Goal: Contribute content: Contribute content

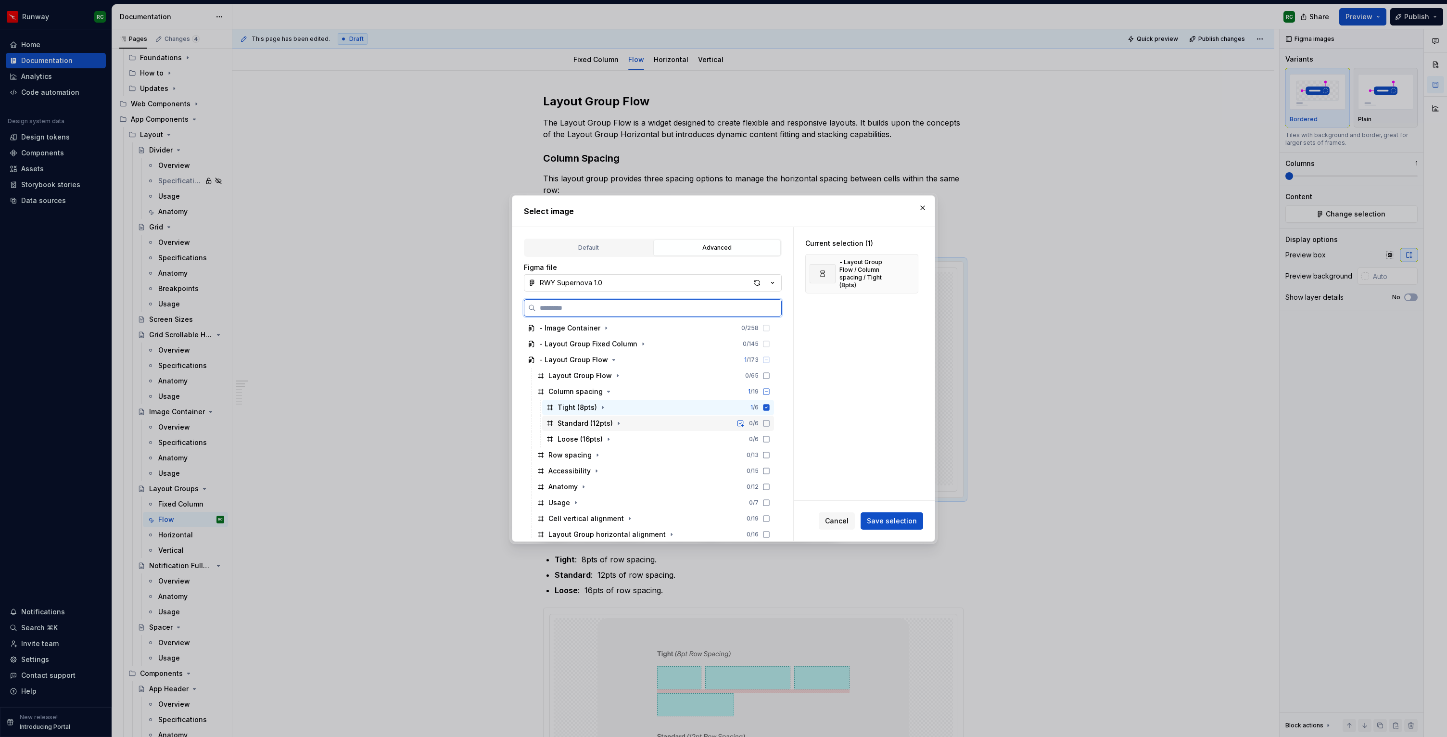
click at [770, 423] on icon at bounding box center [766, 423] width 8 height 8
click at [770, 435] on icon at bounding box center [766, 439] width 8 height 8
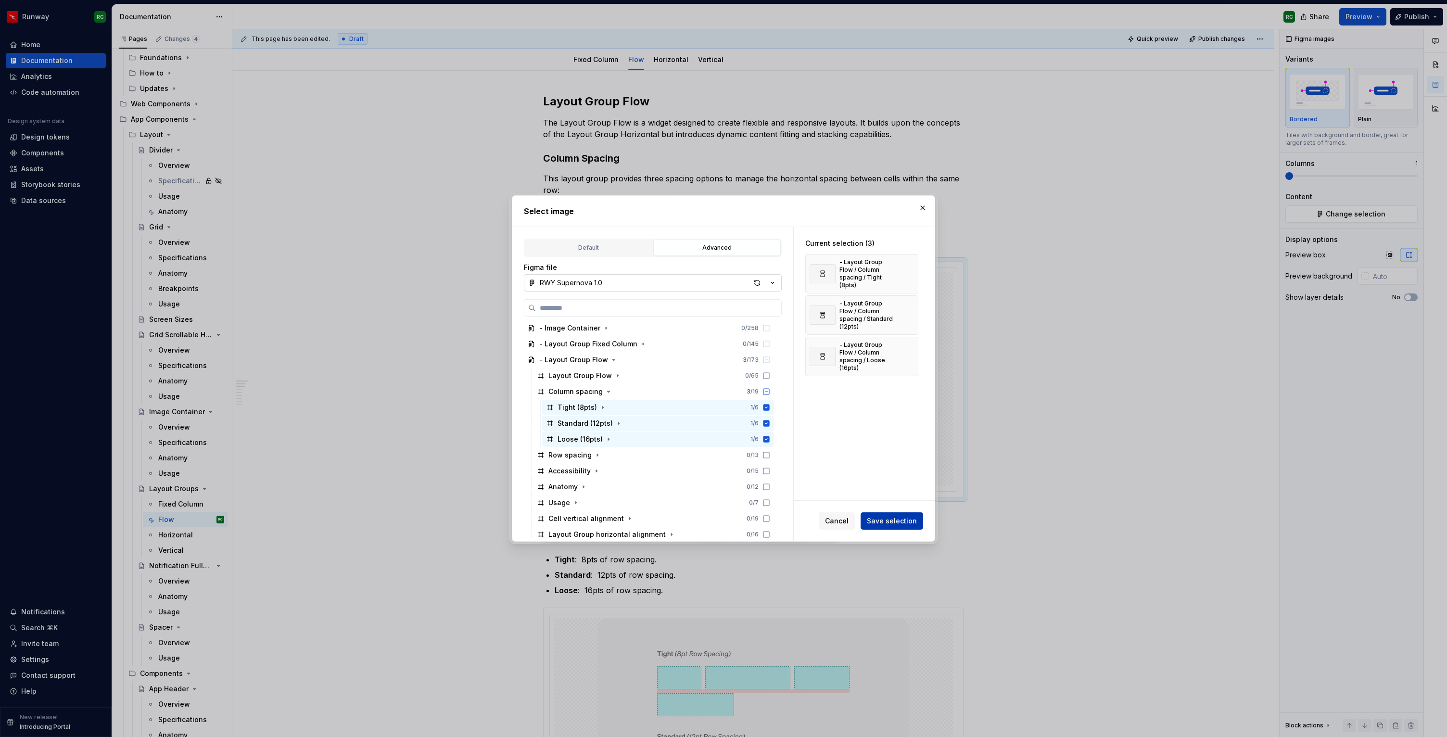
click at [893, 524] on span "Save selection" at bounding box center [892, 521] width 50 height 10
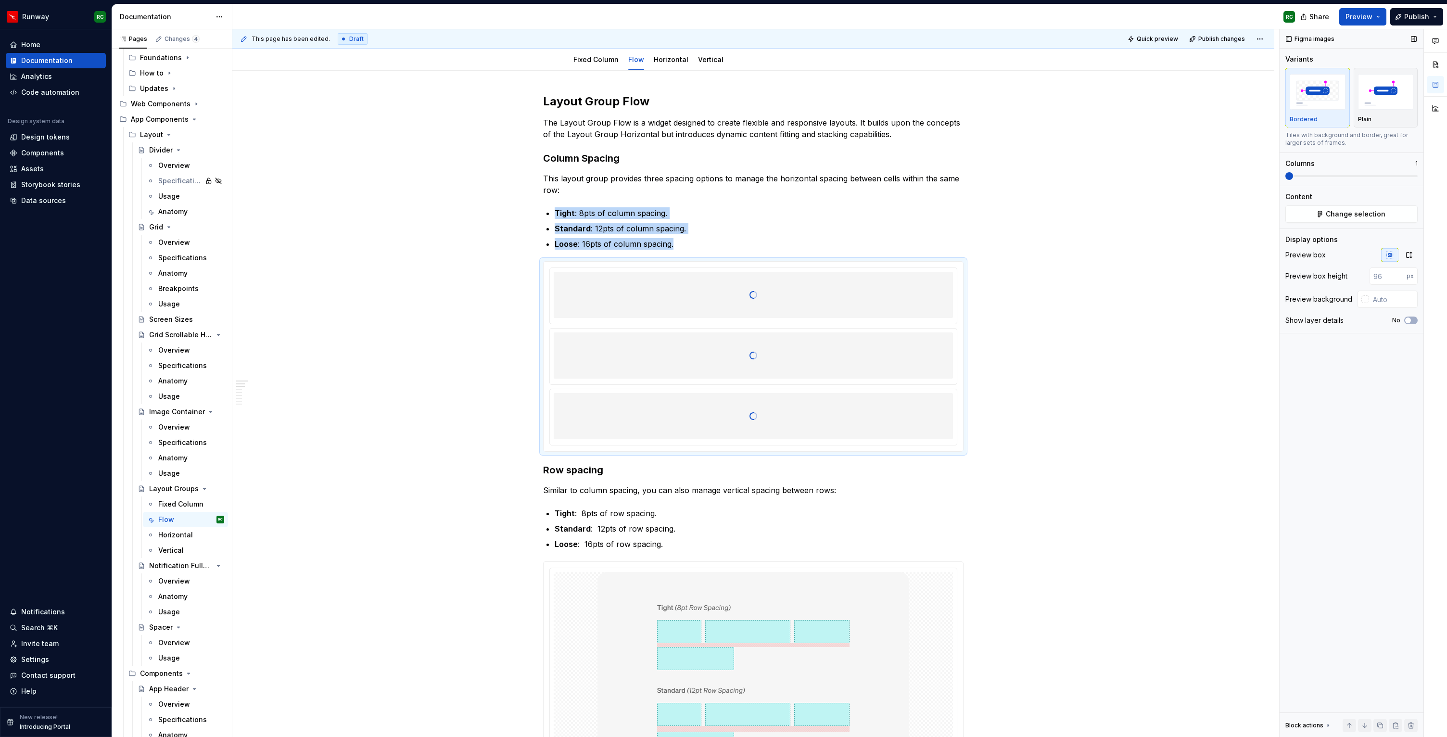
click at [1308, 175] on span at bounding box center [1351, 176] width 132 height 2
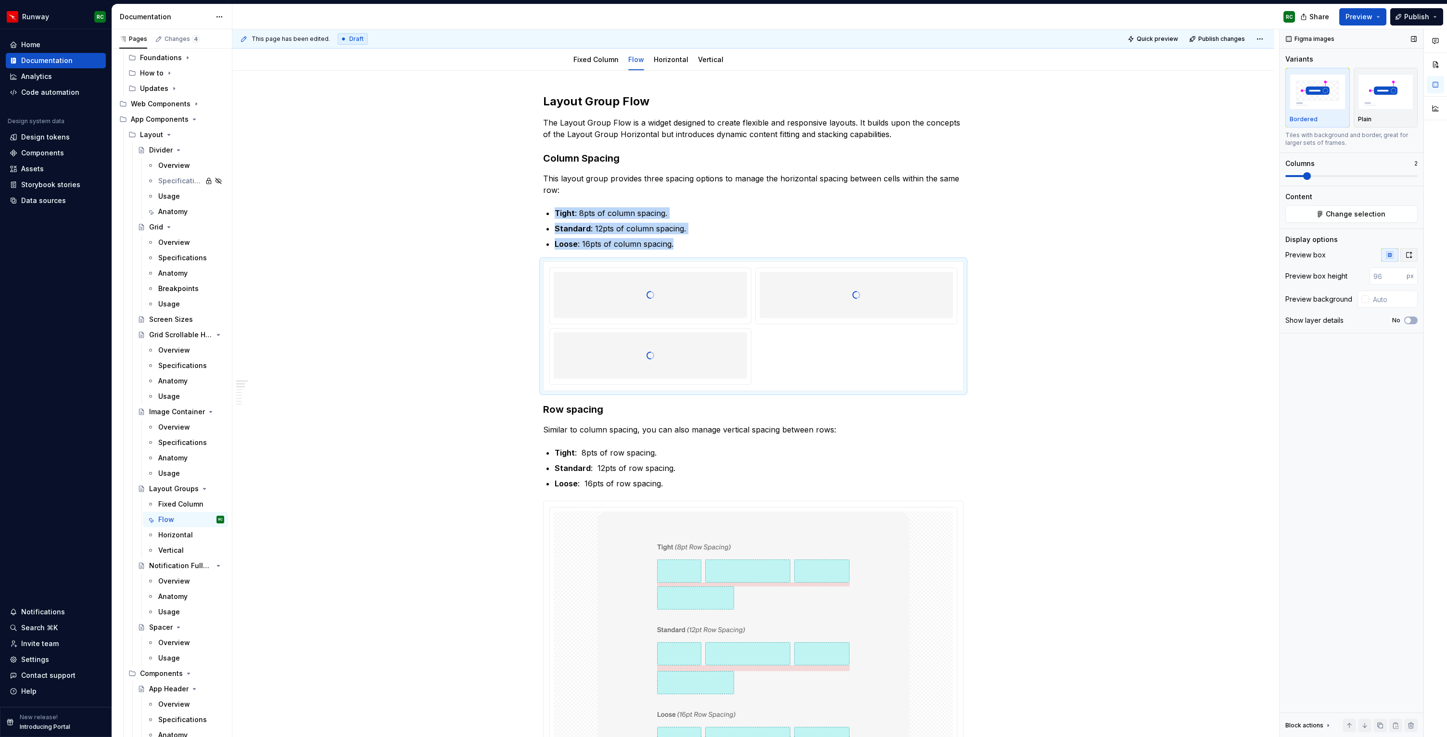
click at [1413, 250] on button "button" at bounding box center [1408, 254] width 17 height 13
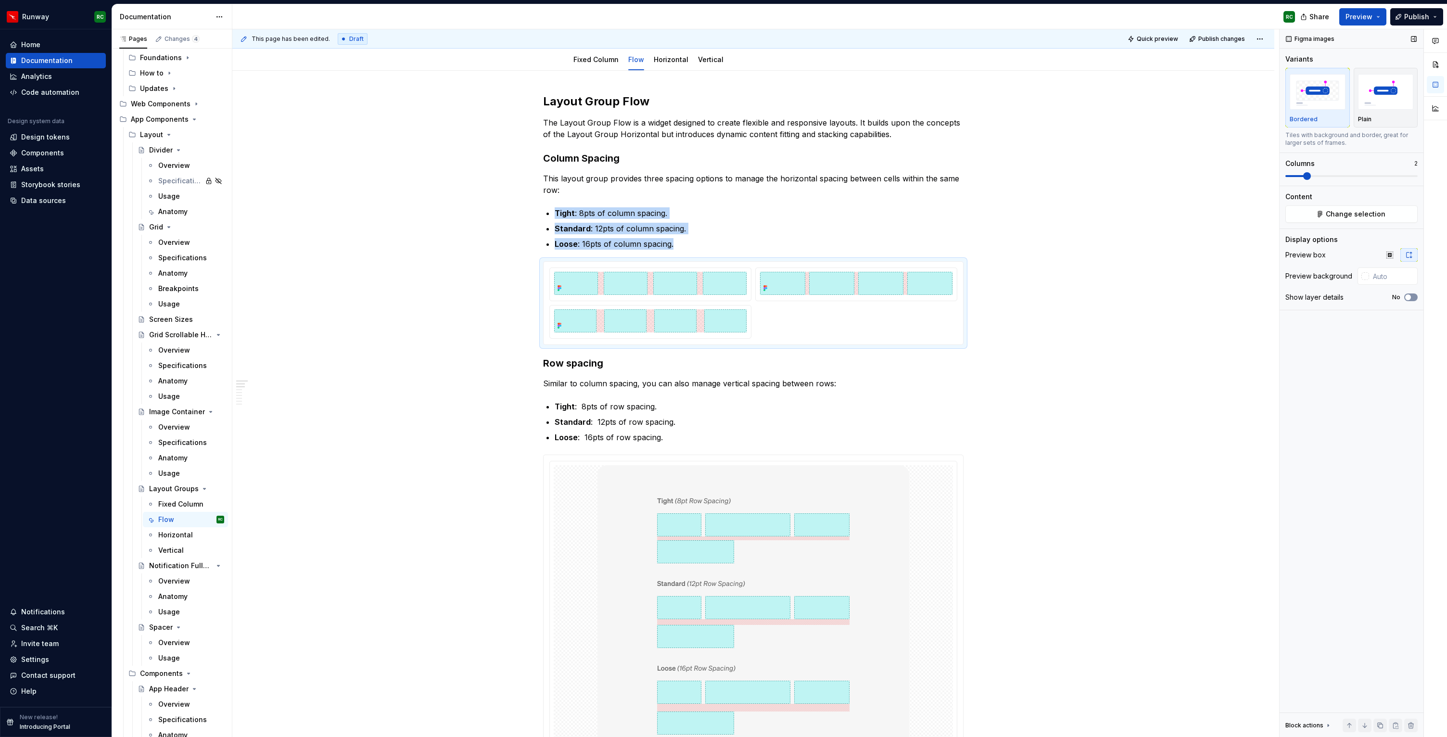
click at [1404, 294] on icon "button" at bounding box center [1408, 297] width 8 height 6
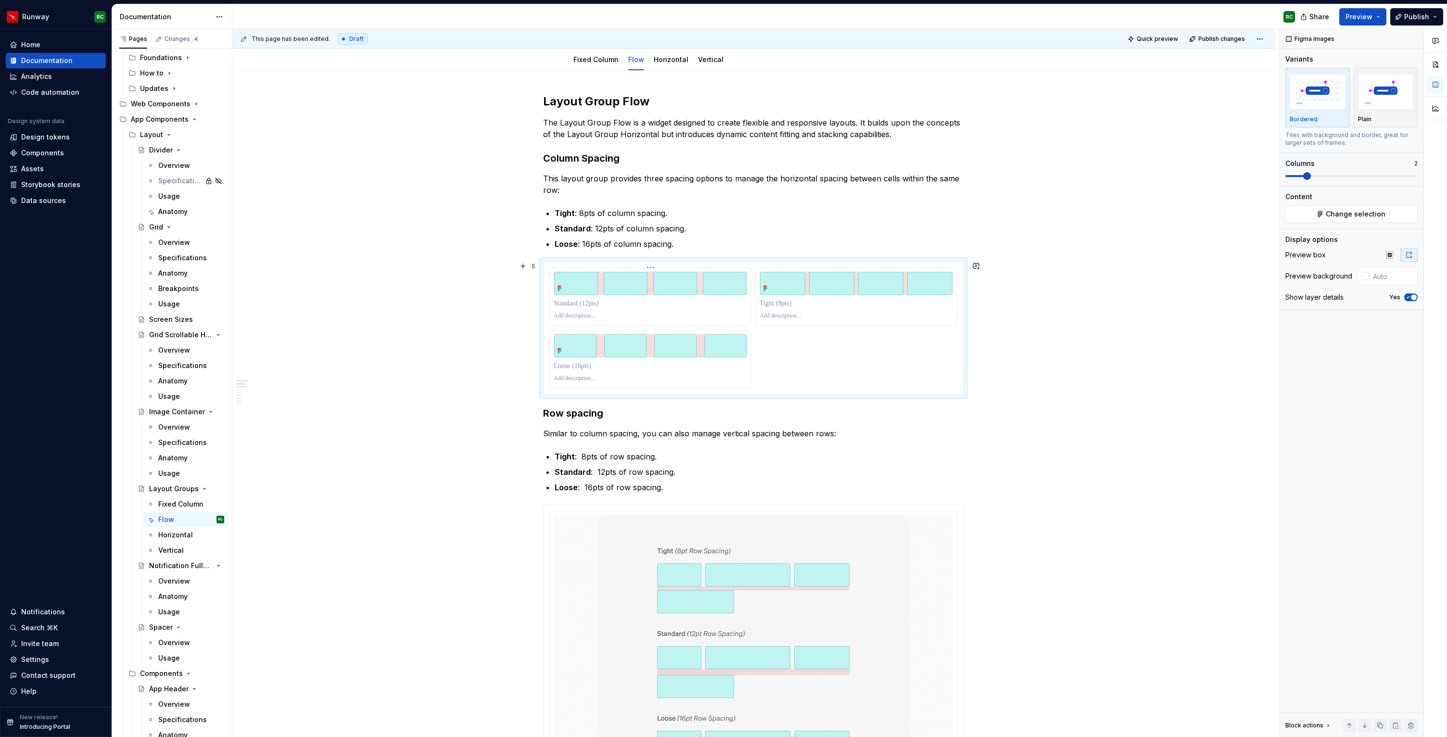
drag, startPoint x: 850, startPoint y: 316, endPoint x: 716, endPoint y: 309, distance: 133.9
click at [716, 309] on div at bounding box center [753, 327] width 408 height 121
drag, startPoint x: 847, startPoint y: 290, endPoint x: 663, endPoint y: 289, distance: 184.2
click at [663, 289] on body "Runway RC Home Documentation Analytics Code automation Design system data Desig…" at bounding box center [723, 368] width 1447 height 737
click at [591, 304] on p at bounding box center [650, 304] width 193 height 10
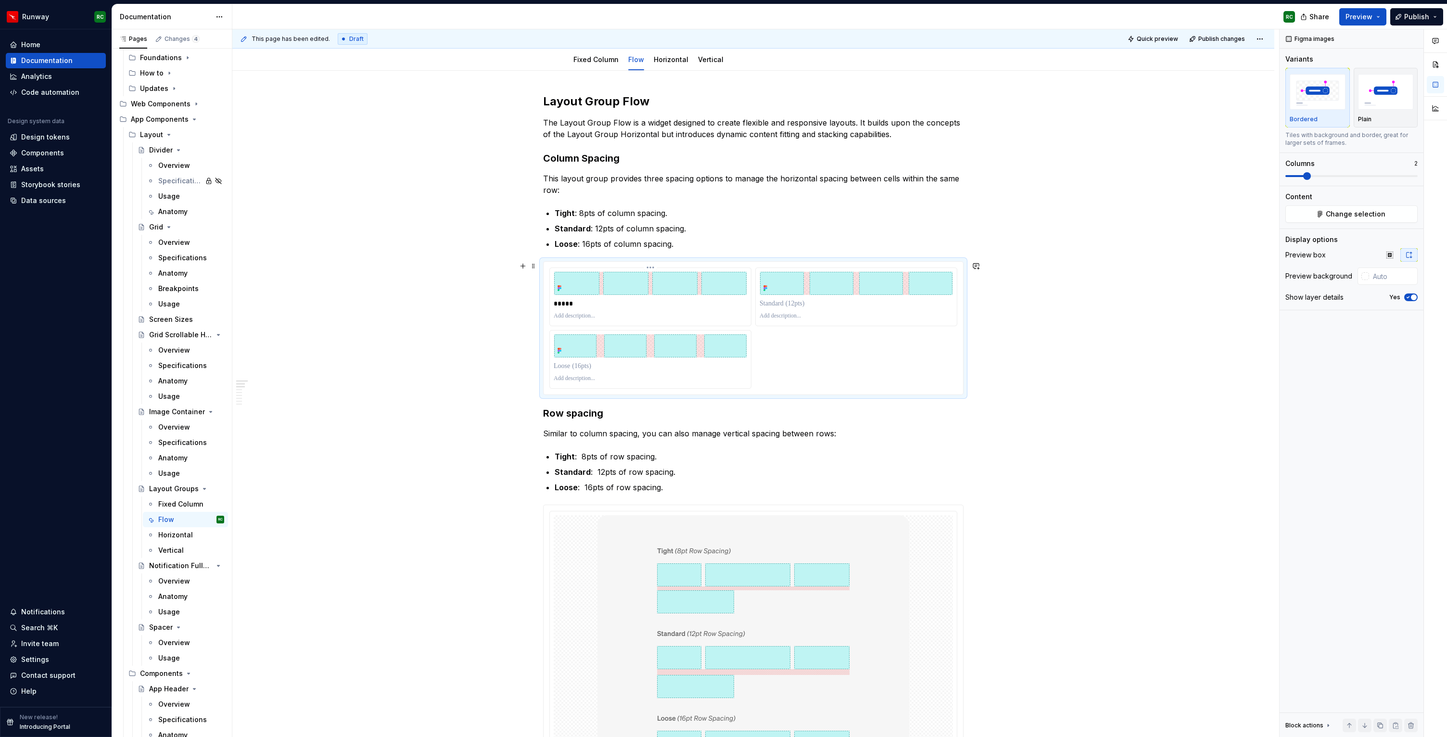
click at [617, 317] on p at bounding box center [650, 316] width 193 height 8
click at [824, 317] on p at bounding box center [855, 316] width 193 height 8
paste div
click at [782, 304] on p at bounding box center [855, 304] width 193 height 10
click at [649, 364] on p at bounding box center [650, 366] width 193 height 10
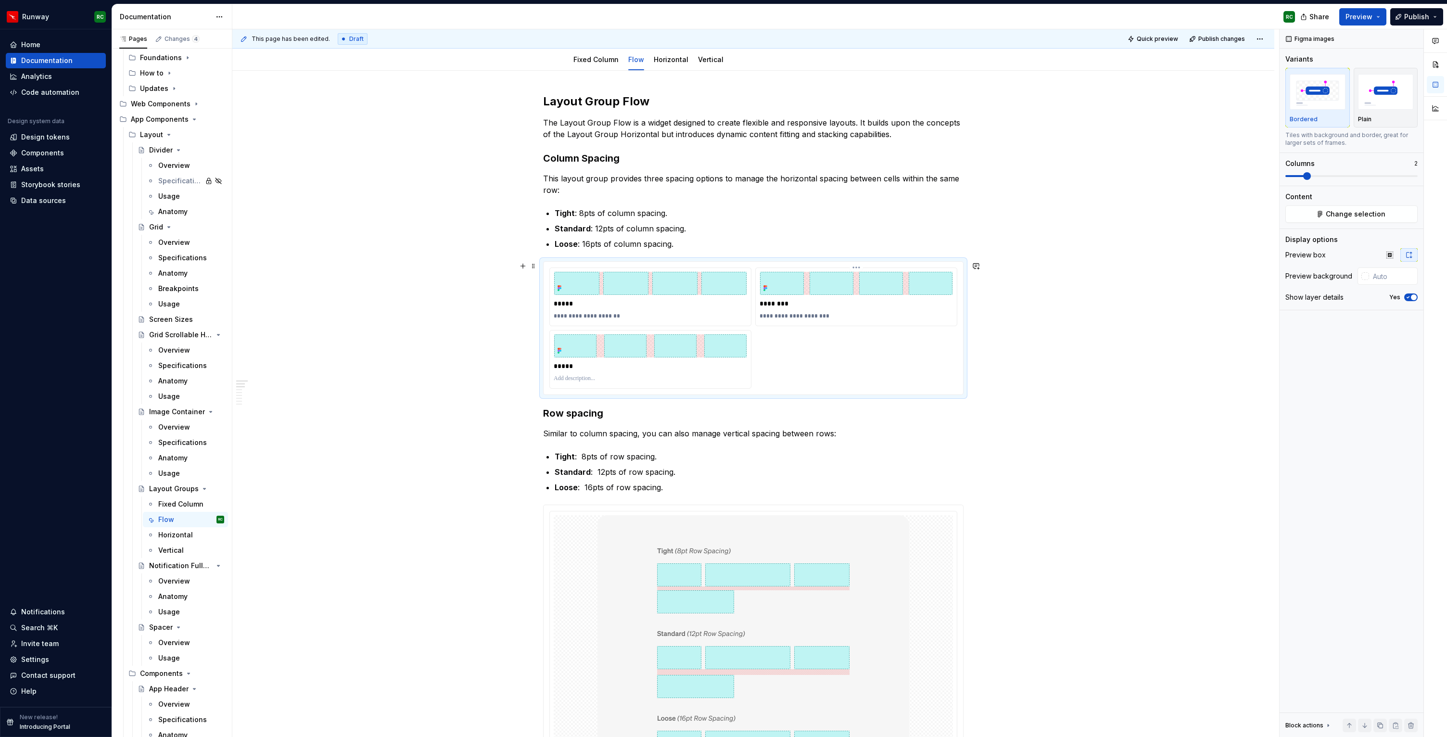
click at [823, 319] on p "**********" at bounding box center [855, 316] width 193 height 8
click at [593, 374] on div at bounding box center [650, 379] width 193 height 12
click at [592, 376] on p at bounding box center [650, 379] width 193 height 8
paste div
click at [562, 377] on p "**********" at bounding box center [650, 379] width 193 height 8
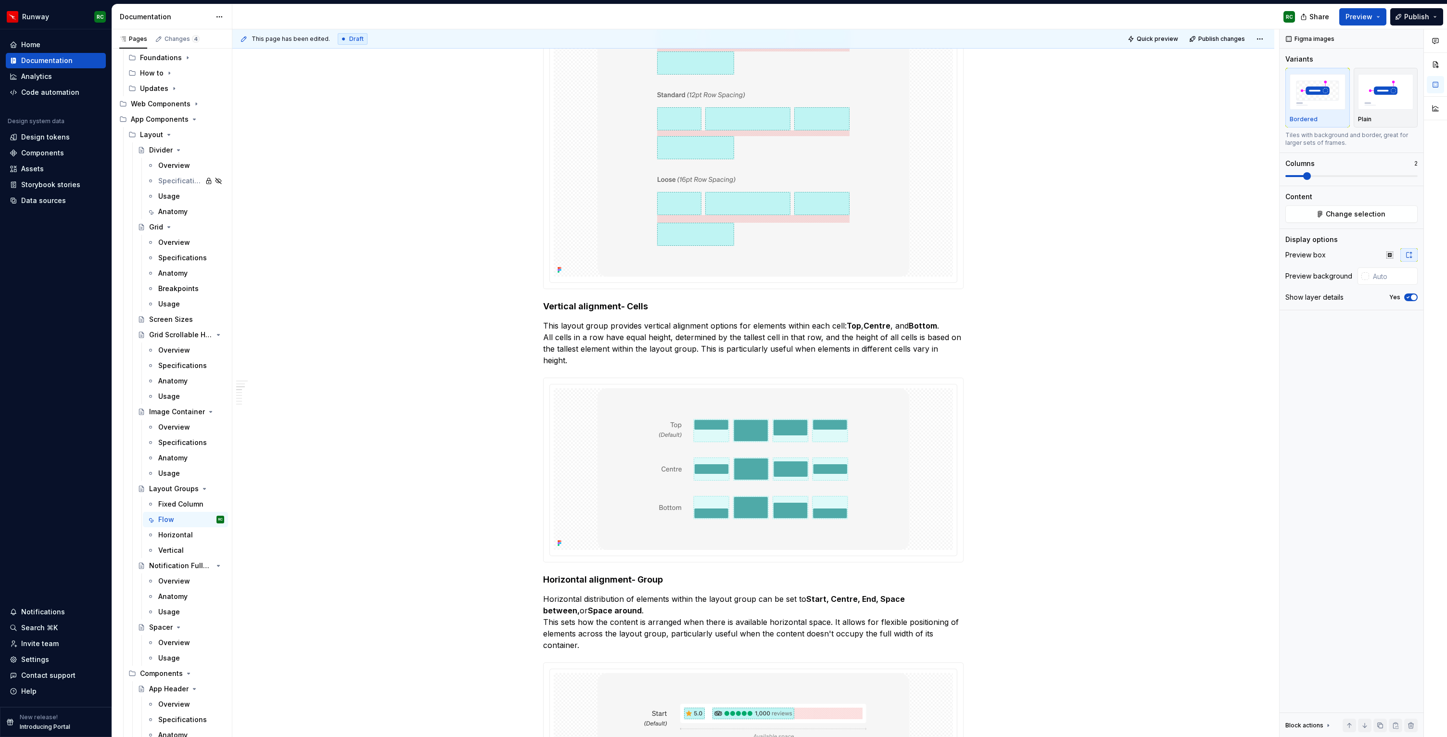
click at [452, 400] on div "**********" at bounding box center [755, 383] width 1046 height 708
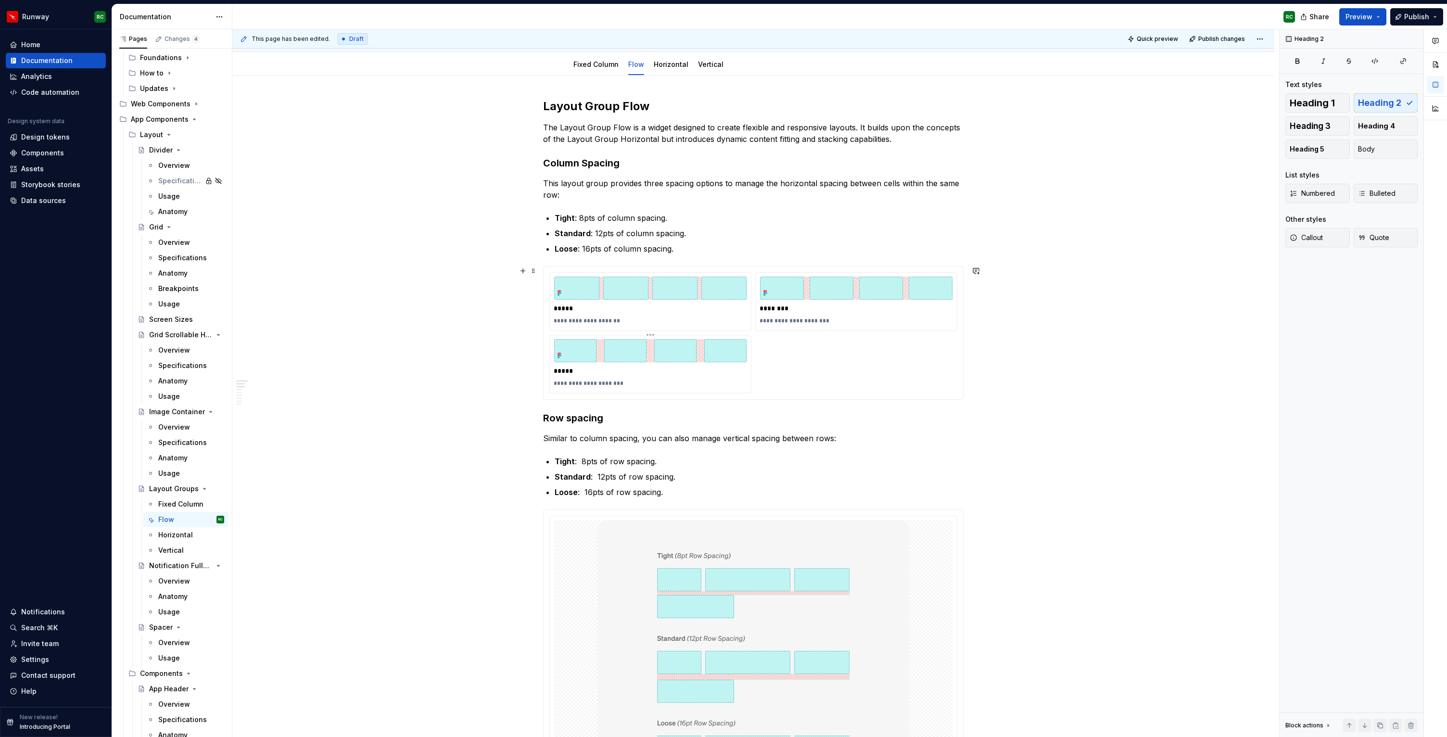
scroll to position [92, 0]
click at [700, 251] on p "Loose : 16pts of column spacing." at bounding box center [758, 248] width 409 height 12
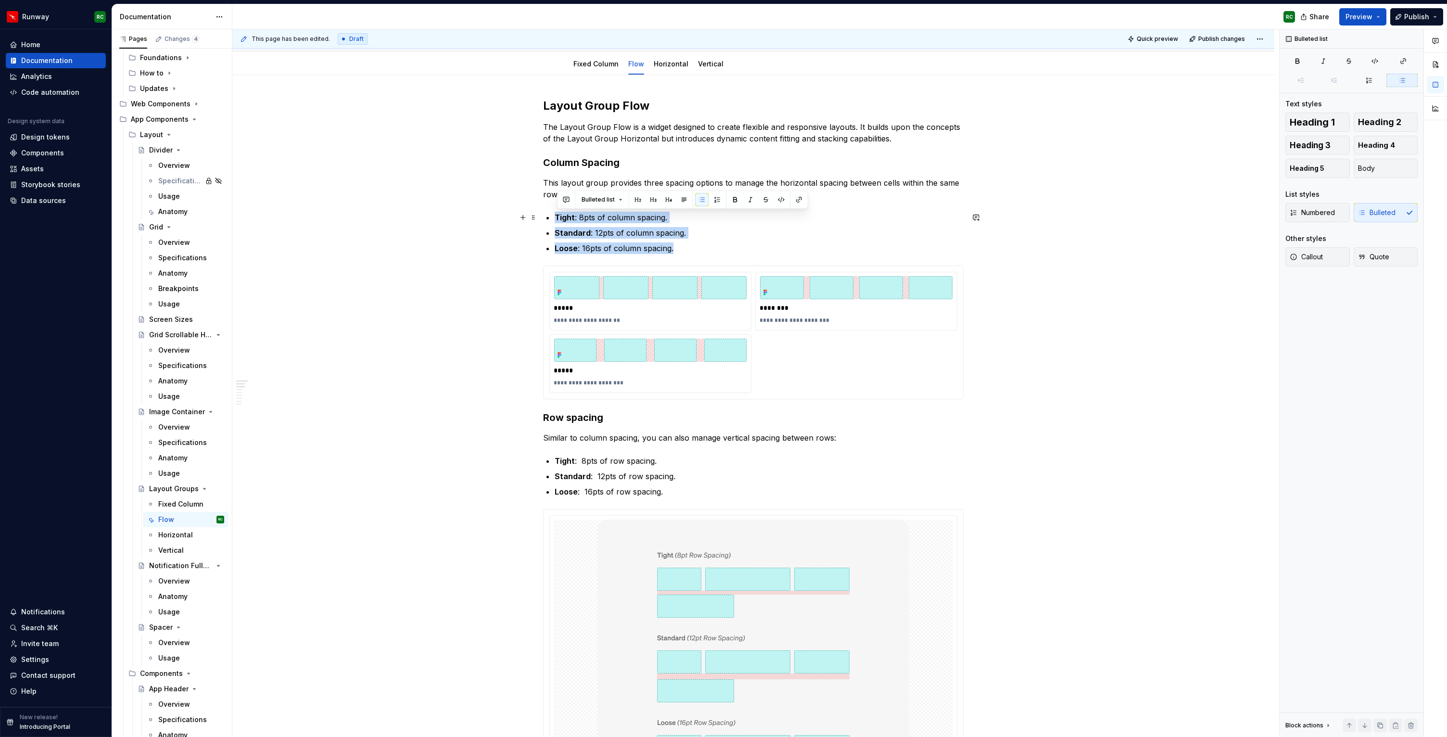
drag, startPoint x: 723, startPoint y: 251, endPoint x: 503, endPoint y: 216, distance: 223.4
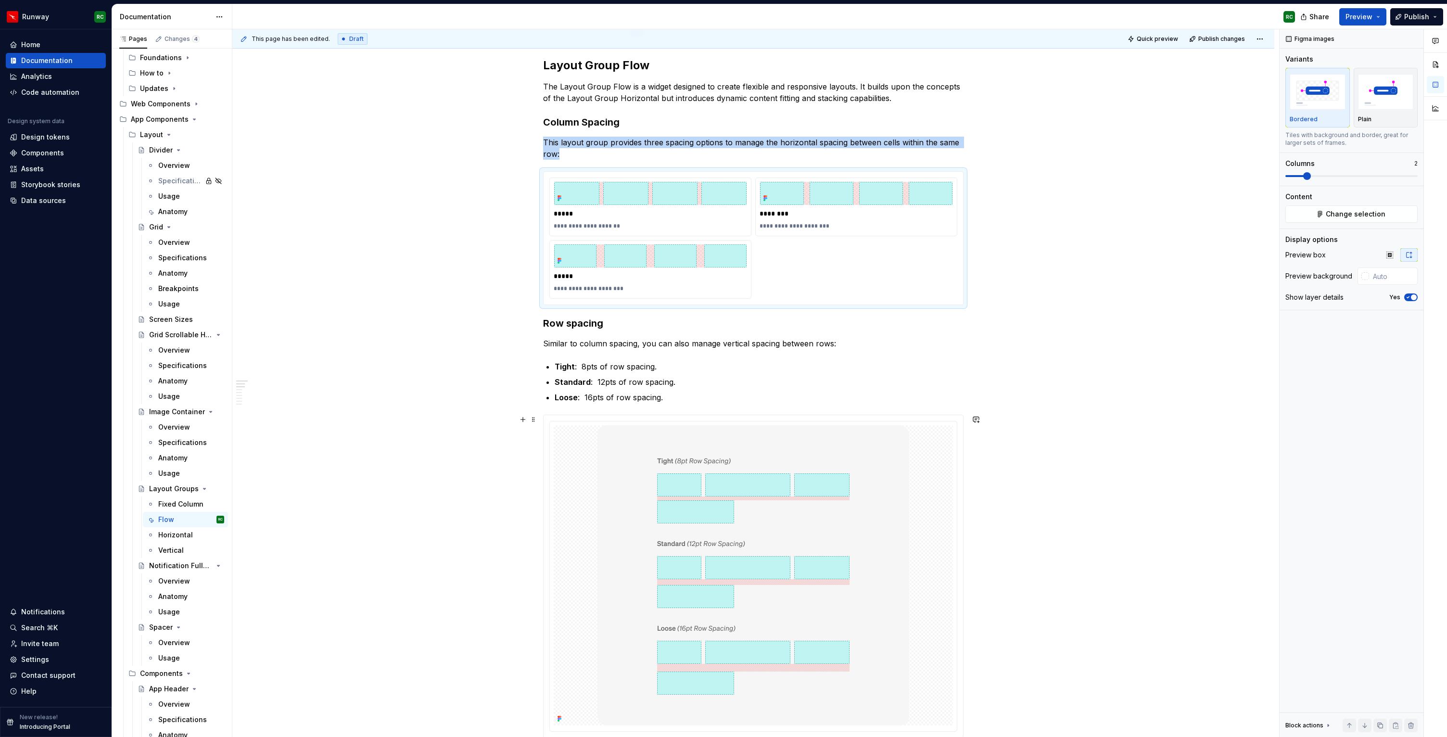
scroll to position [168, 0]
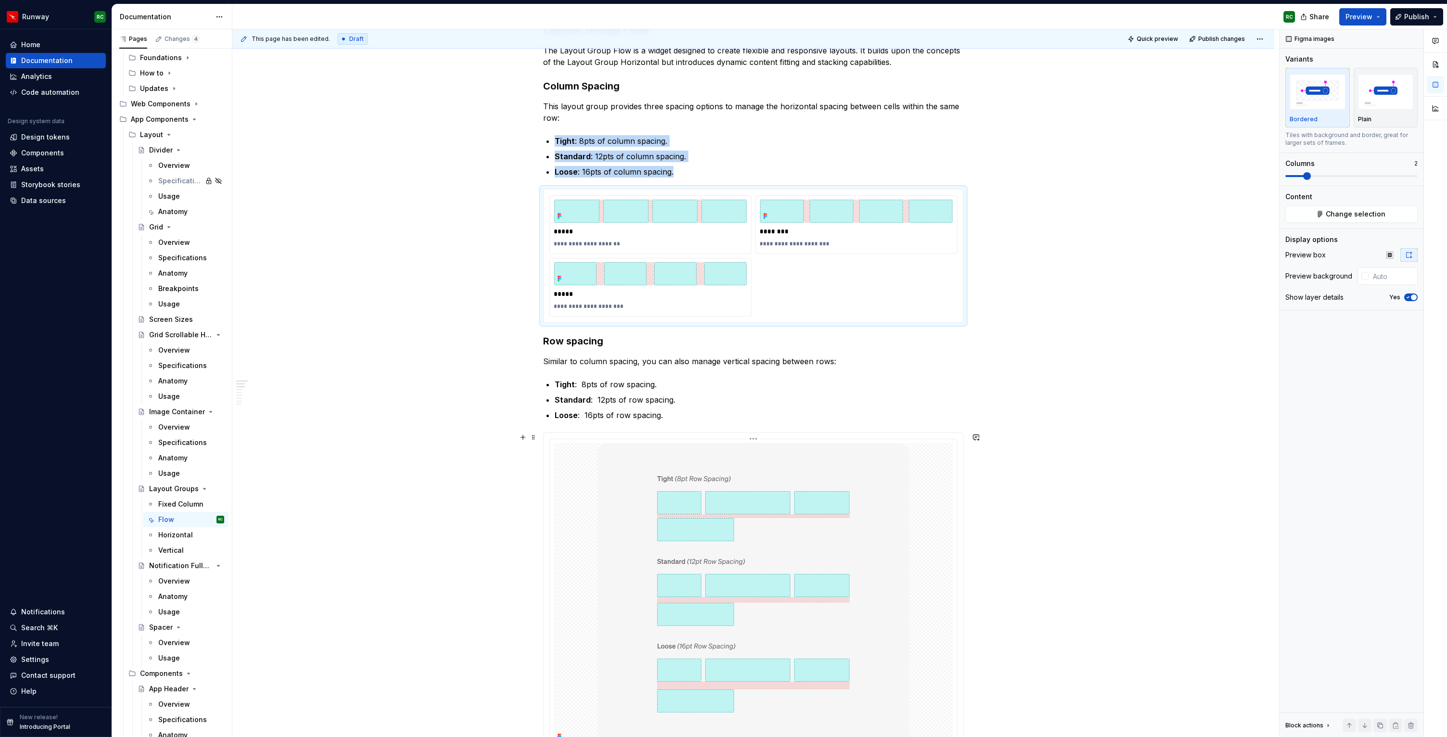
click at [708, 518] on img at bounding box center [753, 593] width 312 height 300
click at [669, 290] on p "*****" at bounding box center [650, 294] width 193 height 10
click at [1381, 106] on img "button" at bounding box center [1386, 91] width 56 height 35
click at [779, 534] on img at bounding box center [753, 593] width 312 height 300
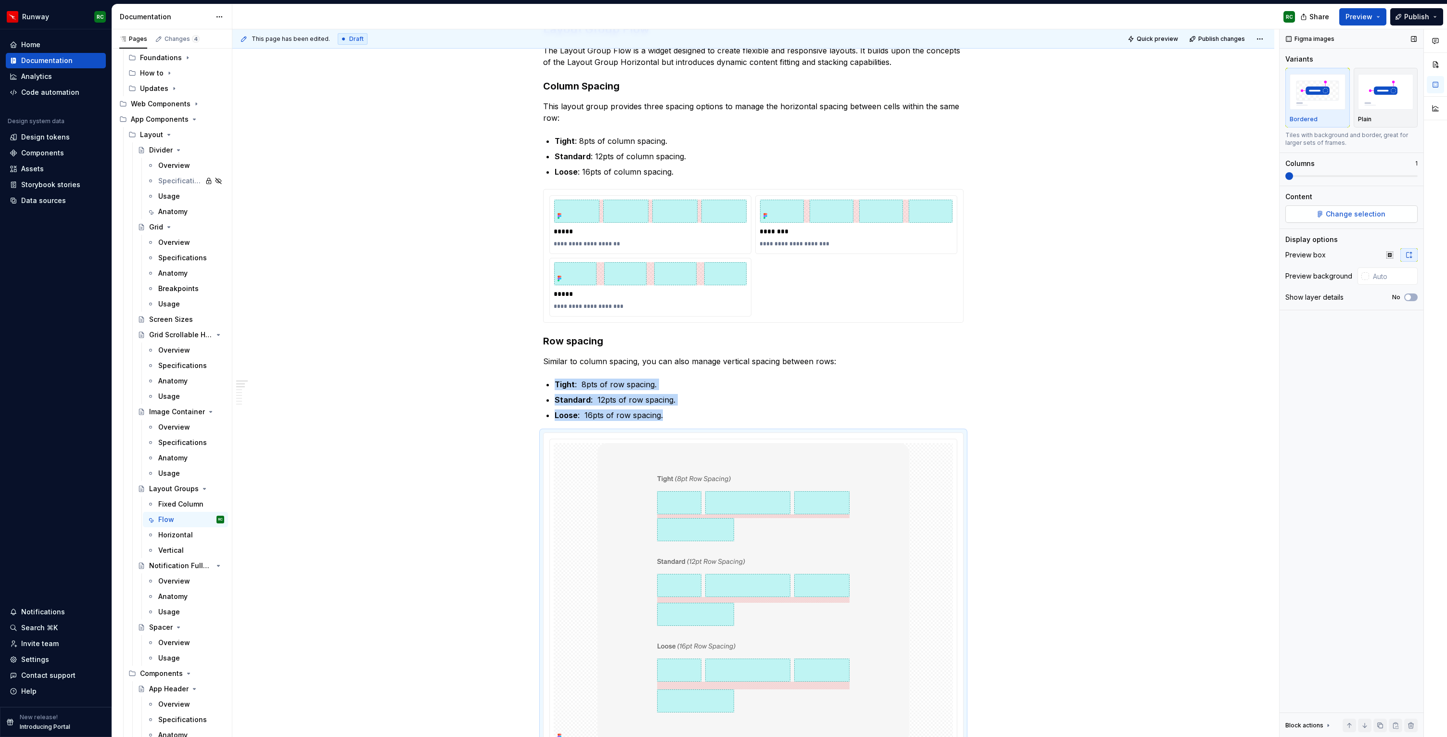
click at [1350, 216] on span "Change selection" at bounding box center [1355, 214] width 60 height 10
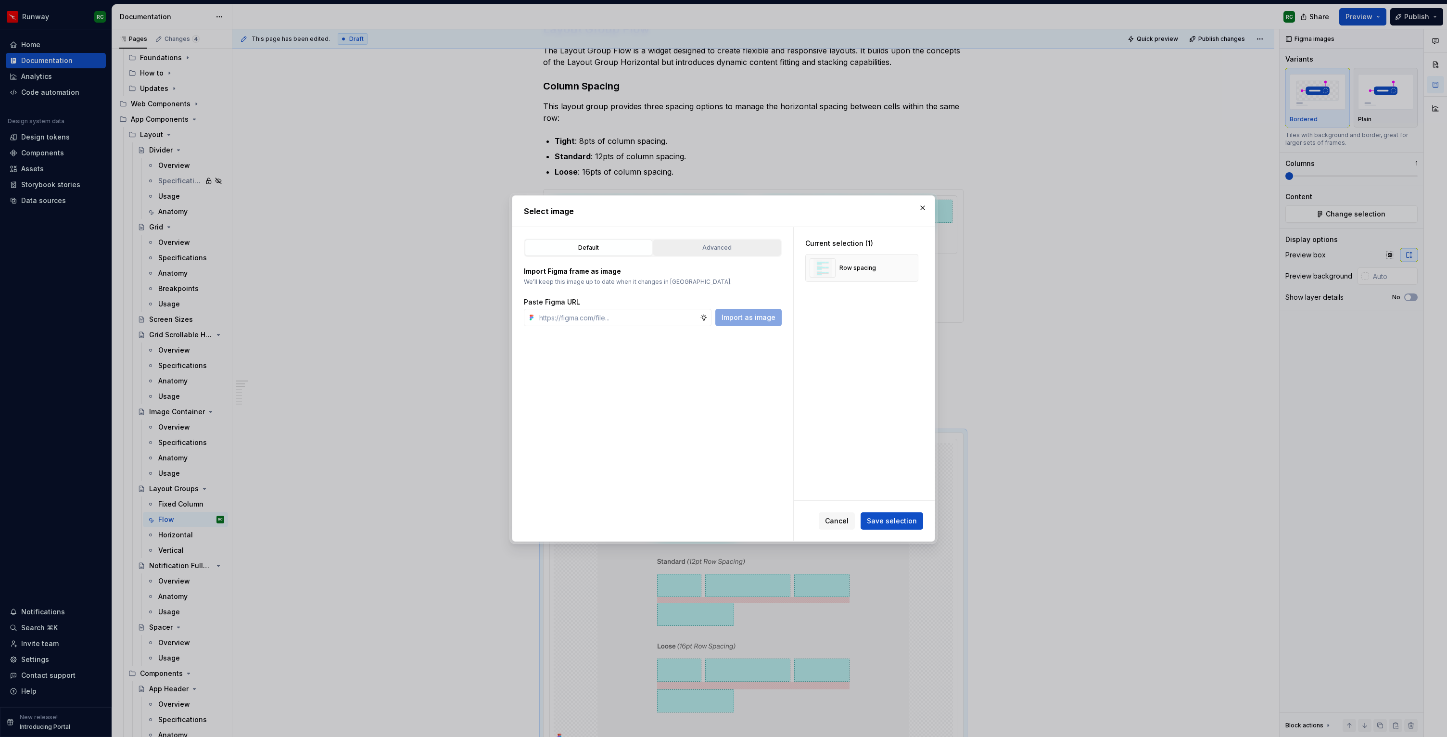
click at [730, 246] on div "Advanced" at bounding box center [716, 248] width 121 height 10
type textarea "*"
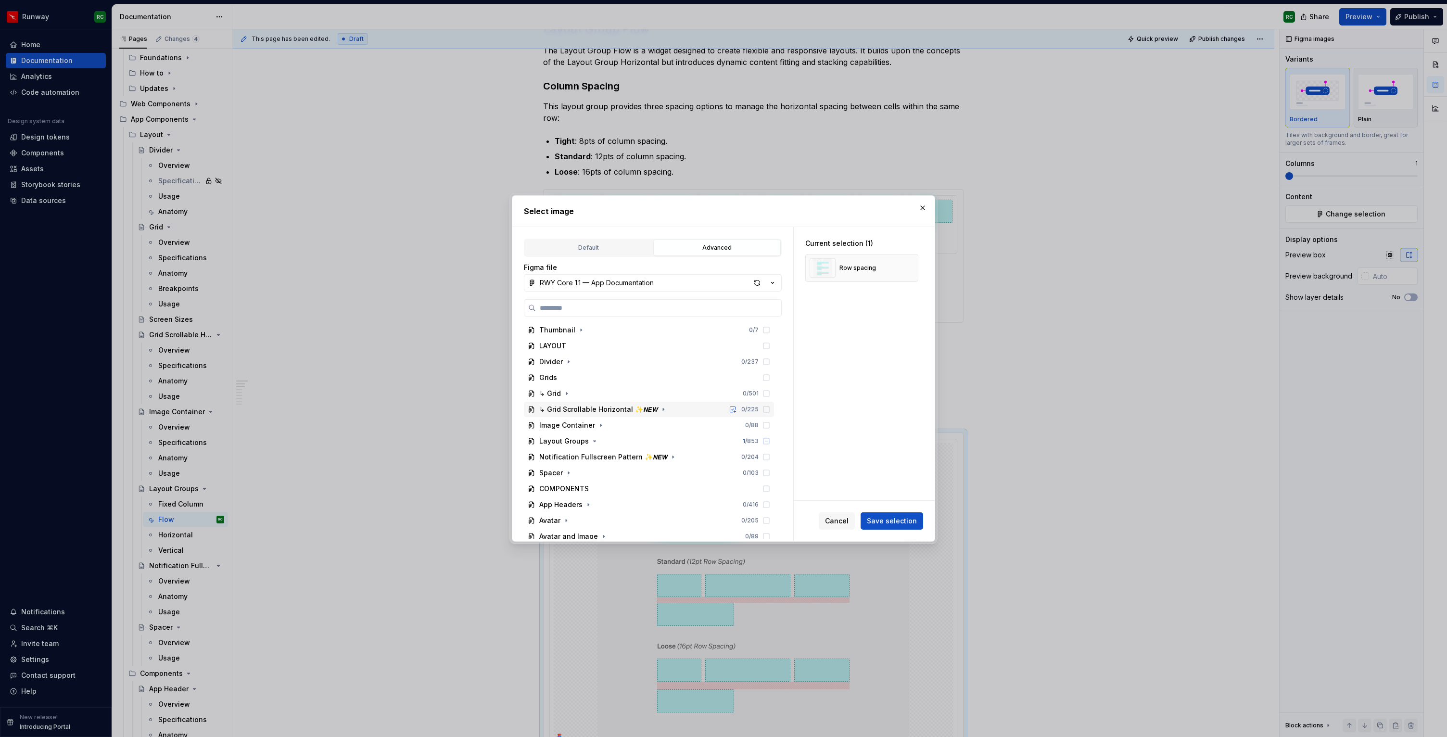
scroll to position [4, 0]
click at [638, 293] on div "Figma file RWY Core 1.1 — App Documentation Thumbnail 0 / 7 LAYOUT Divider 0 / …" at bounding box center [653, 401] width 258 height 276
click at [635, 280] on div "RWY Core 1.1 — App Documentation" at bounding box center [597, 283] width 114 height 10
click at [602, 378] on div "RWY Supernova 1.0" at bounding box center [583, 381] width 65 height 10
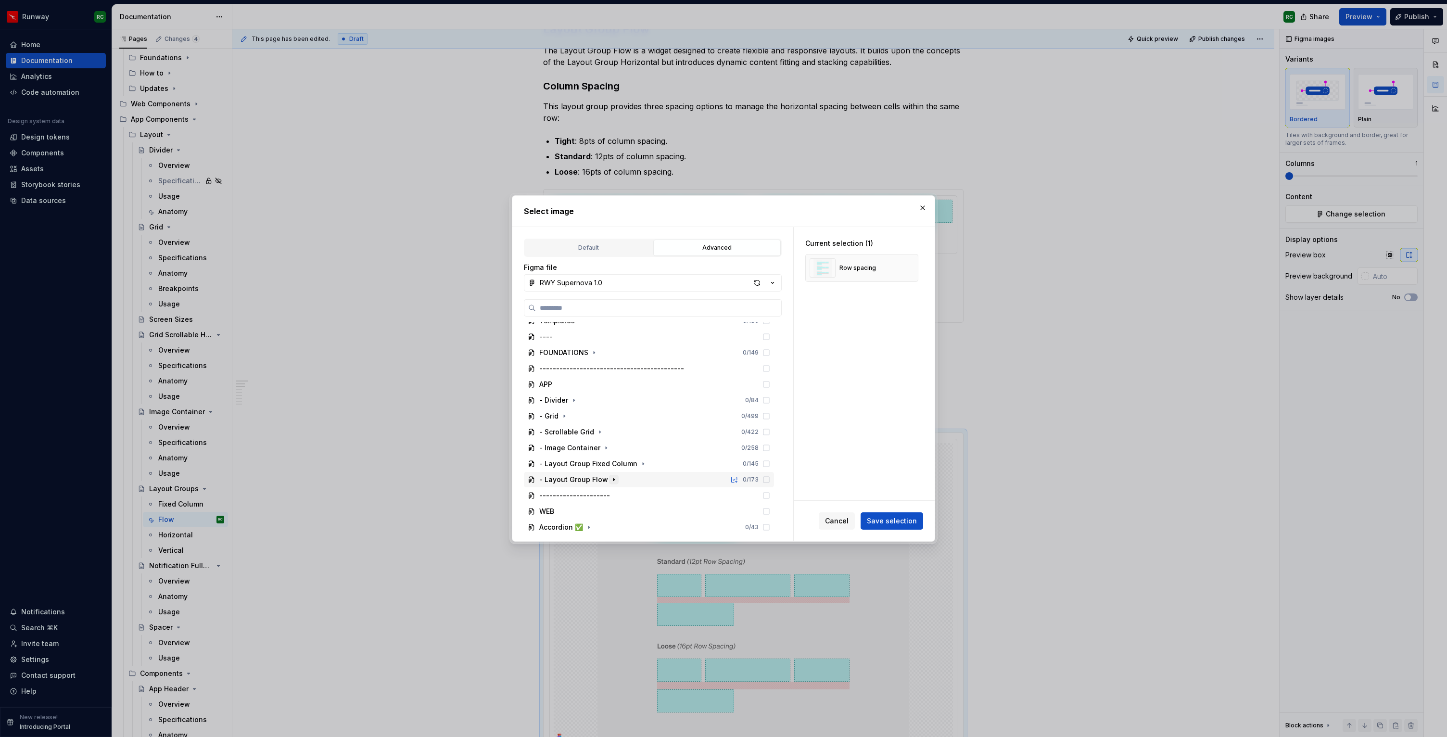
click at [614, 479] on icon "button" at bounding box center [614, 480] width 8 height 8
click at [599, 416] on button "button" at bounding box center [597, 418] width 10 height 10
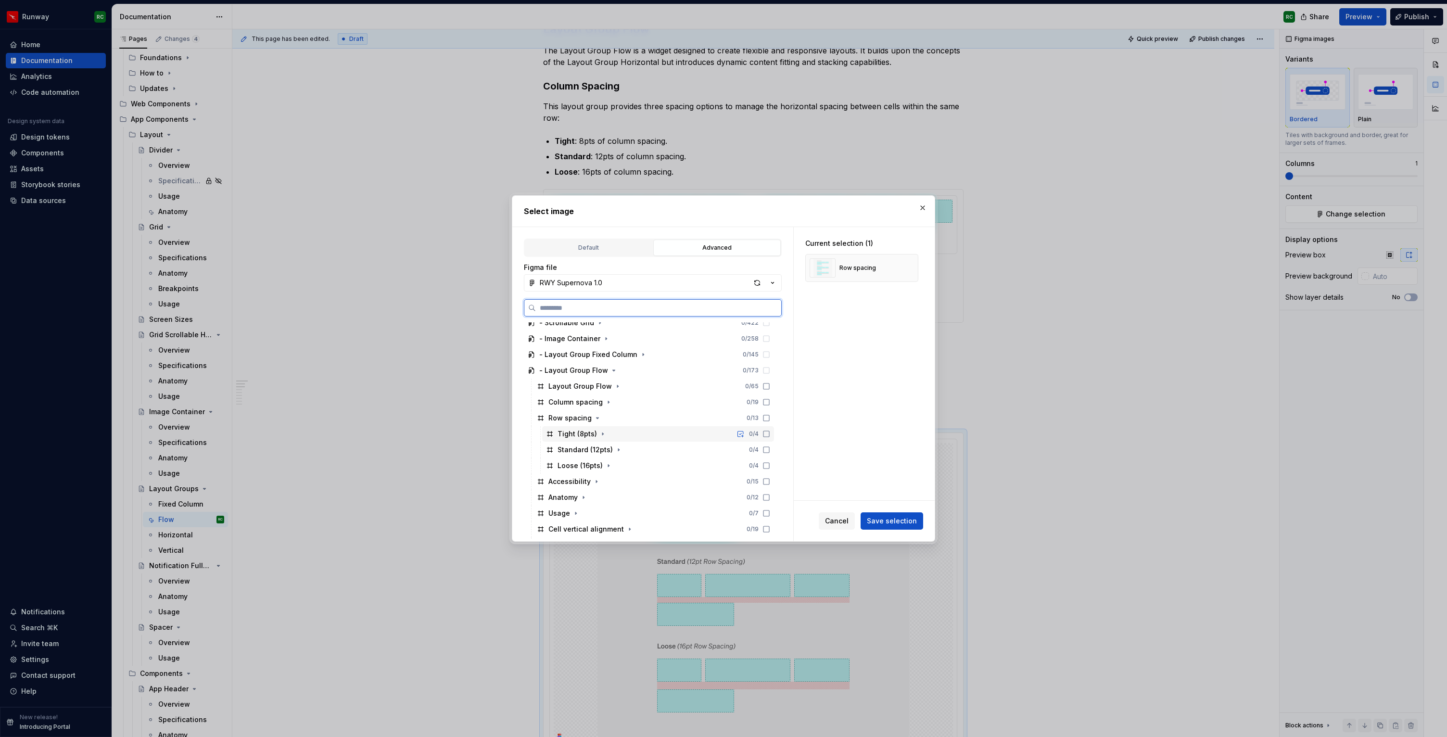
click at [770, 431] on icon at bounding box center [766, 434] width 8 height 8
click at [769, 451] on icon at bounding box center [766, 450] width 6 height 6
click at [770, 465] on icon at bounding box center [766, 466] width 8 height 8
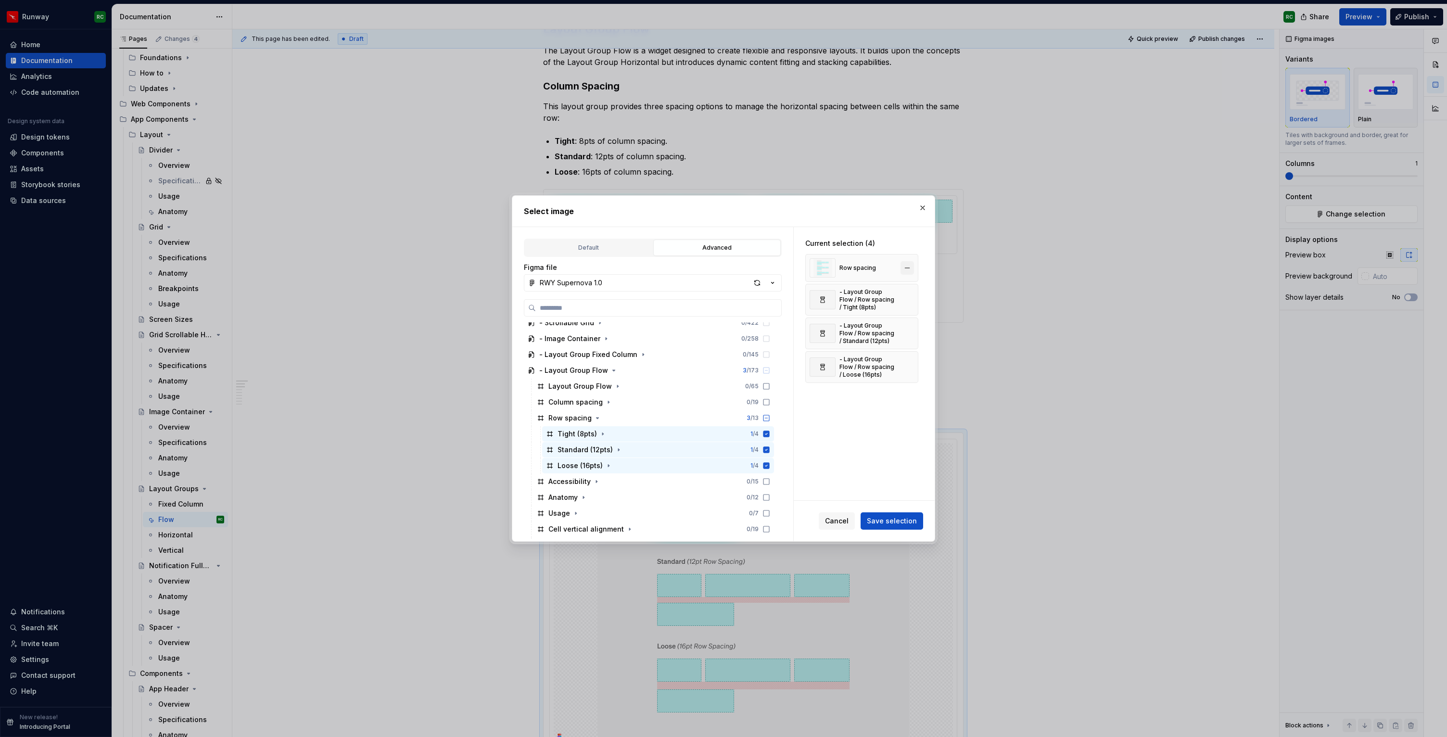
click at [914, 263] on button "button" at bounding box center [906, 267] width 13 height 13
click at [892, 519] on span "Save selection" at bounding box center [892, 521] width 50 height 10
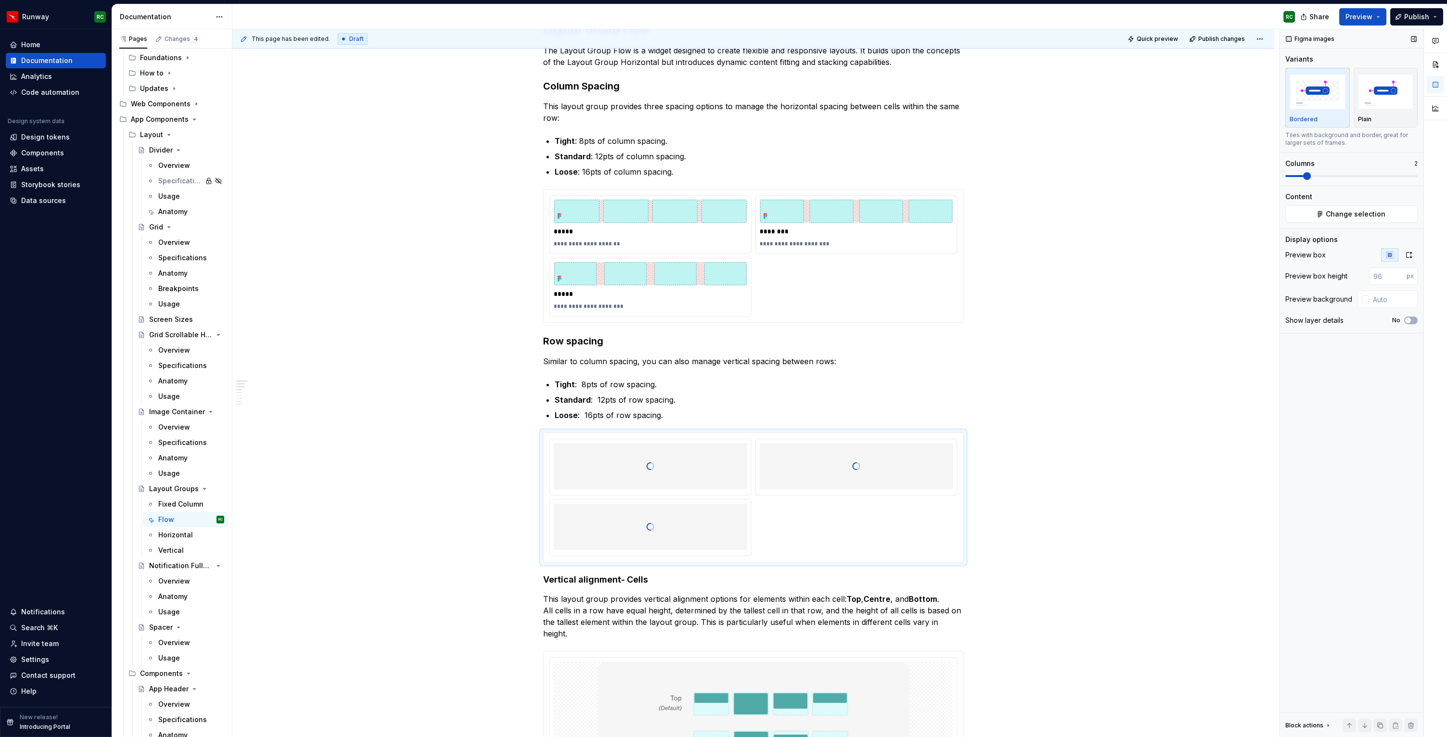
click at [1298, 177] on span at bounding box center [1351, 176] width 132 height 8
click at [1411, 255] on icon "button" at bounding box center [1409, 255] width 8 height 8
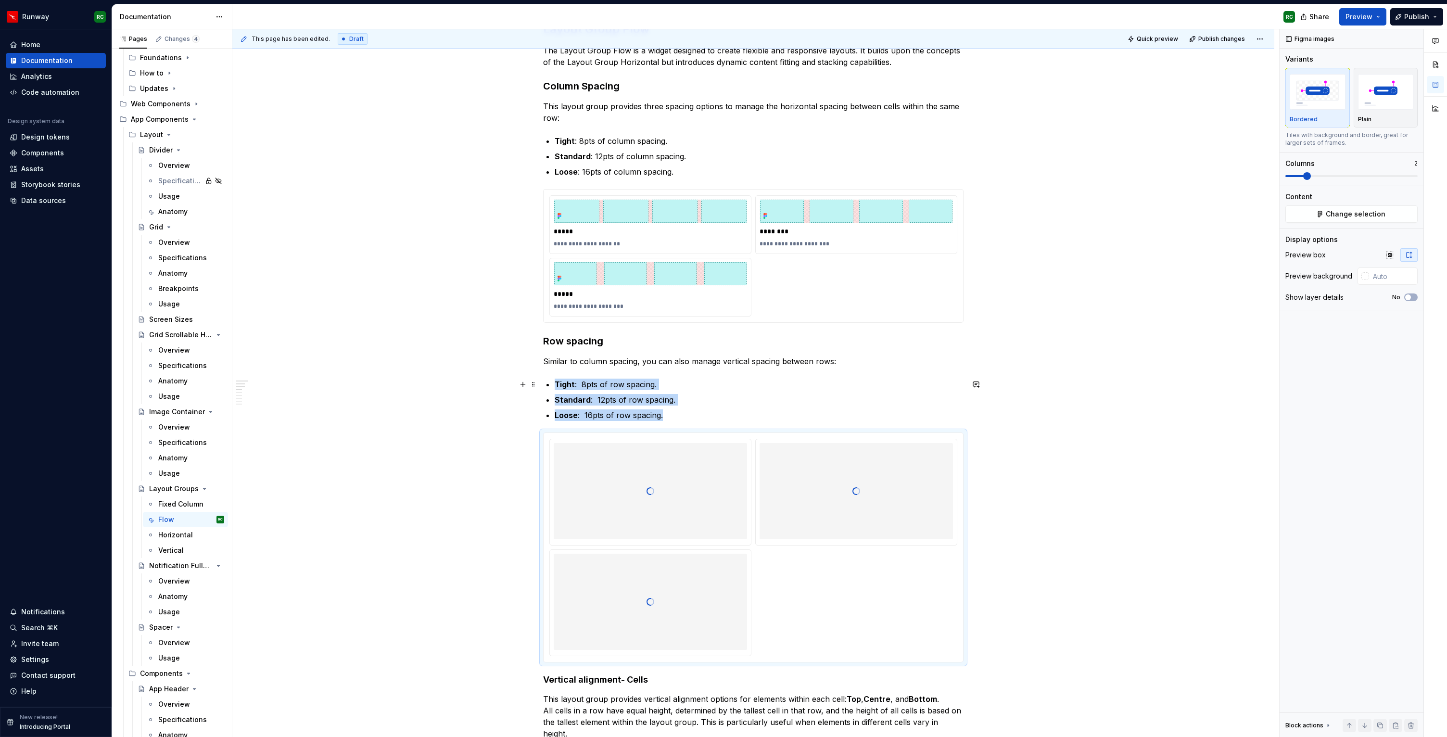
scroll to position [222, 0]
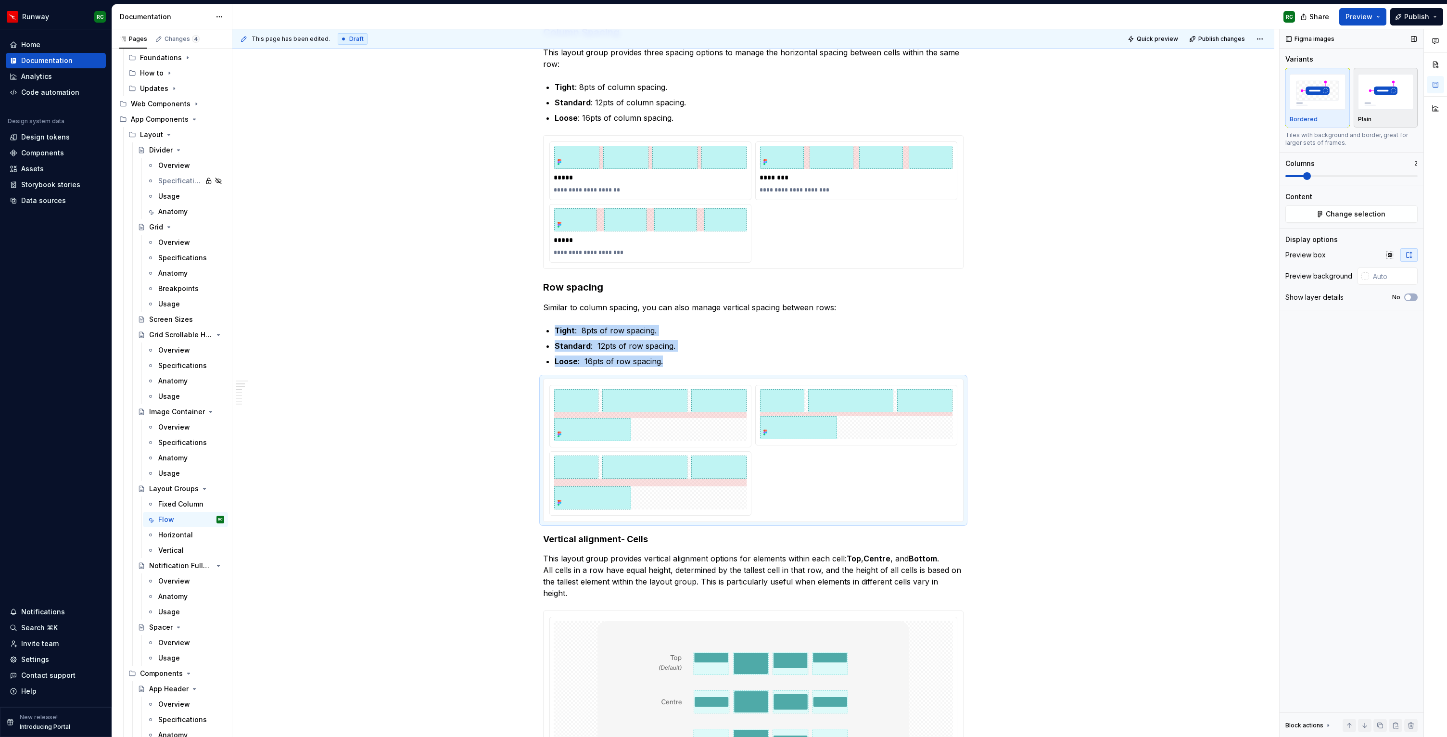
click at [1398, 101] on img "button" at bounding box center [1386, 91] width 56 height 35
click at [1410, 295] on span "button" at bounding box center [1408, 297] width 6 height 6
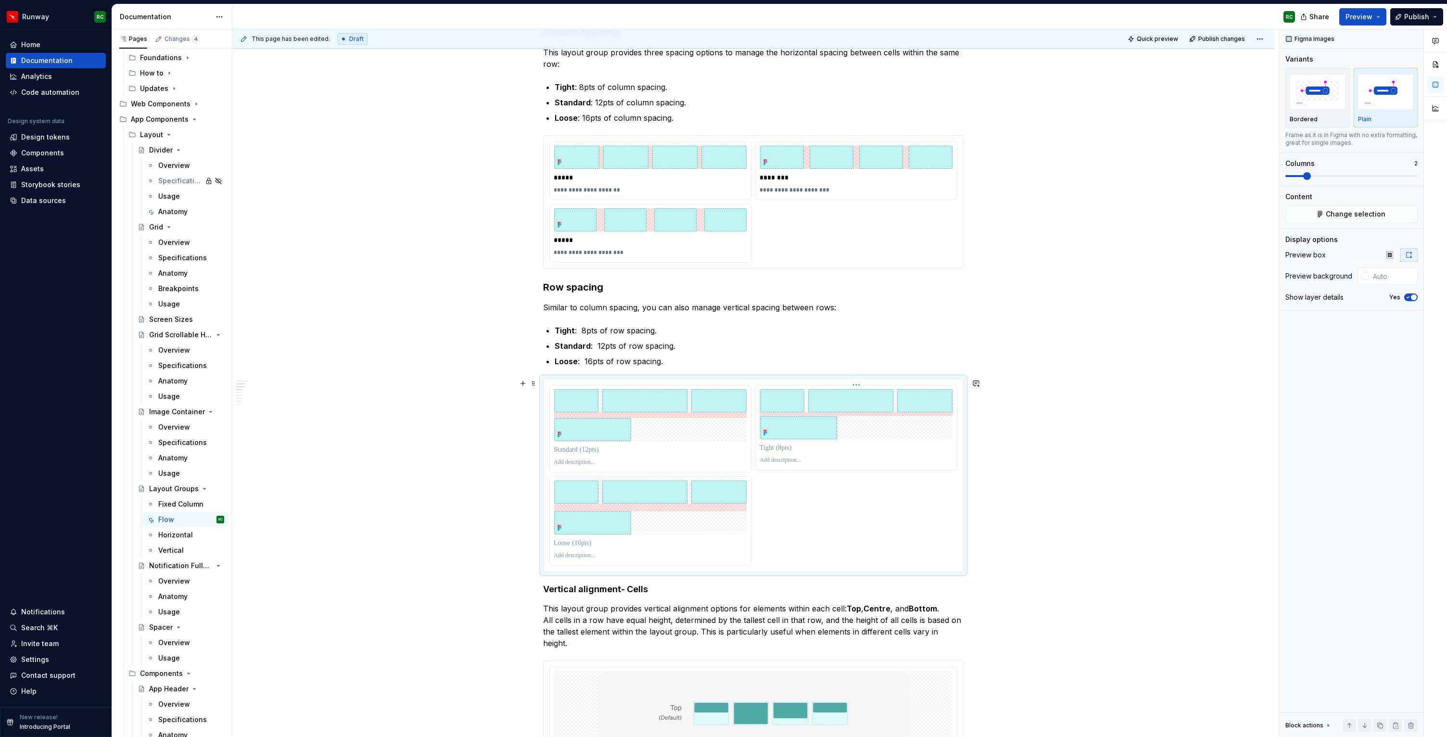
drag, startPoint x: 833, startPoint y: 450, endPoint x: 699, endPoint y: 443, distance: 134.3
click at [699, 443] on div at bounding box center [753, 475] width 408 height 181
drag, startPoint x: 849, startPoint y: 414, endPoint x: 838, endPoint y: 415, distance: 11.1
click at [697, 415] on body "Runway RC Home Documentation Analytics Code automation Design system data Desig…" at bounding box center [723, 368] width 1447 height 737
click at [597, 443] on p at bounding box center [650, 448] width 193 height 10
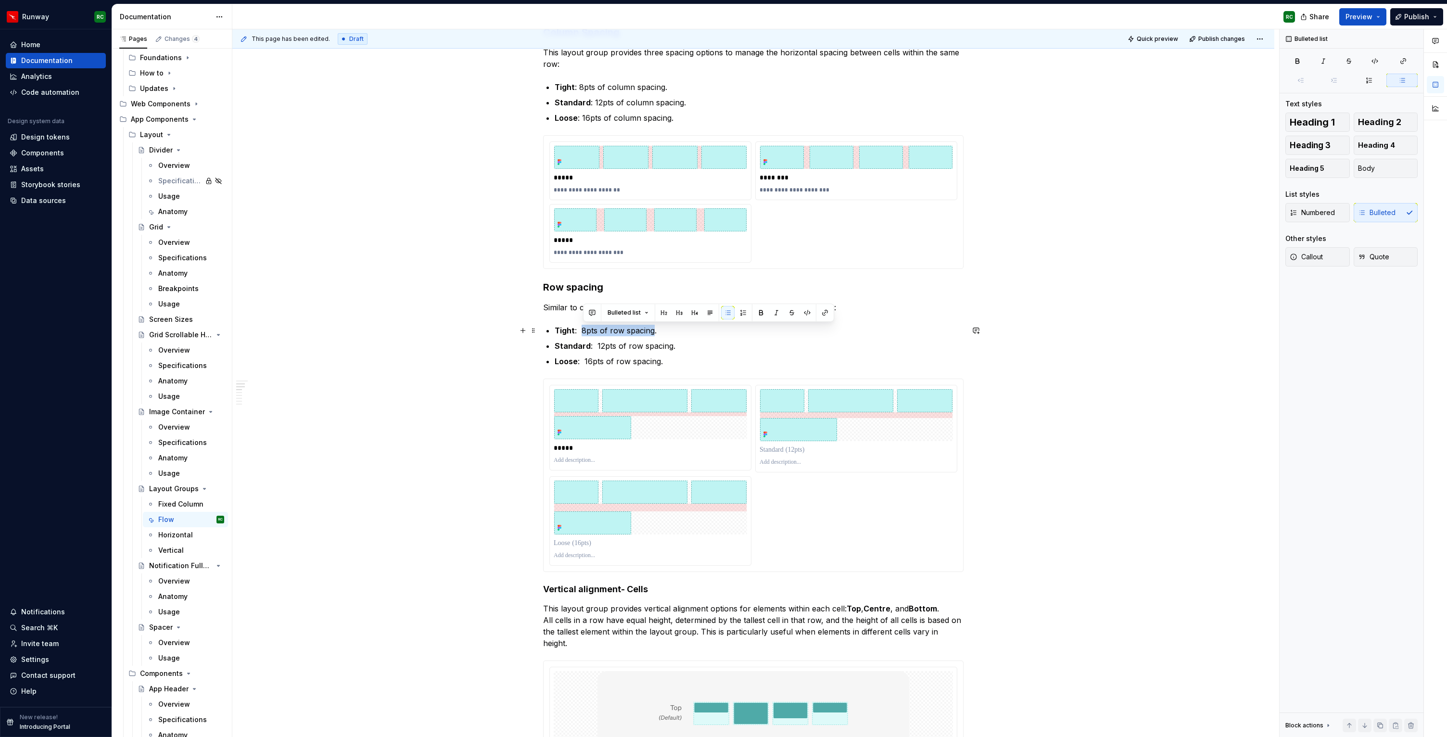
drag, startPoint x: 583, startPoint y: 329, endPoint x: 654, endPoint y: 332, distance: 71.2
click at [654, 332] on p "Tight : 8pts of row spacing." at bounding box center [758, 331] width 409 height 12
copy p "8pts of row spacing"
click at [616, 464] on p at bounding box center [650, 460] width 193 height 8
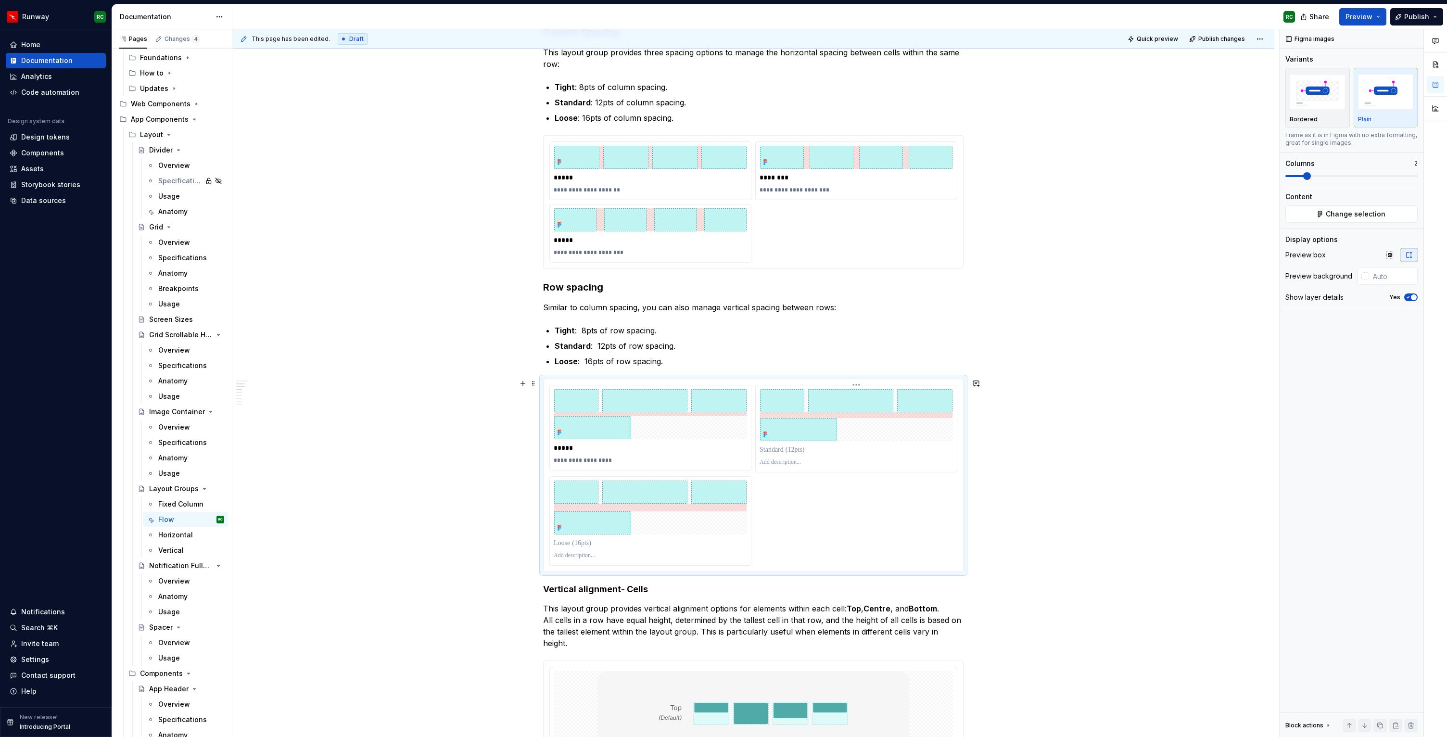
click at [788, 463] on p at bounding box center [855, 462] width 193 height 8
click at [601, 556] on p at bounding box center [650, 556] width 193 height 8
click at [774, 452] on p at bounding box center [855, 450] width 193 height 10
click at [766, 461] on p "**********" at bounding box center [855, 462] width 193 height 8
click at [591, 544] on p at bounding box center [650, 543] width 193 height 10
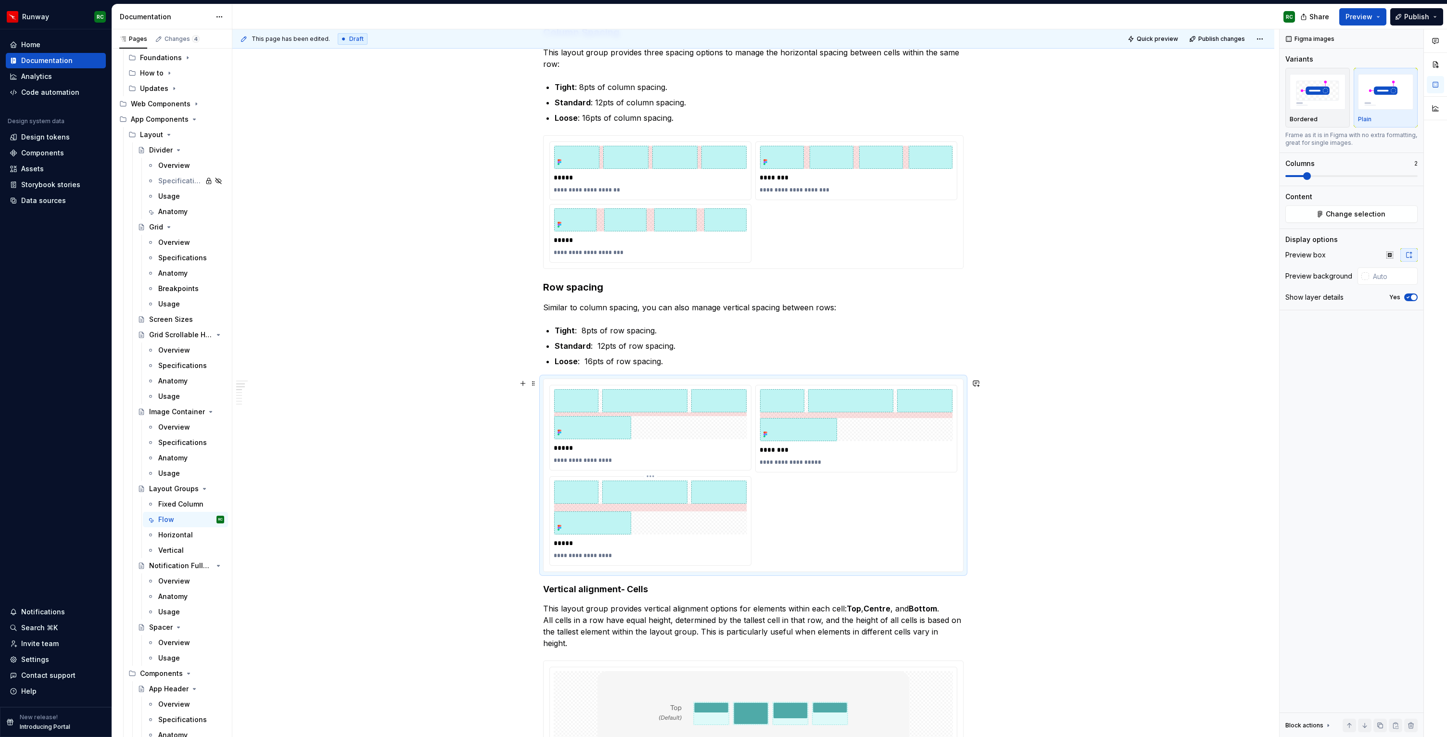
click at [588, 555] on p "**********" at bounding box center [650, 556] width 193 height 8
paste div
click at [559, 554] on p "**********" at bounding box center [650, 556] width 193 height 8
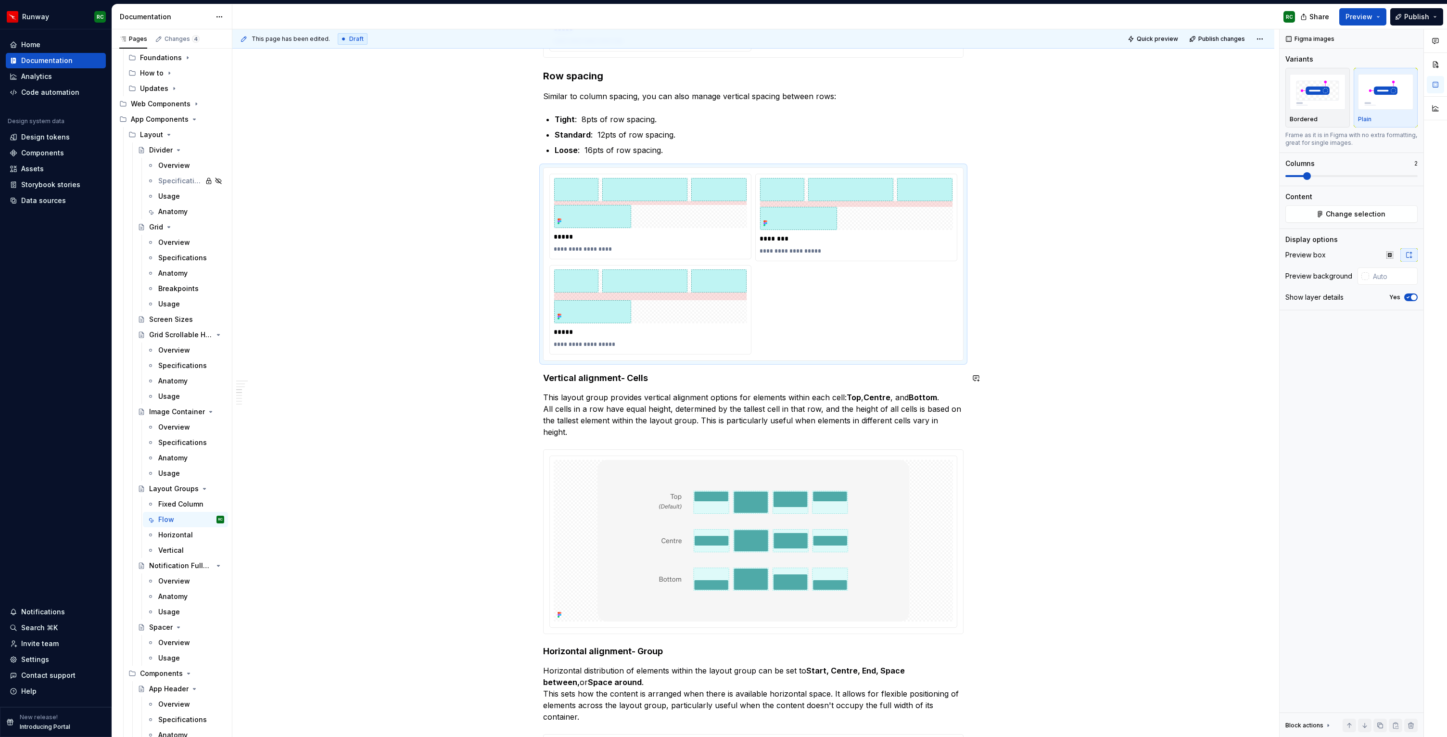
scroll to position [521, 0]
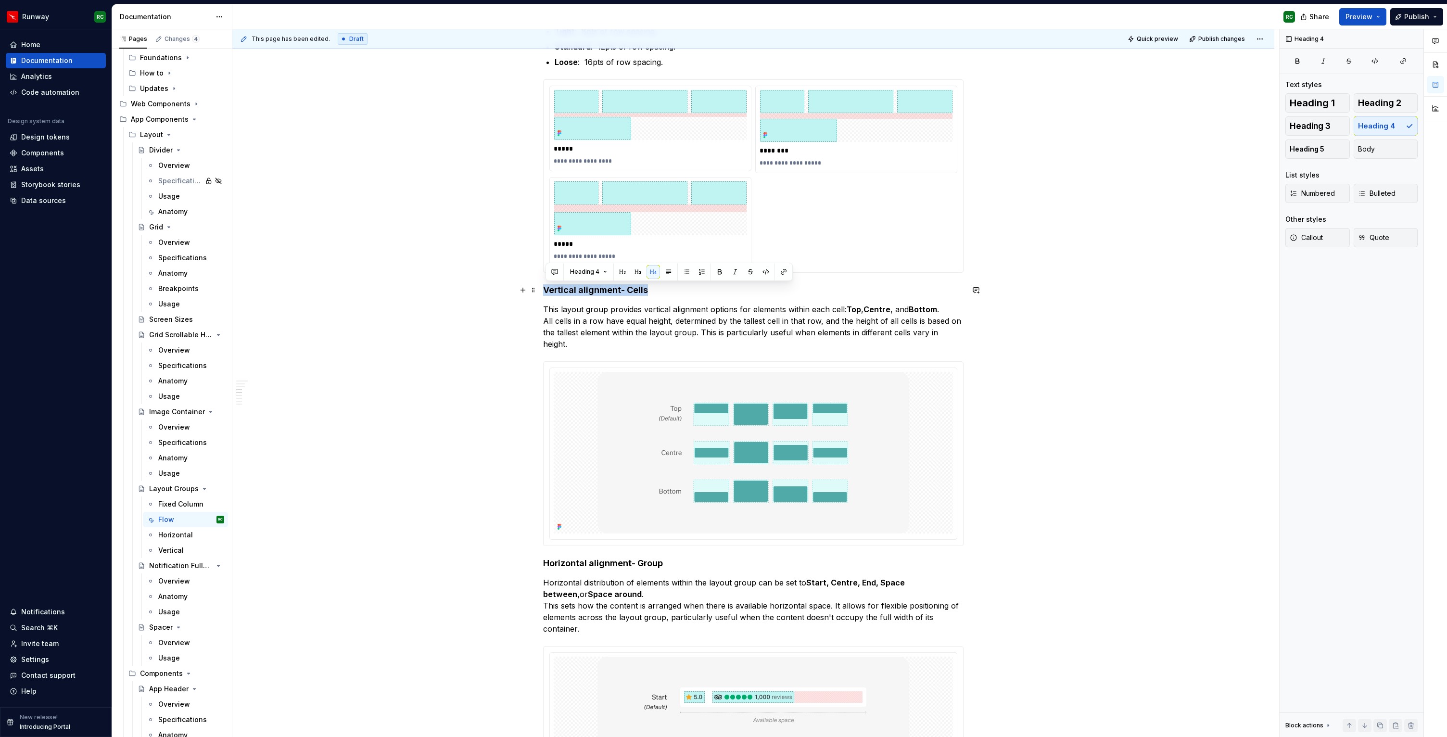
drag, startPoint x: 578, startPoint y: 289, endPoint x: 482, endPoint y: 288, distance: 95.7
click at [633, 275] on button "button" at bounding box center [637, 271] width 13 height 13
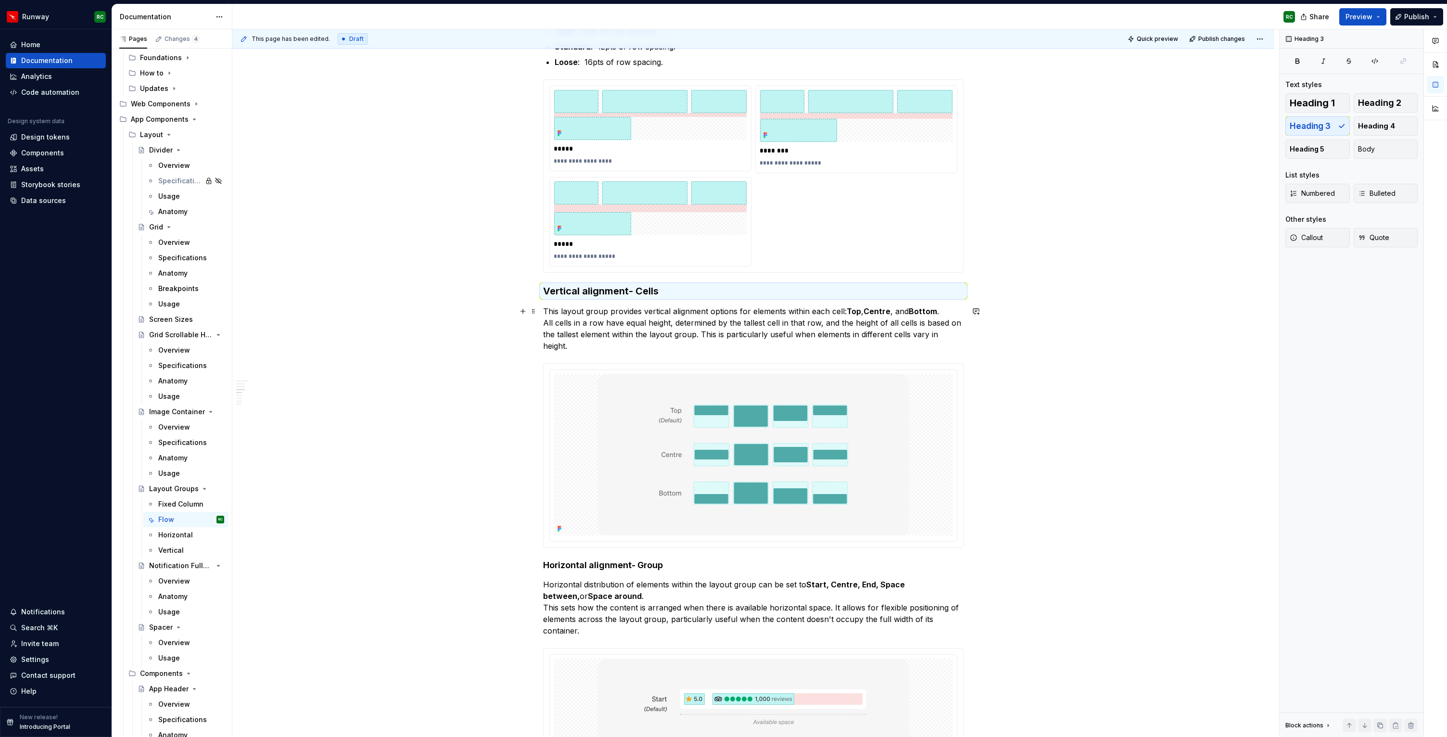
click at [704, 315] on p "This layout group provides vertical alignment options for elements within each …" at bounding box center [753, 328] width 420 height 46
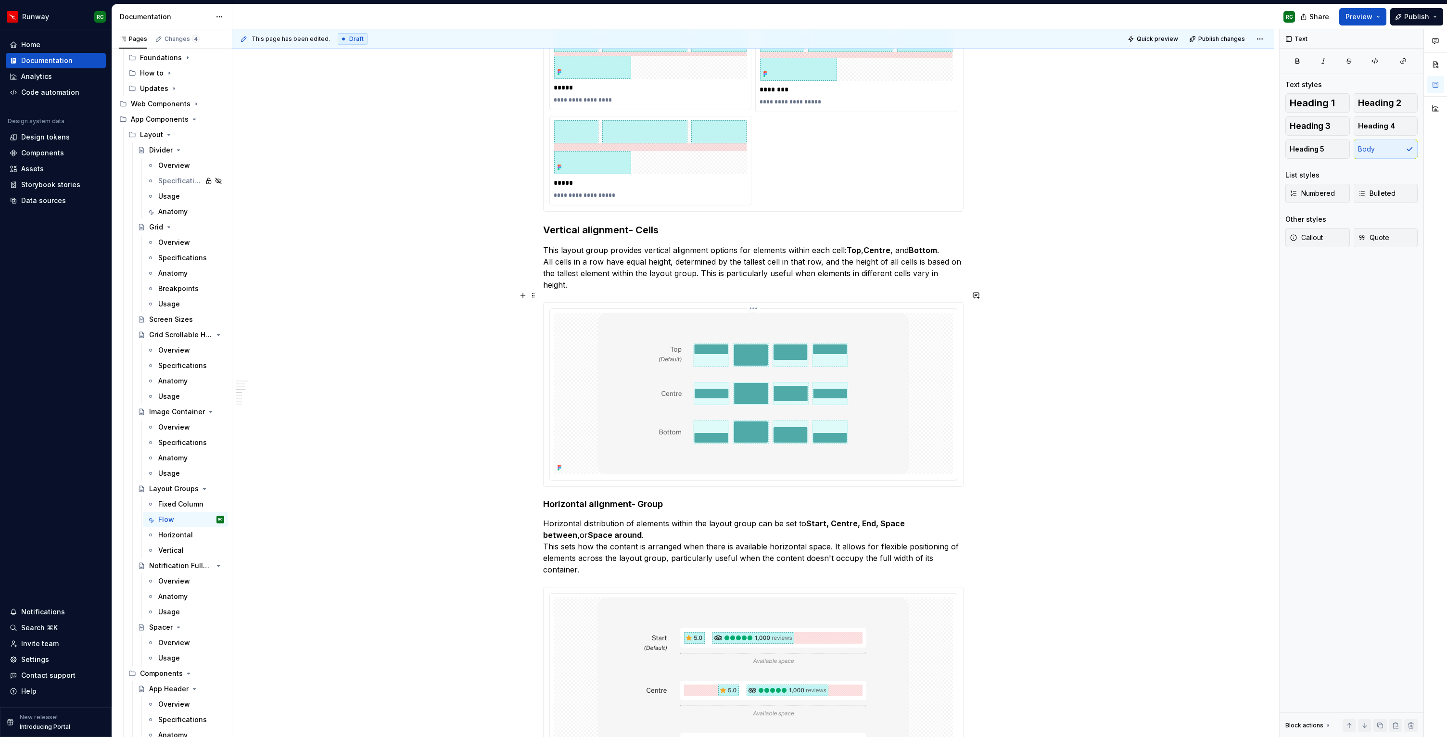
click at [730, 355] on img at bounding box center [753, 394] width 312 height 162
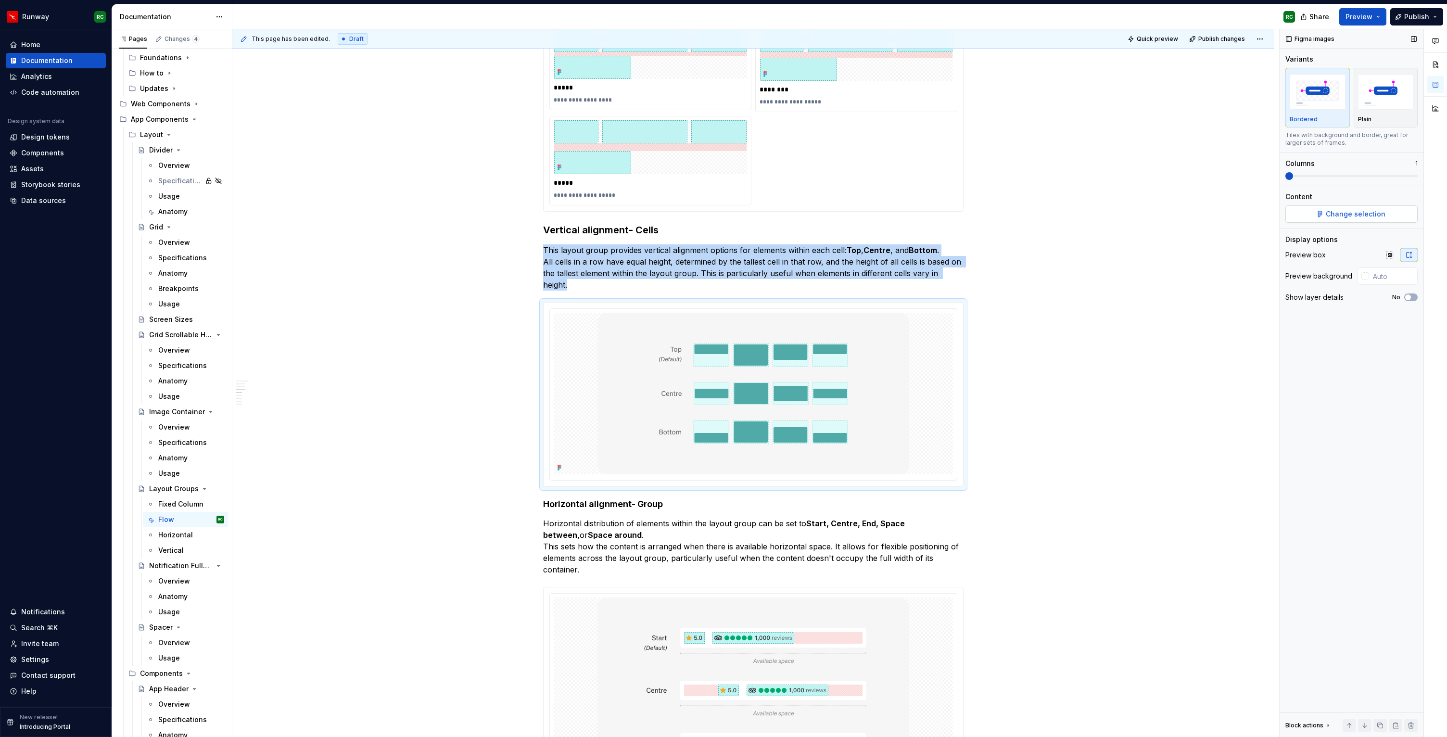
click at [1362, 219] on button "Change selection" at bounding box center [1351, 213] width 132 height 17
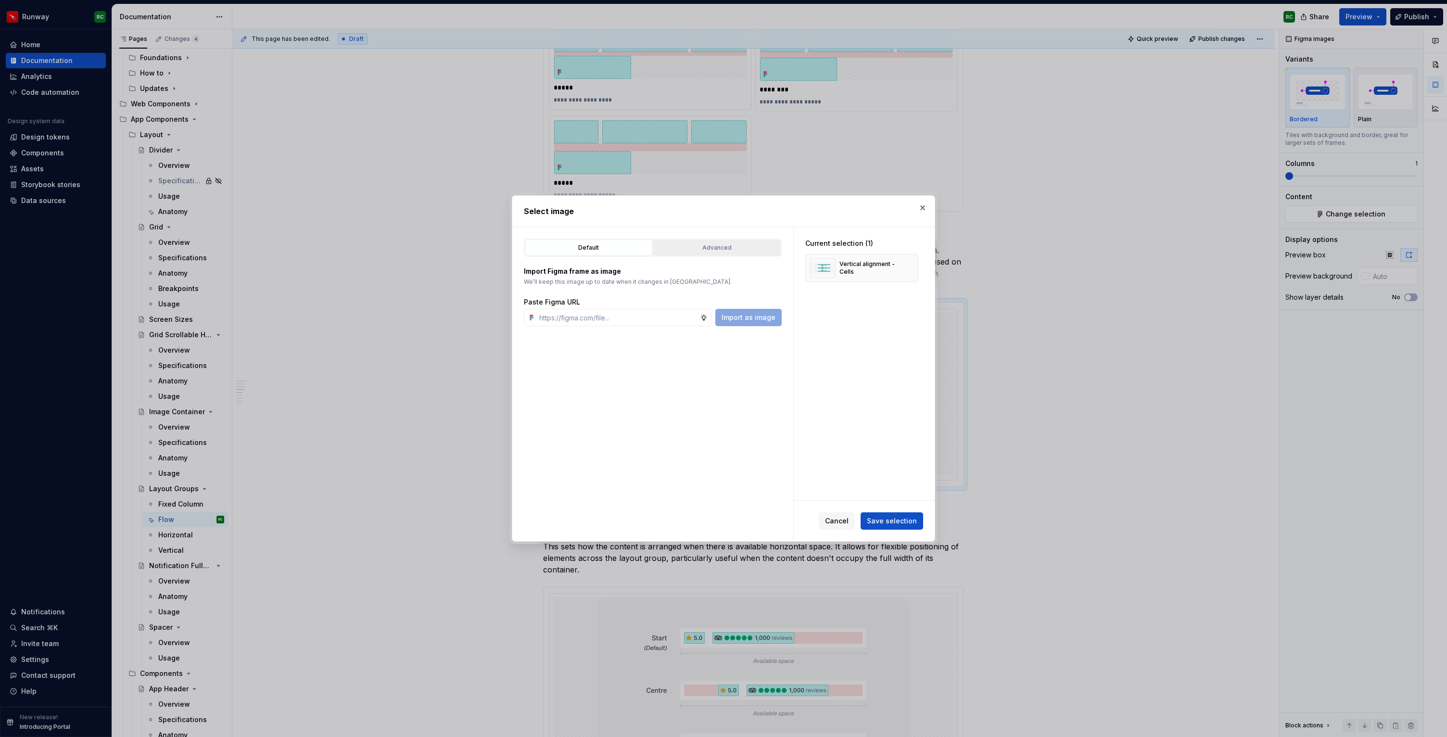
click at [726, 246] on div "Advanced" at bounding box center [716, 248] width 121 height 10
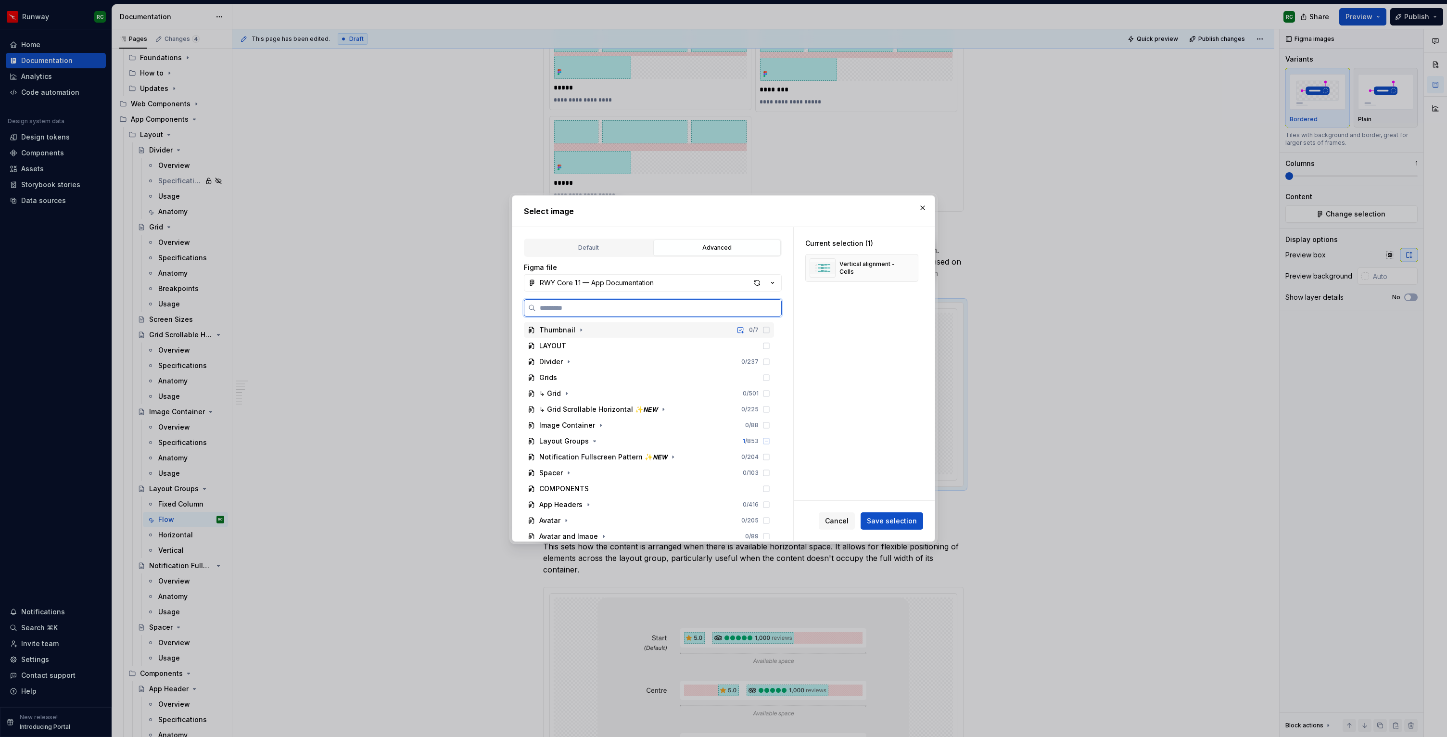
type textarea "*"
click at [702, 280] on button "RWY Core 1.1 — App Documentation" at bounding box center [653, 282] width 258 height 17
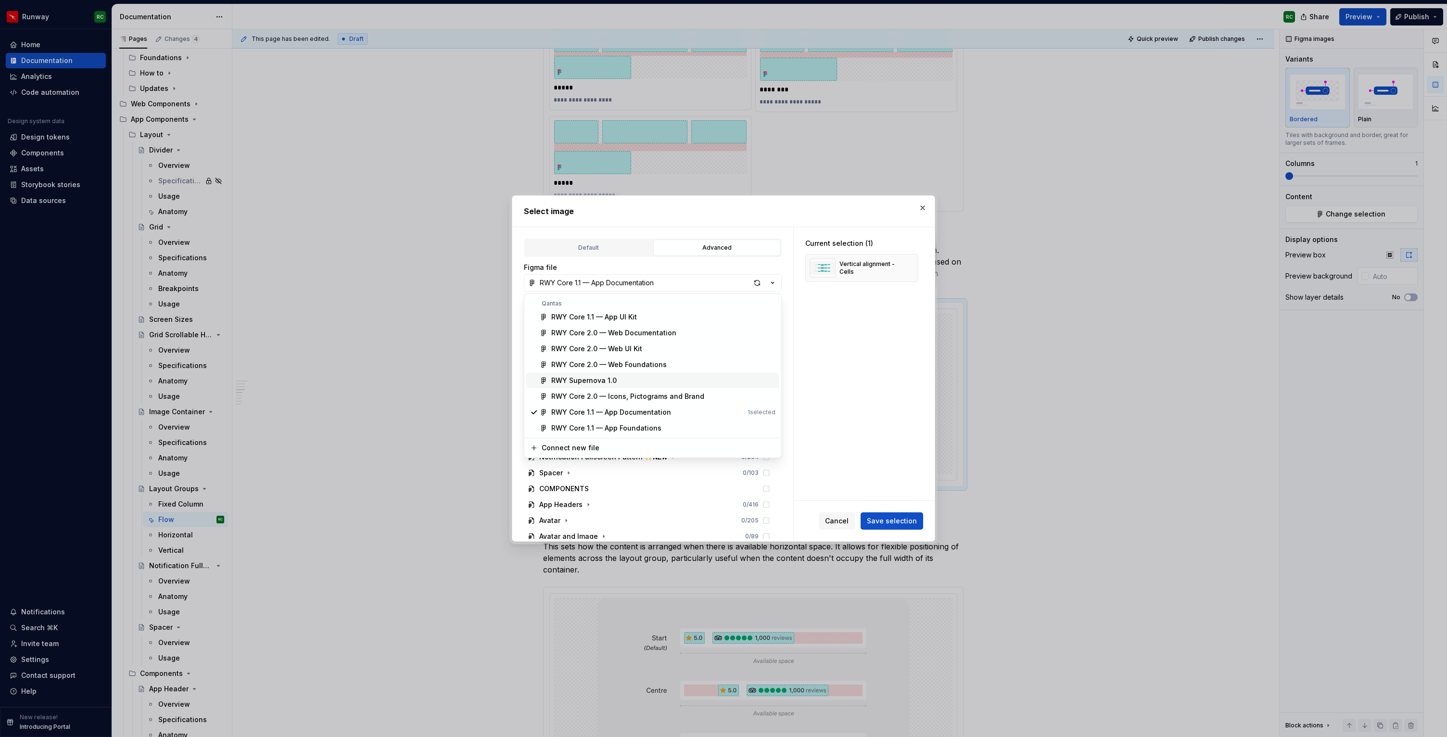
click at [601, 377] on div "RWY Supernova 1.0" at bounding box center [583, 381] width 65 height 10
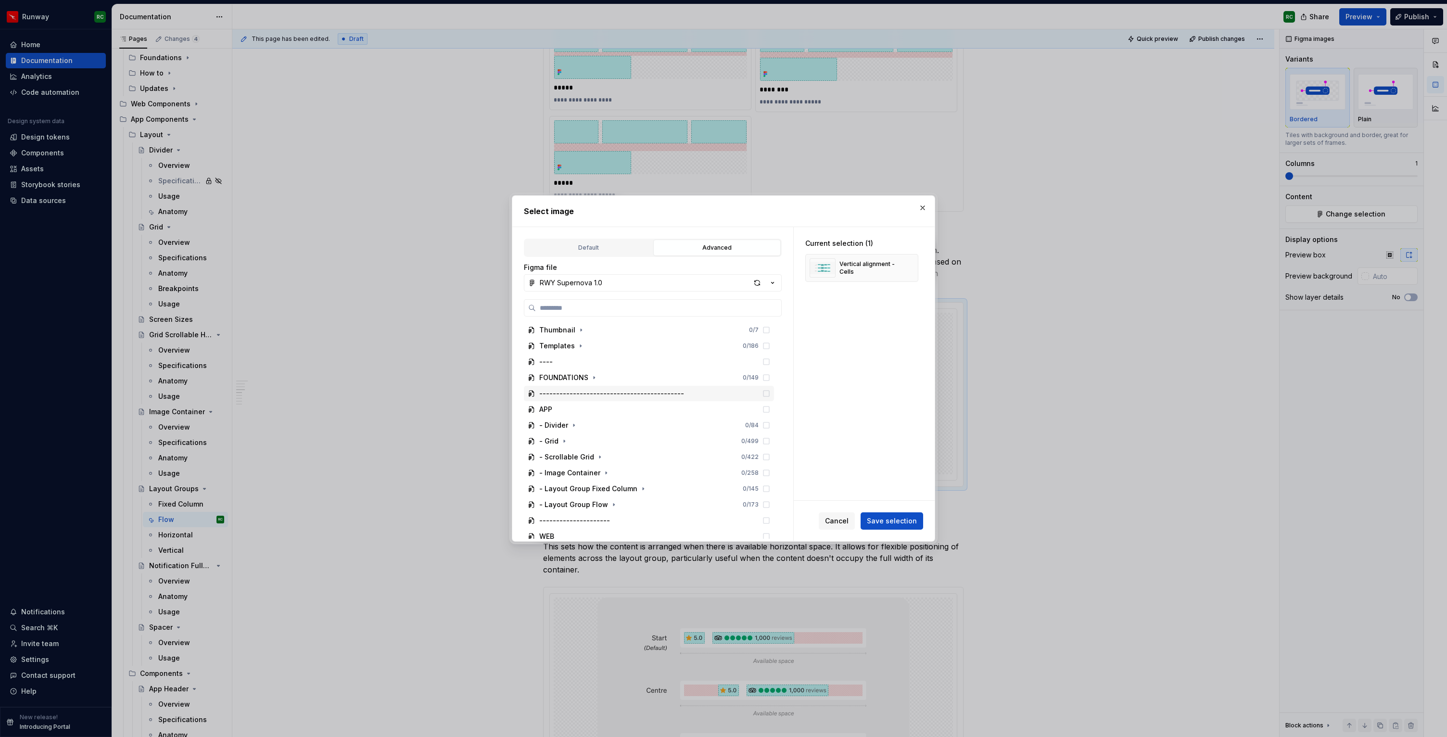
scroll to position [44, 0]
click at [610, 464] on icon "button" at bounding box center [614, 461] width 8 height 8
click at [629, 411] on icon "button" at bounding box center [629, 411] width 1 height 2
click at [770, 428] on icon at bounding box center [766, 427] width 8 height 8
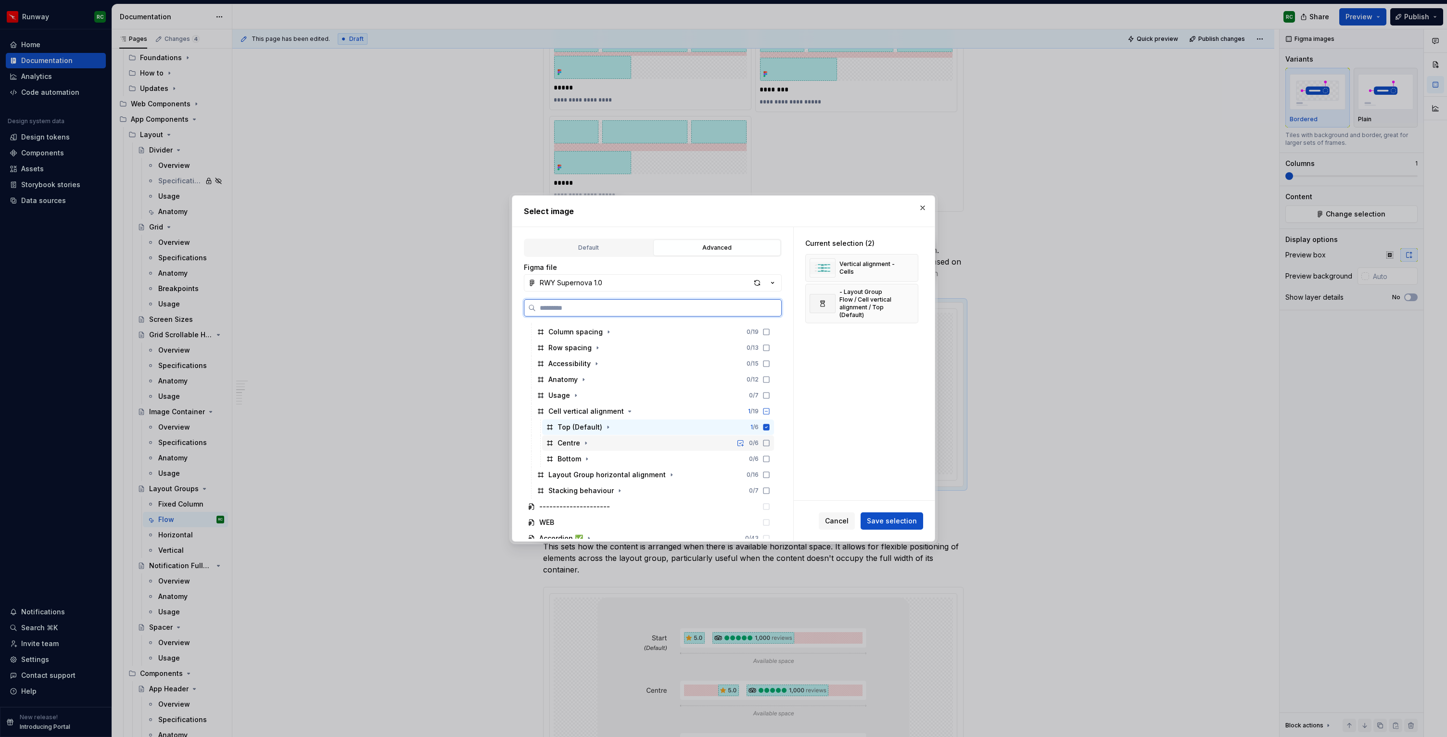
click at [770, 441] on icon at bounding box center [766, 443] width 8 height 8
click at [770, 460] on icon at bounding box center [766, 459] width 8 height 8
click at [913, 268] on button "button" at bounding box center [906, 267] width 13 height 13
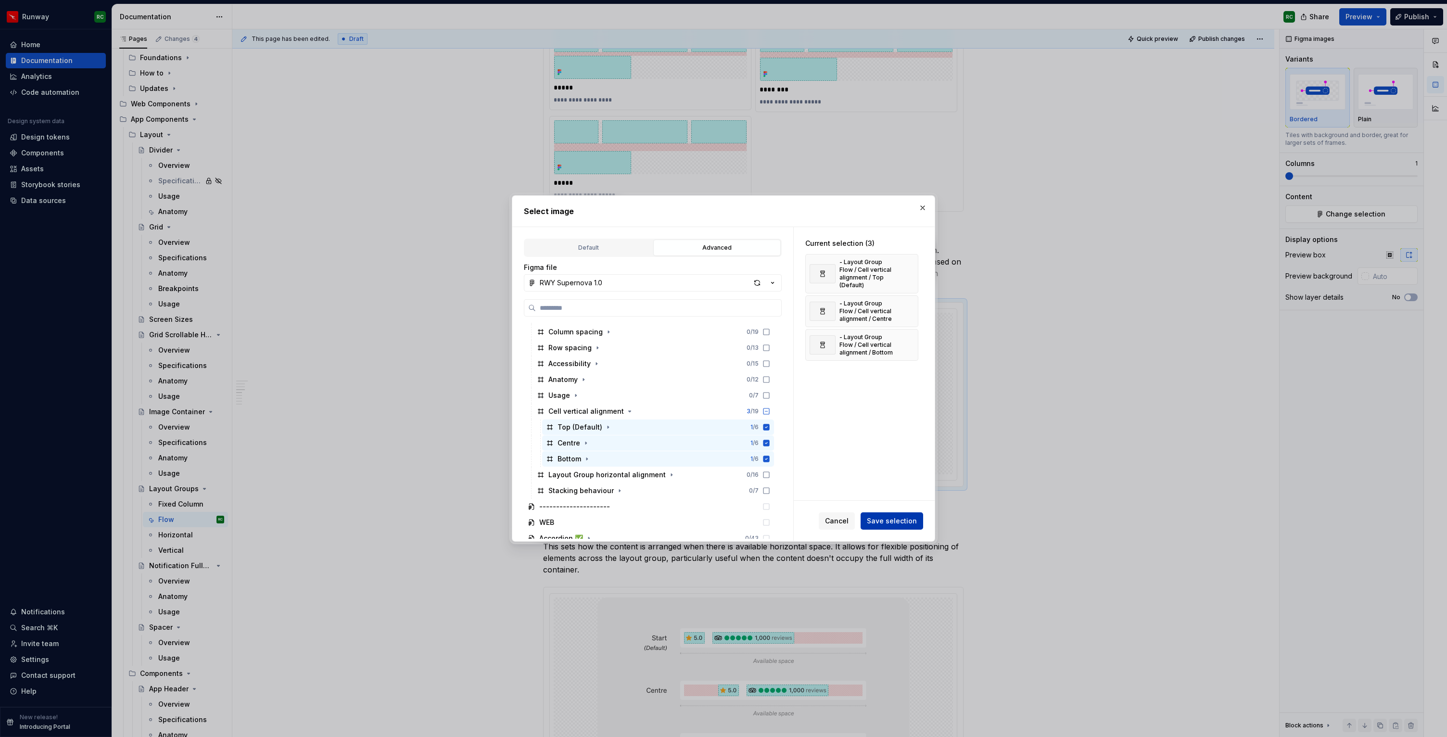
click at [888, 522] on span "Save selection" at bounding box center [892, 521] width 50 height 10
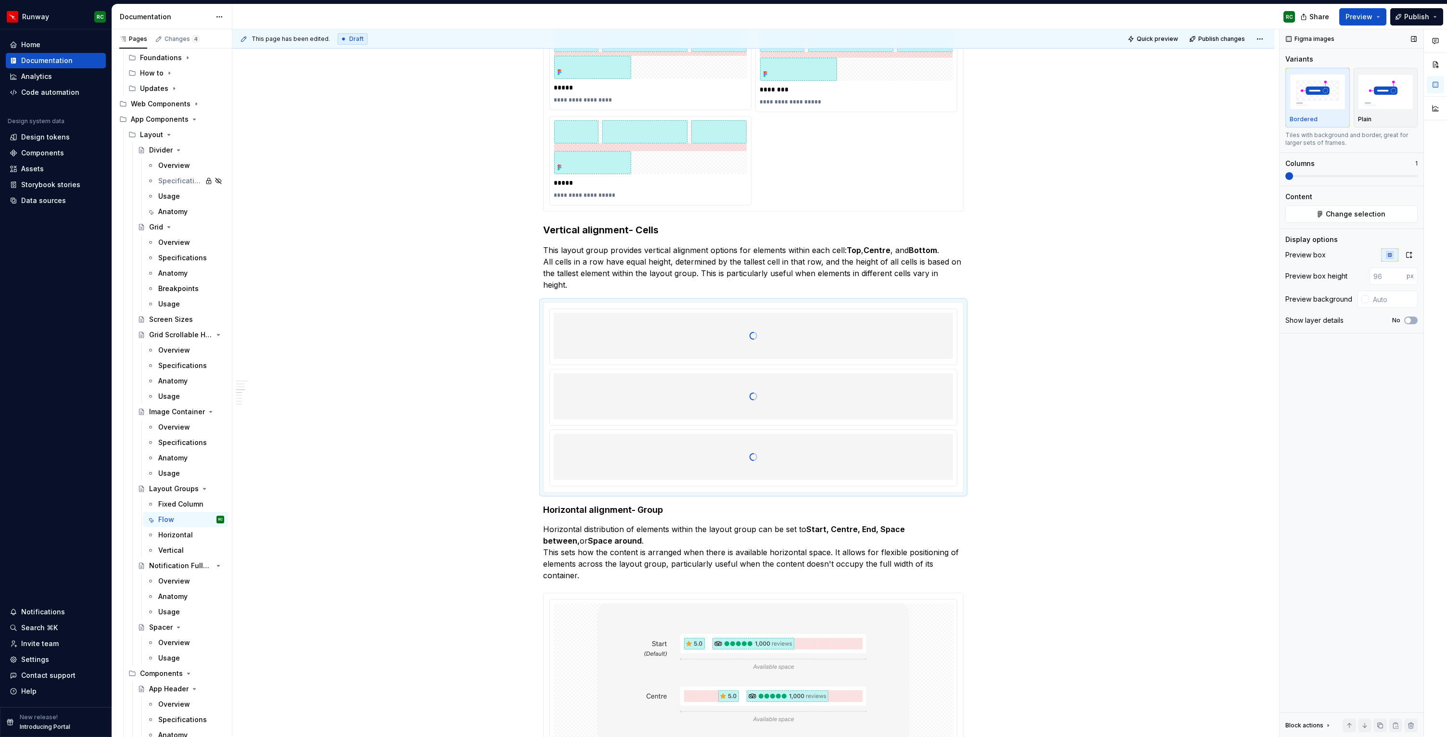
click at [1311, 174] on span at bounding box center [1351, 176] width 132 height 8
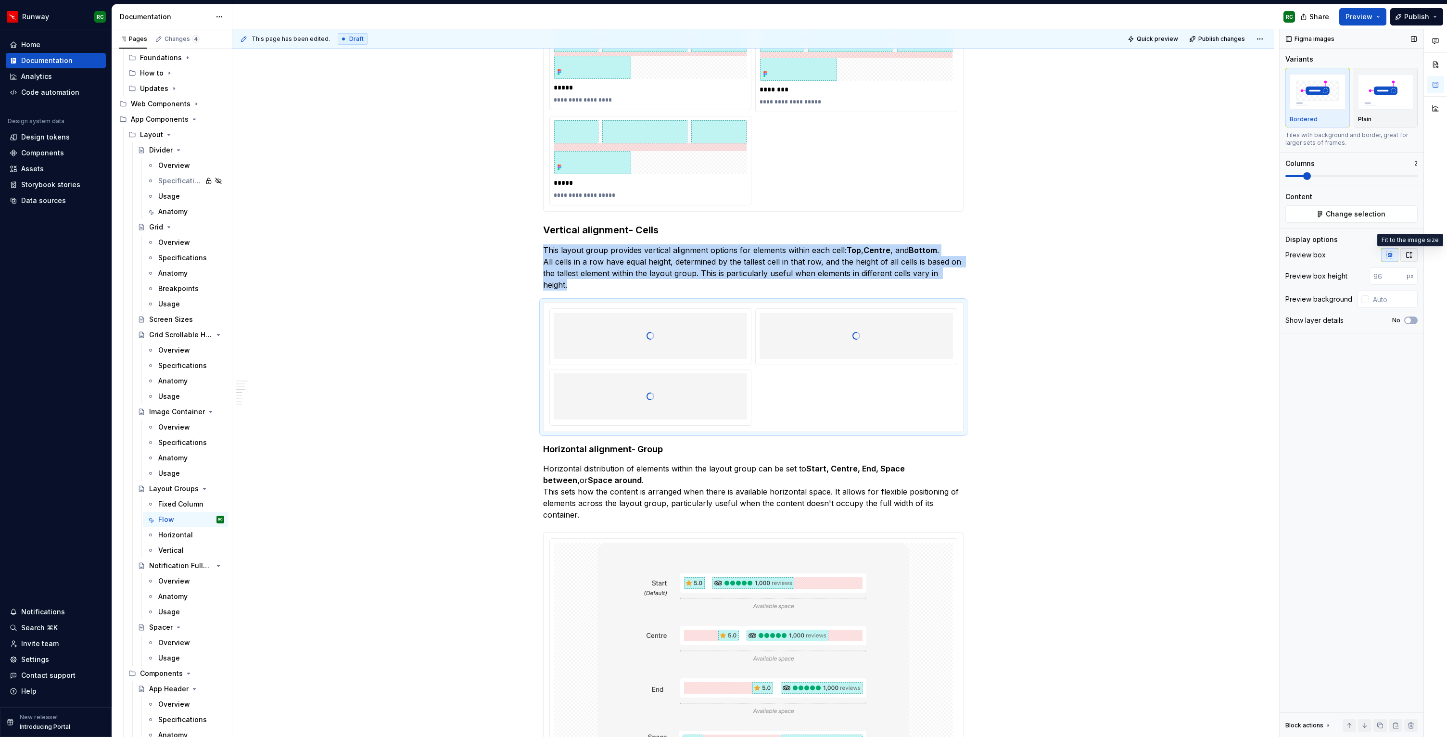
click at [1413, 251] on button "button" at bounding box center [1408, 254] width 17 height 13
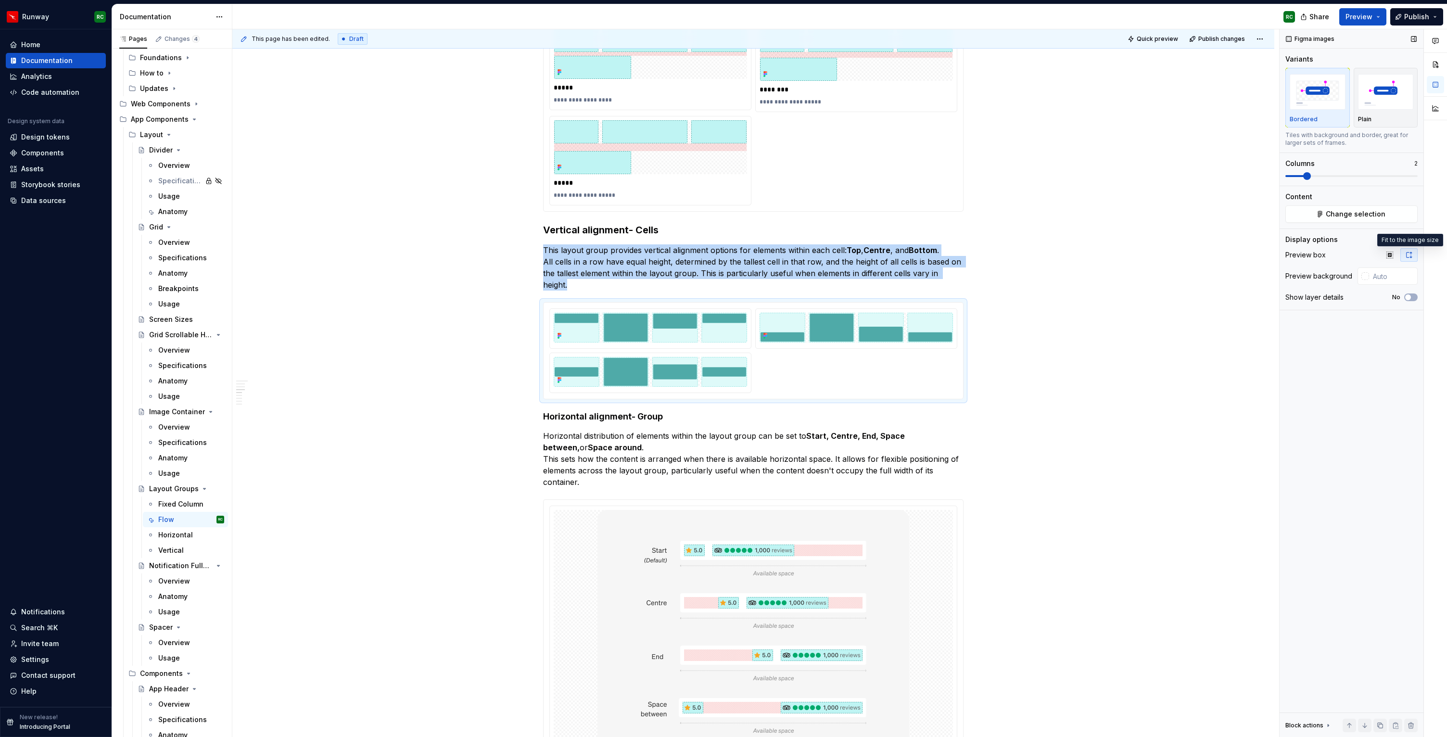
click at [1380, 103] on img "button" at bounding box center [1386, 91] width 56 height 35
click at [1408, 297] on span "button" at bounding box center [1408, 297] width 6 height 6
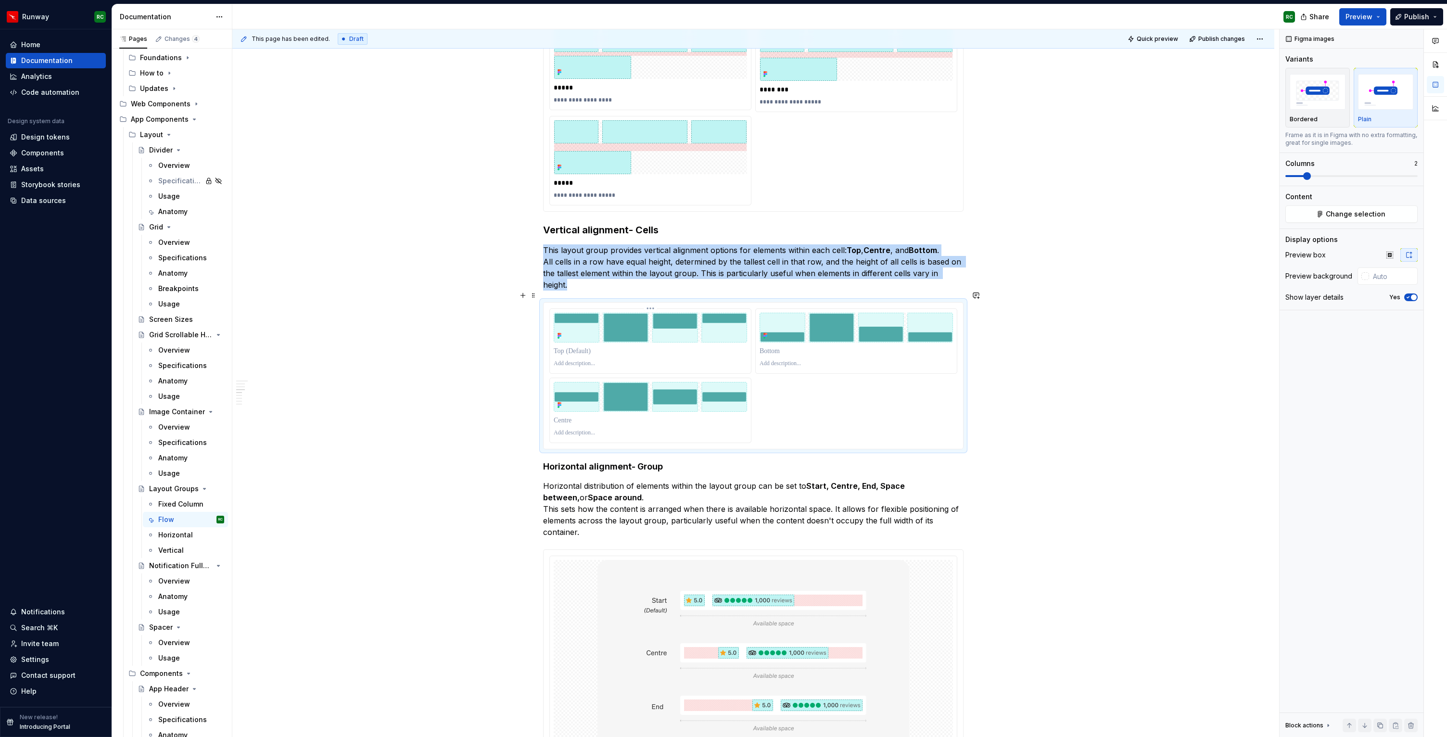
click at [644, 346] on p at bounding box center [650, 351] width 193 height 10
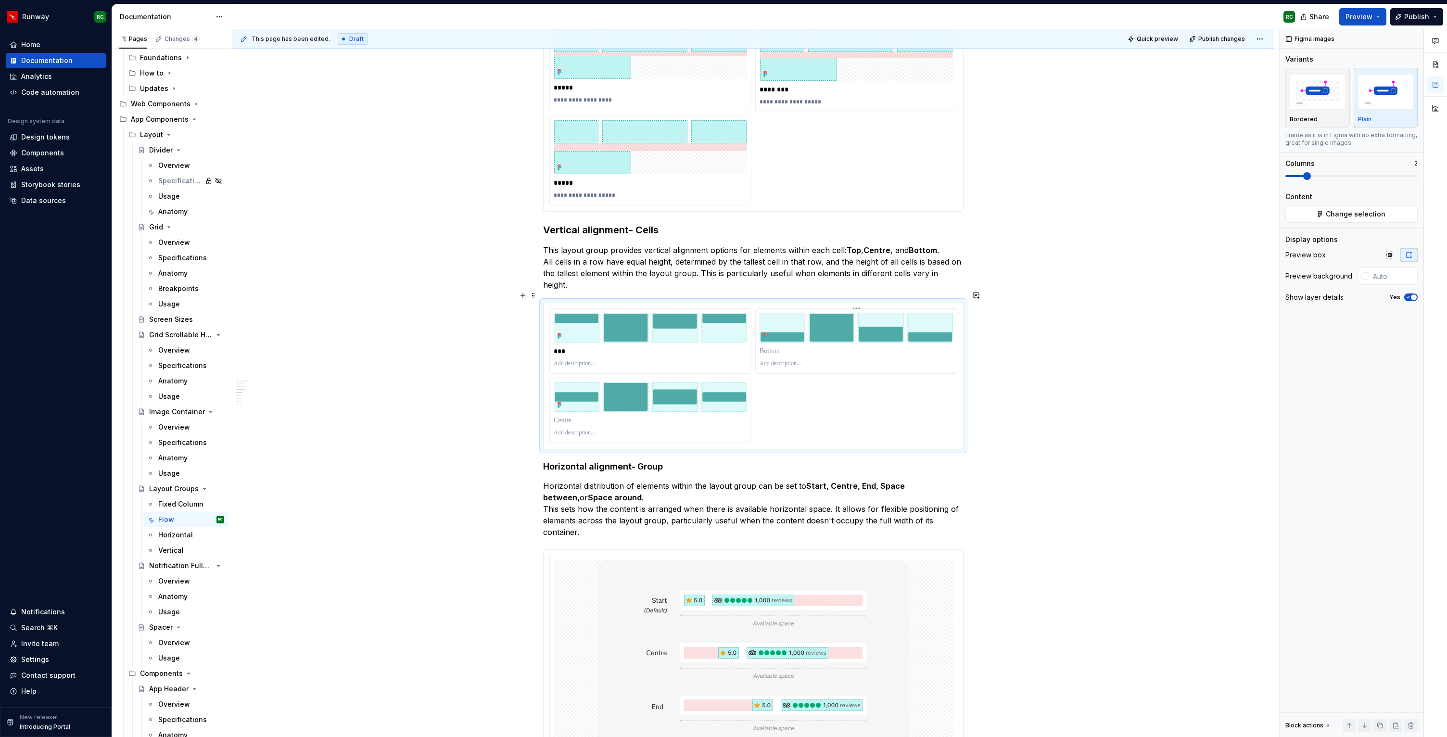
drag, startPoint x: 748, startPoint y: 372, endPoint x: 840, endPoint y: 326, distance: 103.0
click at [840, 326] on div "***" at bounding box center [753, 375] width 408 height 135
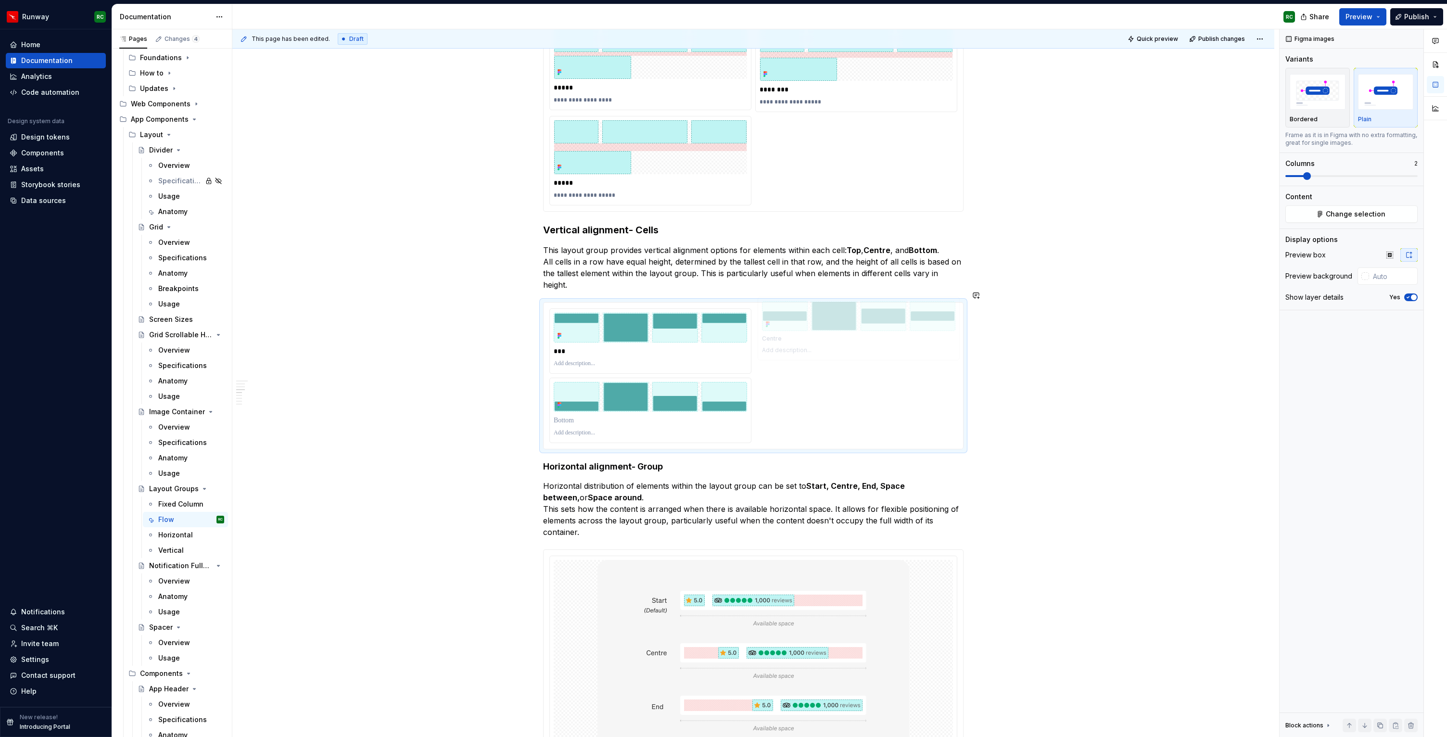
drag, startPoint x: 680, startPoint y: 382, endPoint x: 843, endPoint y: 315, distance: 175.9
click at [843, 315] on body "Runway RC Home Documentation Analytics Code automation Design system data Desig…" at bounding box center [723, 368] width 1447 height 737
click at [178, 352] on div "Overview" at bounding box center [174, 350] width 32 height 10
click at [608, 346] on p "***" at bounding box center [650, 351] width 193 height 10
type textarea "*"
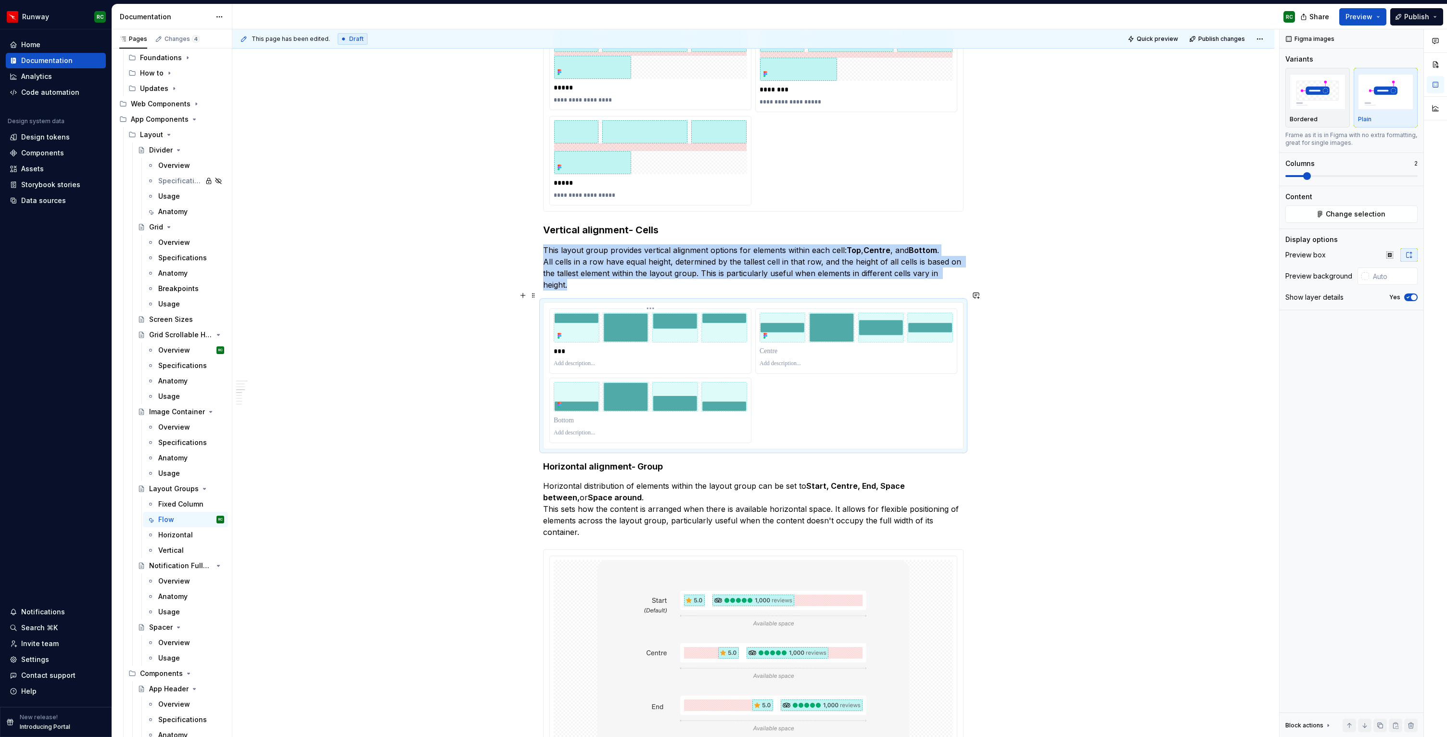
click at [606, 345] on div "***" at bounding box center [650, 350] width 193 height 13
click at [606, 360] on p at bounding box center [650, 364] width 193 height 8
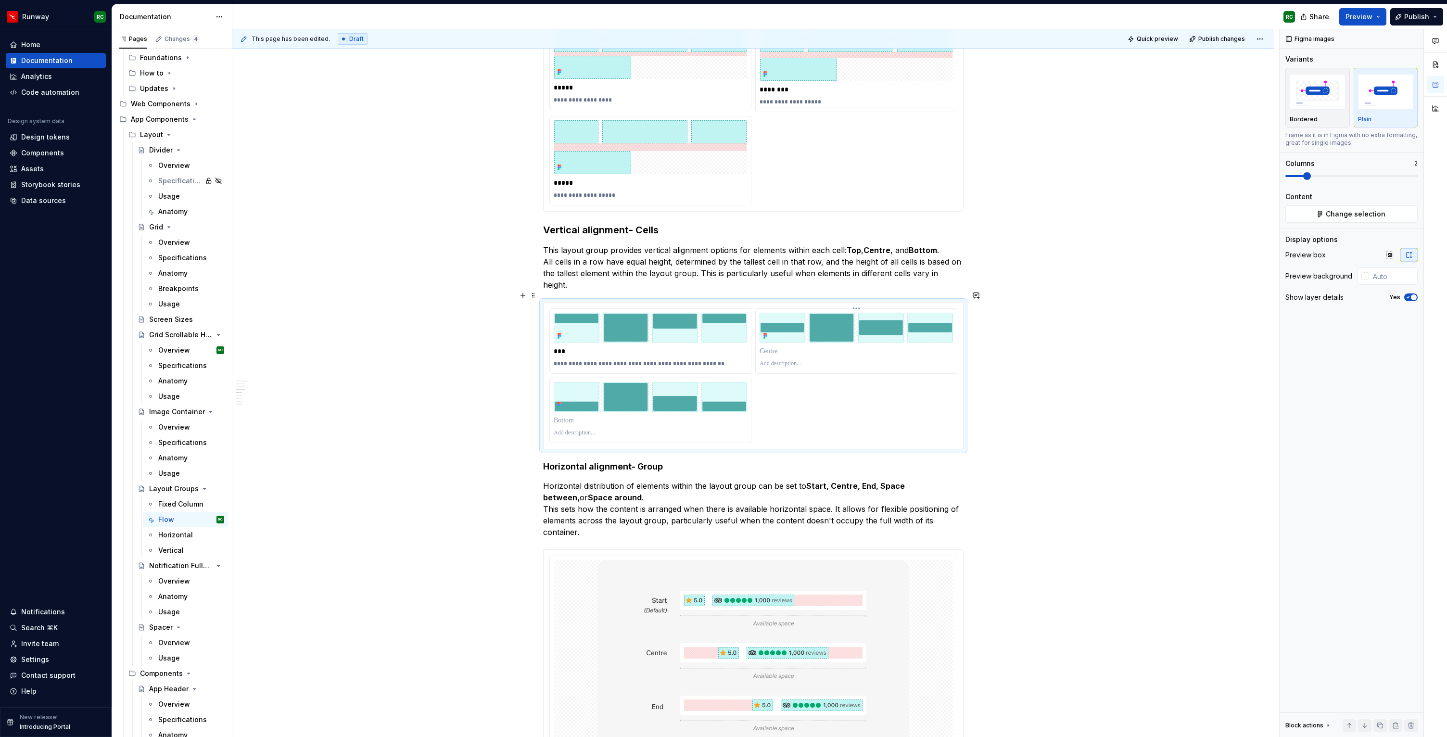
click at [799, 346] on p at bounding box center [855, 351] width 193 height 10
click at [595, 414] on div at bounding box center [650, 420] width 193 height 13
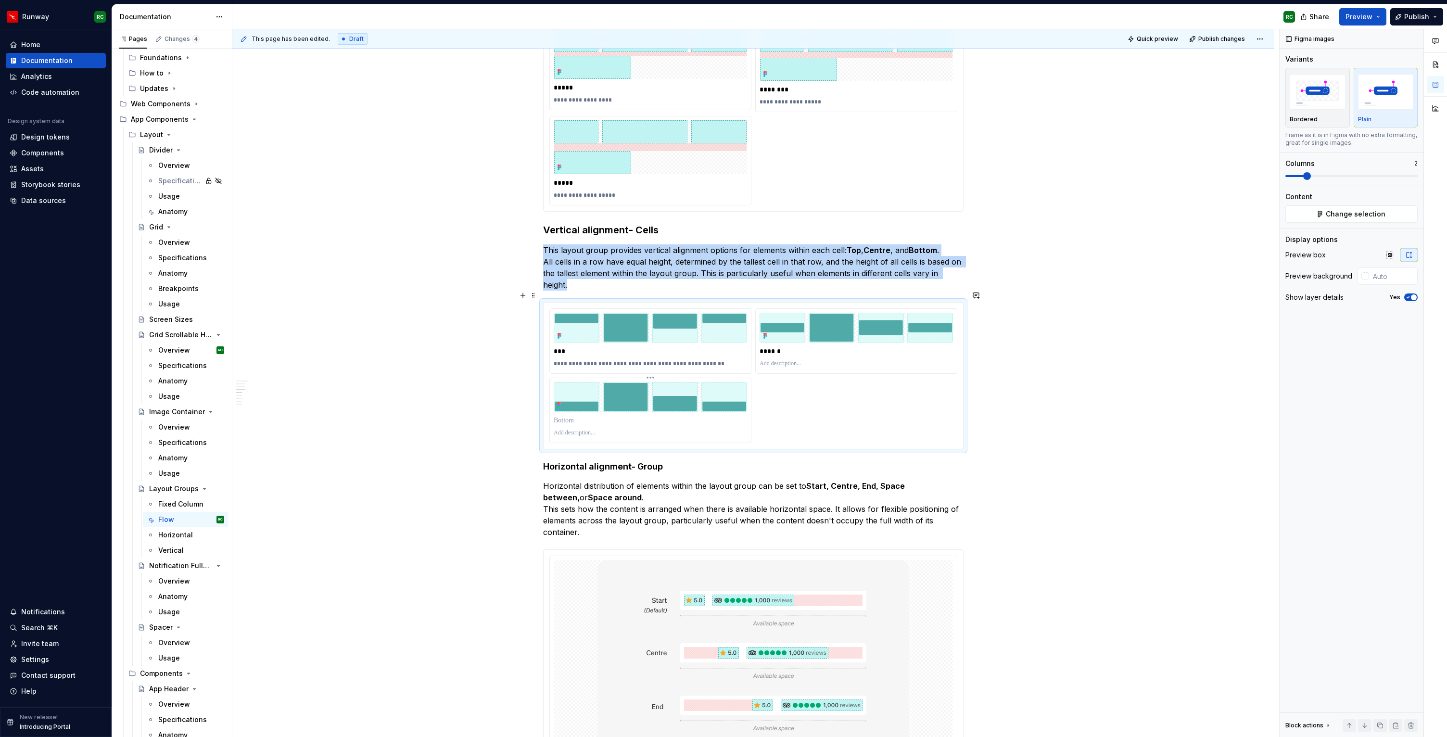
click at [597, 415] on p at bounding box center [650, 420] width 193 height 10
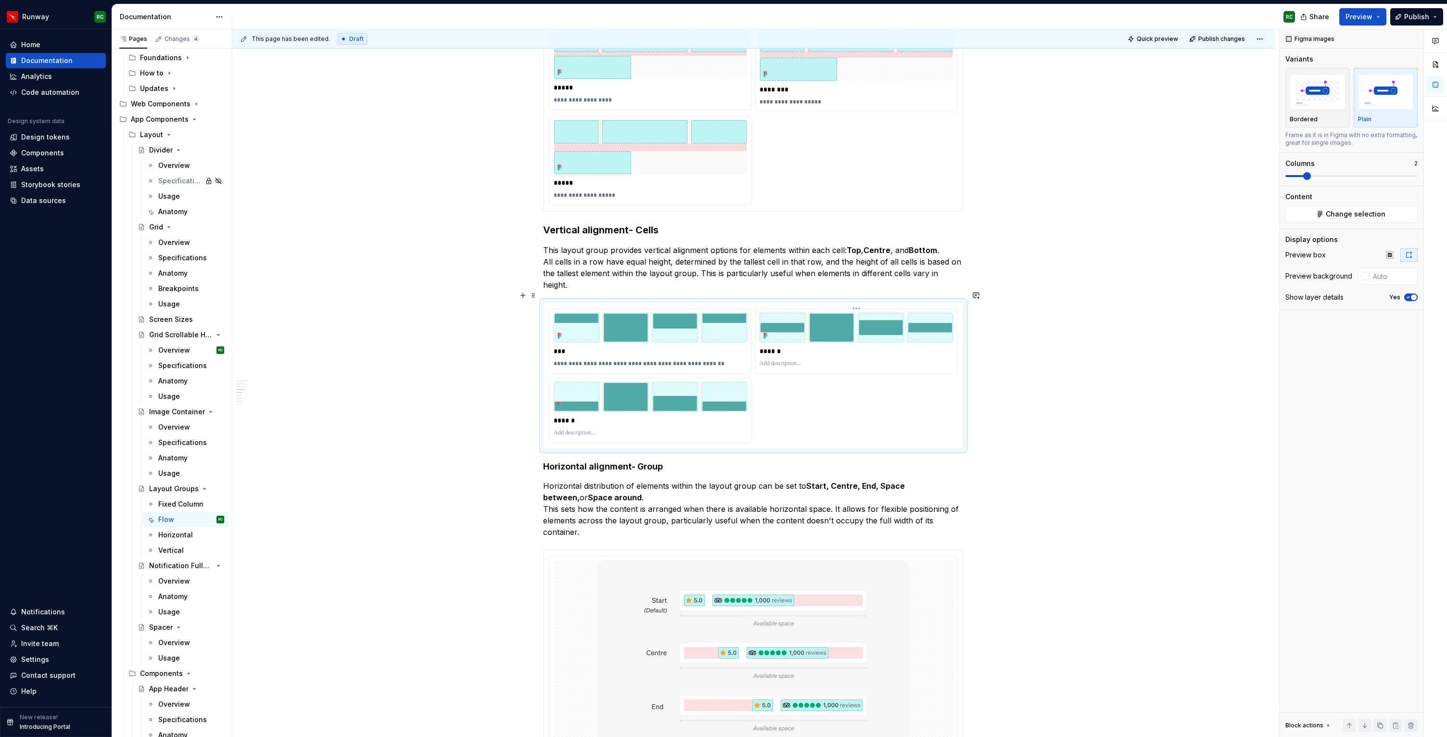
click at [796, 360] on p at bounding box center [855, 364] width 193 height 8
click at [590, 429] on p at bounding box center [650, 433] width 193 height 8
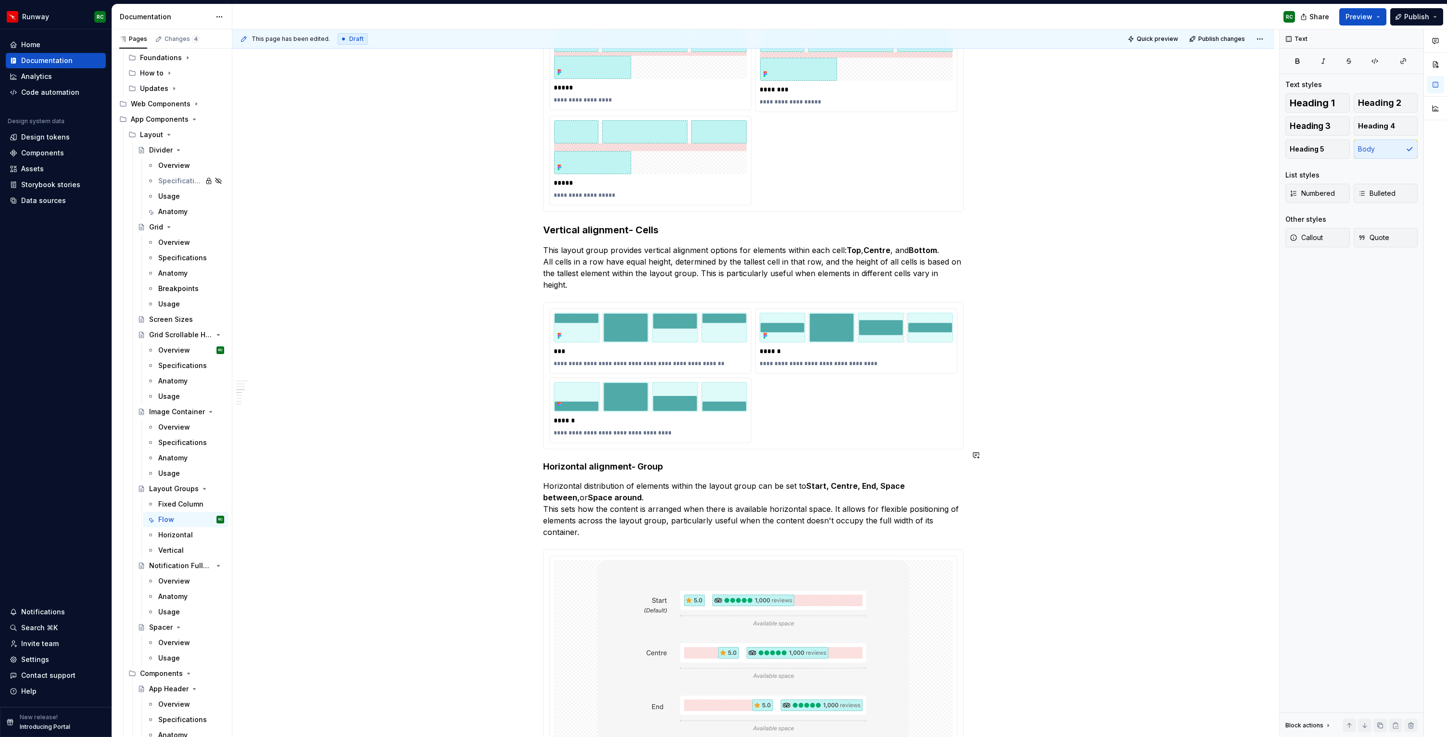
click at [633, 461] on h4 "Horizontal alignment- Group" at bounding box center [753, 467] width 420 height 12
click at [631, 232] on h3 "Vertical alignment- Cells" at bounding box center [753, 229] width 420 height 13
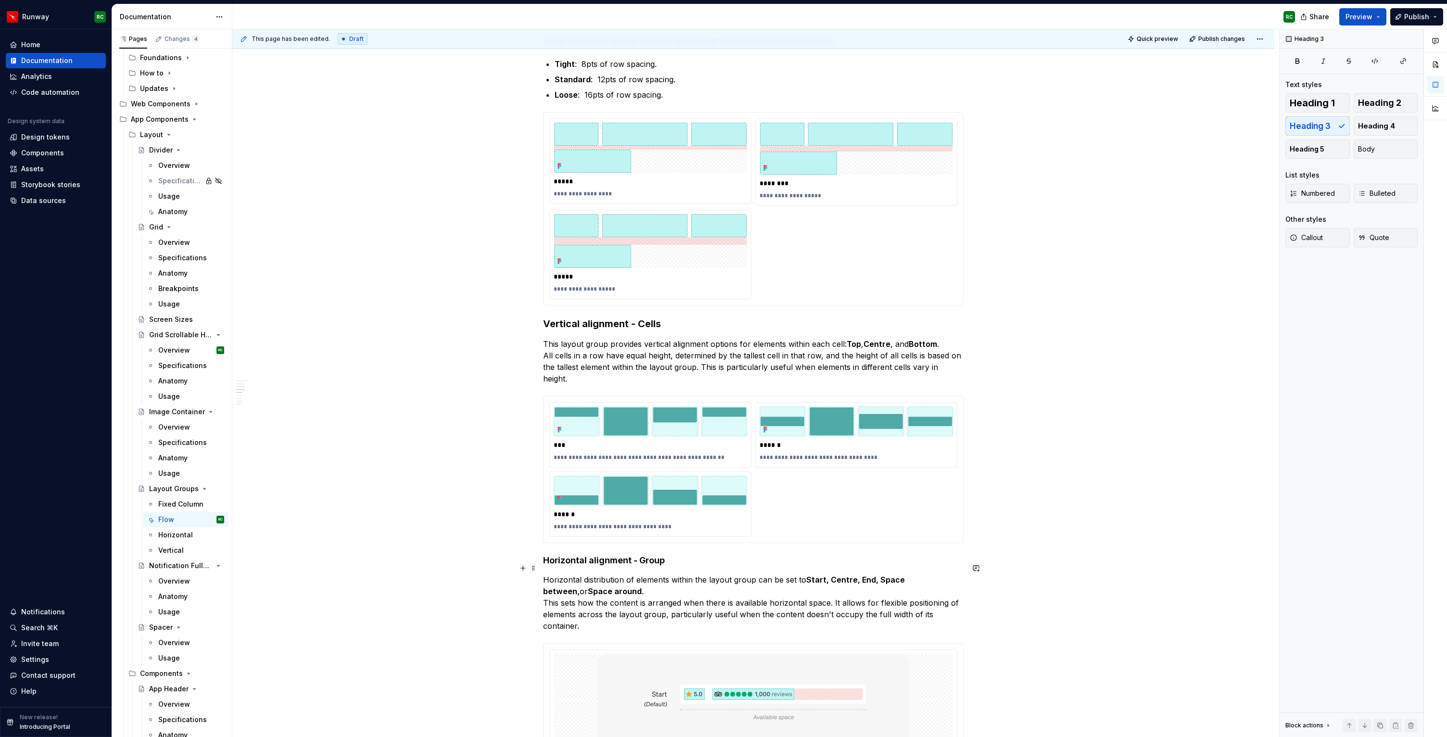
scroll to position [629, 0]
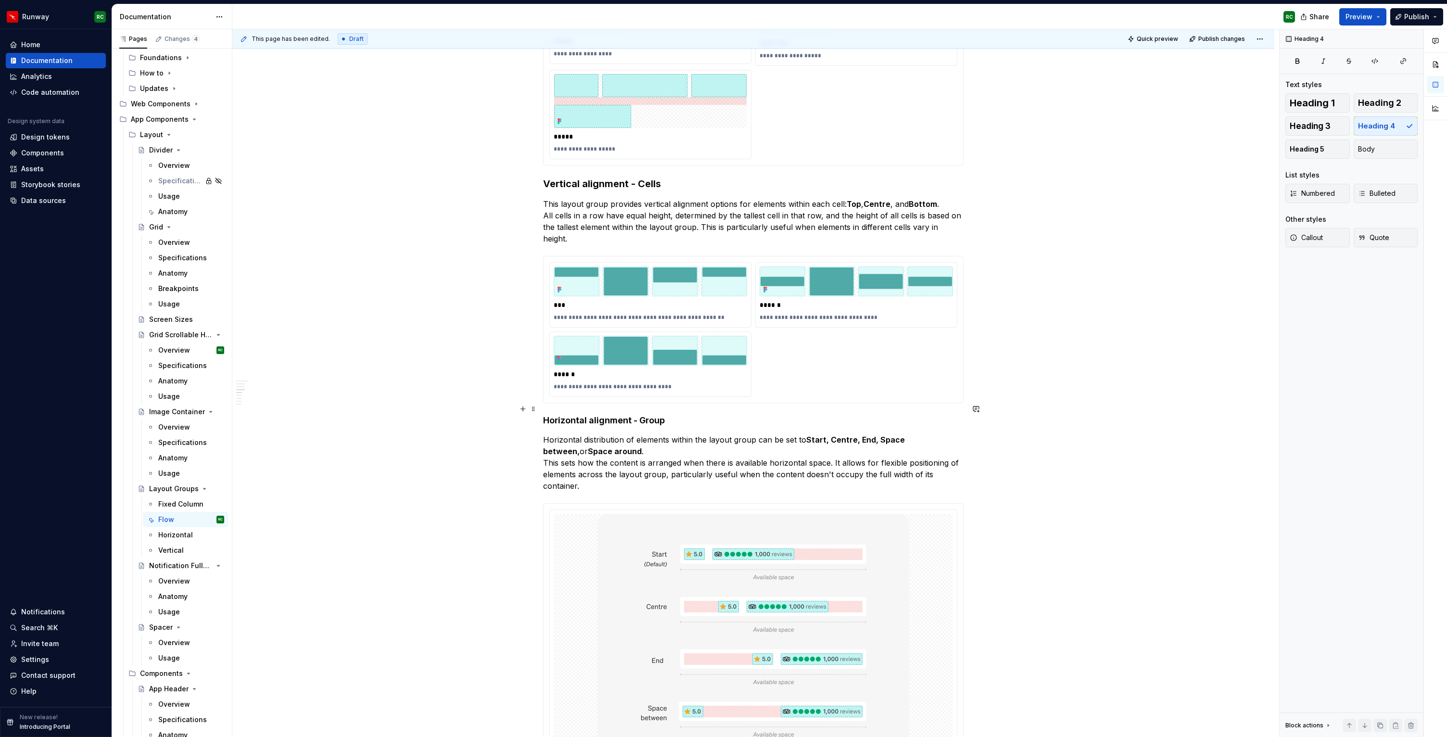
click at [649, 415] on h4 "Horizontal alignment - Group" at bounding box center [753, 421] width 420 height 12
click at [640, 181] on h3 "Vertical alignment - Cells" at bounding box center [753, 183] width 420 height 13
click at [640, 183] on h3 "Vertical alignment - (Cells)" at bounding box center [753, 183] width 420 height 13
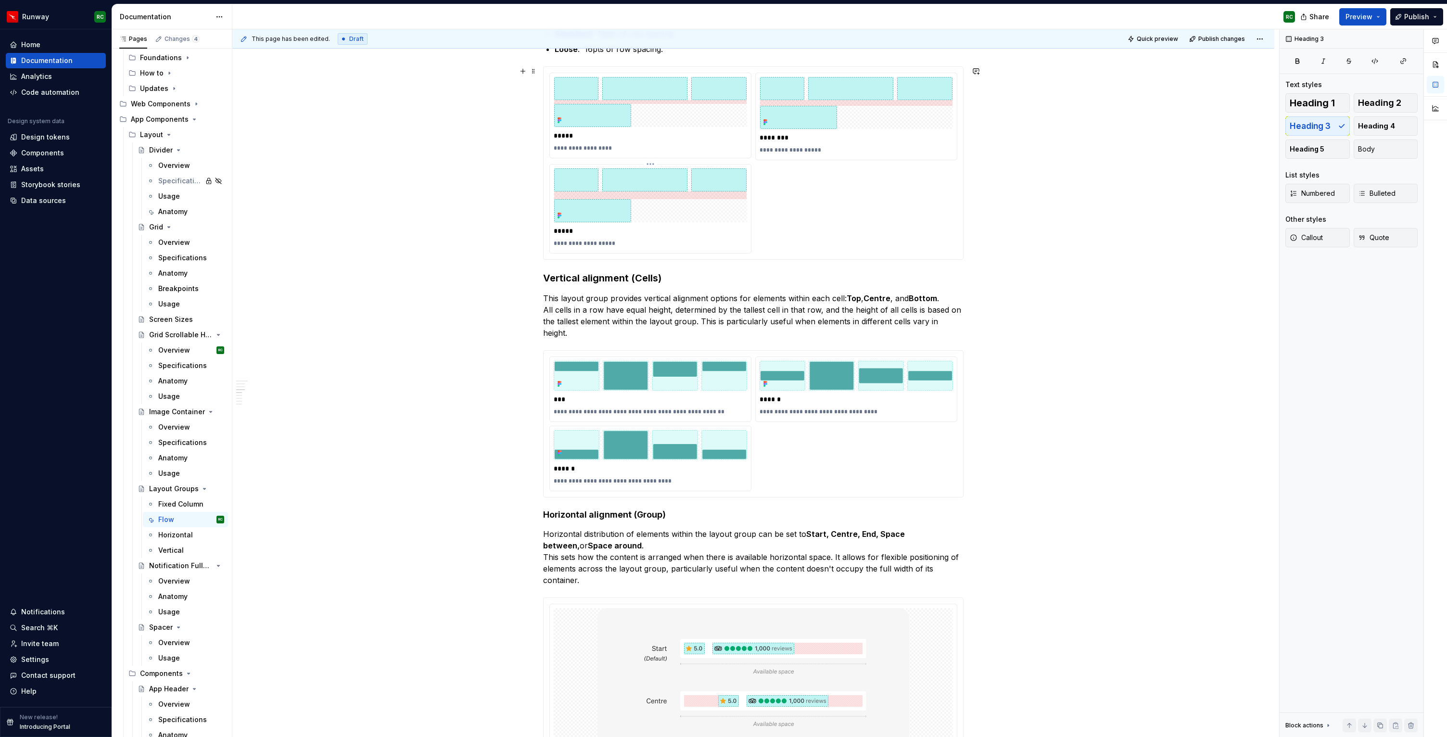
scroll to position [542, 0]
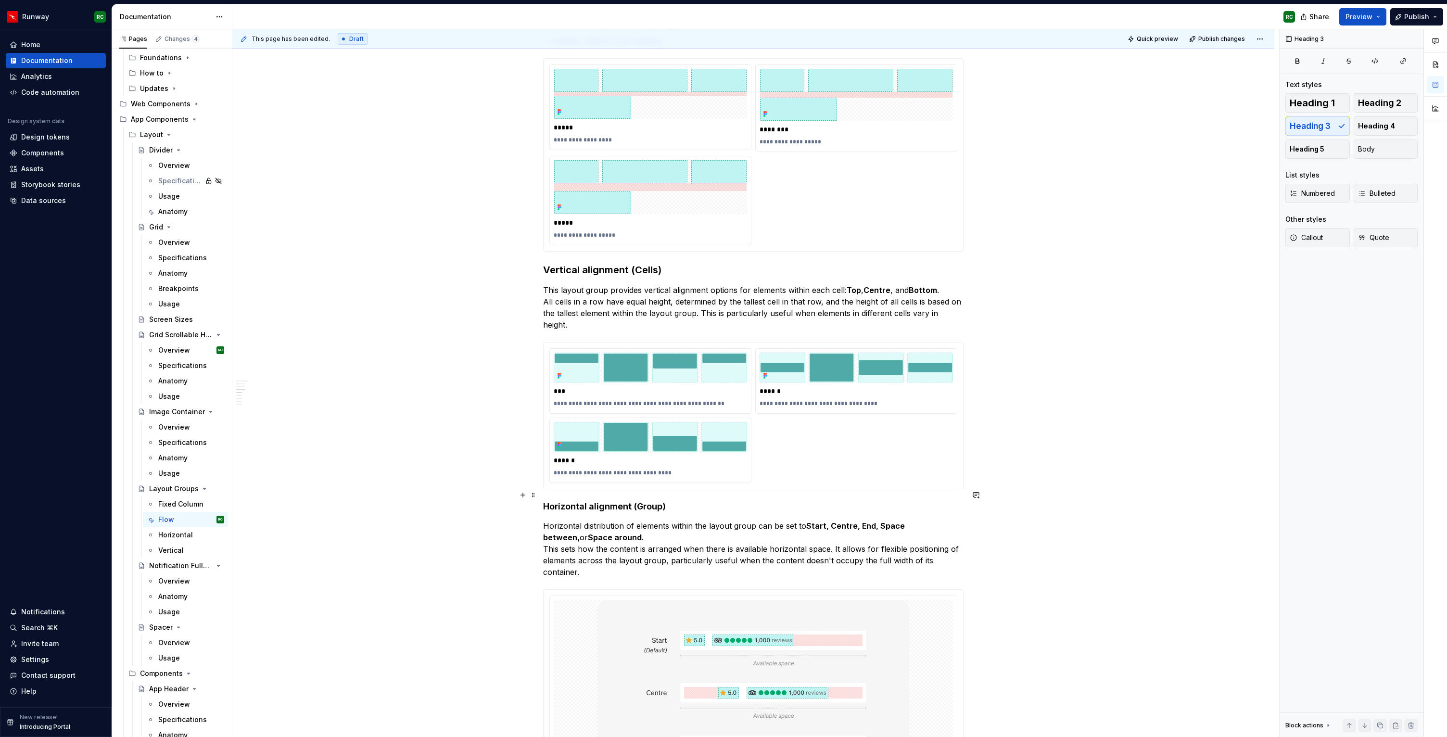
click at [647, 501] on h4 "Horizontal alignment (Group)" at bounding box center [753, 507] width 420 height 12
click at [636, 473] on button "button" at bounding box center [637, 476] width 13 height 13
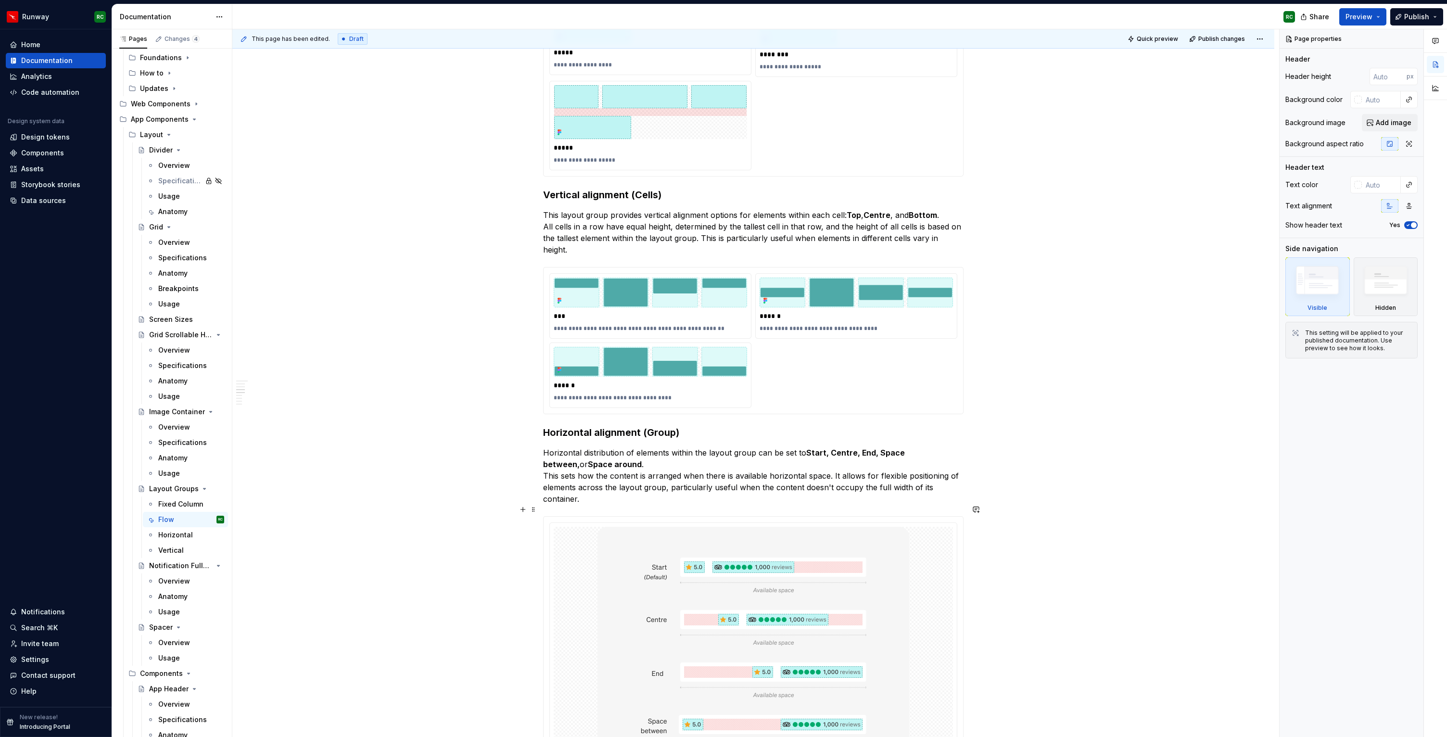
scroll to position [619, 0]
click at [724, 575] on img at bounding box center [753, 678] width 312 height 307
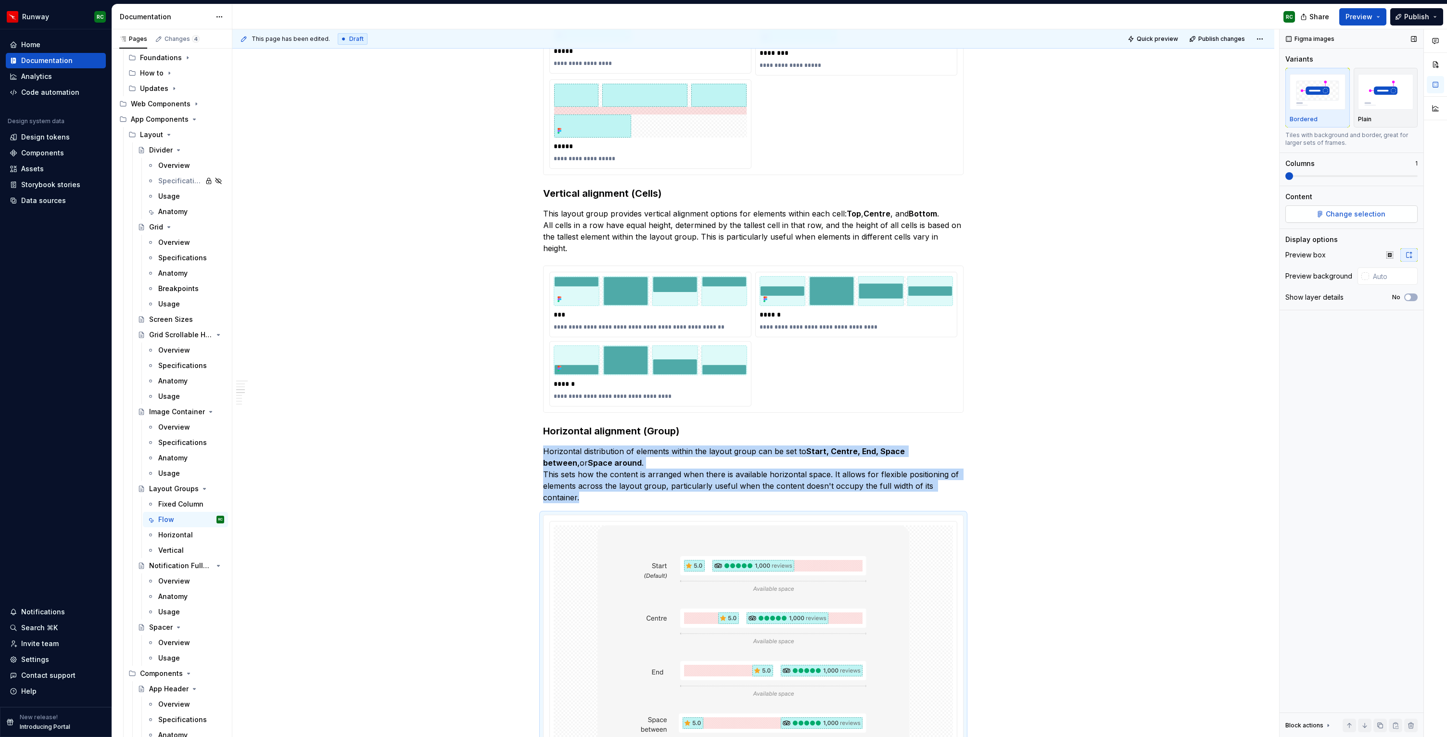
click at [1361, 219] on button "Change selection" at bounding box center [1351, 213] width 132 height 17
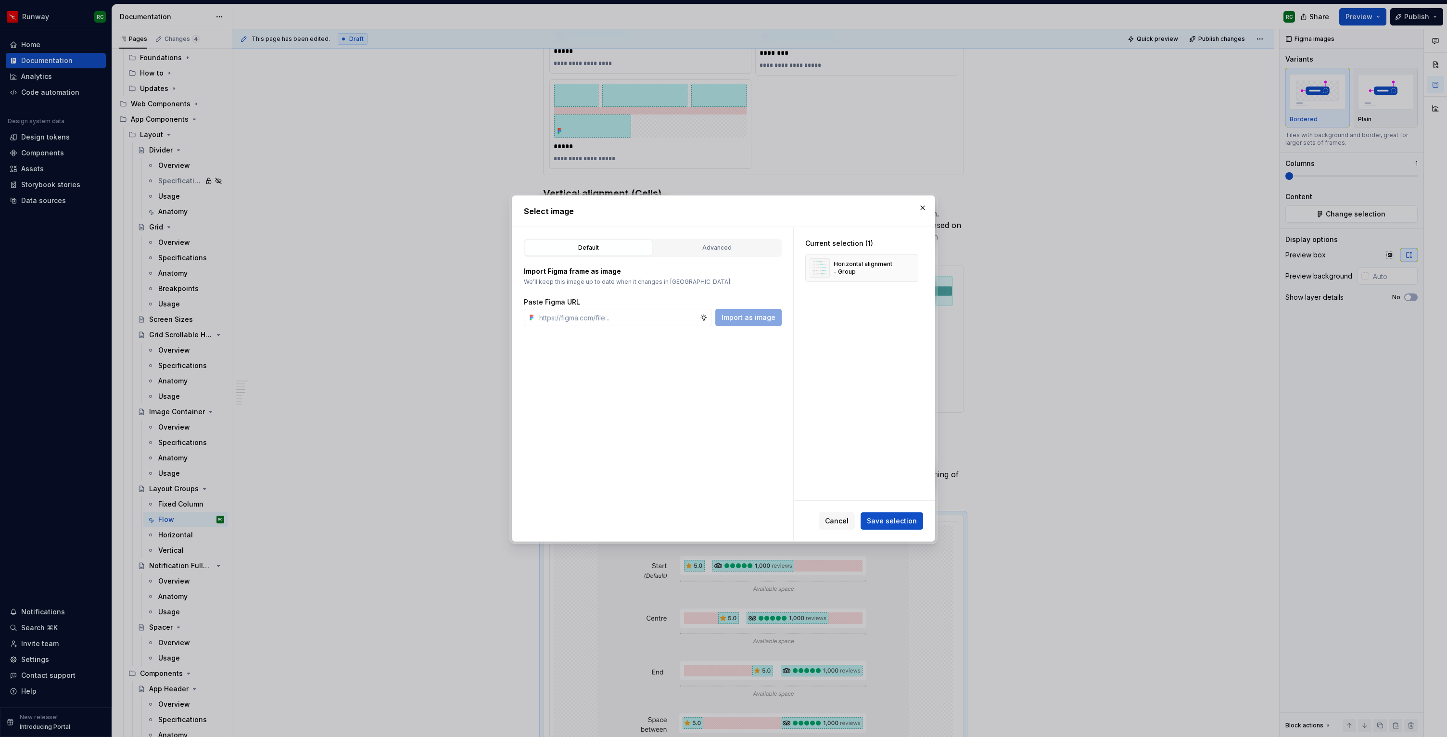
click at [717, 249] on div "Advanced" at bounding box center [716, 248] width 121 height 10
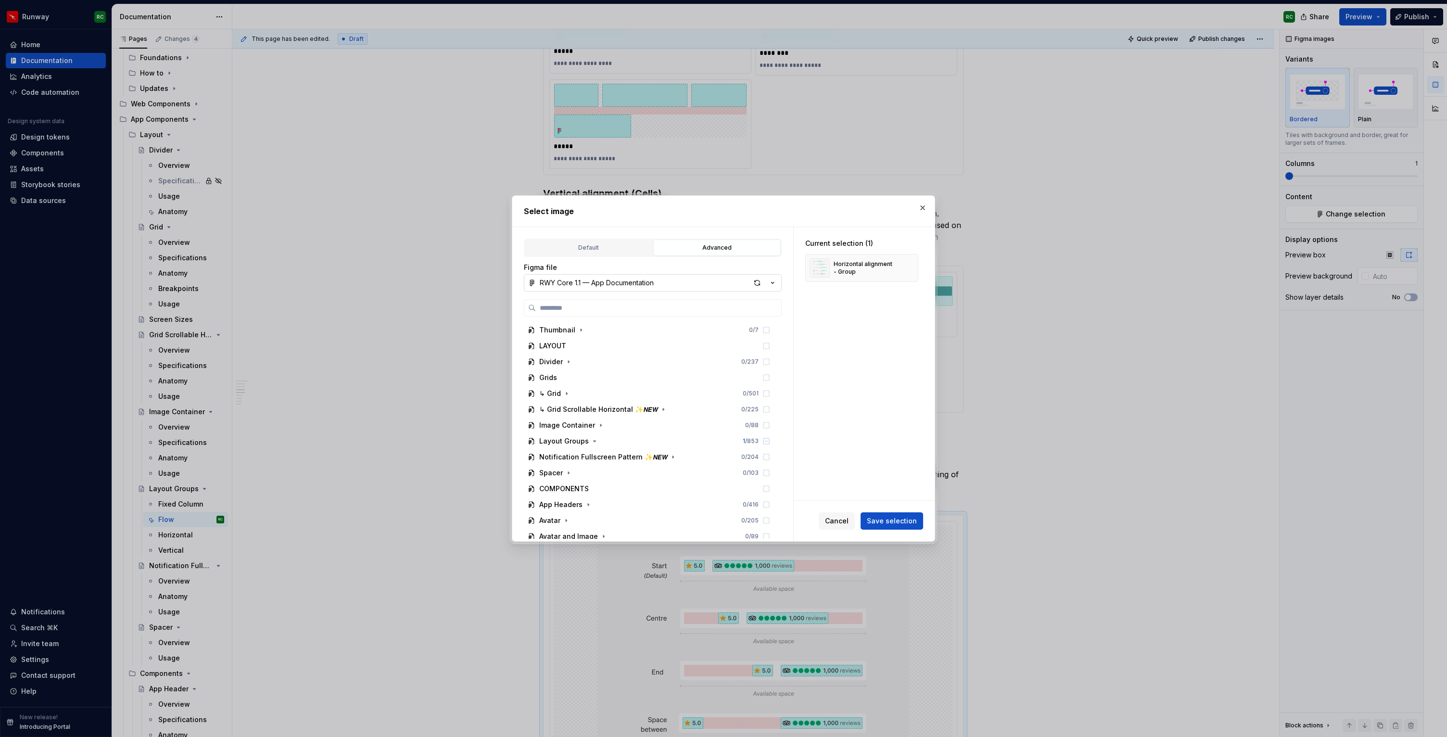
type textarea "*"
click at [631, 288] on button "RWY Core 1.1 — App Documentation" at bounding box center [653, 282] width 258 height 17
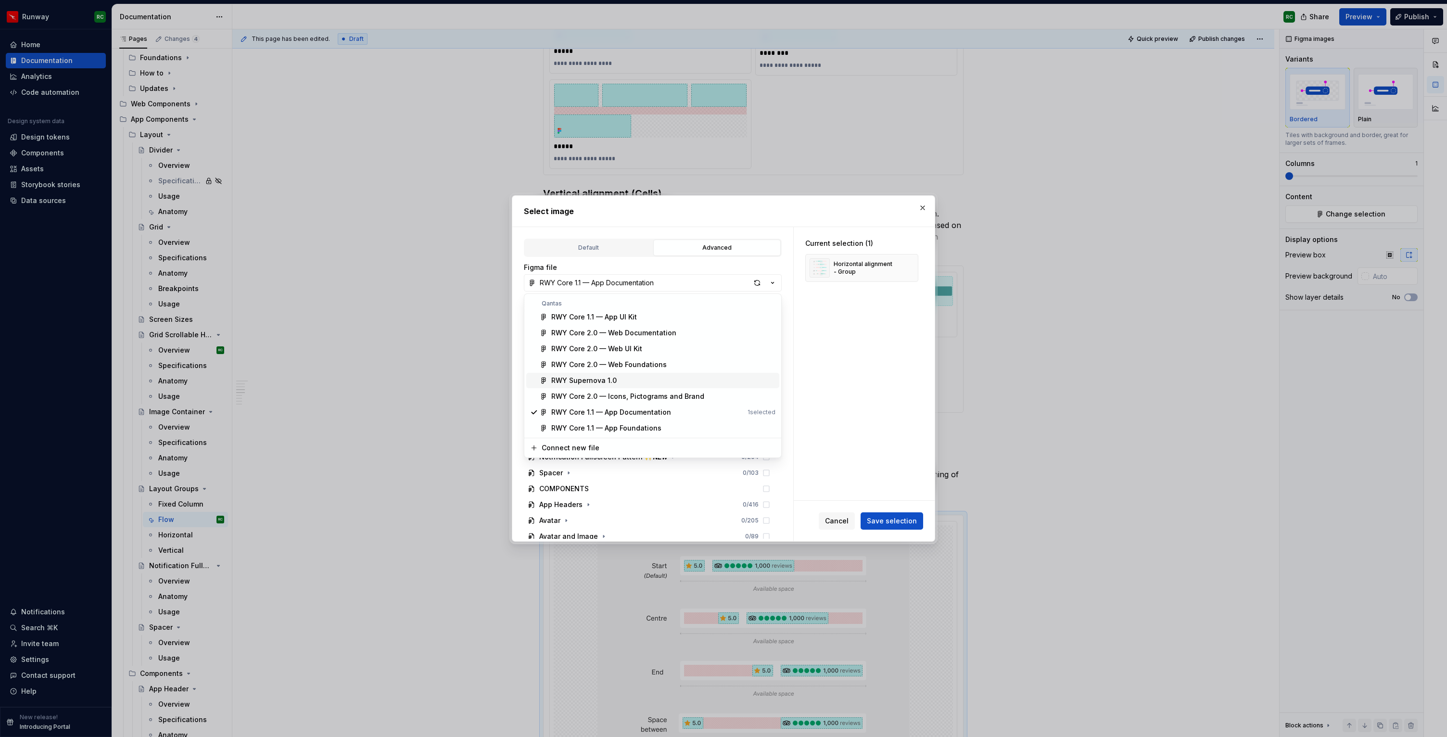
click at [601, 381] on div "RWY Supernova 1.0" at bounding box center [583, 381] width 65 height 10
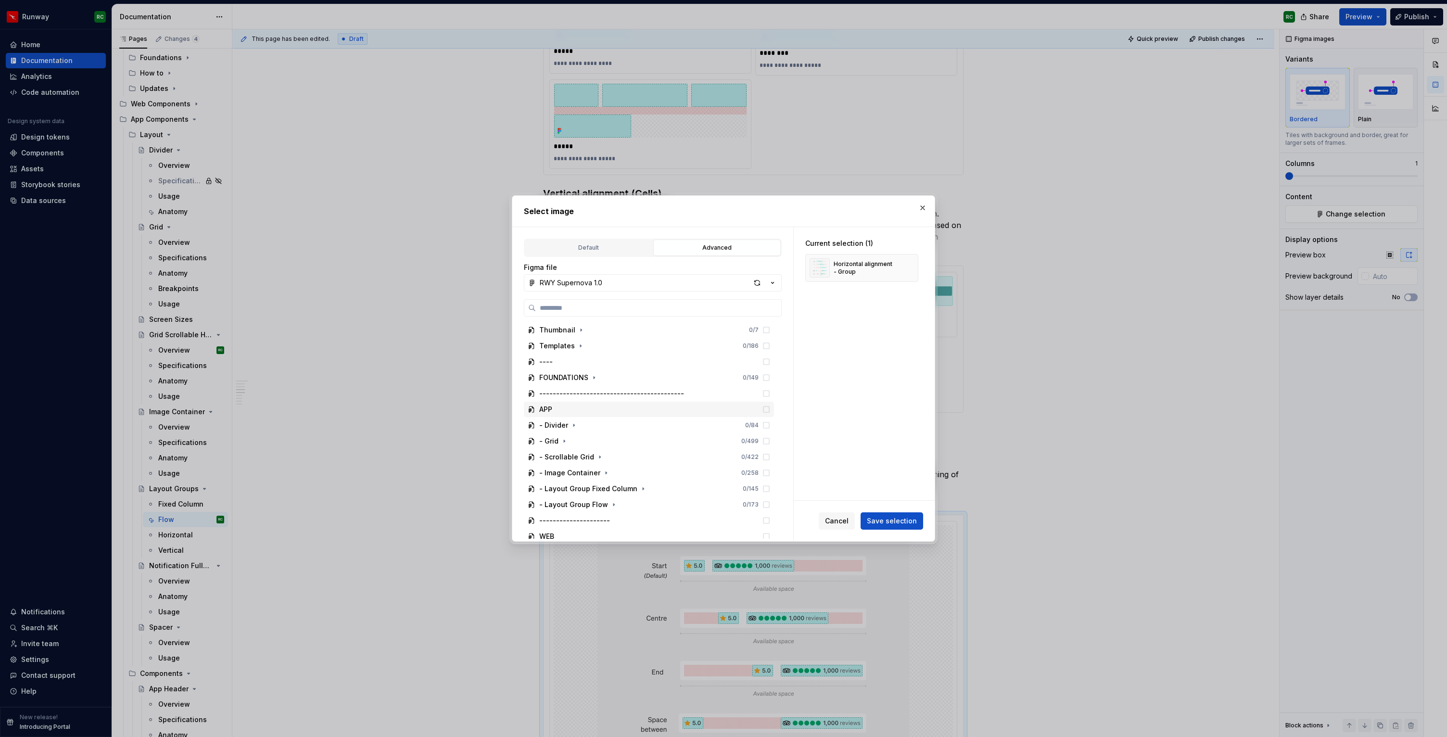
scroll to position [69, 0]
click at [610, 436] on icon "button" at bounding box center [614, 435] width 8 height 8
click at [667, 434] on icon "button" at bounding box center [671, 436] width 8 height 8
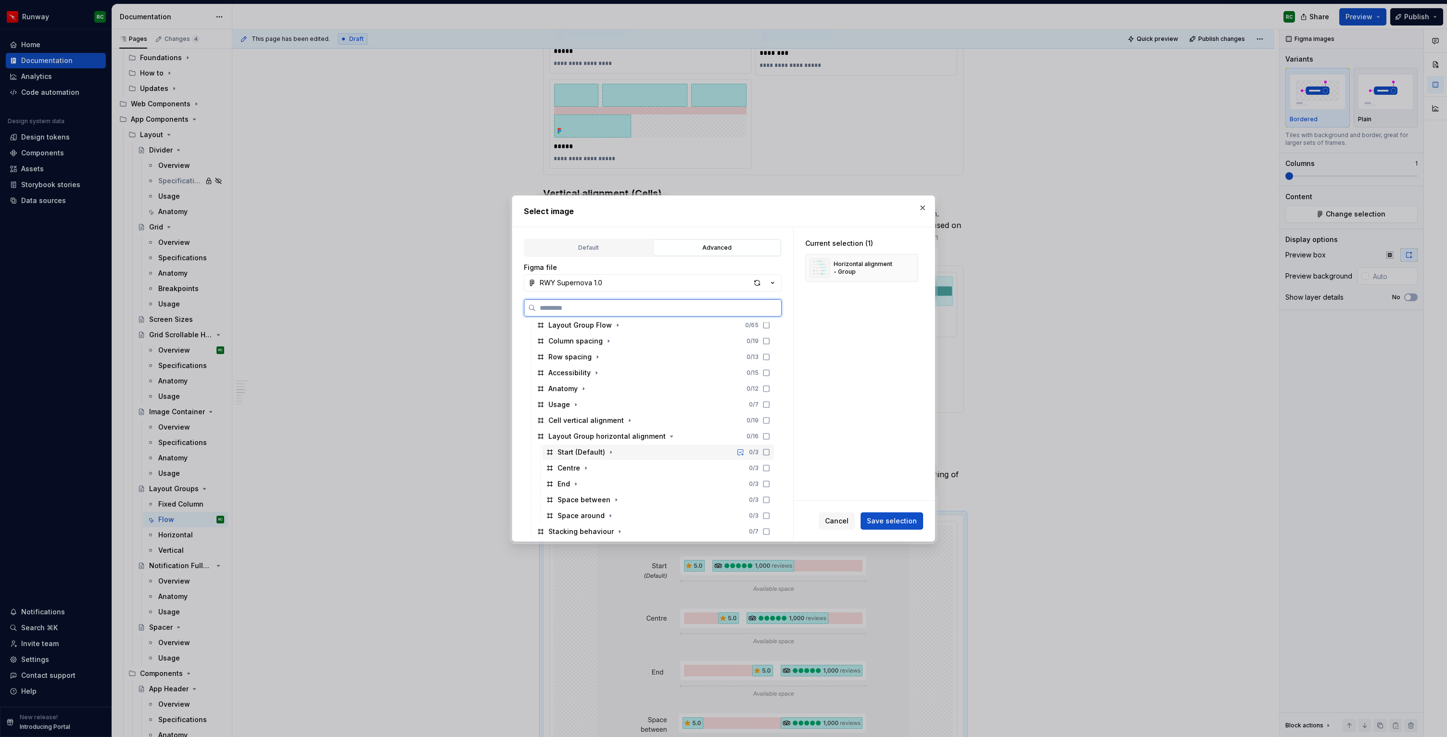
click at [770, 453] on icon at bounding box center [766, 452] width 8 height 8
click at [770, 469] on icon at bounding box center [766, 468] width 8 height 8
click at [770, 484] on icon at bounding box center [766, 484] width 8 height 8
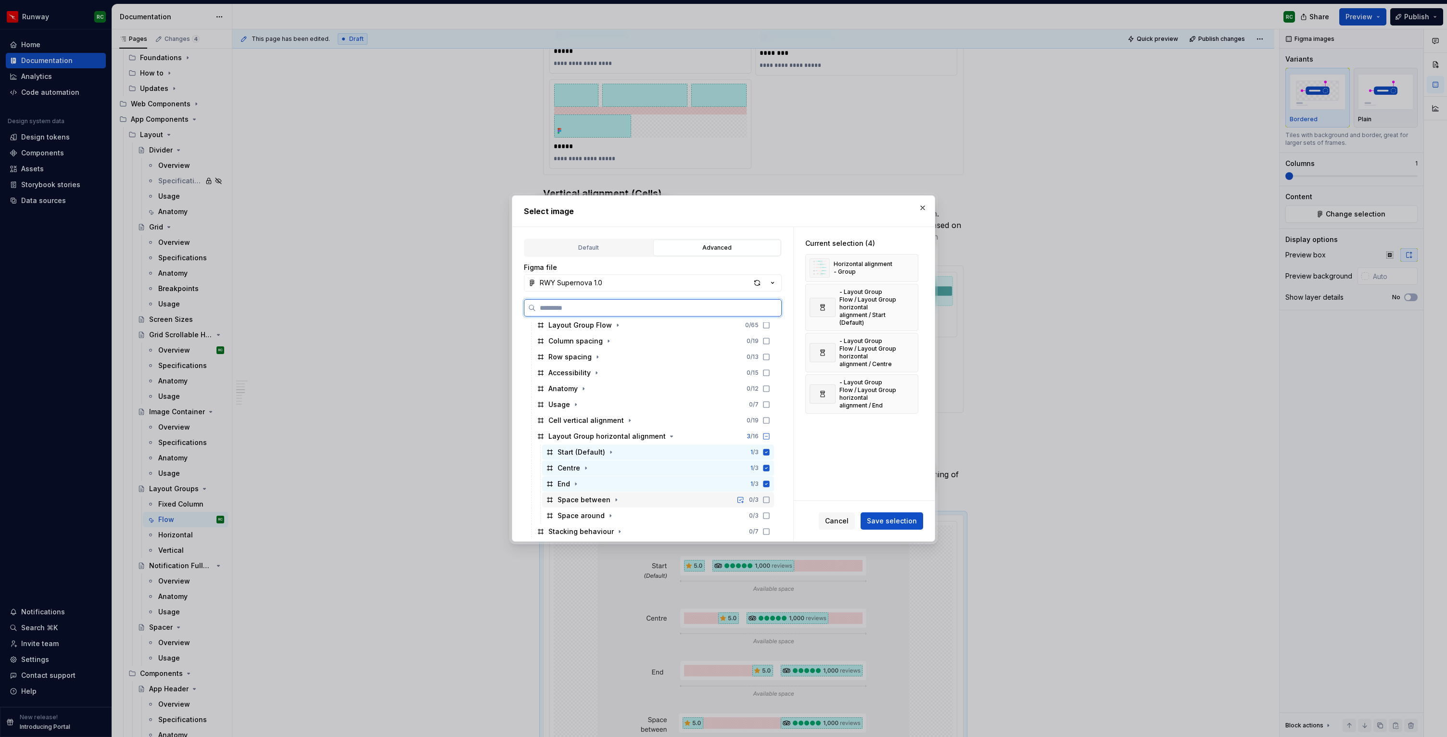
click at [770, 501] on icon at bounding box center [766, 500] width 8 height 8
click at [770, 515] on icon at bounding box center [766, 516] width 8 height 8
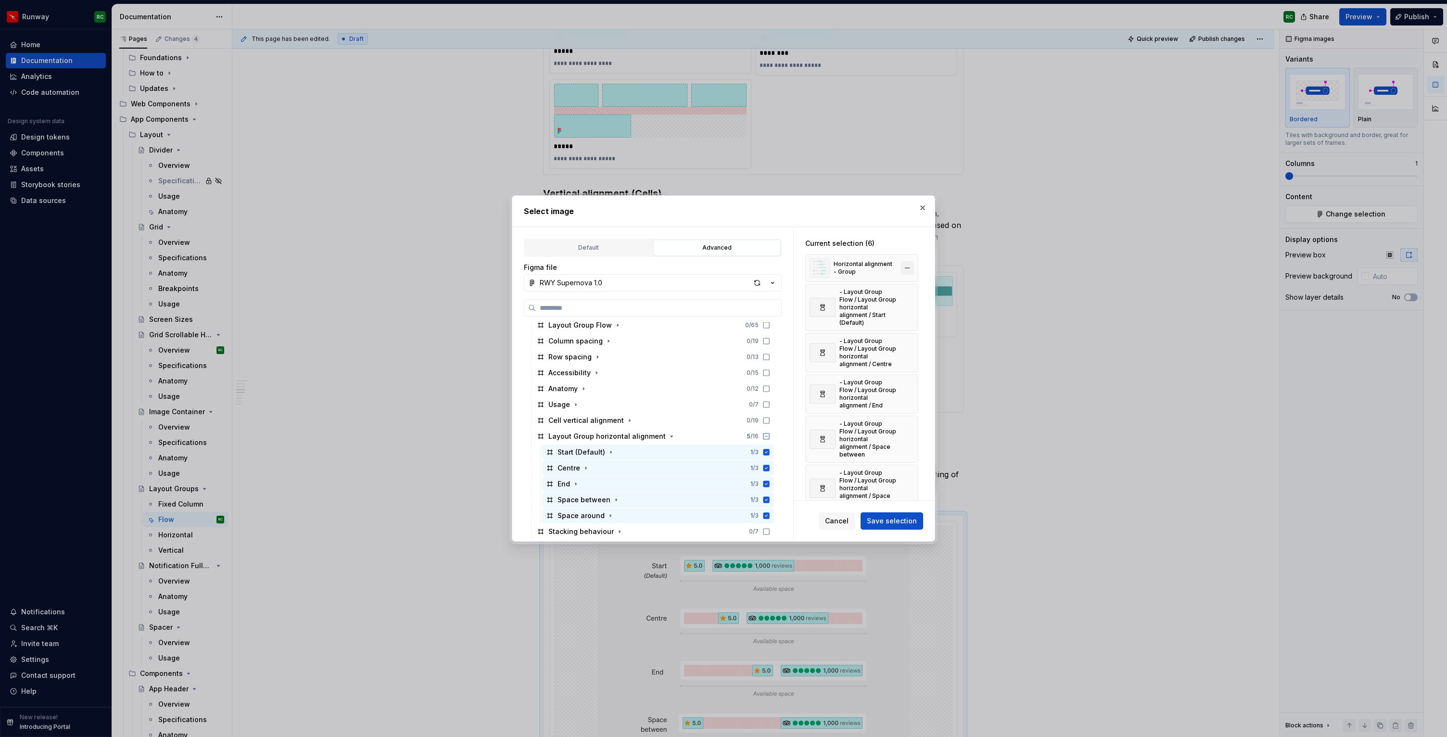
click at [911, 266] on button "button" at bounding box center [906, 267] width 13 height 13
click at [906, 526] on button "Save selection" at bounding box center [891, 520] width 63 height 17
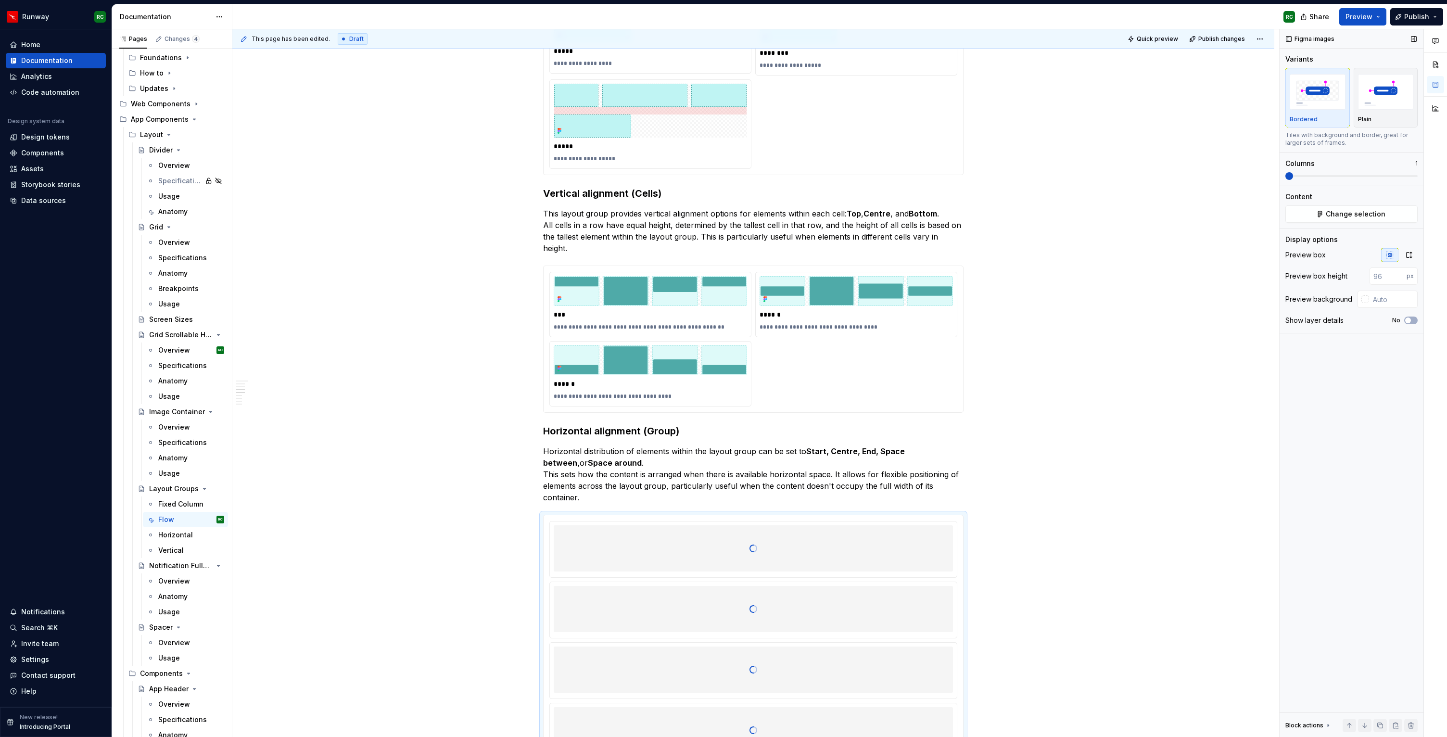
click at [1302, 173] on span at bounding box center [1351, 176] width 132 height 8
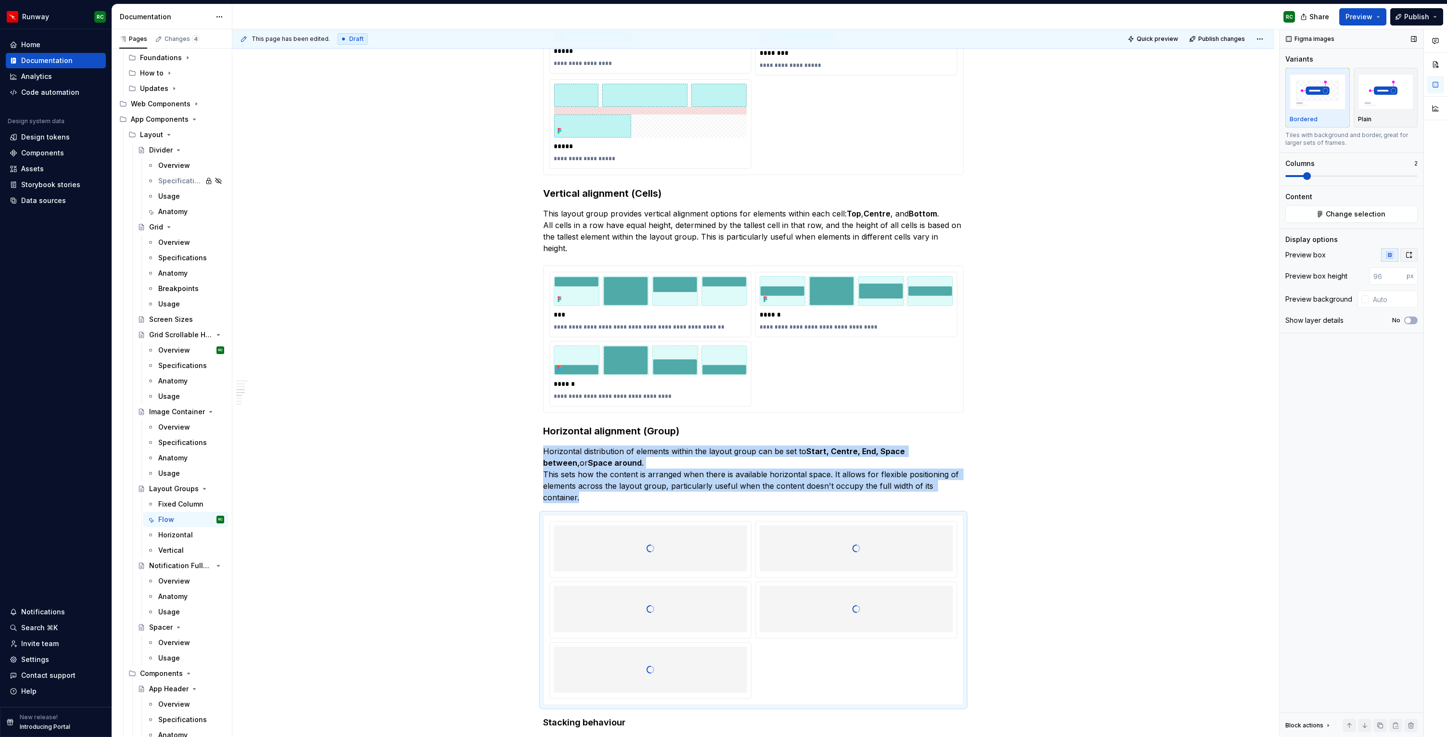
click at [1408, 252] on icon "button" at bounding box center [1408, 255] width 5 height 6
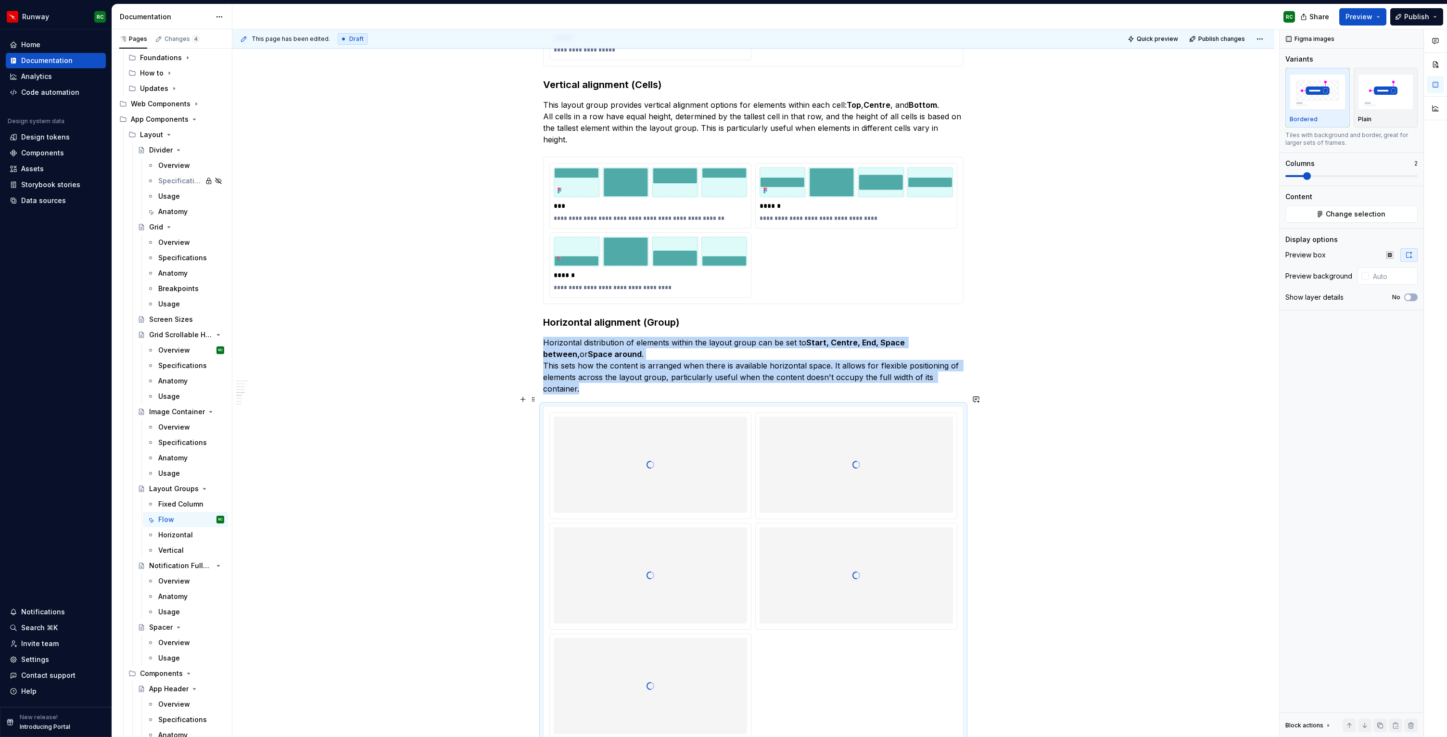
scroll to position [798, 0]
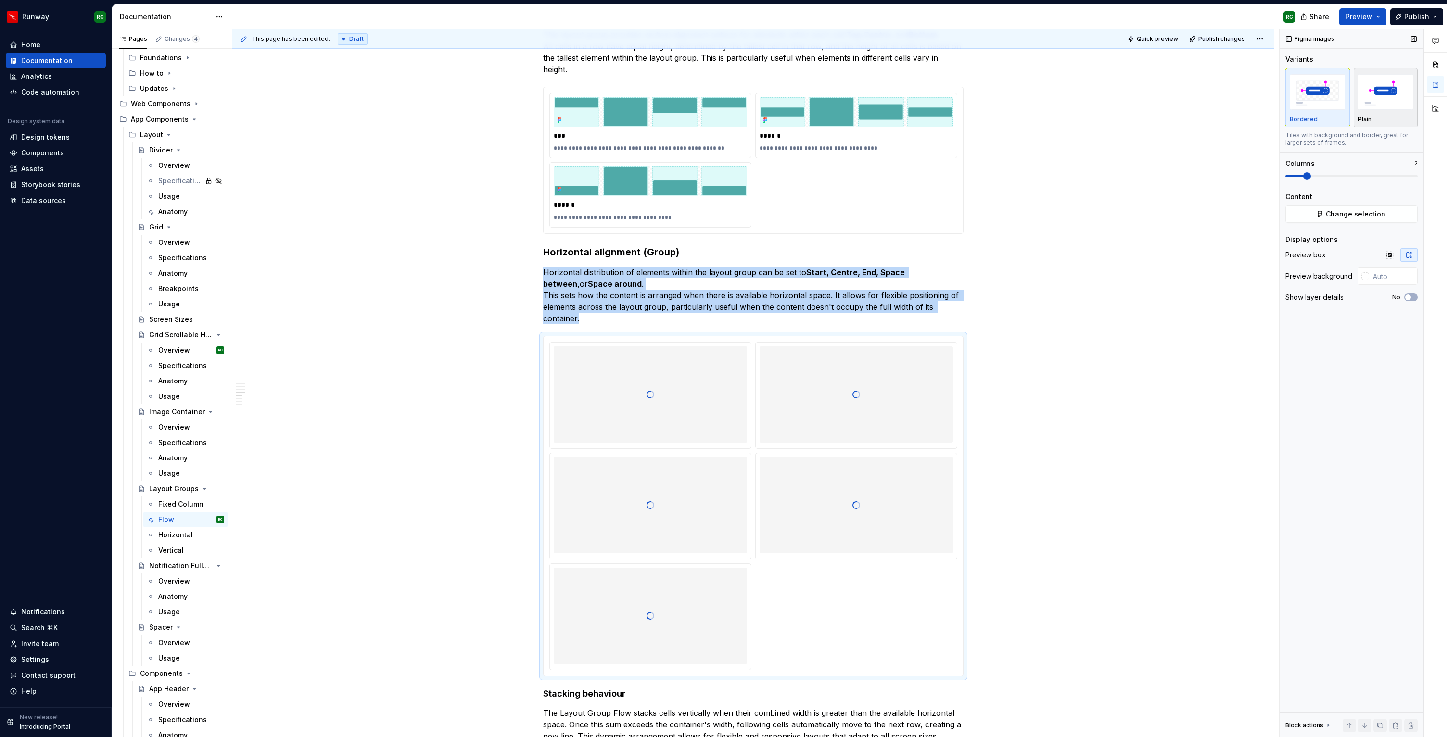
click at [1367, 105] on img "button" at bounding box center [1386, 91] width 56 height 35
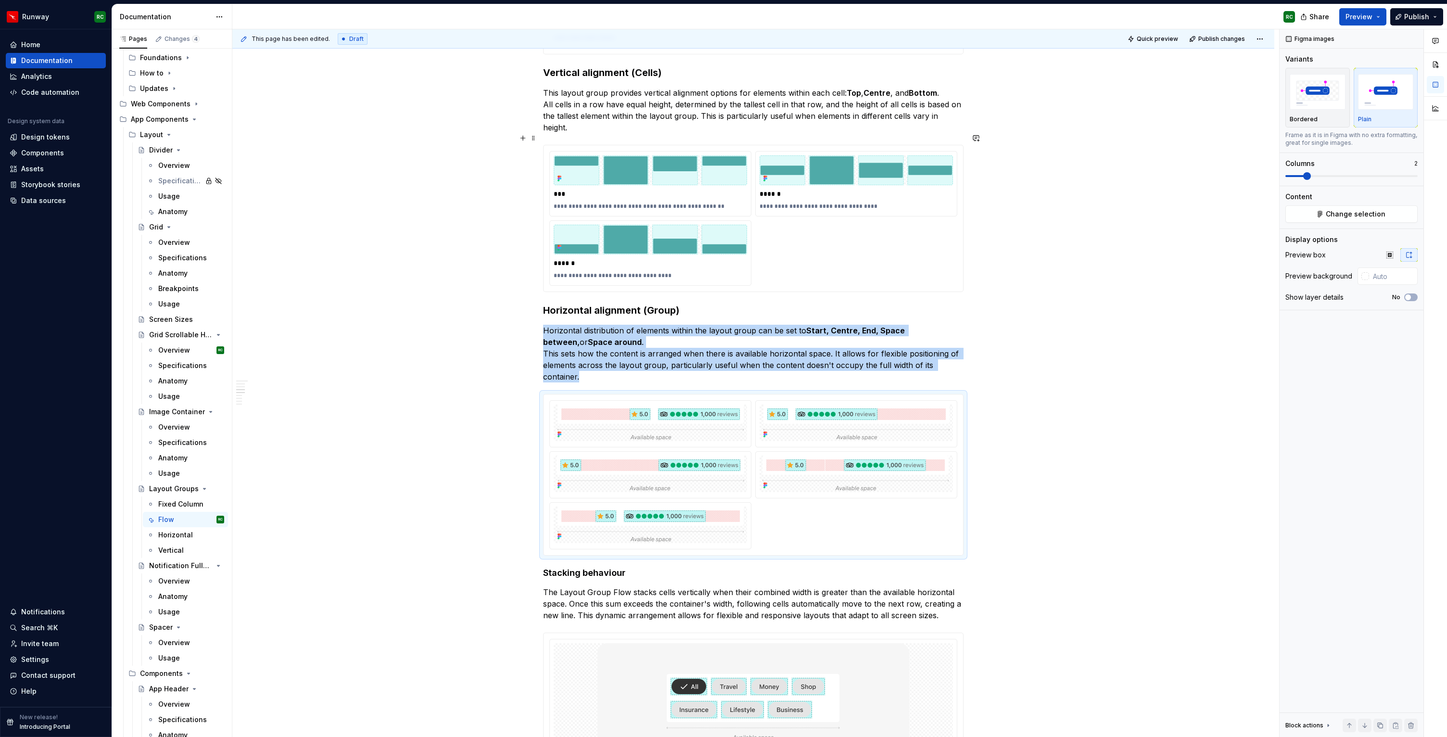
scroll to position [744, 0]
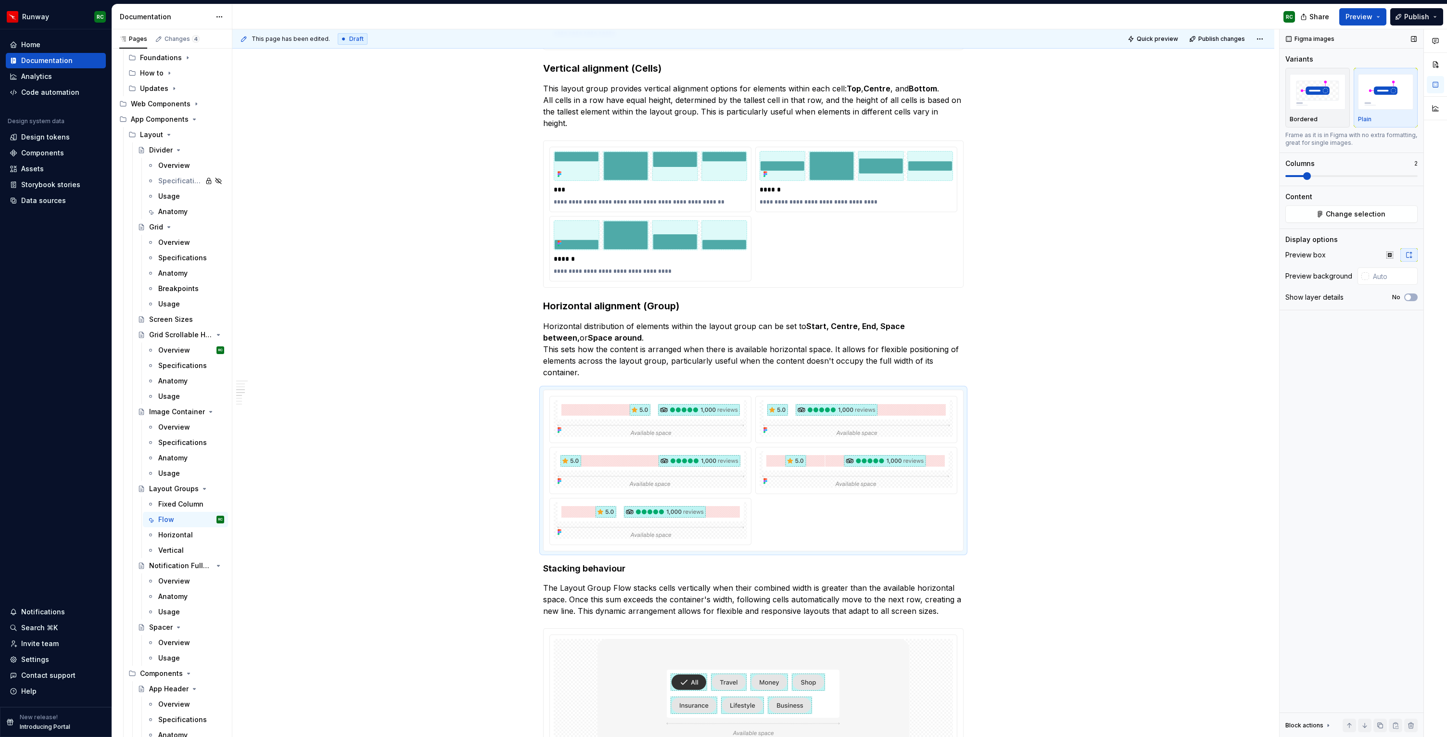
click at [1403, 295] on div "No" at bounding box center [1404, 297] width 25 height 8
click at [1407, 296] on span "button" at bounding box center [1408, 297] width 6 height 6
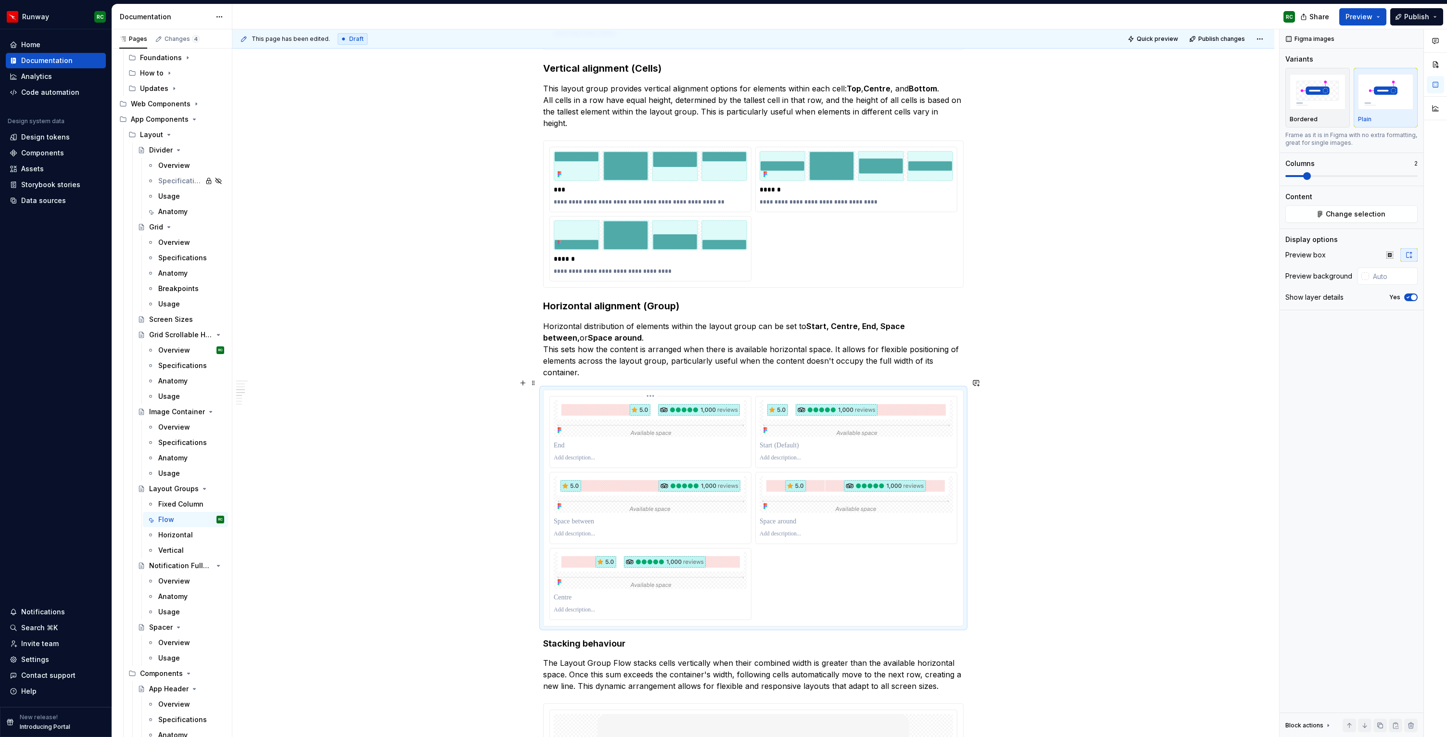
drag, startPoint x: 837, startPoint y: 435, endPoint x: 672, endPoint y: 434, distance: 164.5
click at [672, 434] on div at bounding box center [753, 508] width 408 height 224
drag, startPoint x: 809, startPoint y: 410, endPoint x: 664, endPoint y: 413, distance: 145.3
click at [664, 413] on body "Runway RC Home Documentation Analytics Code automation Design system data Desig…" at bounding box center [723, 368] width 1447 height 737
click at [594, 440] on p at bounding box center [650, 445] width 193 height 10
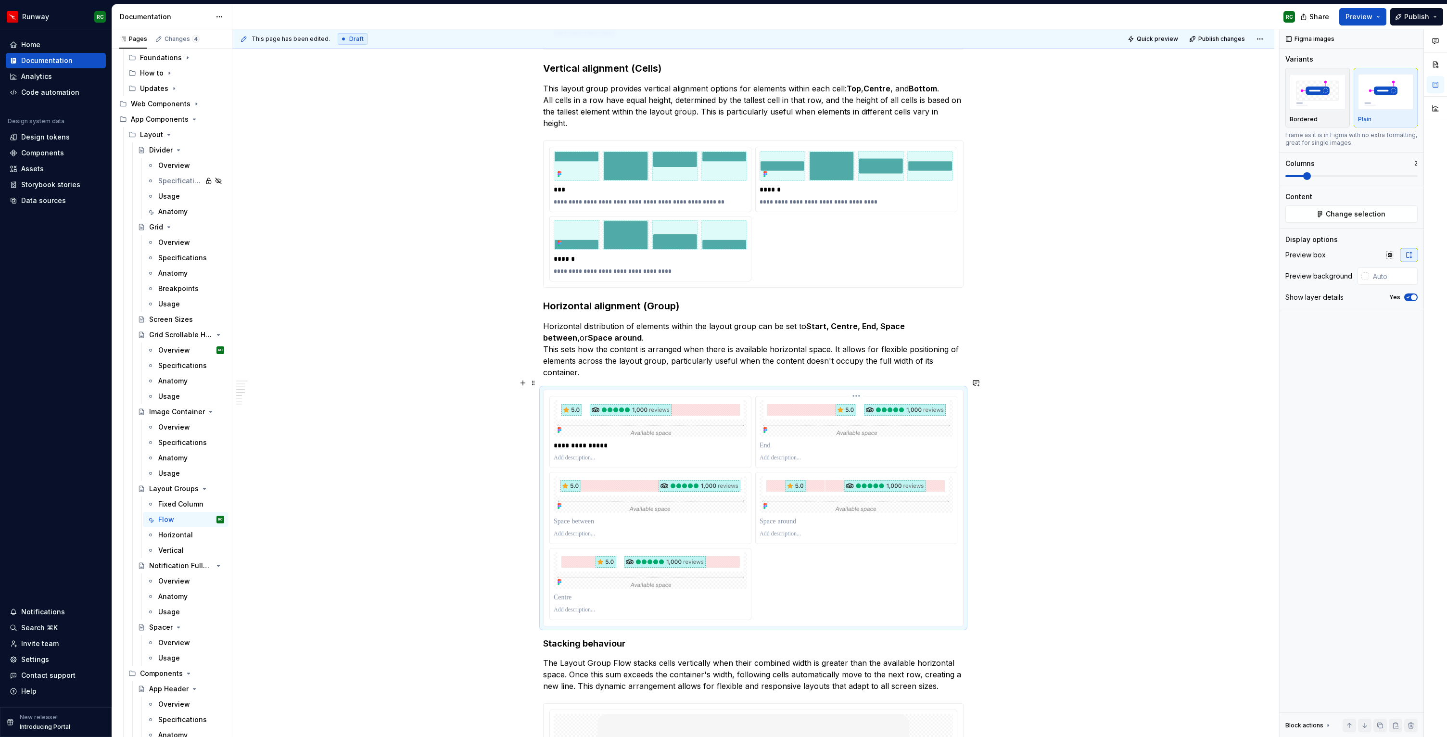
click at [769, 440] on p at bounding box center [855, 445] width 193 height 10
click at [625, 516] on p at bounding box center [650, 521] width 193 height 10
click at [780, 516] on p at bounding box center [855, 521] width 193 height 10
type textarea "*"
click at [682, 592] on p at bounding box center [650, 597] width 193 height 10
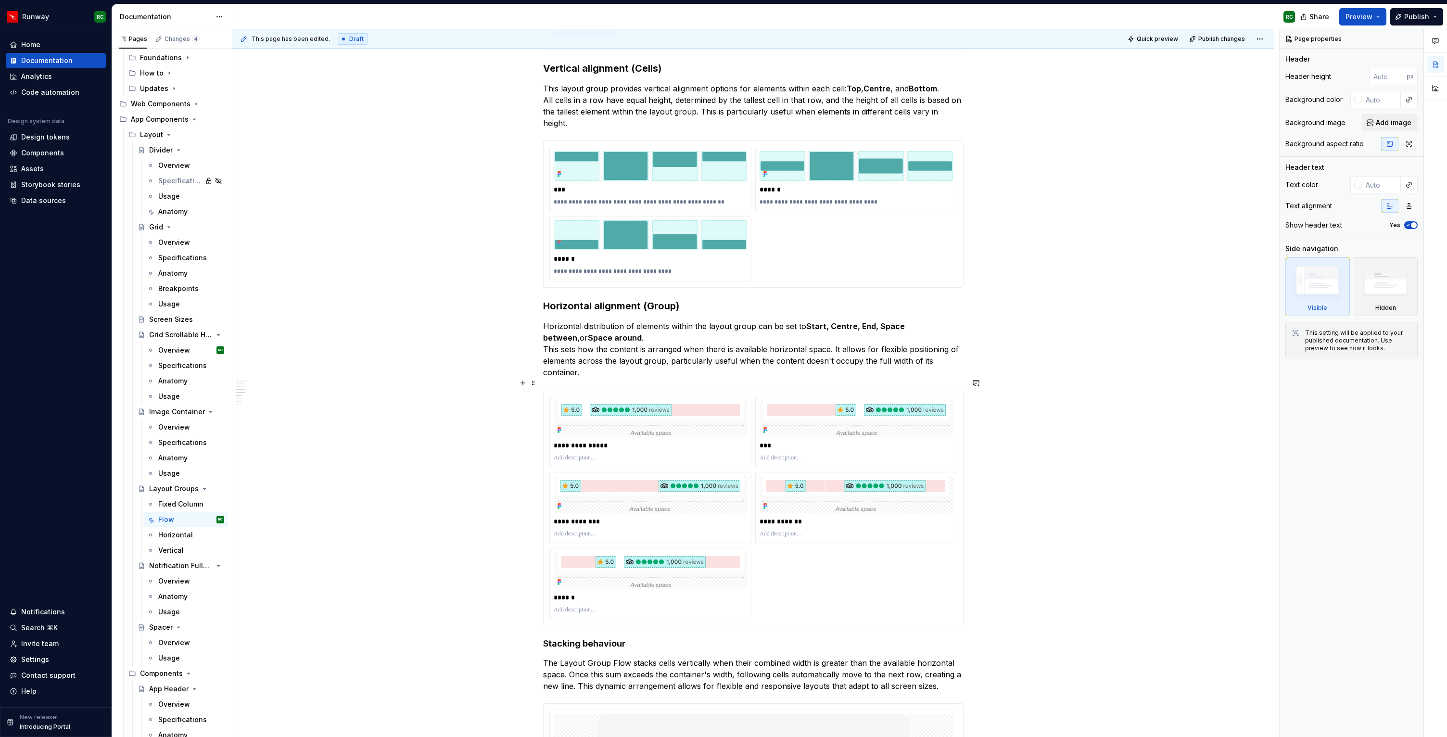
click at [803, 582] on div "**********" at bounding box center [753, 508] width 408 height 224
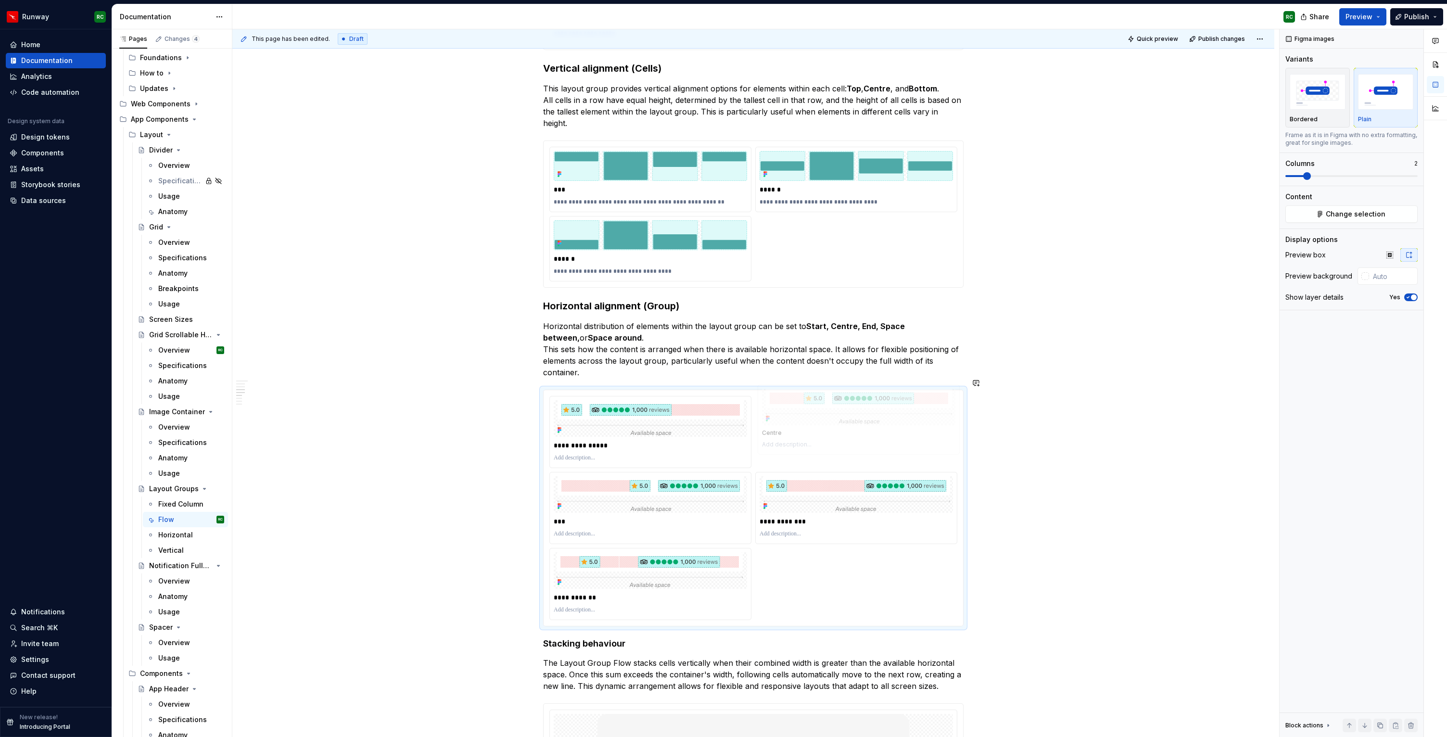
drag, startPoint x: 647, startPoint y: 559, endPoint x: 814, endPoint y: 430, distance: 210.8
click at [814, 430] on body "Runway RC Home Documentation Analytics Code automation Design system data Desig…" at bounding box center [723, 368] width 1447 height 737
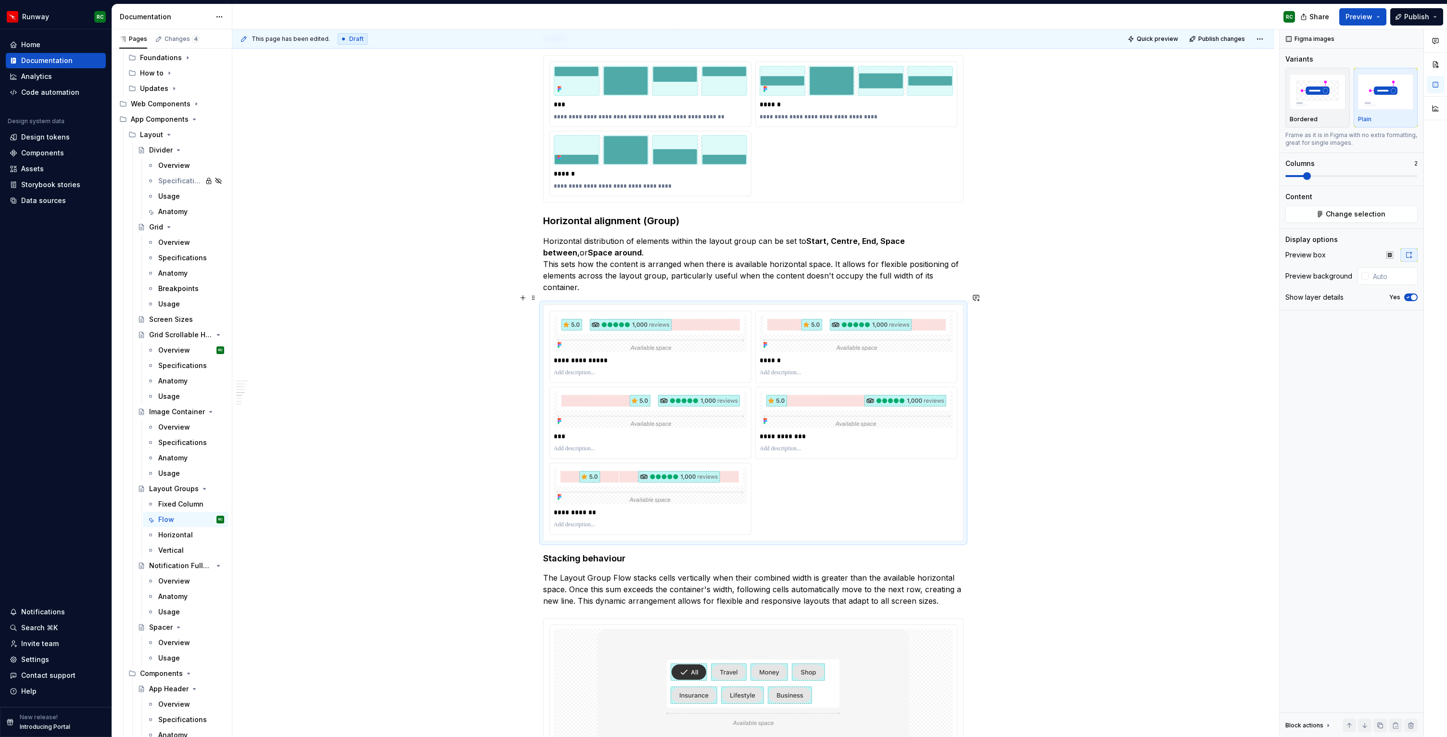
scroll to position [828, 0]
click at [613, 554] on h4 "Stacking behaviour" at bounding box center [753, 560] width 420 height 12
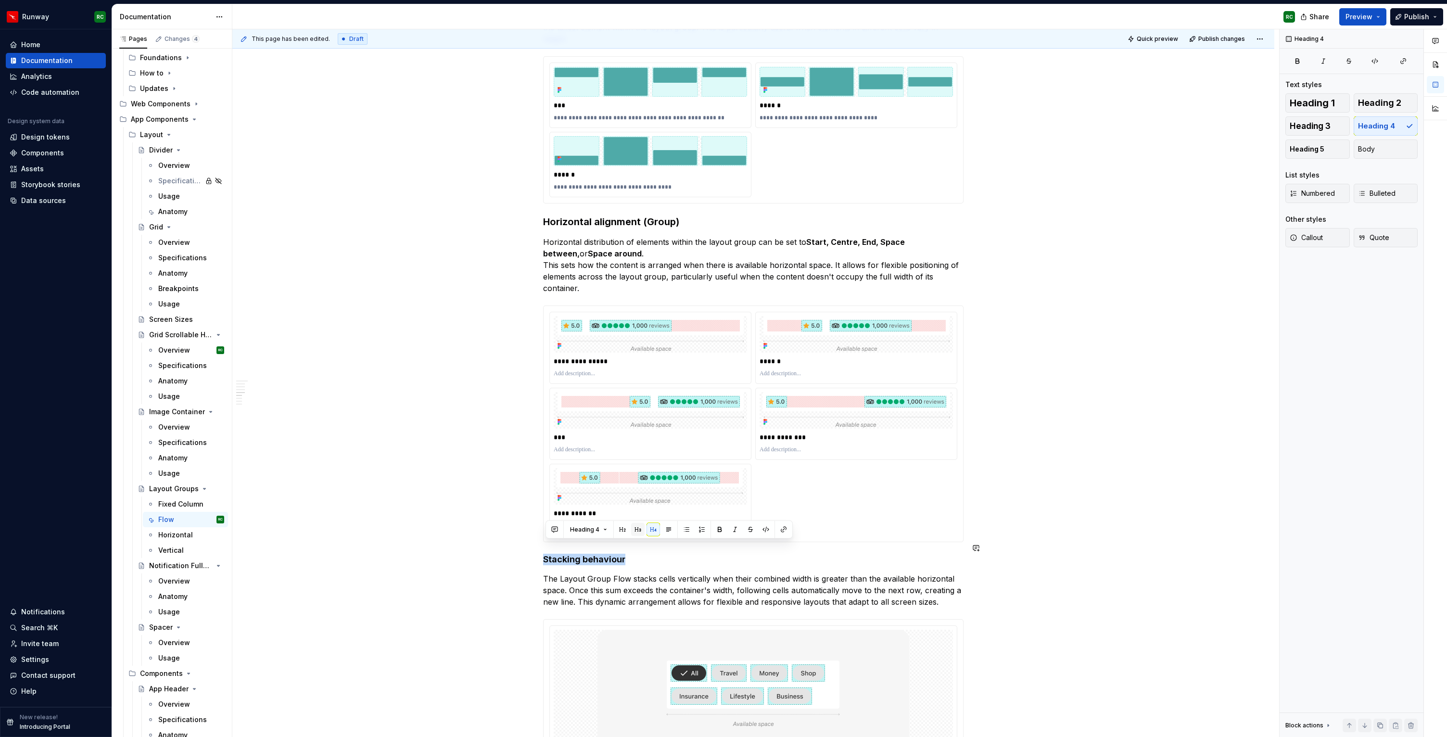
click at [636, 531] on button "button" at bounding box center [637, 529] width 13 height 13
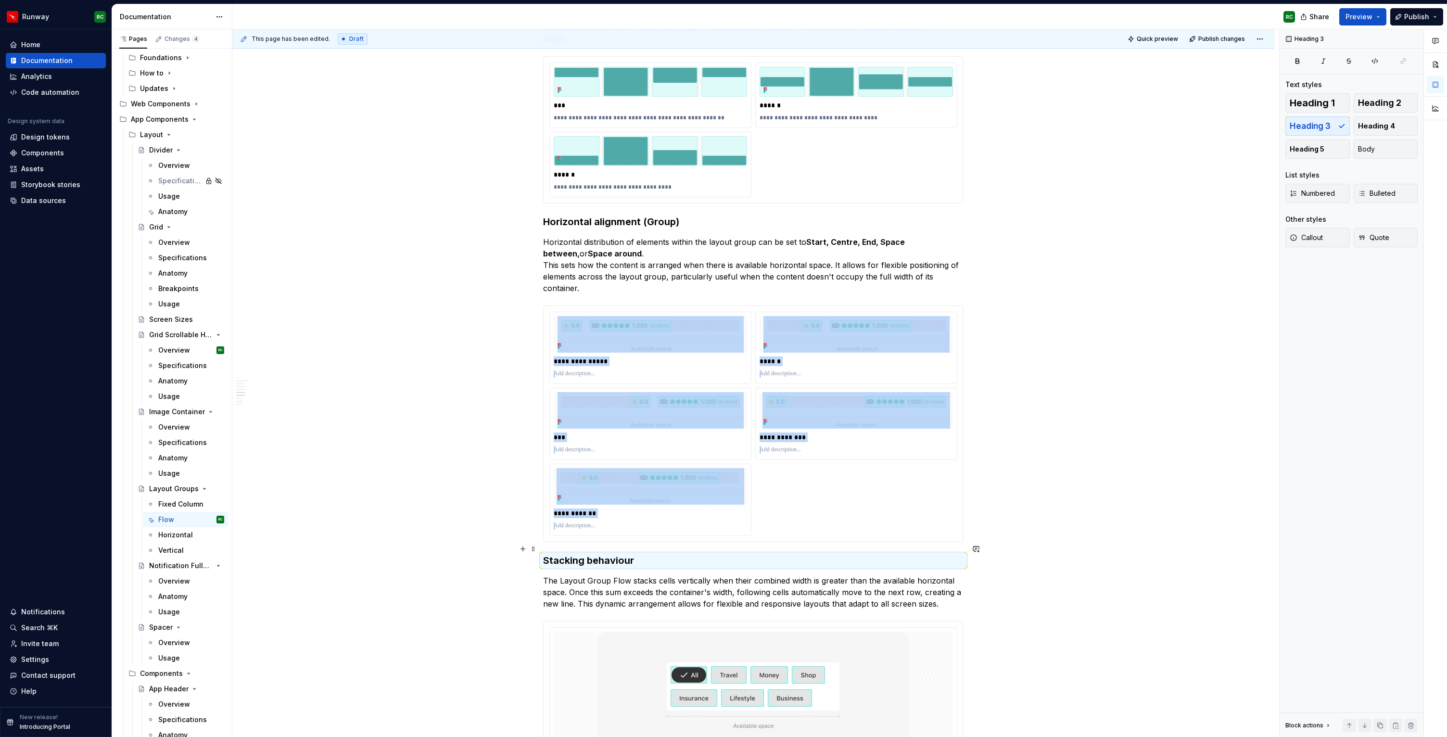
click at [642, 556] on h3 "Stacking behaviour" at bounding box center [753, 560] width 420 height 13
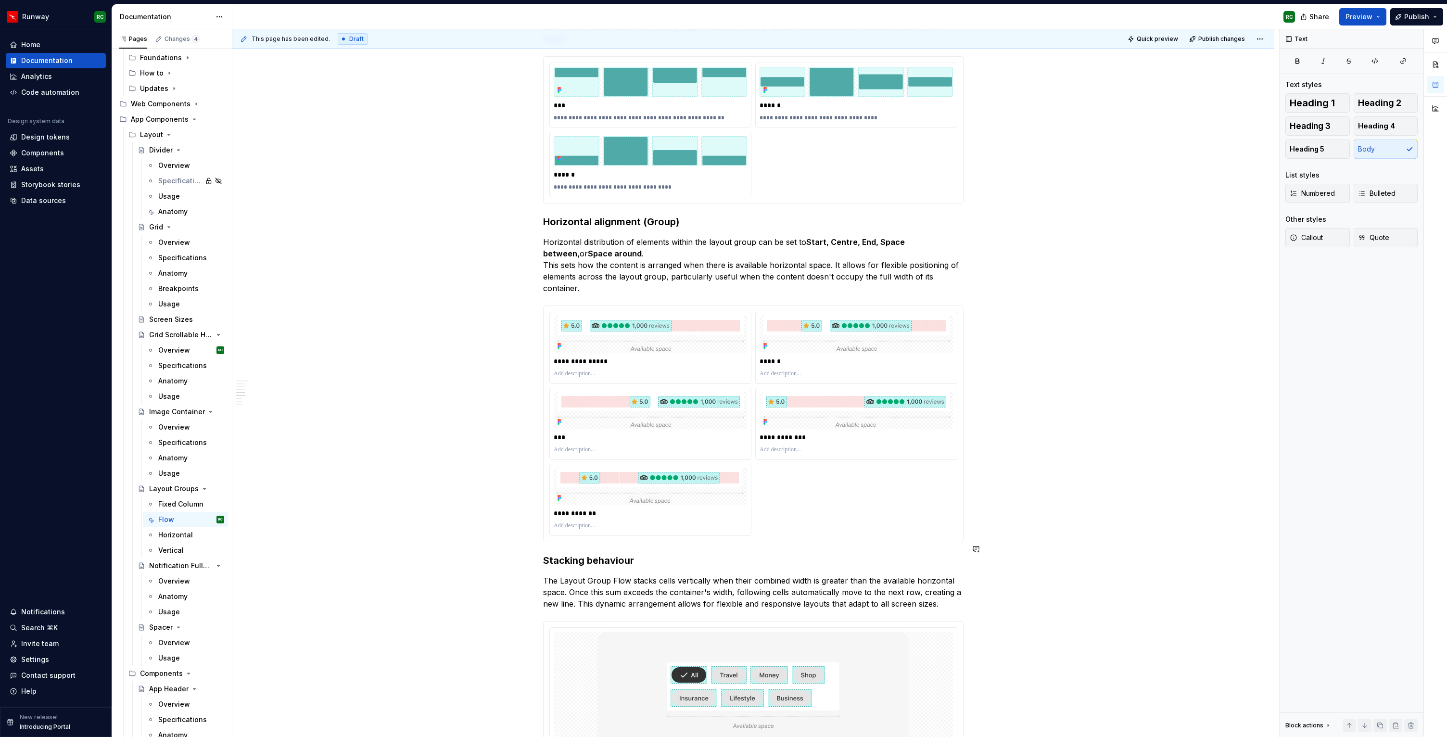
scroll to position [922, 0]
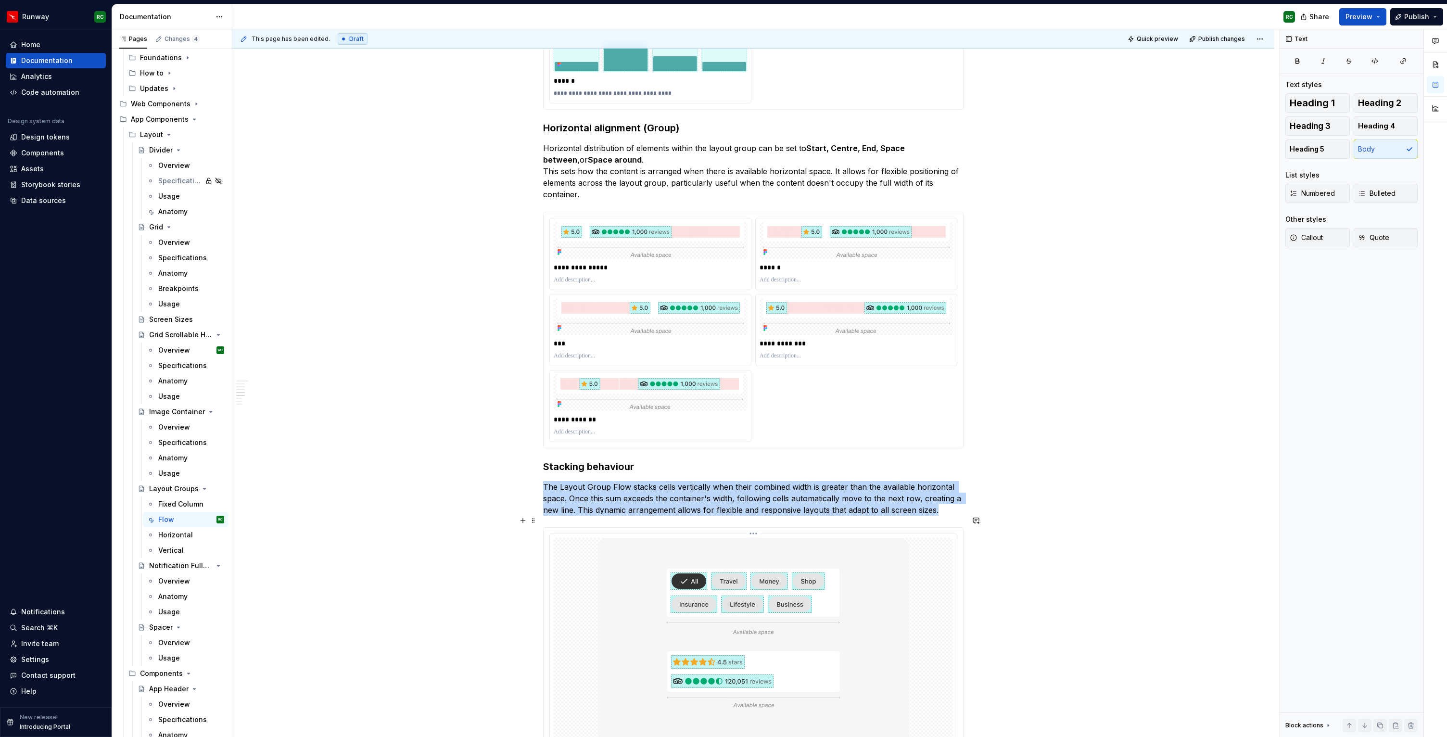
click at [640, 563] on img at bounding box center [753, 642] width 312 height 209
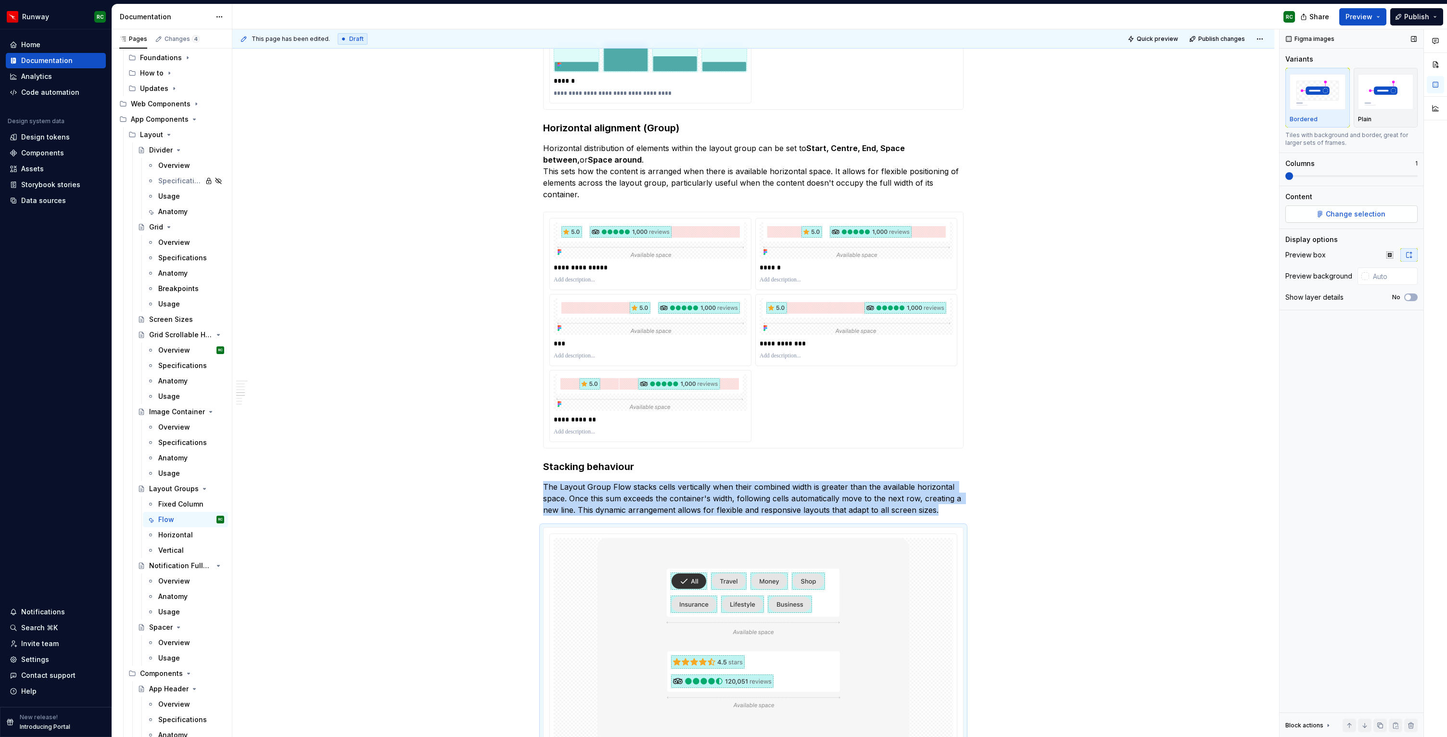
click at [1368, 218] on span "Change selection" at bounding box center [1355, 214] width 60 height 10
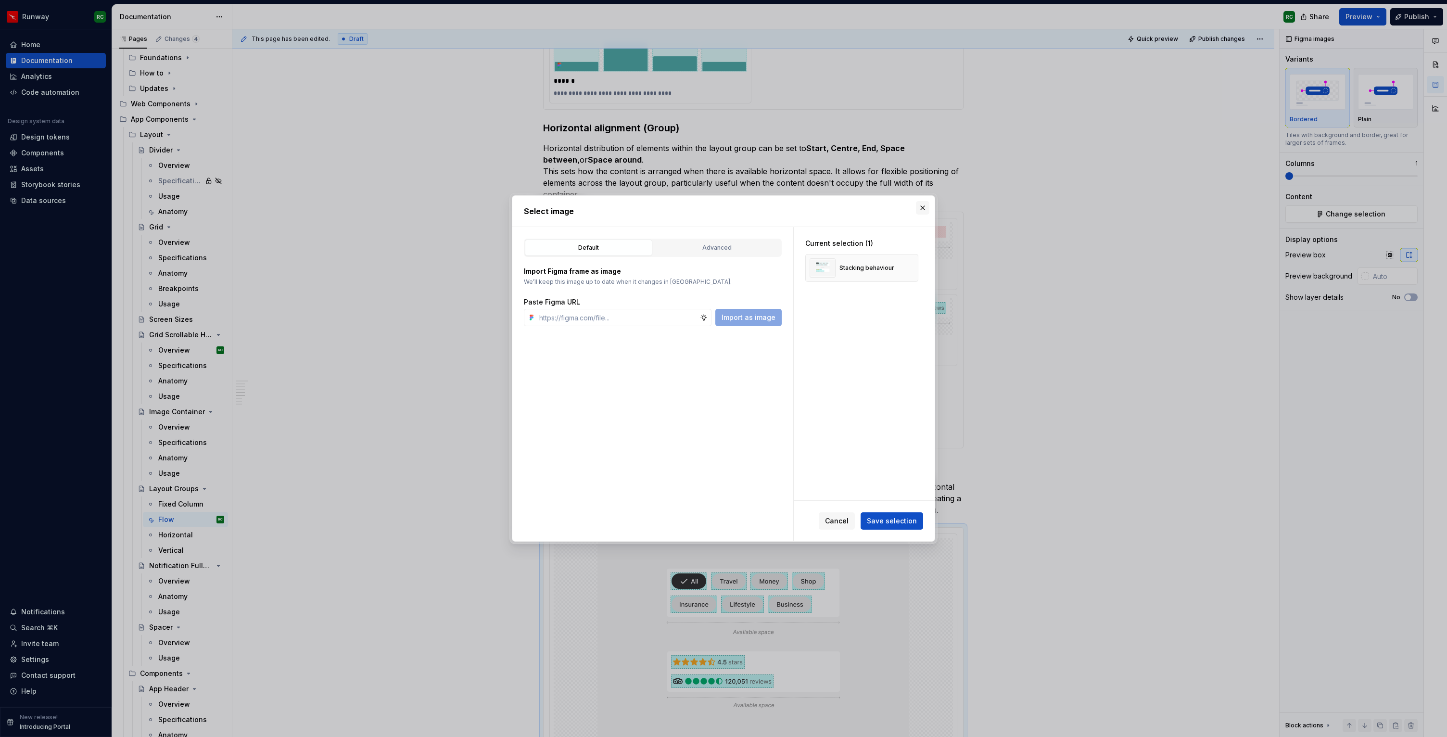
click at [921, 205] on button "button" at bounding box center [922, 207] width 13 height 13
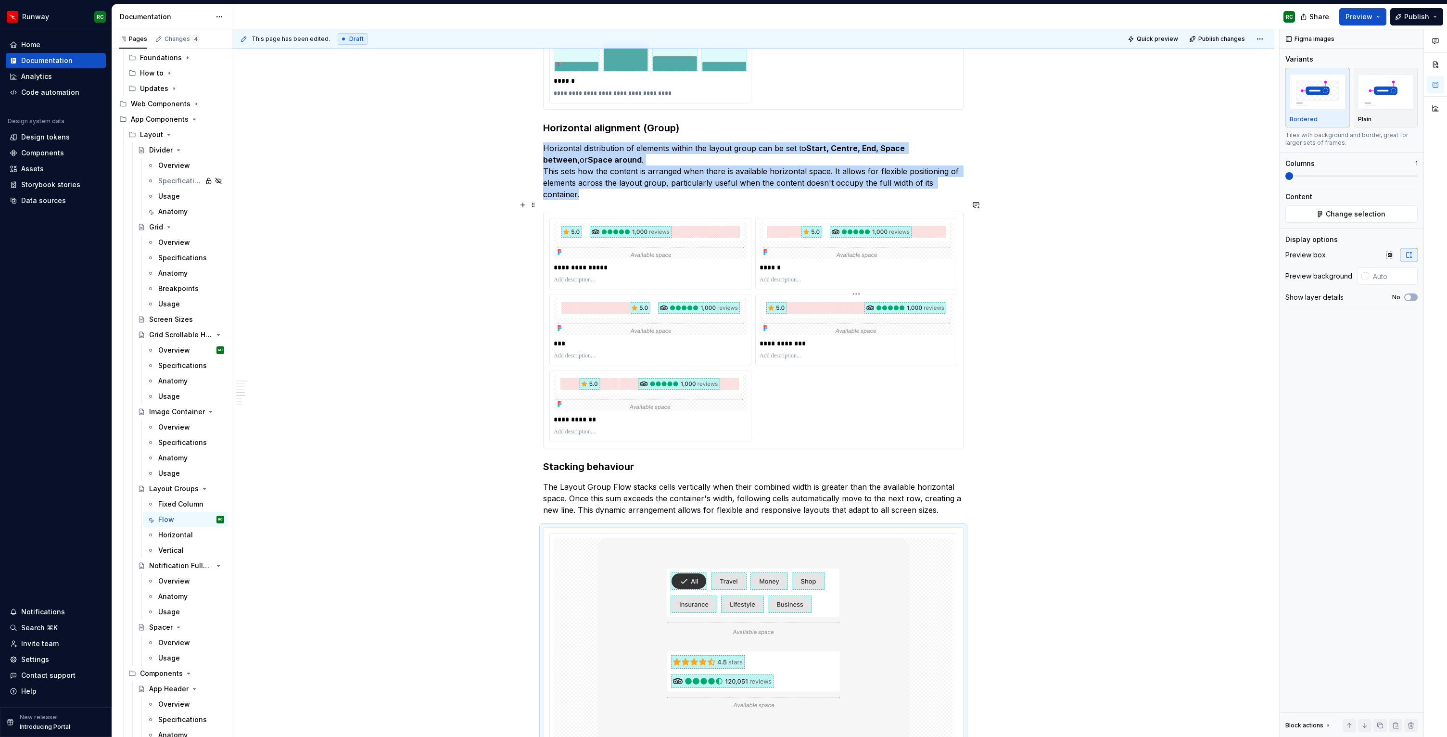
click at [870, 298] on img at bounding box center [856, 316] width 188 height 37
click at [735, 565] on img at bounding box center [753, 642] width 312 height 209
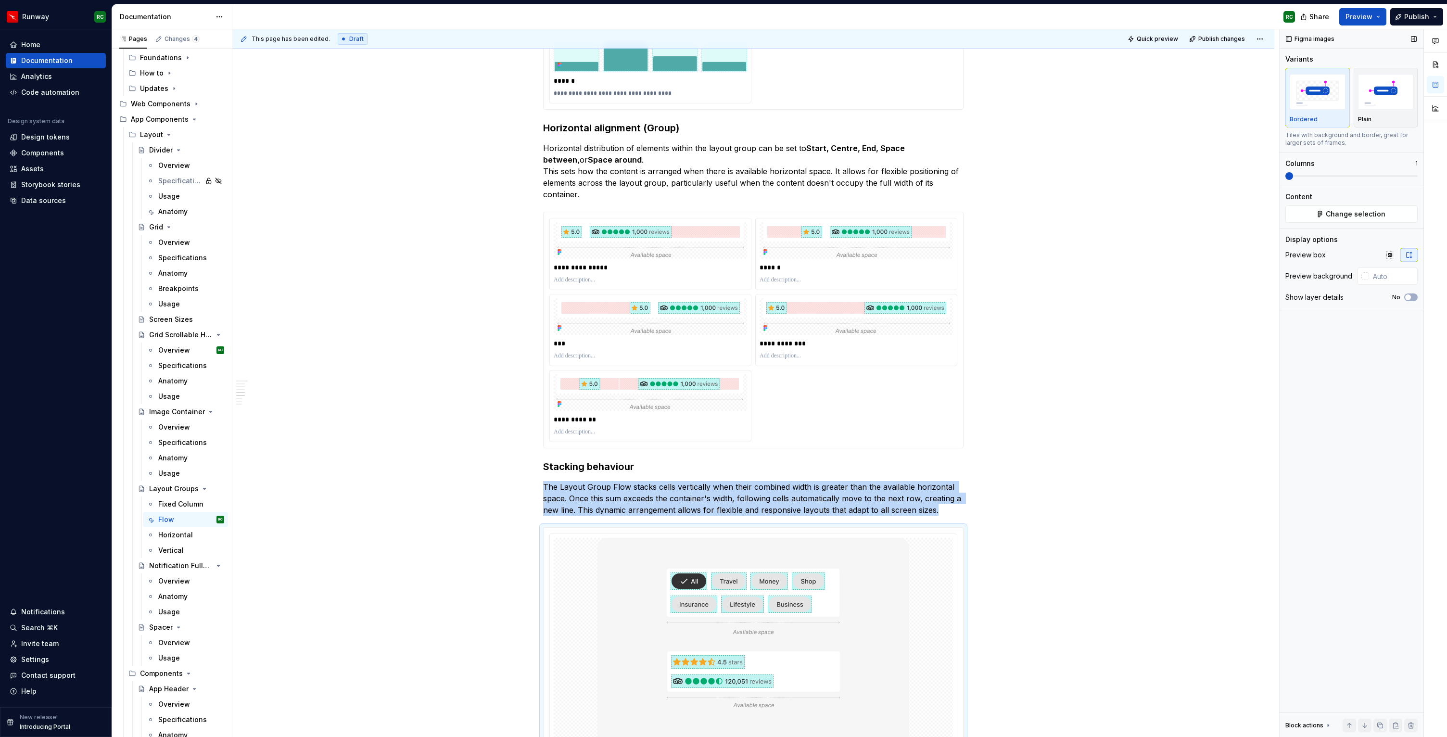
click at [1298, 176] on span at bounding box center [1351, 176] width 132 height 2
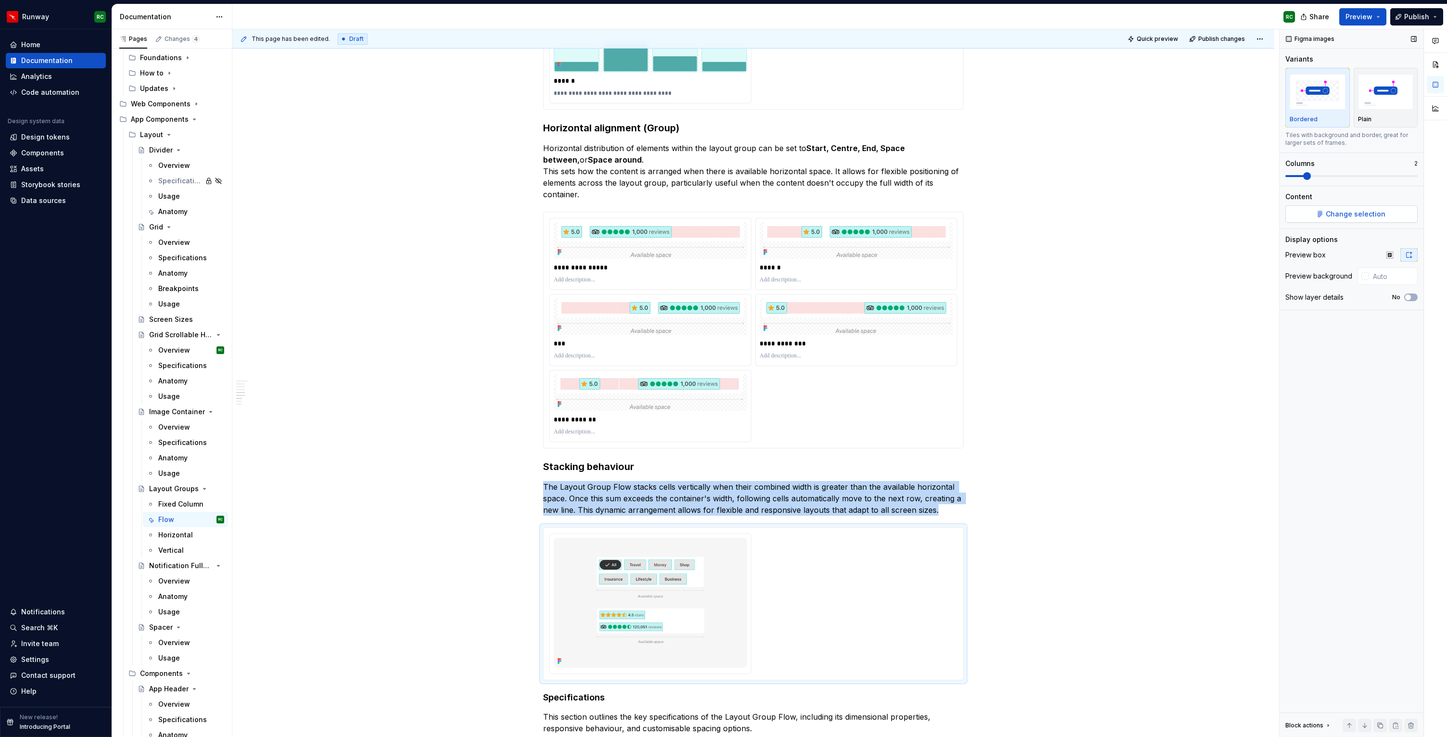
click at [1313, 207] on button "Change selection" at bounding box center [1351, 213] width 132 height 17
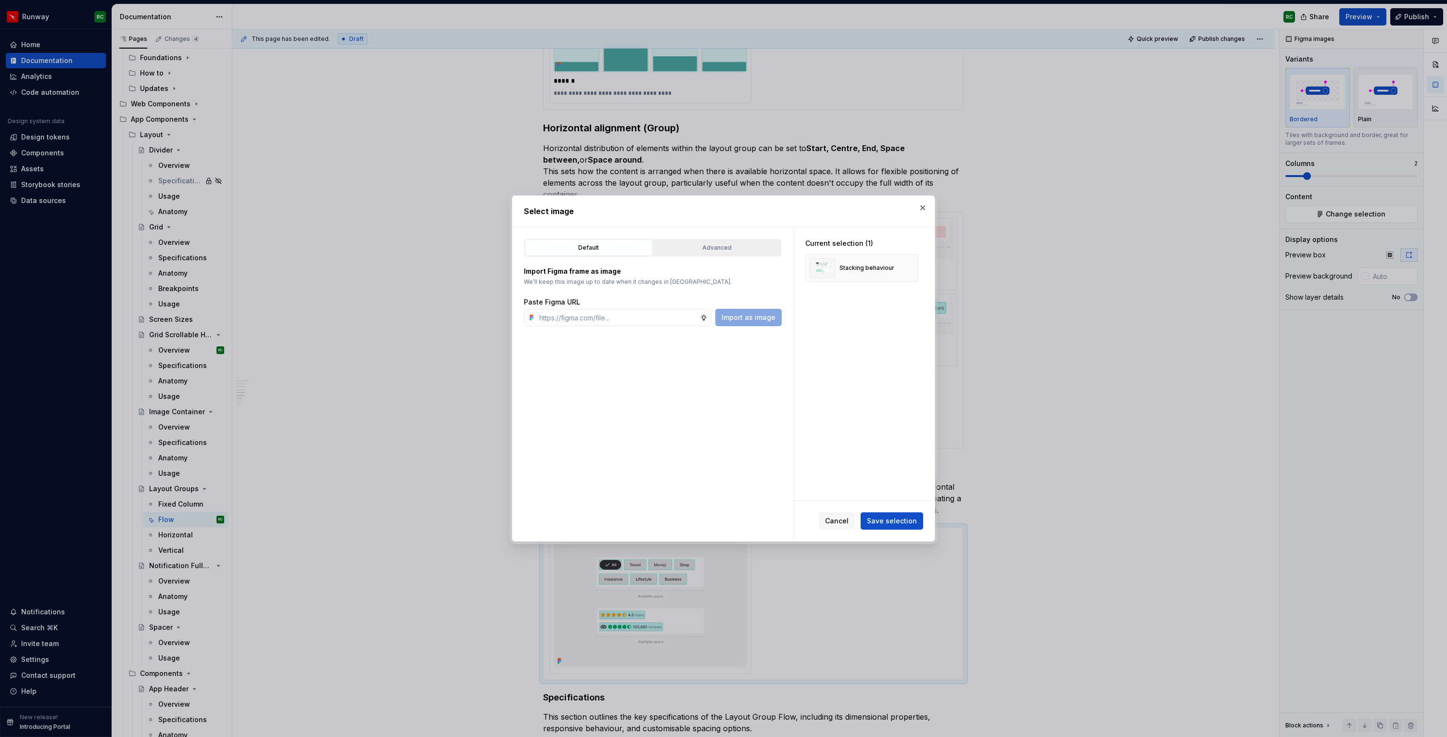
click at [725, 253] on button "Advanced" at bounding box center [716, 247] width 127 height 16
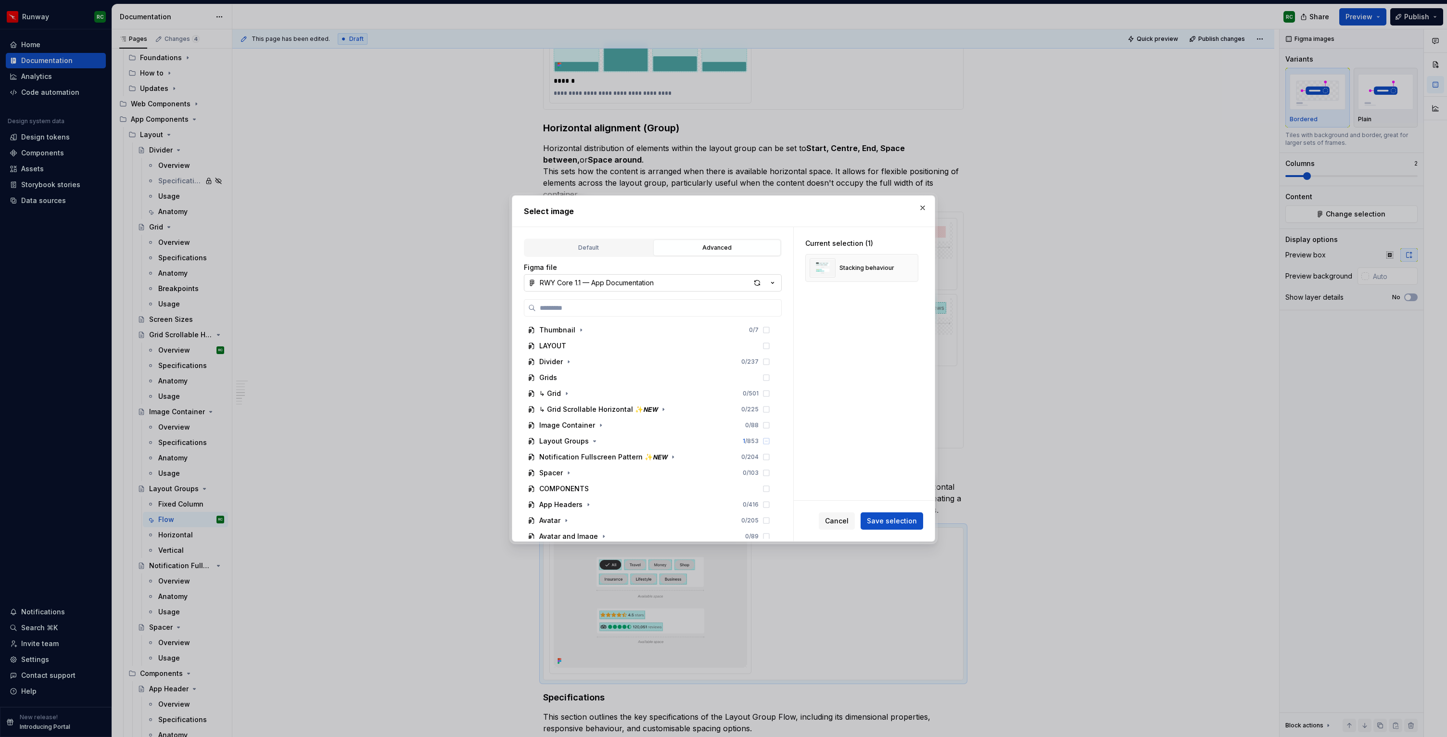
click at [728, 279] on button "RWY Core 1.1 — App Documentation" at bounding box center [653, 282] width 258 height 17
click at [608, 381] on div "RWY Supernova 1.0" at bounding box center [583, 381] width 65 height 10
drag, startPoint x: 611, startPoint y: 503, endPoint x: 619, endPoint y: 500, distance: 8.4
click at [611, 503] on icon "button" at bounding box center [614, 505] width 8 height 8
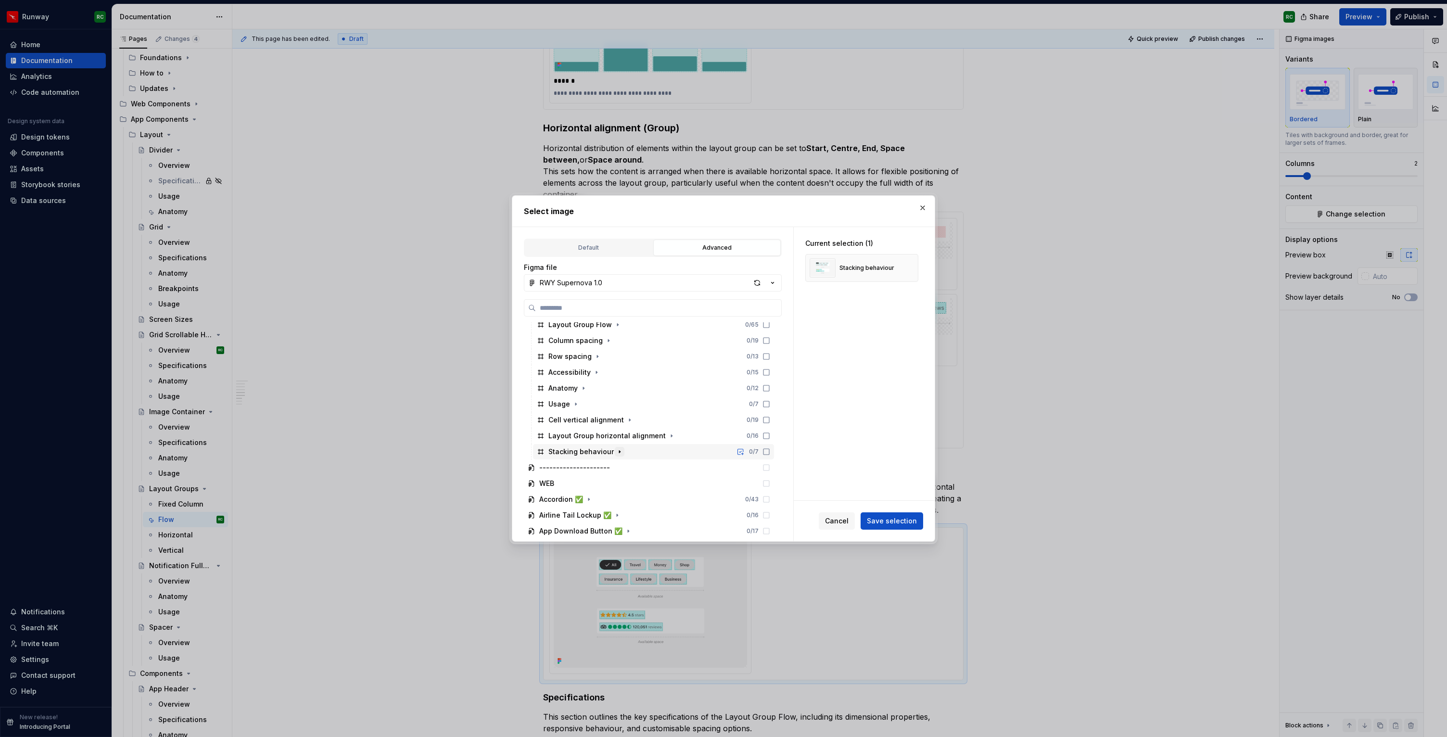
click at [617, 451] on icon "button" at bounding box center [620, 452] width 8 height 8
click at [770, 467] on icon at bounding box center [766, 468] width 8 height 8
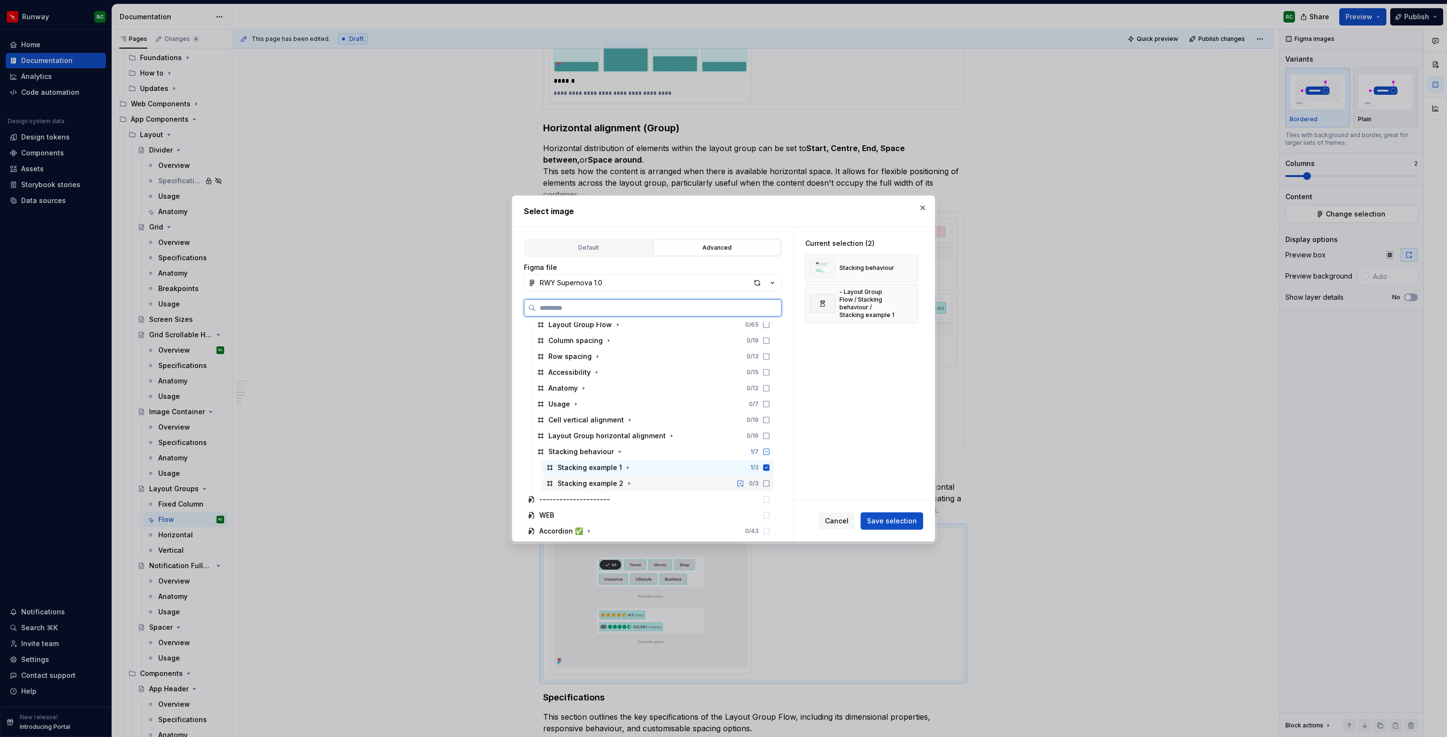
click at [770, 481] on icon at bounding box center [766, 483] width 8 height 8
click at [914, 264] on button "button" at bounding box center [906, 267] width 13 height 13
click at [896, 517] on span "Save selection" at bounding box center [892, 521] width 50 height 10
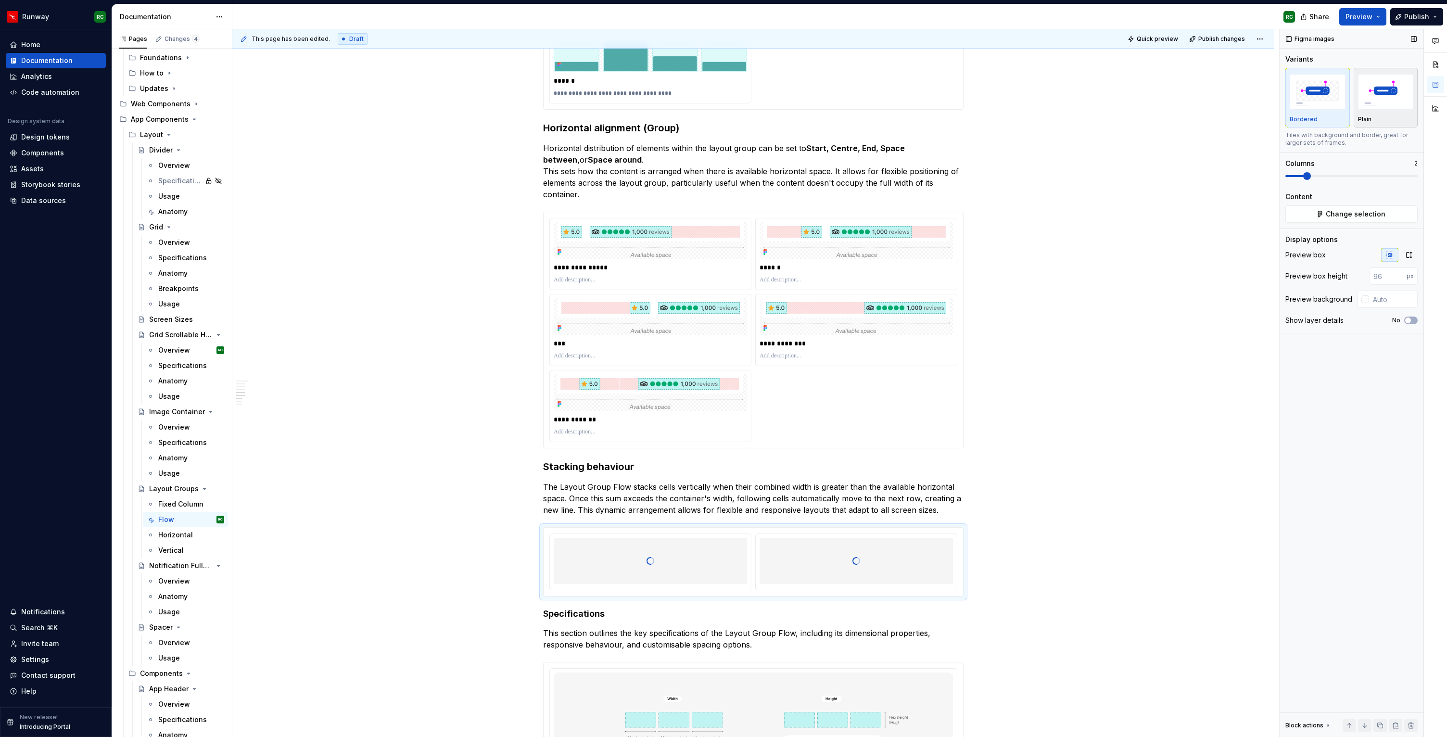
click at [1367, 95] on img "button" at bounding box center [1386, 91] width 56 height 35
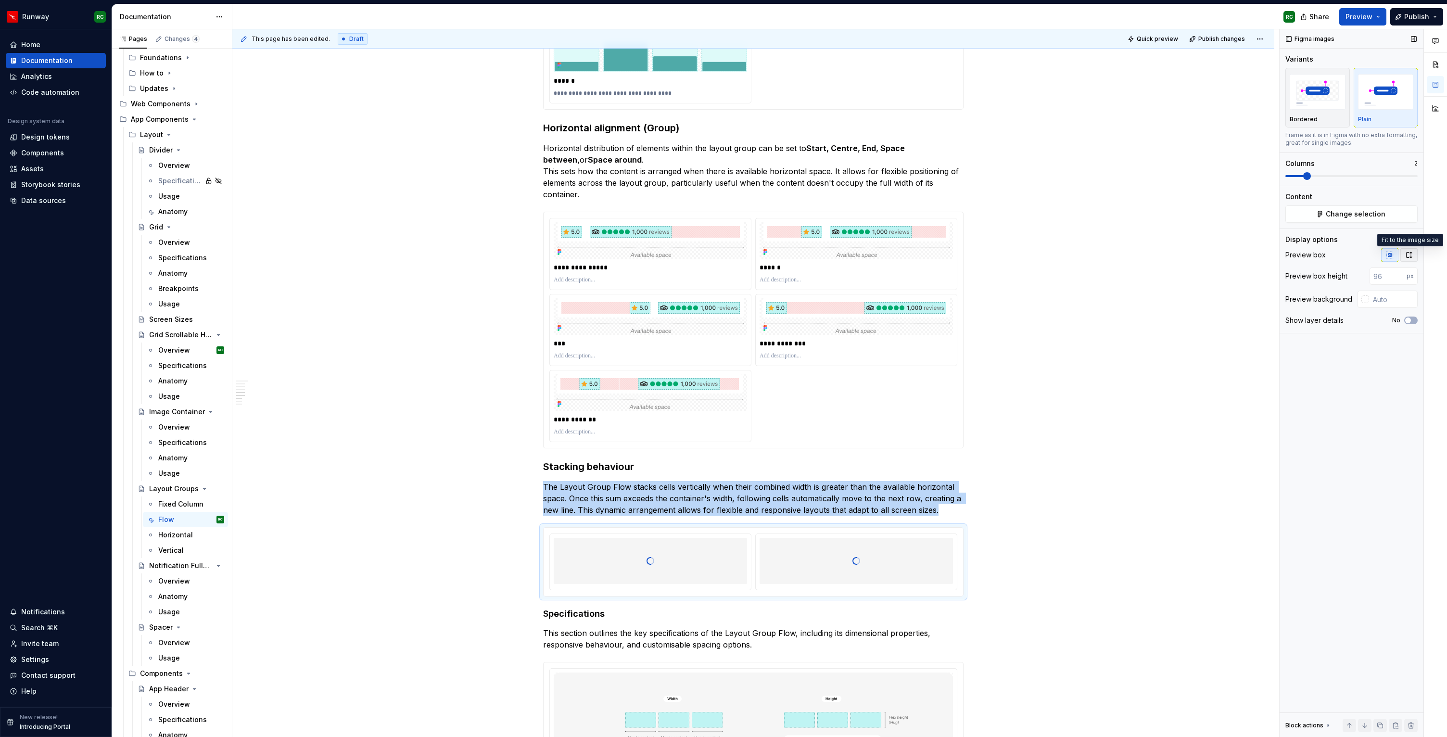
click at [1412, 253] on button "button" at bounding box center [1408, 254] width 17 height 13
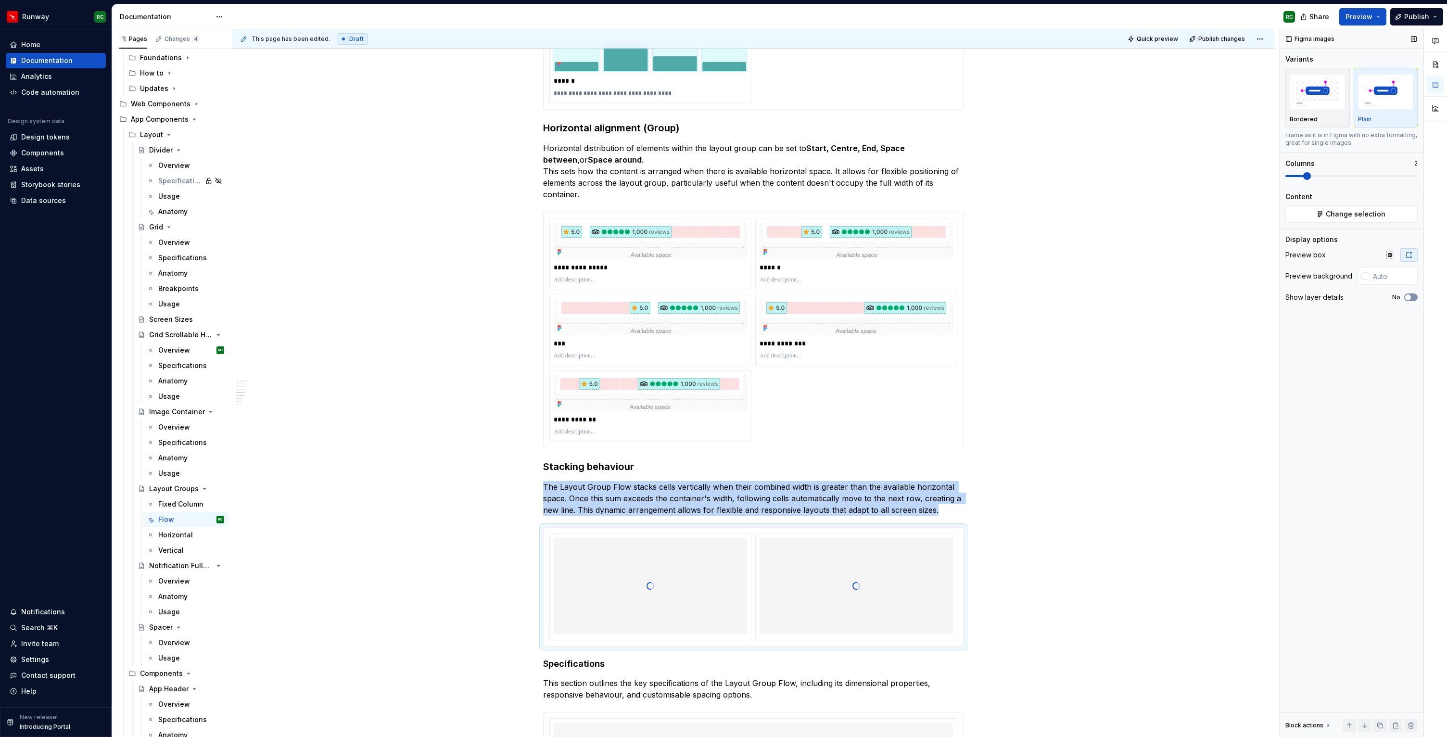
click at [1413, 298] on button "No" at bounding box center [1410, 297] width 13 height 8
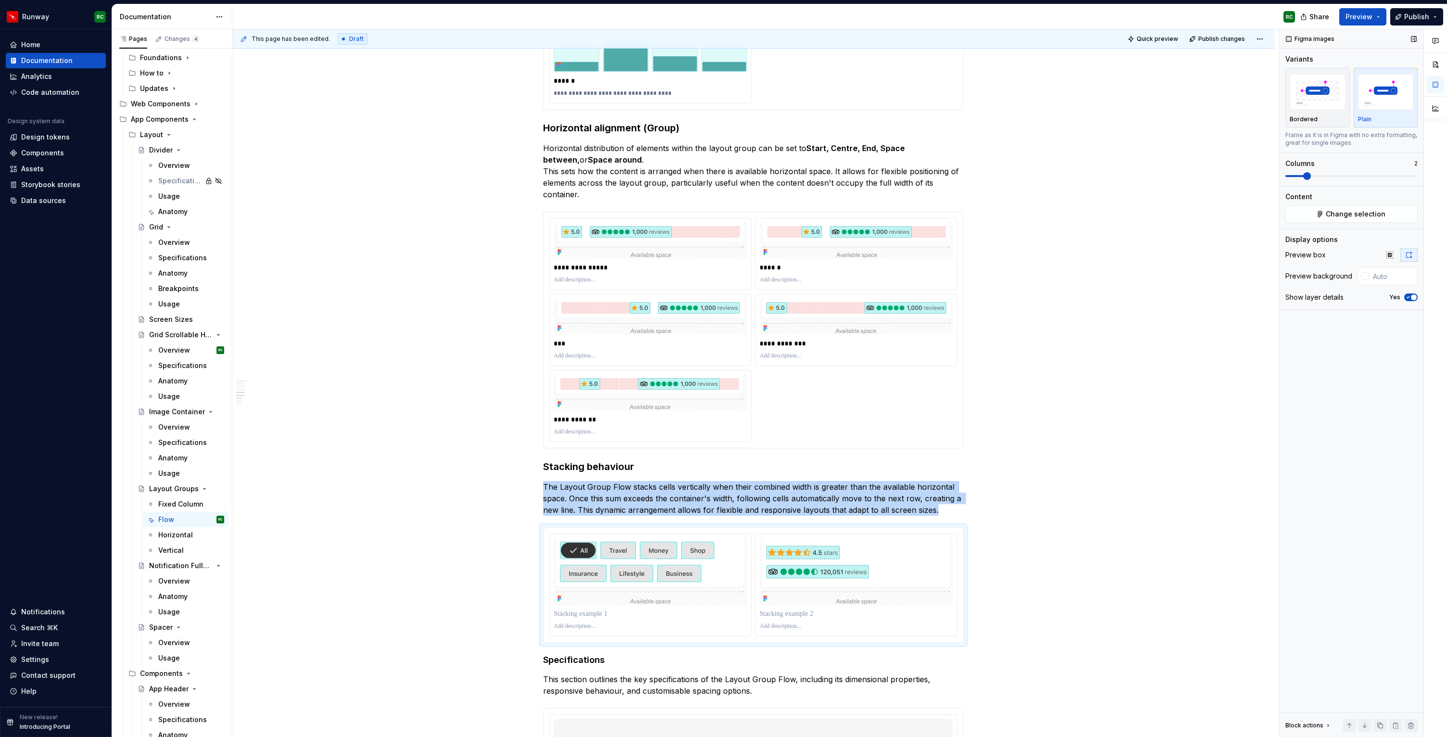
click at [1407, 298] on icon "button" at bounding box center [1408, 297] width 2 height 1
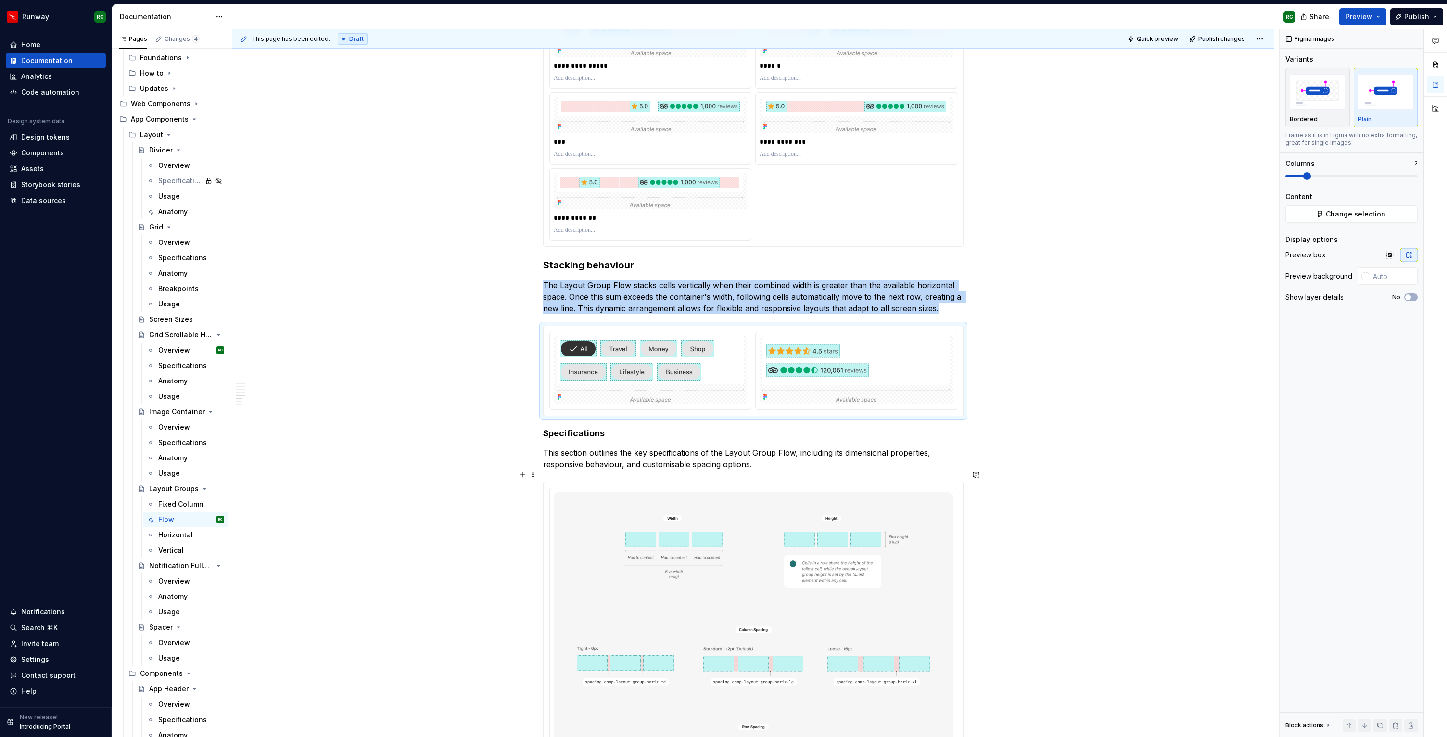
scroll to position [1212, 0]
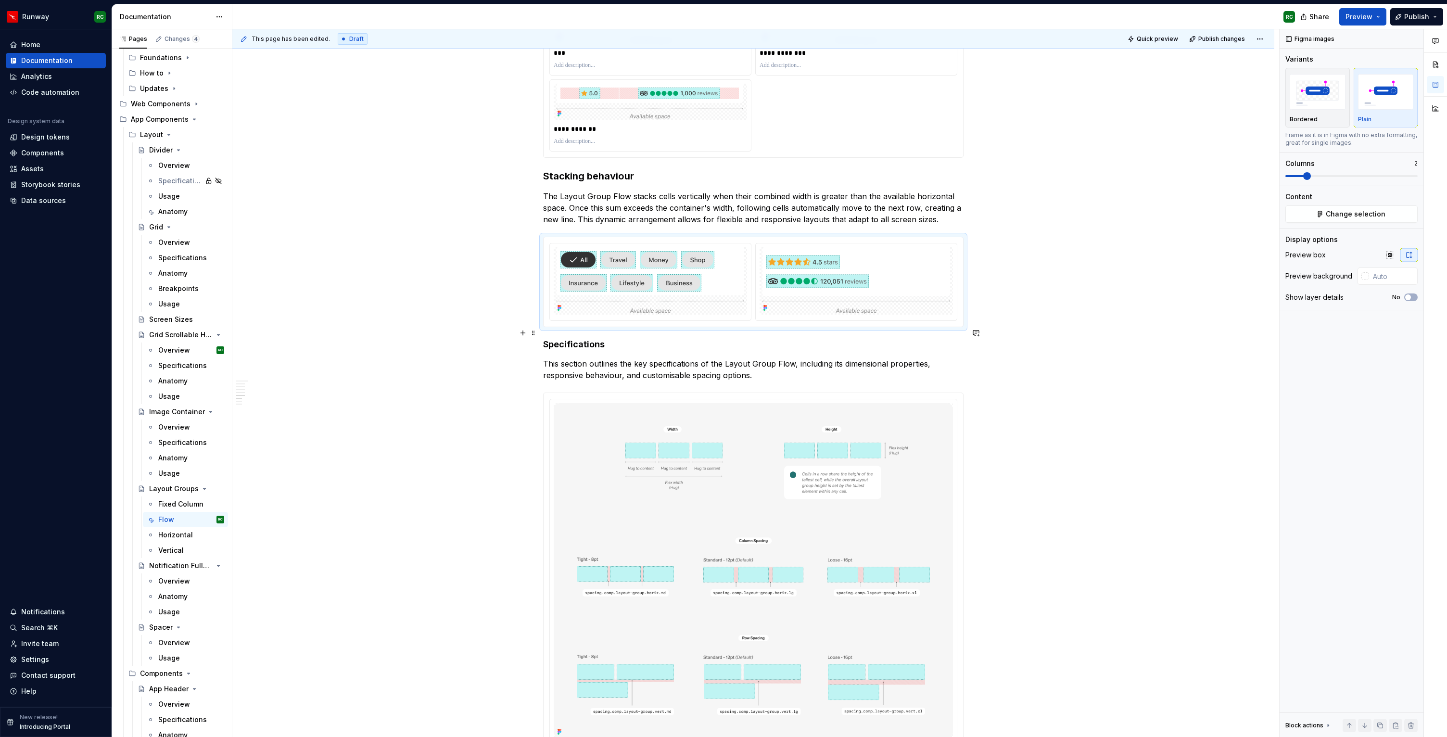
click at [561, 339] on h4 "Specifications" at bounding box center [753, 345] width 420 height 12
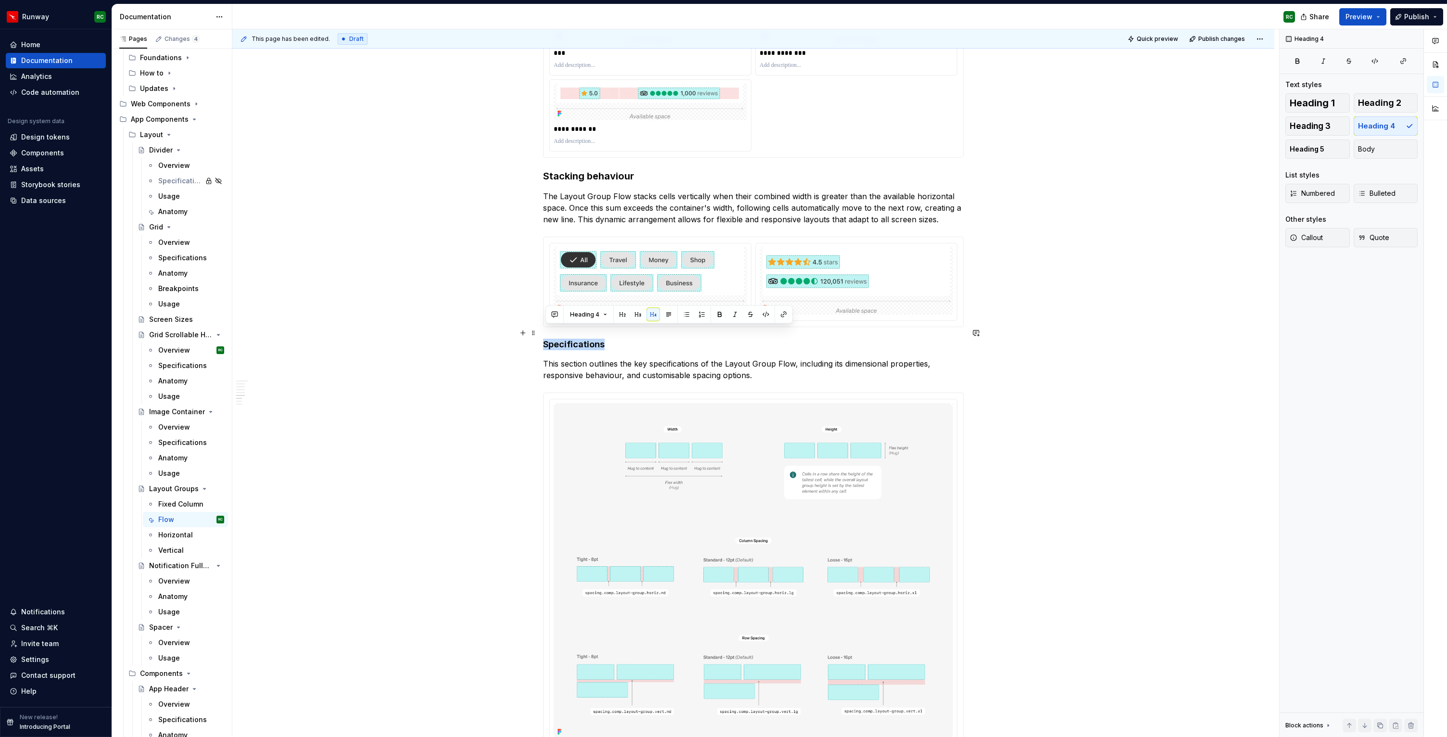
click at [561, 339] on h4 "Specifications" at bounding box center [753, 345] width 420 height 12
click at [1315, 123] on span "Heading 3" at bounding box center [1309, 126] width 41 height 10
click at [603, 169] on h3 "Stacking behaviour" at bounding box center [753, 175] width 420 height 13
click at [547, 339] on h3 "Specifications" at bounding box center [753, 345] width 420 height 13
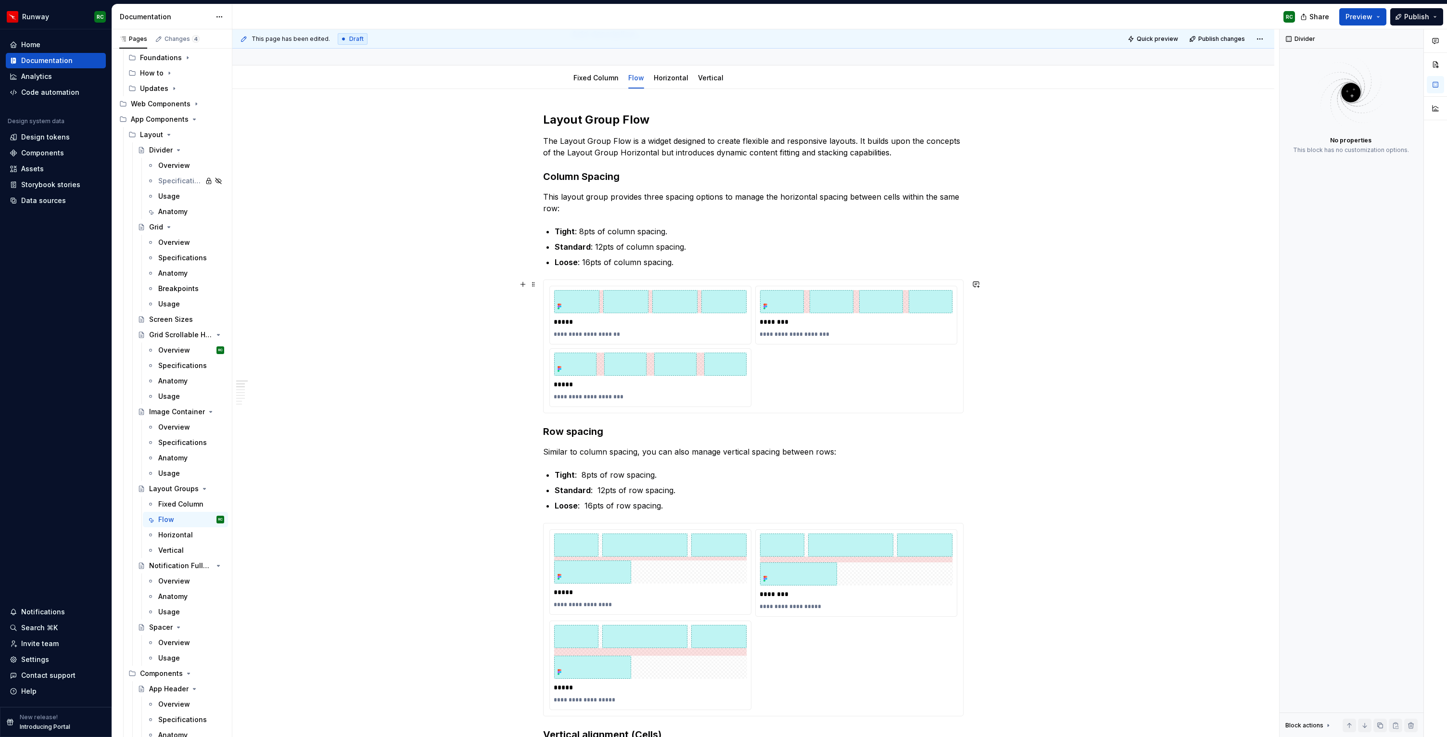
scroll to position [0, 0]
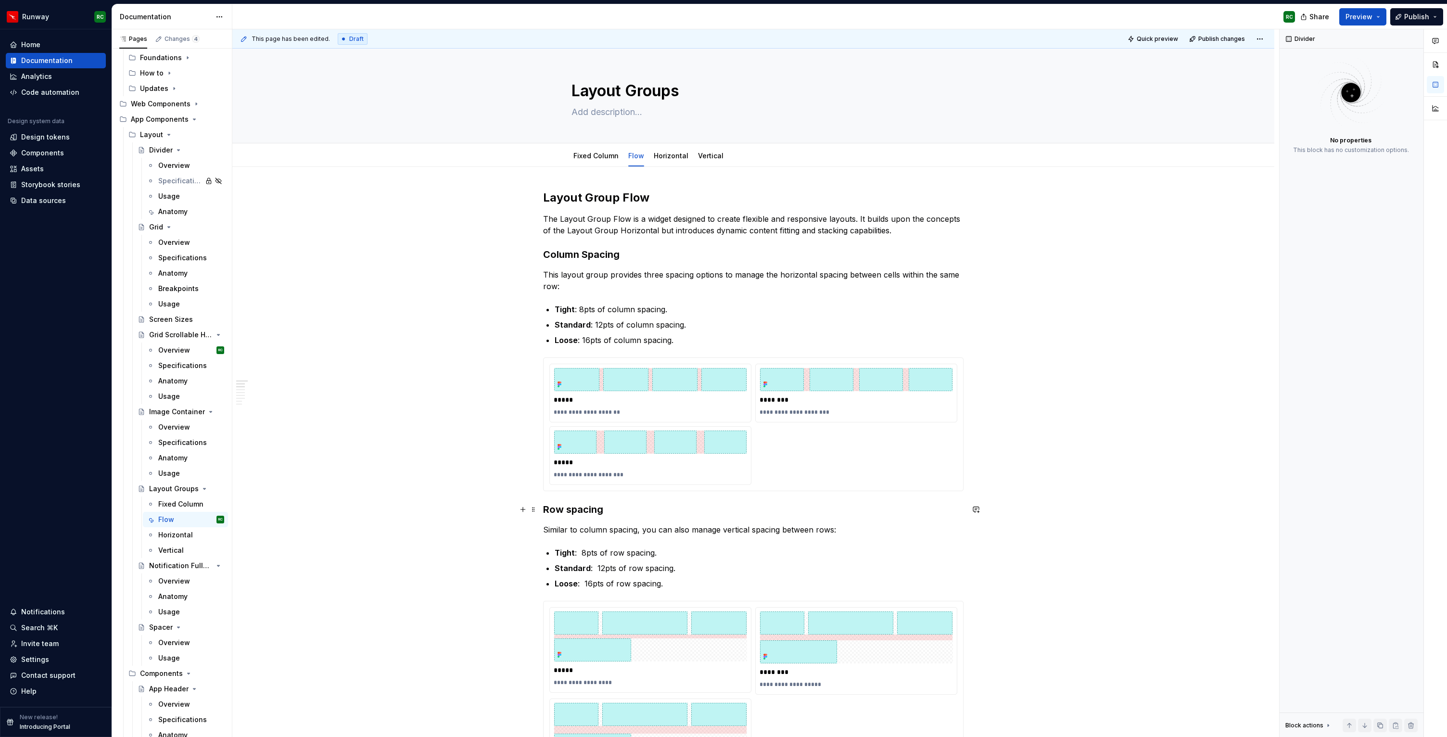
click at [548, 507] on h3 "Row spacing" at bounding box center [753, 509] width 420 height 13
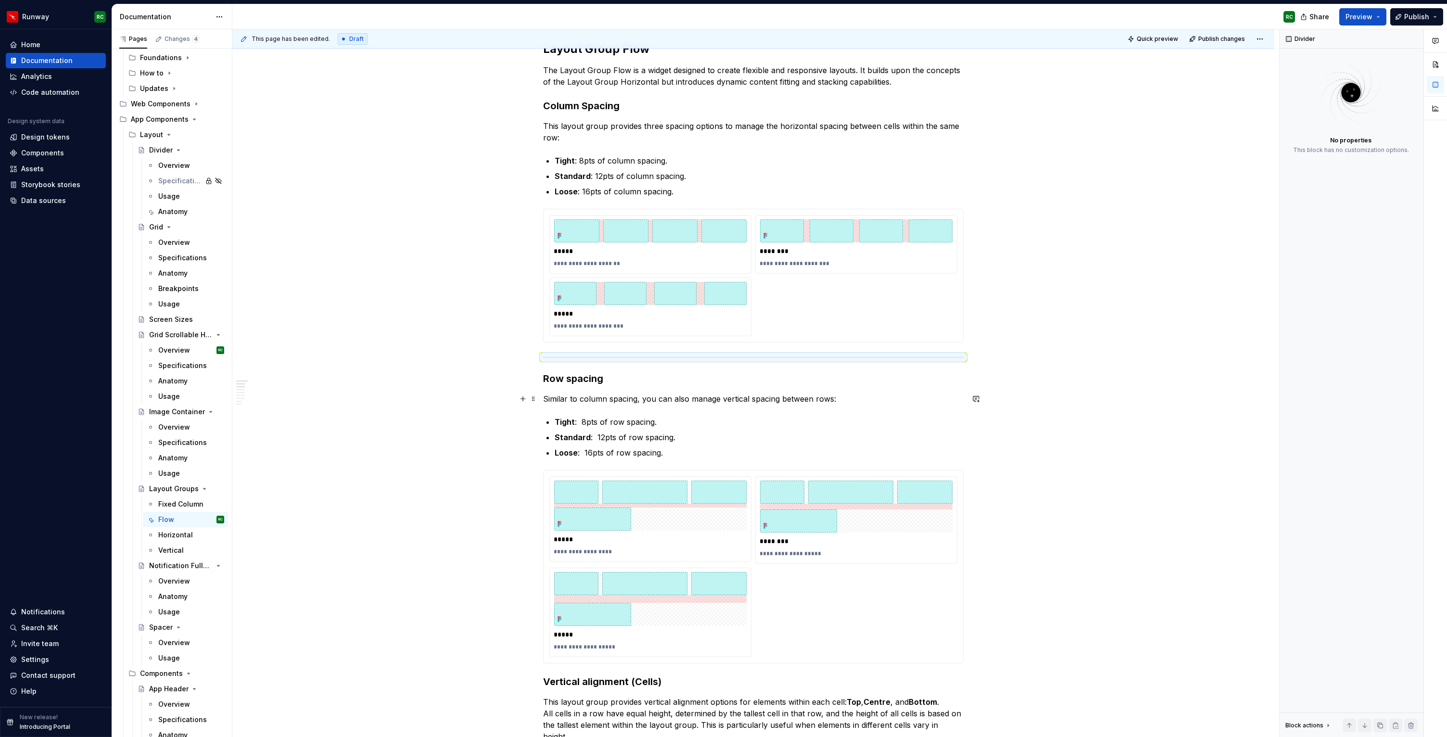
scroll to position [358, 0]
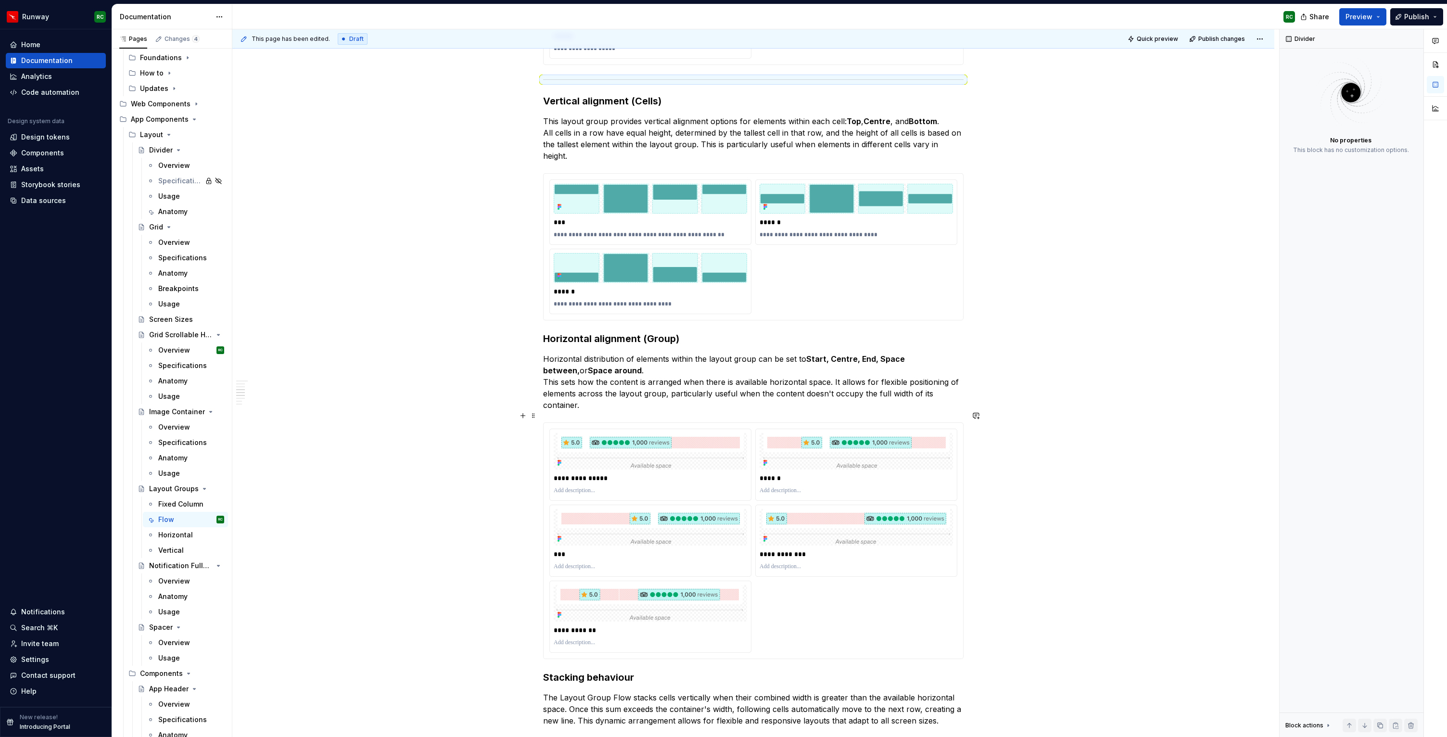
scroll to position [715, 0]
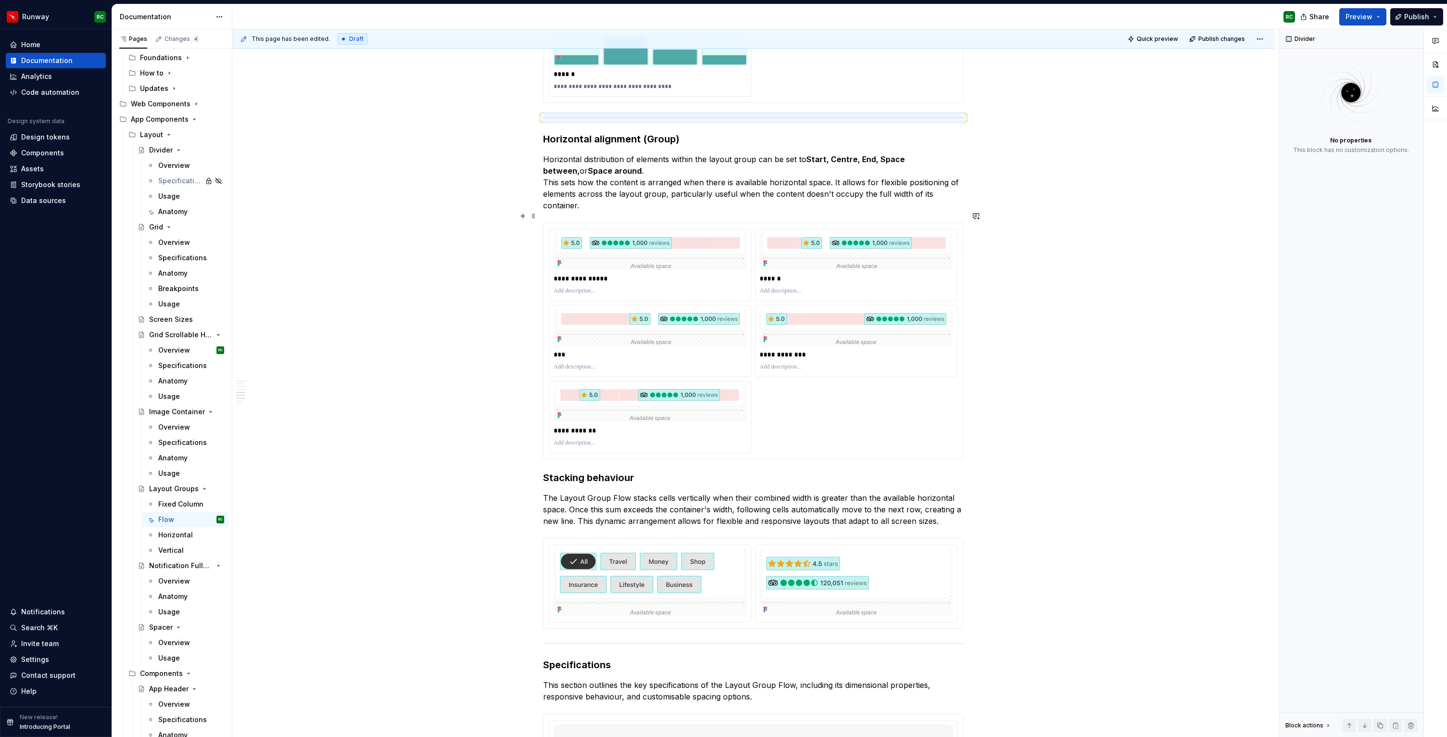
scroll to position [991, 0]
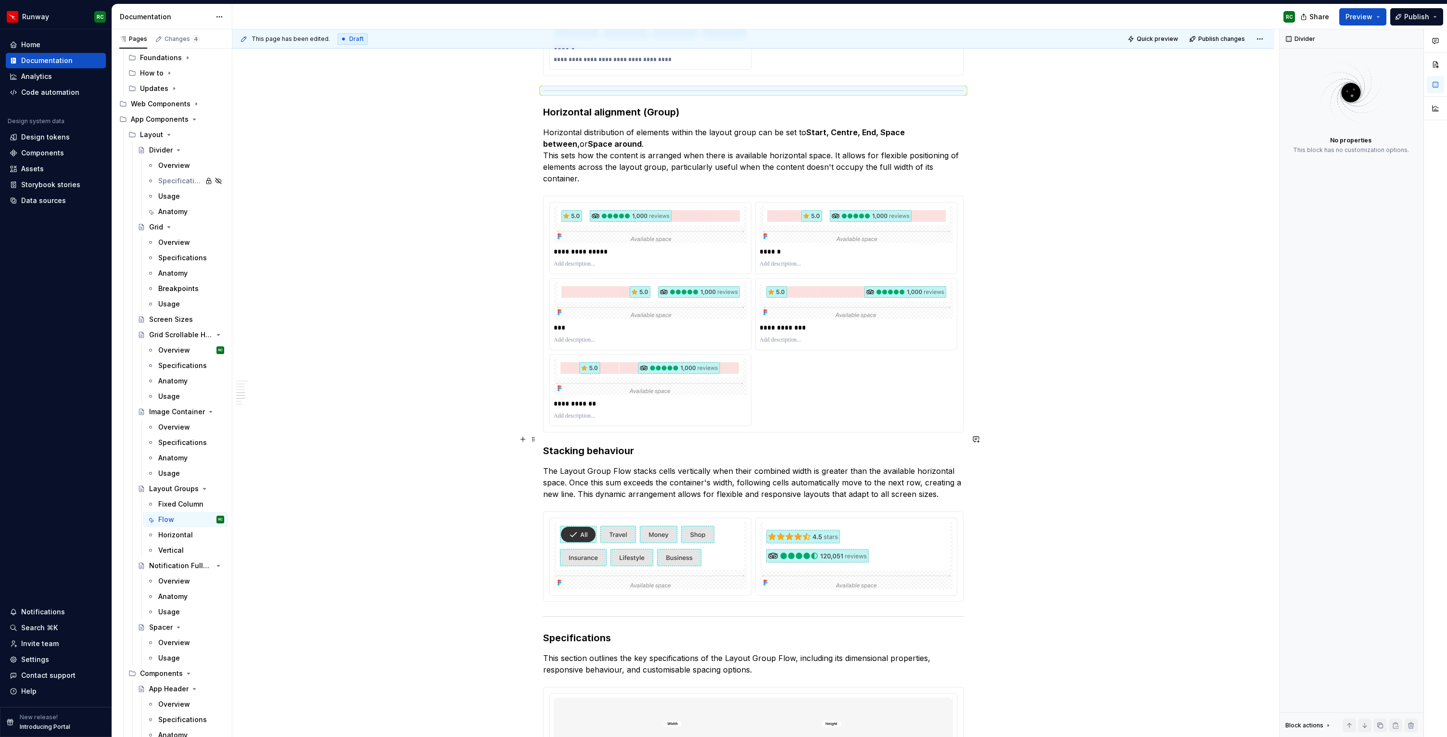
click at [591, 444] on h3 "Stacking behaviour" at bounding box center [753, 450] width 420 height 13
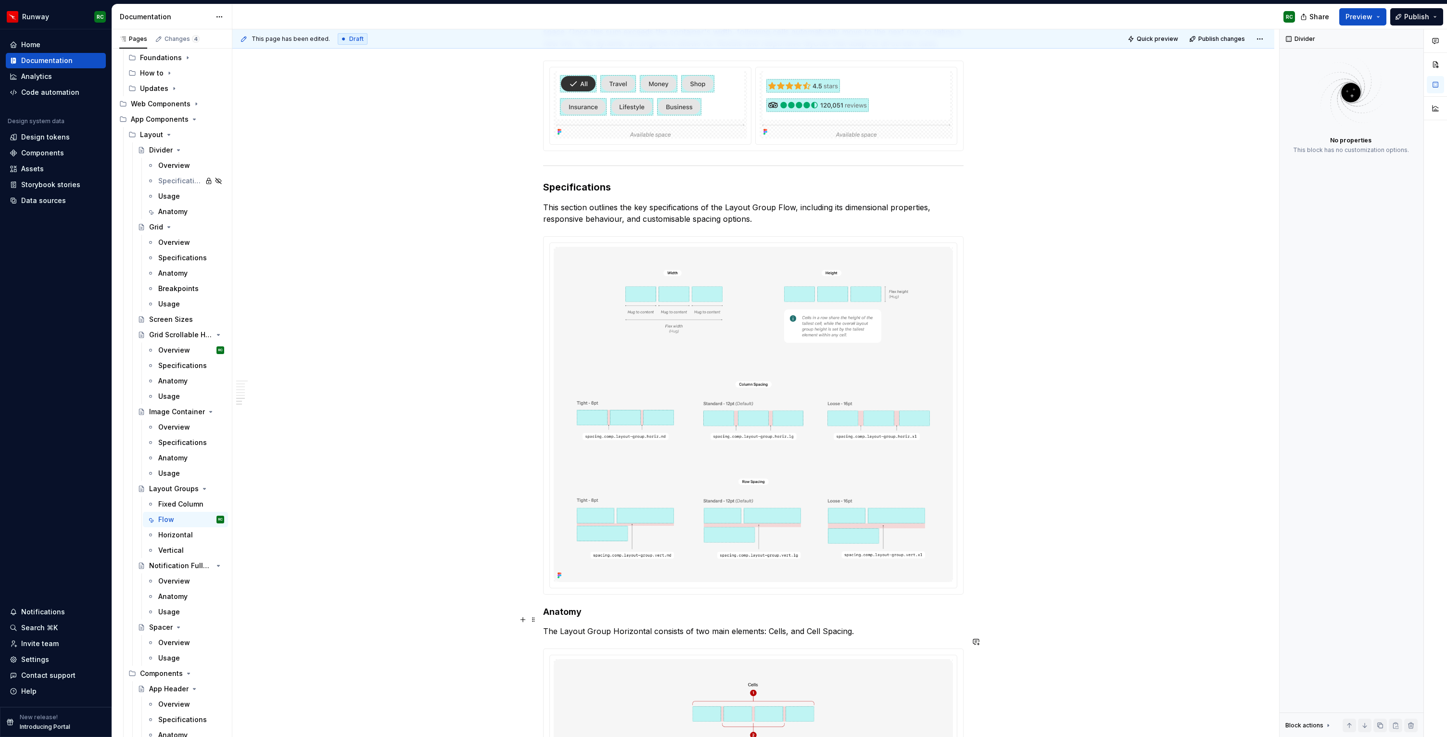
scroll to position [1421, 0]
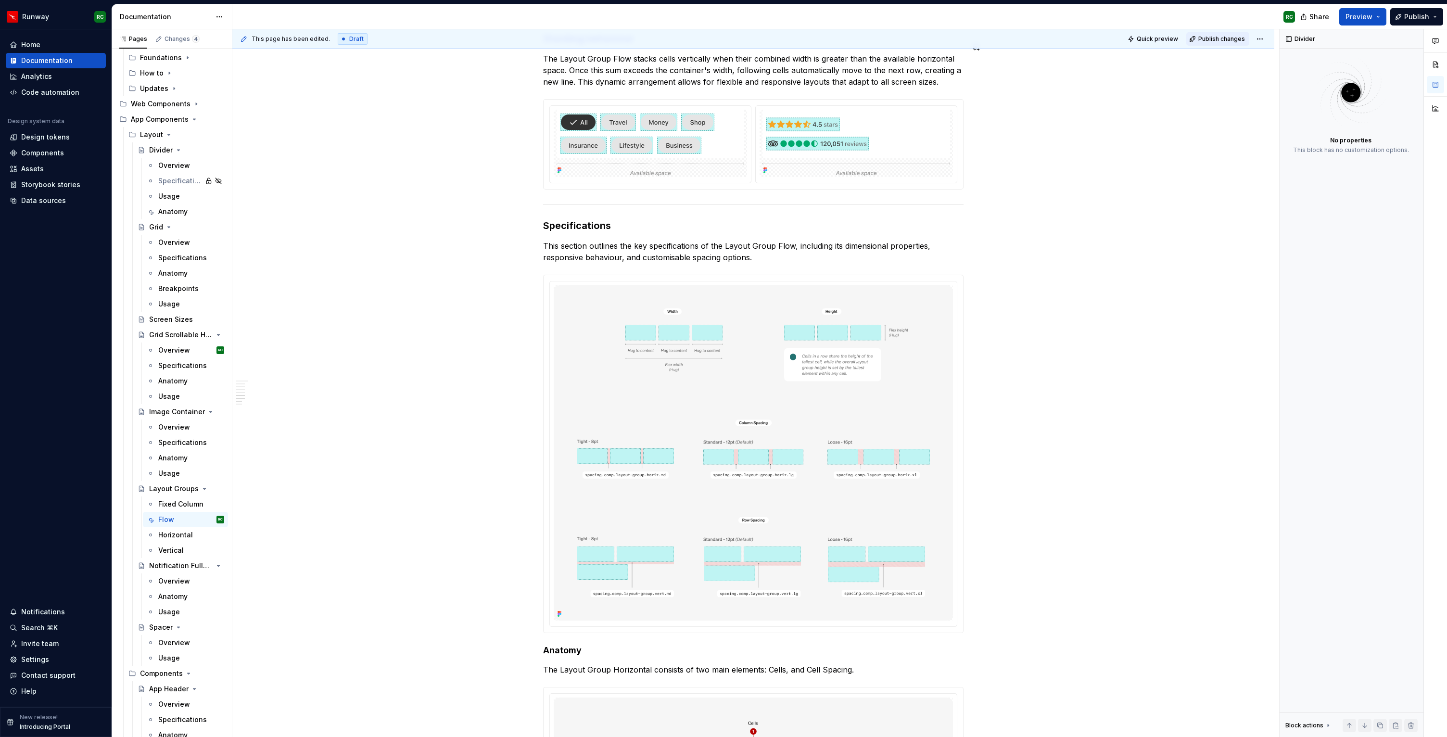
click at [1243, 42] on span "Publish changes" at bounding box center [1221, 39] width 47 height 8
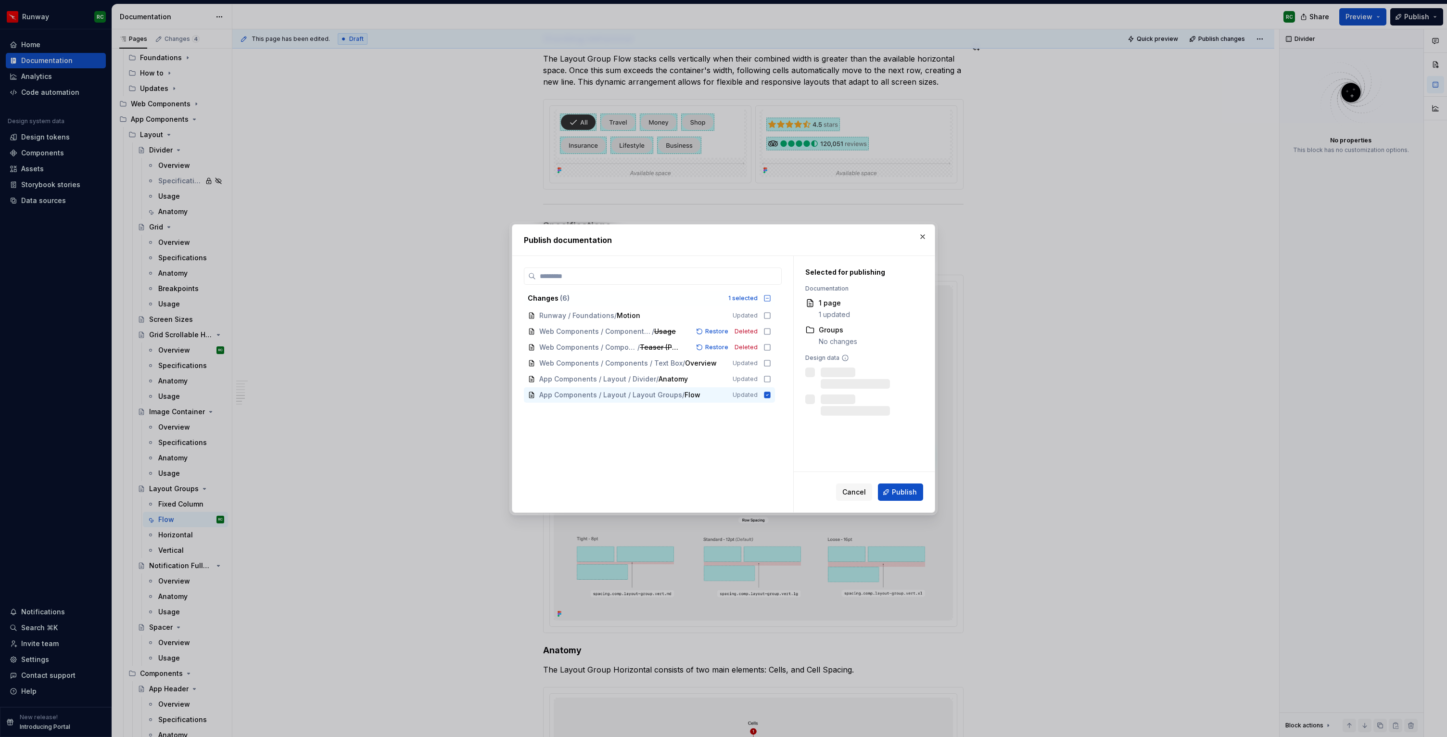
click at [906, 501] on div "Cancel Publish" at bounding box center [863, 492] width 141 height 40
click at [907, 497] on button "Publish" at bounding box center [900, 491] width 45 height 17
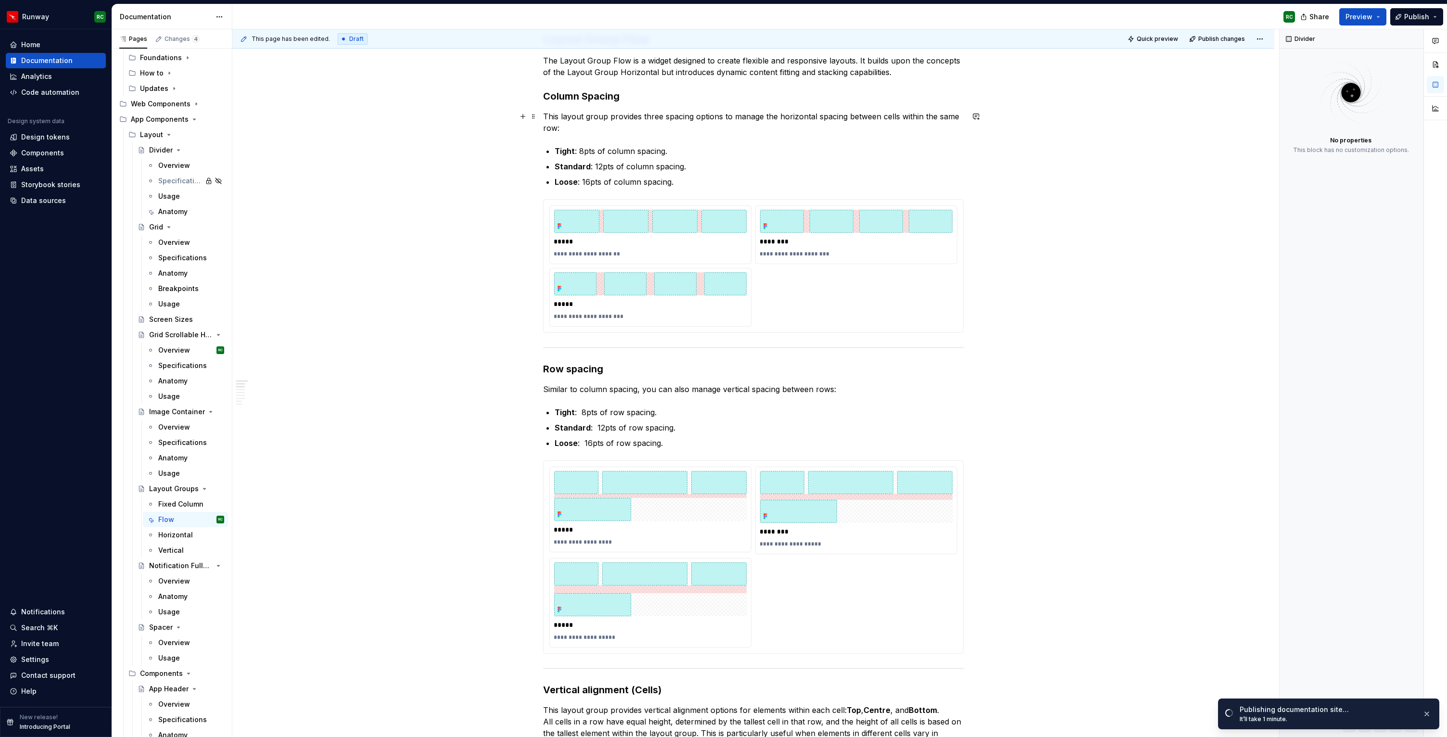
scroll to position [0, 0]
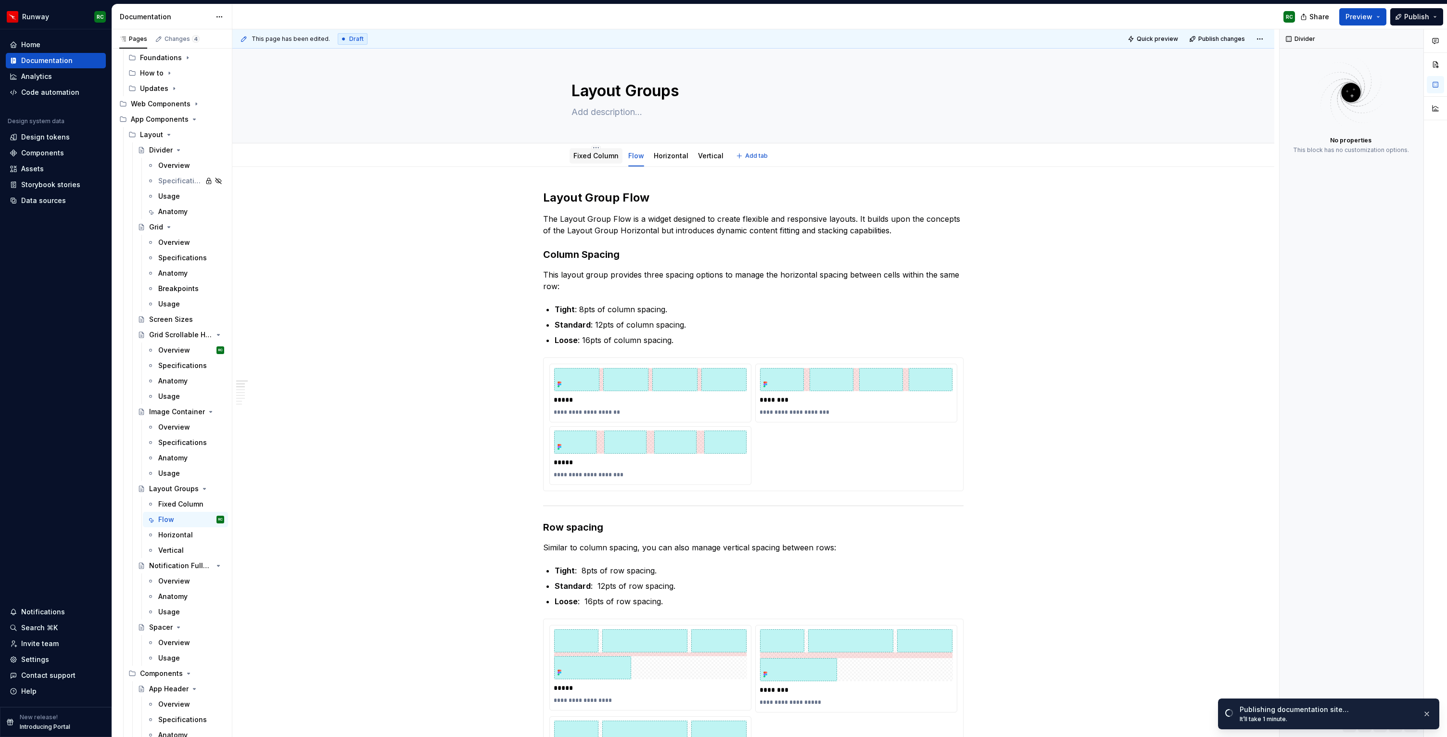
click at [599, 155] on link "Fixed Column" at bounding box center [595, 155] width 45 height 8
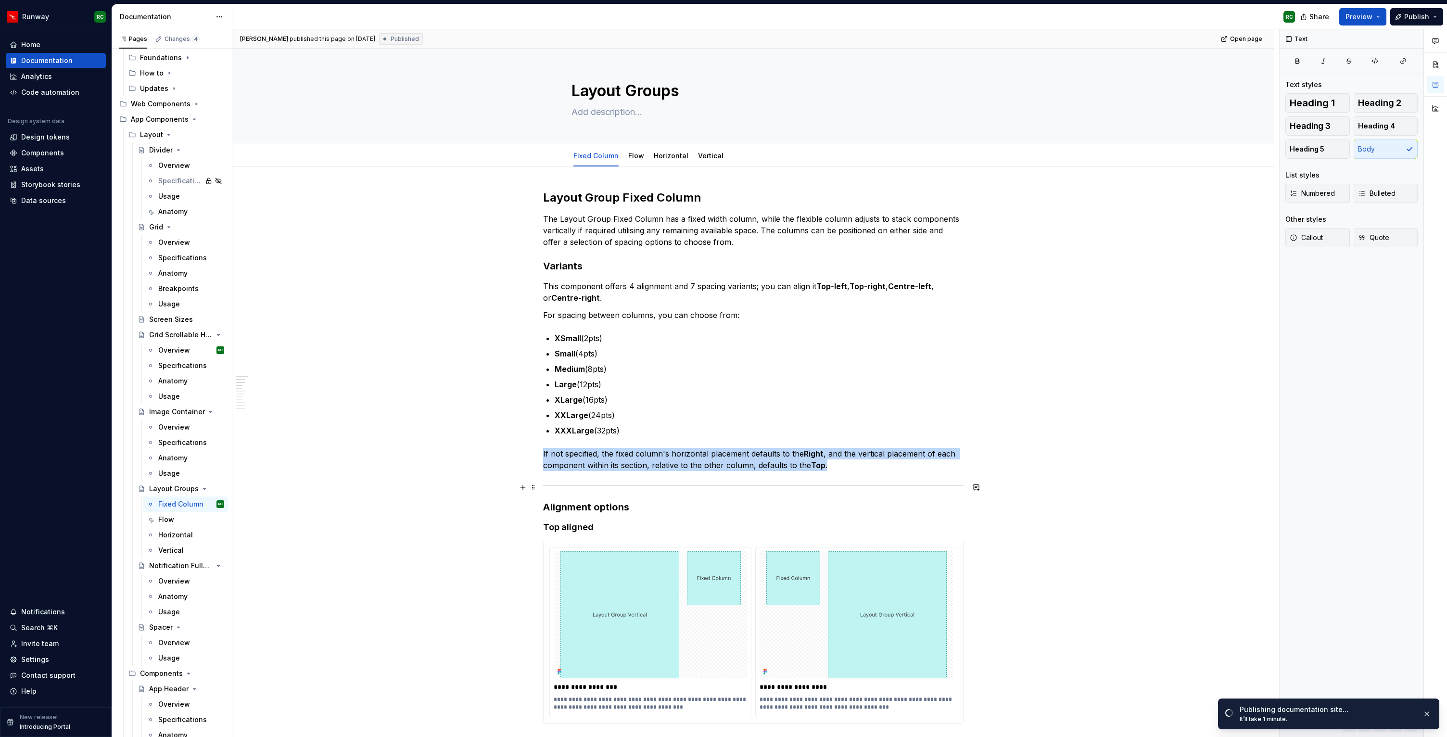
click at [690, 484] on div at bounding box center [753, 485] width 420 height 6
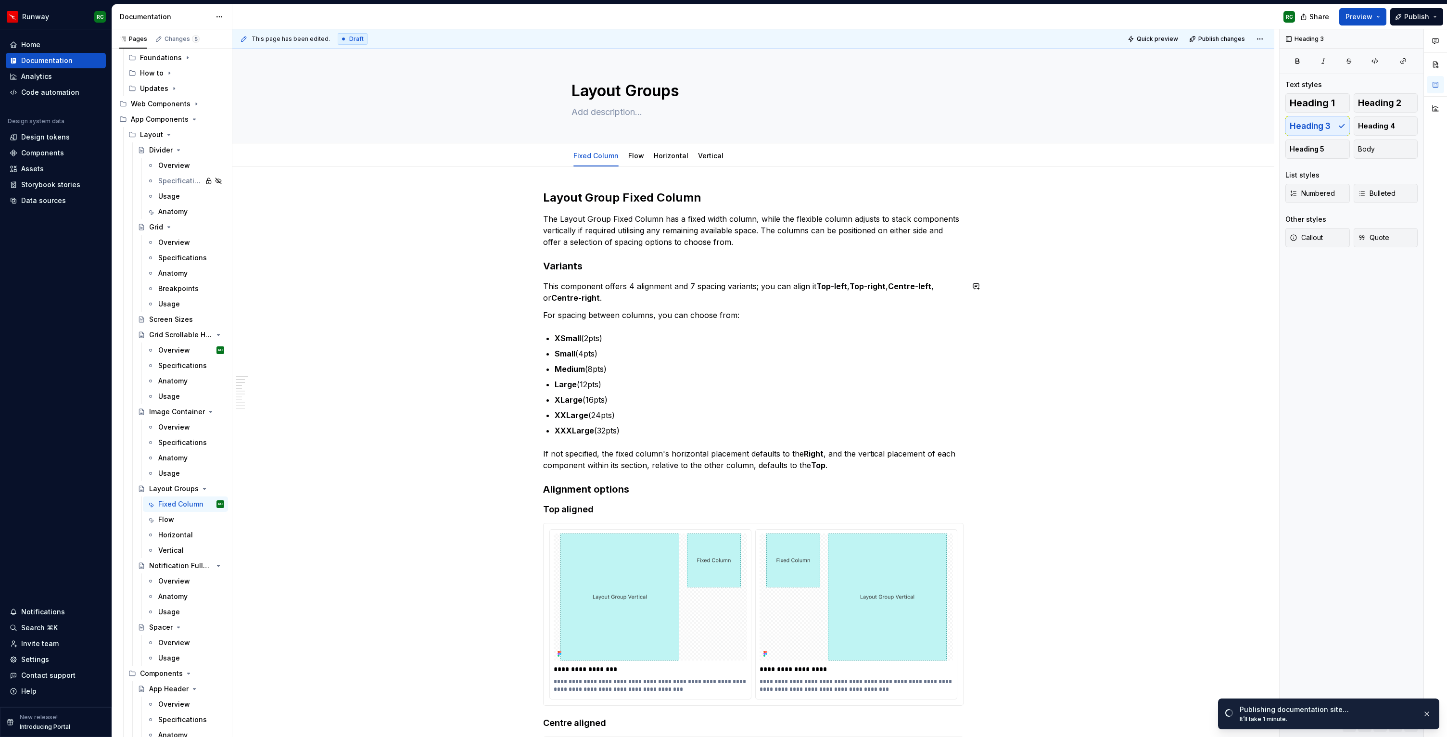
click at [572, 262] on h3 "Variants" at bounding box center [753, 265] width 420 height 13
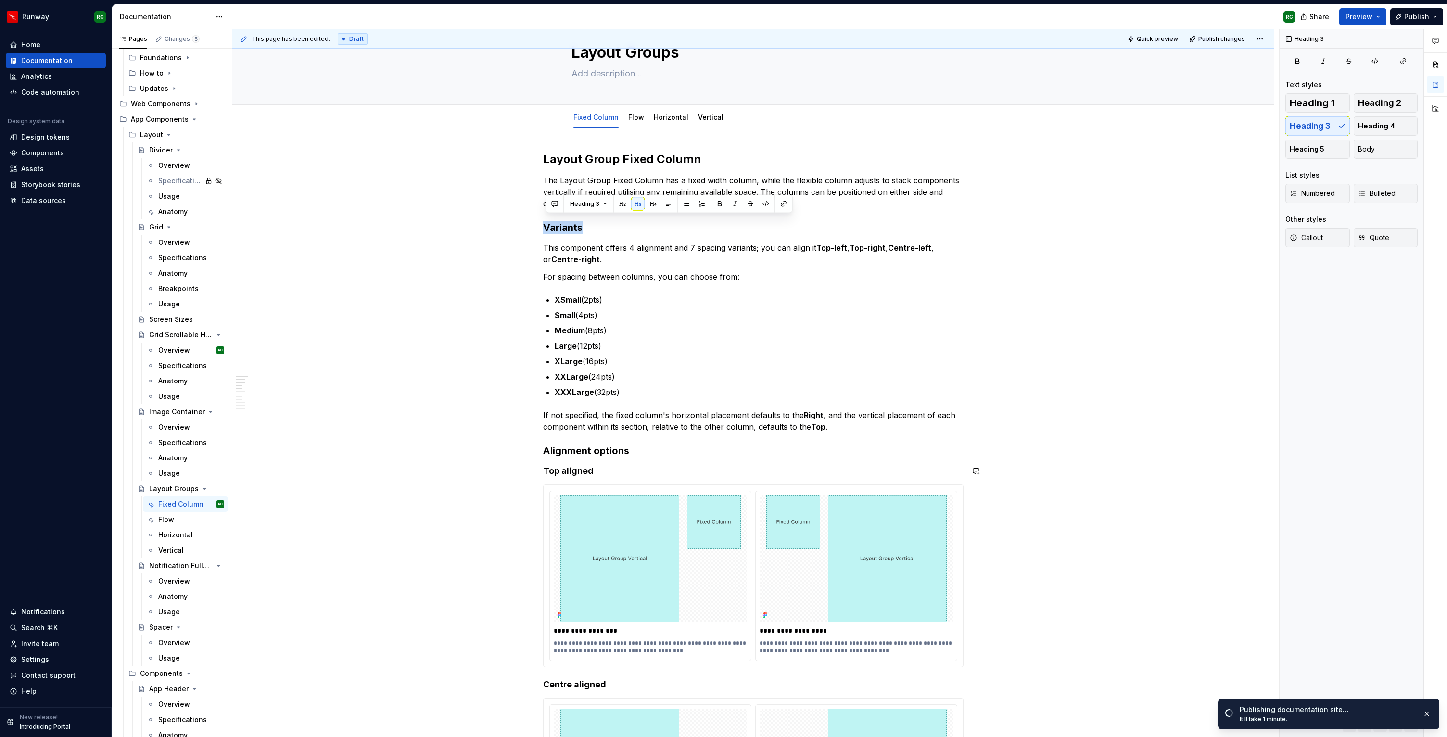
scroll to position [43, 0]
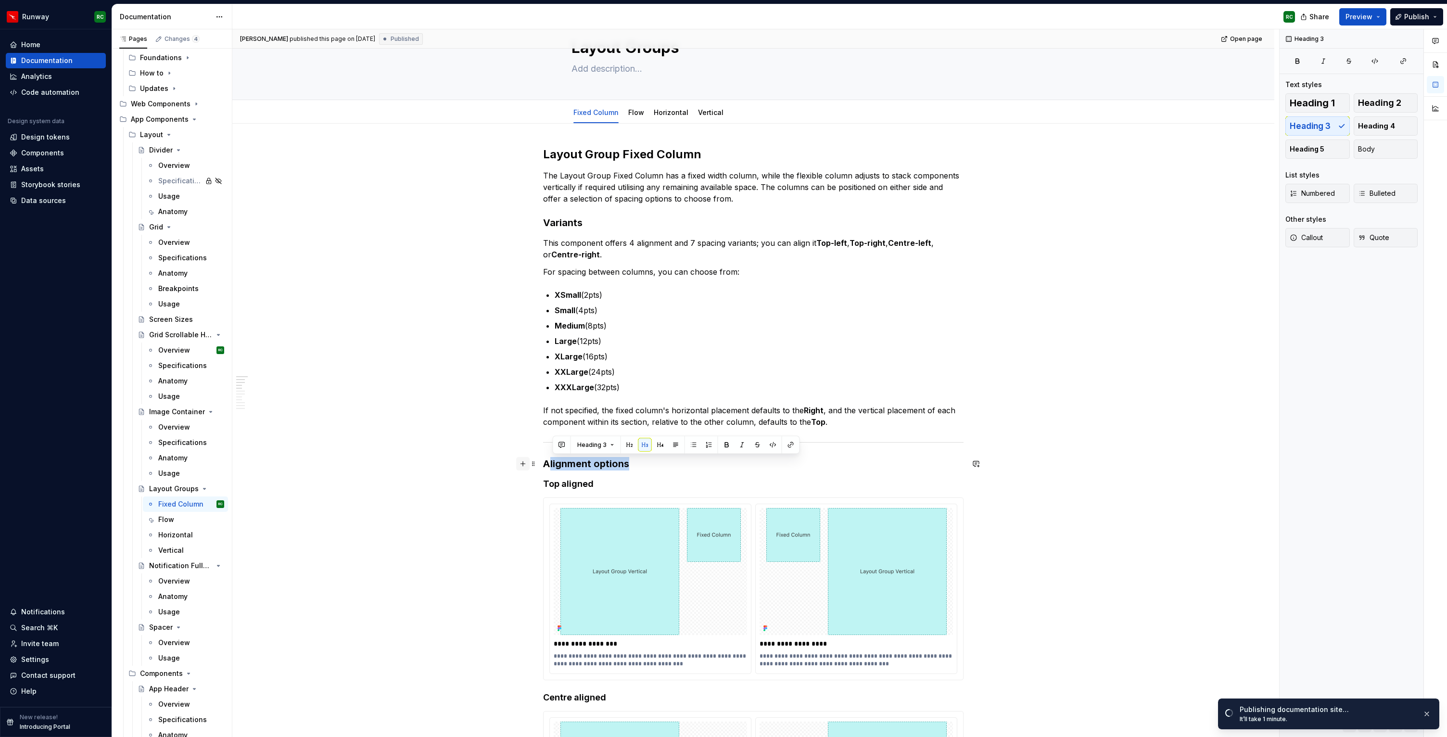
drag, startPoint x: 593, startPoint y: 465, endPoint x: 531, endPoint y: 459, distance: 62.3
click at [656, 445] on button "button" at bounding box center [660, 444] width 13 height 13
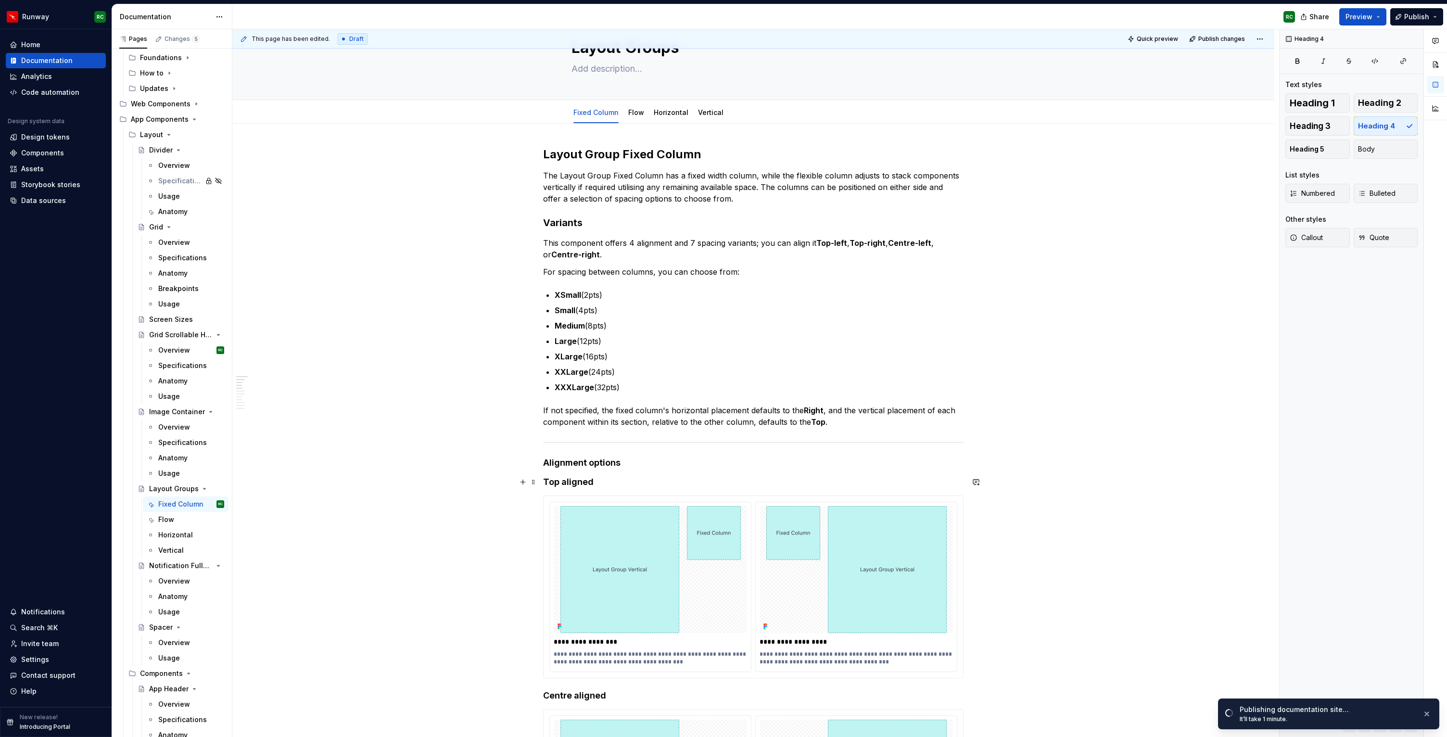
click at [581, 486] on h4 "Top aligned" at bounding box center [753, 482] width 420 height 12
drag, startPoint x: 618, startPoint y: 478, endPoint x: 501, endPoint y: 480, distance: 117.3
click at [1296, 151] on span "Heading 5" at bounding box center [1306, 149] width 35 height 10
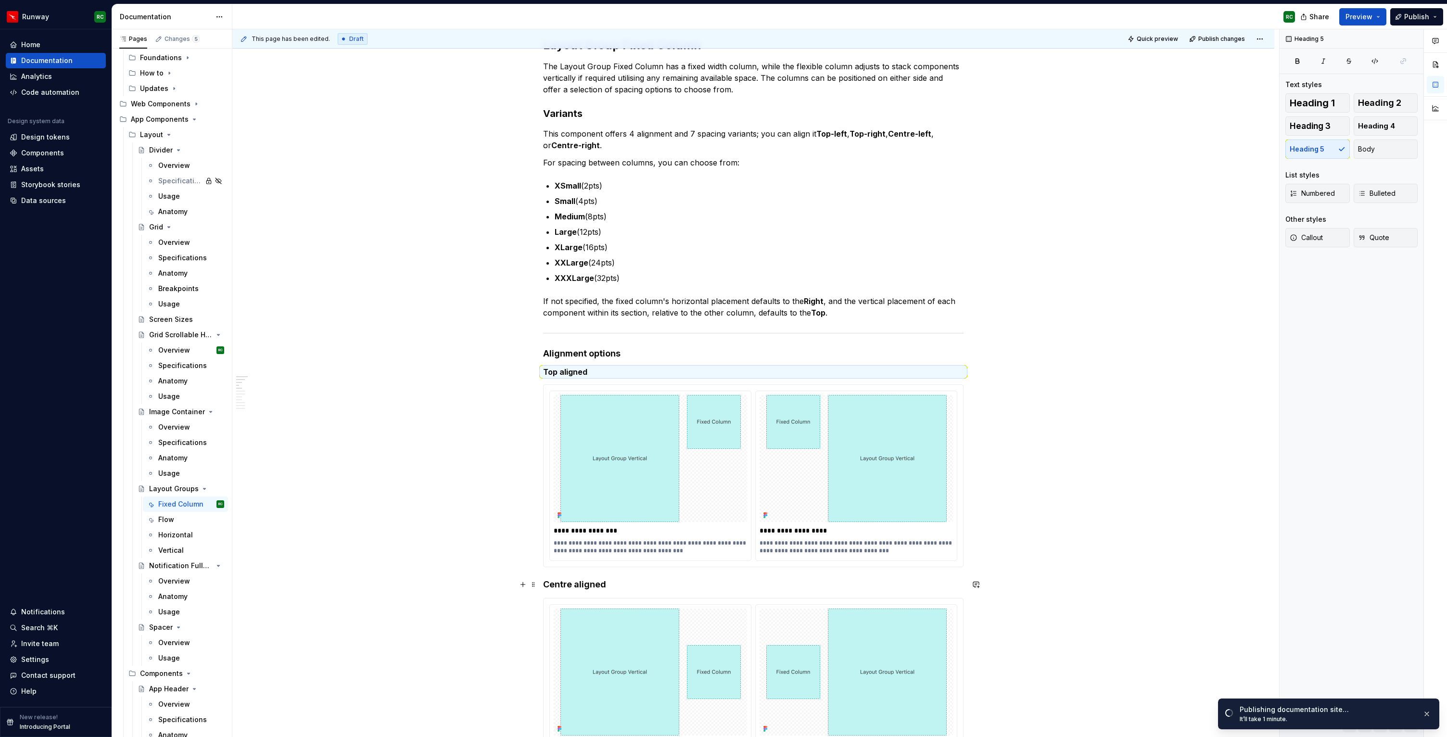
click at [606, 582] on h4 "Centre aligned" at bounding box center [753, 585] width 420 height 12
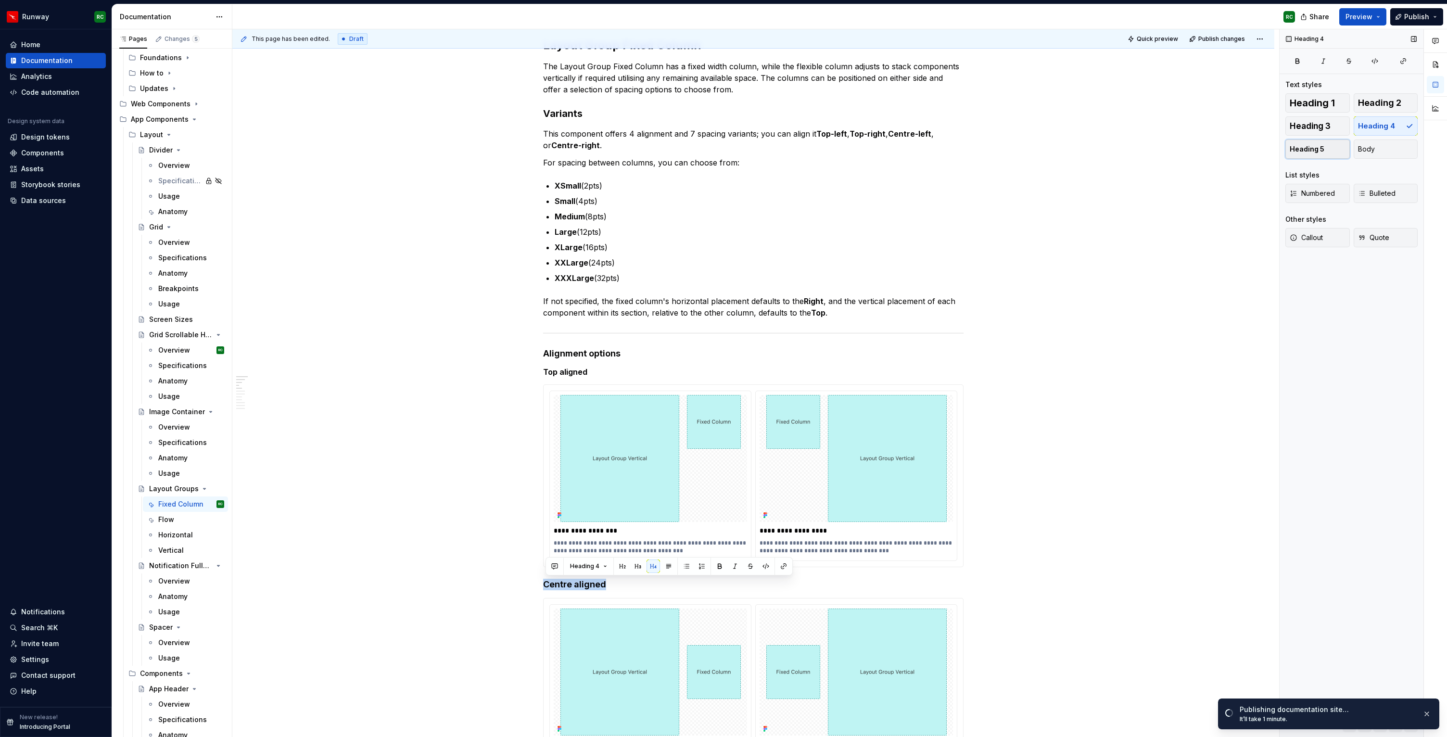
click at [1313, 149] on span "Heading 5" at bounding box center [1306, 149] width 35 height 10
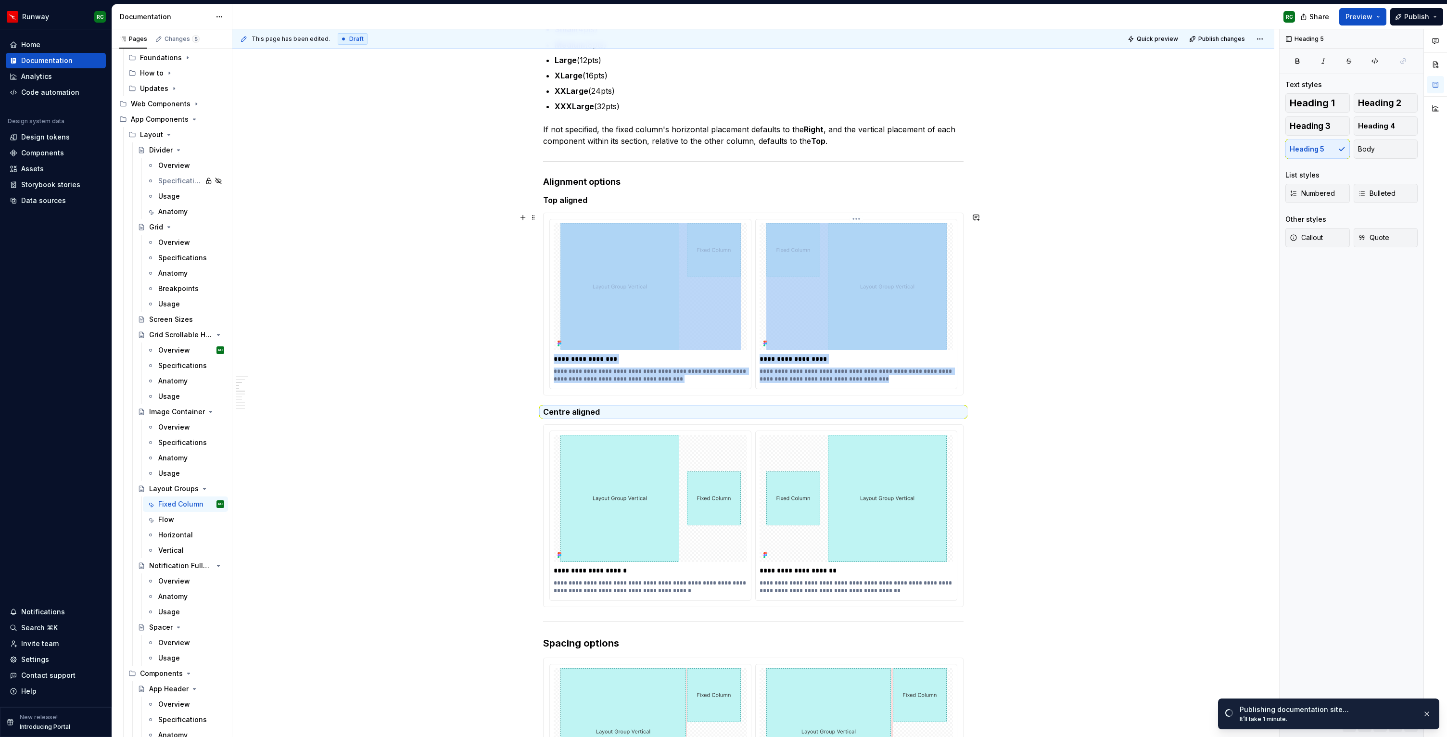
scroll to position [373, 0]
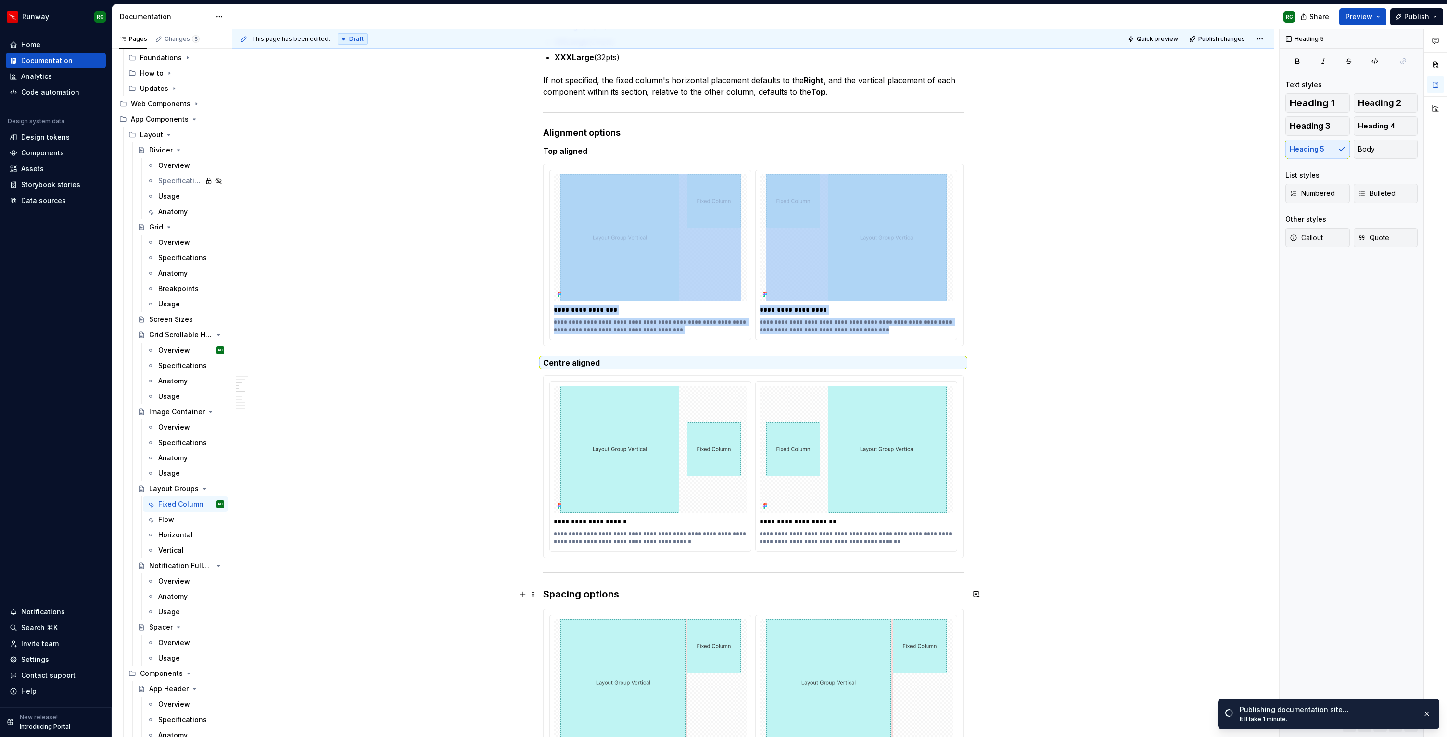
click at [628, 594] on h3 "Spacing options" at bounding box center [753, 593] width 420 height 13
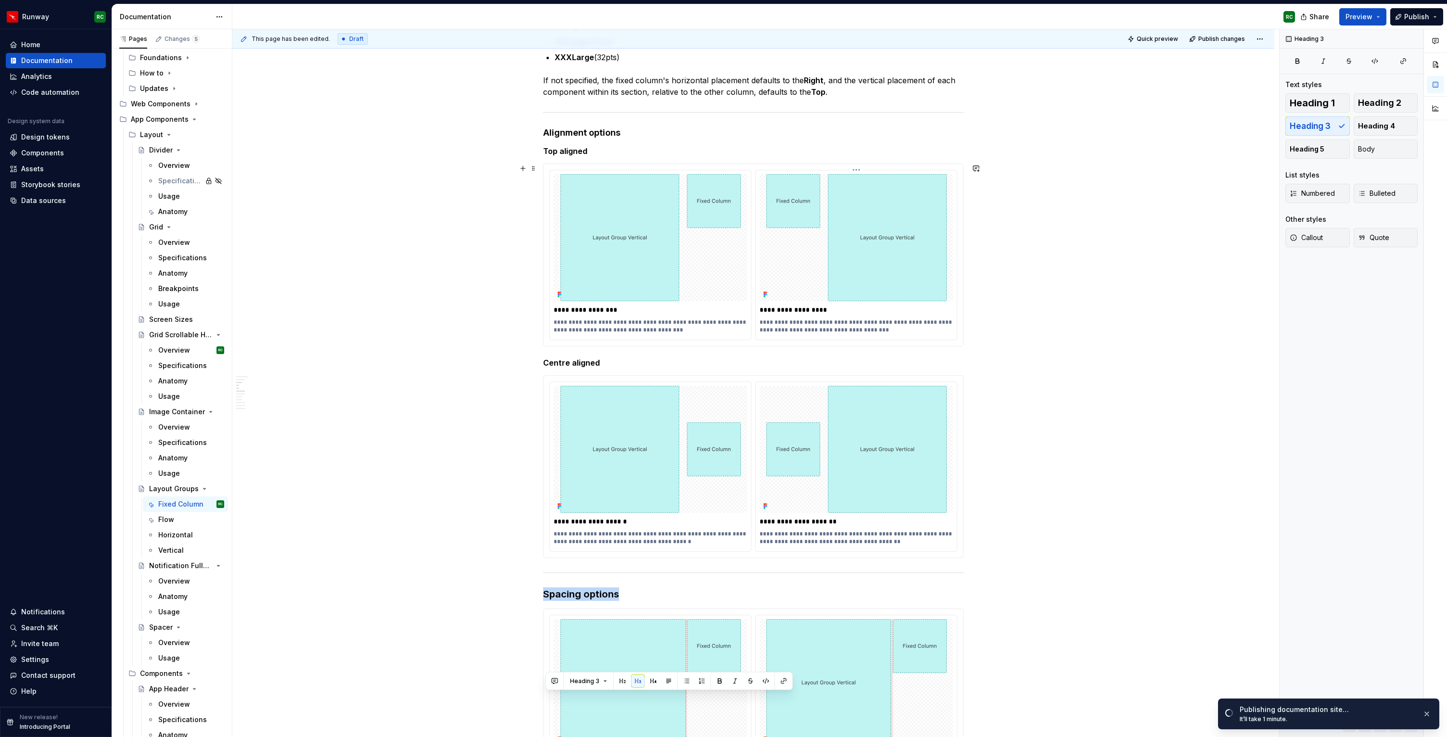
scroll to position [135, 0]
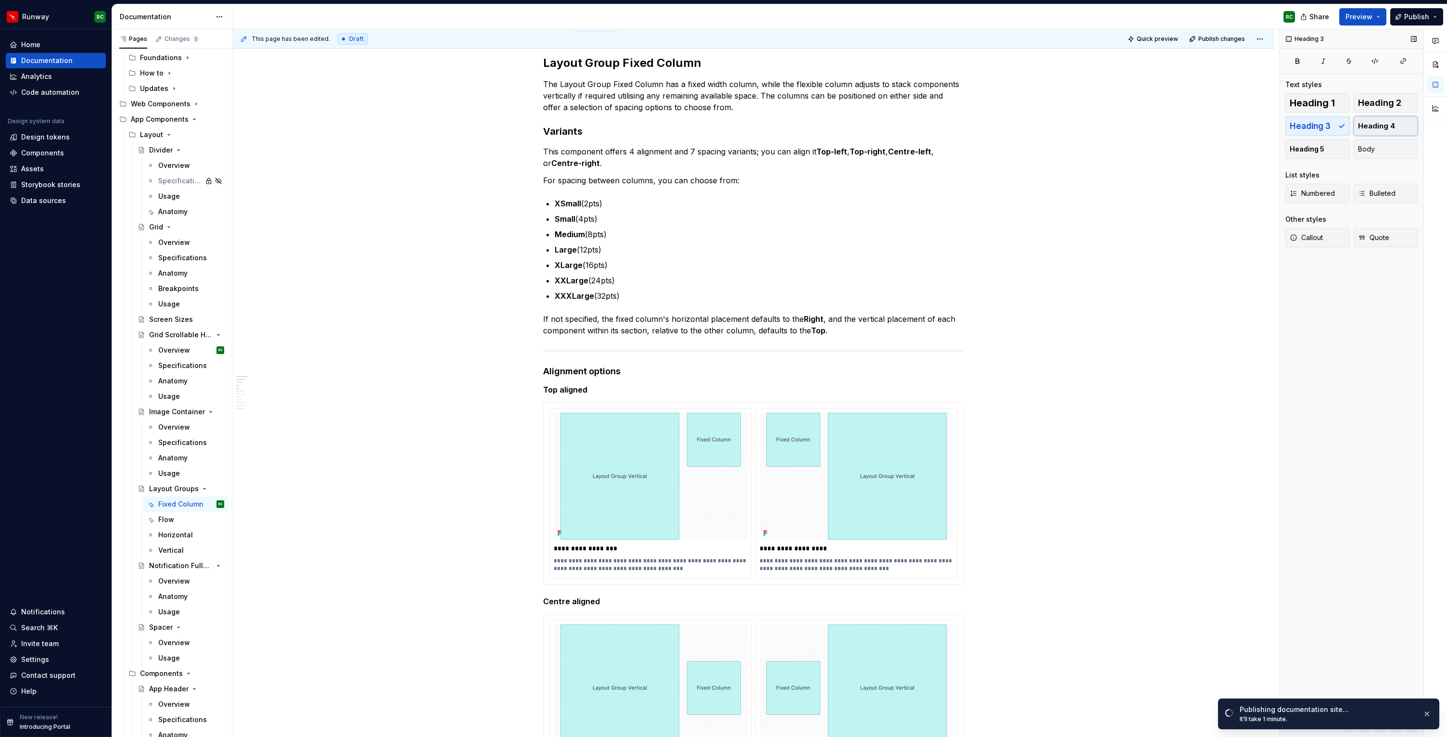
click at [1361, 127] on span "Heading 4" at bounding box center [1376, 126] width 37 height 10
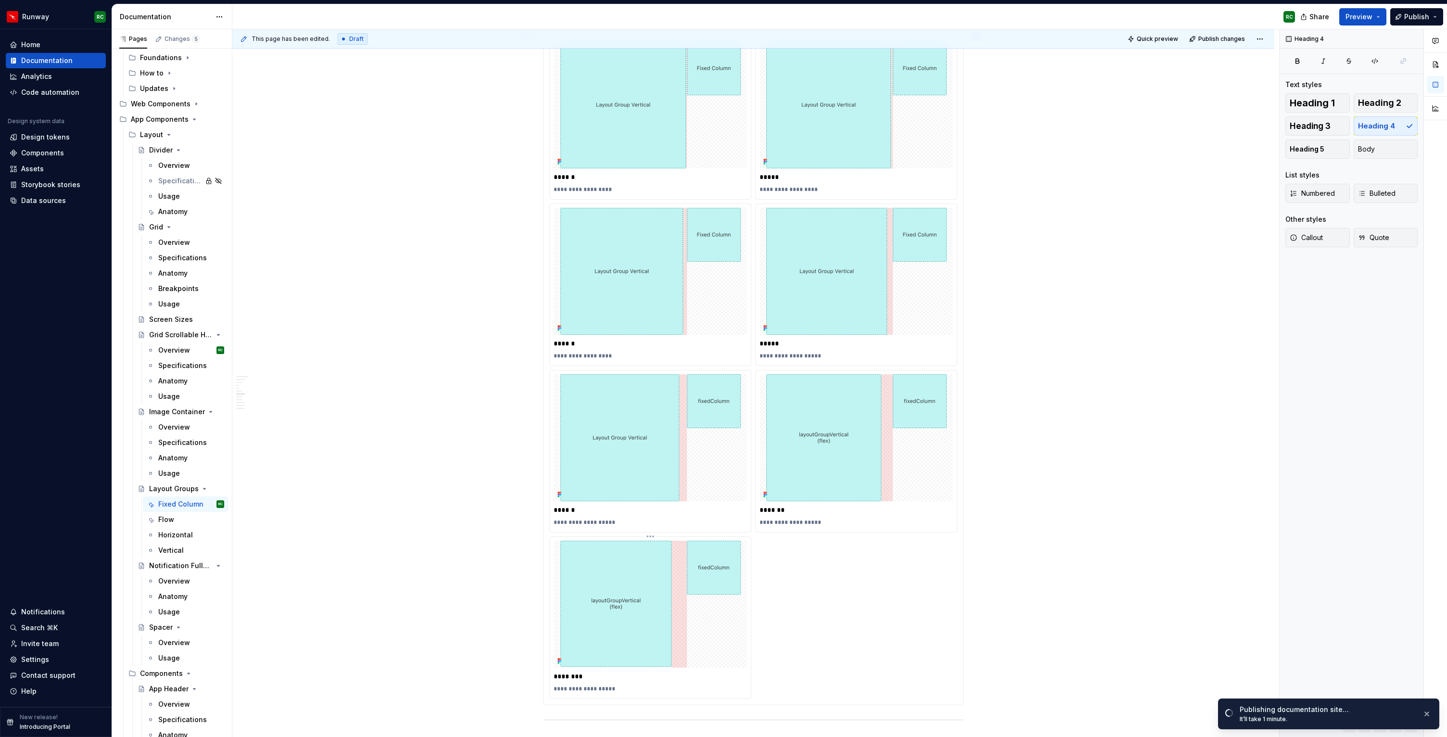
scroll to position [1182, 0]
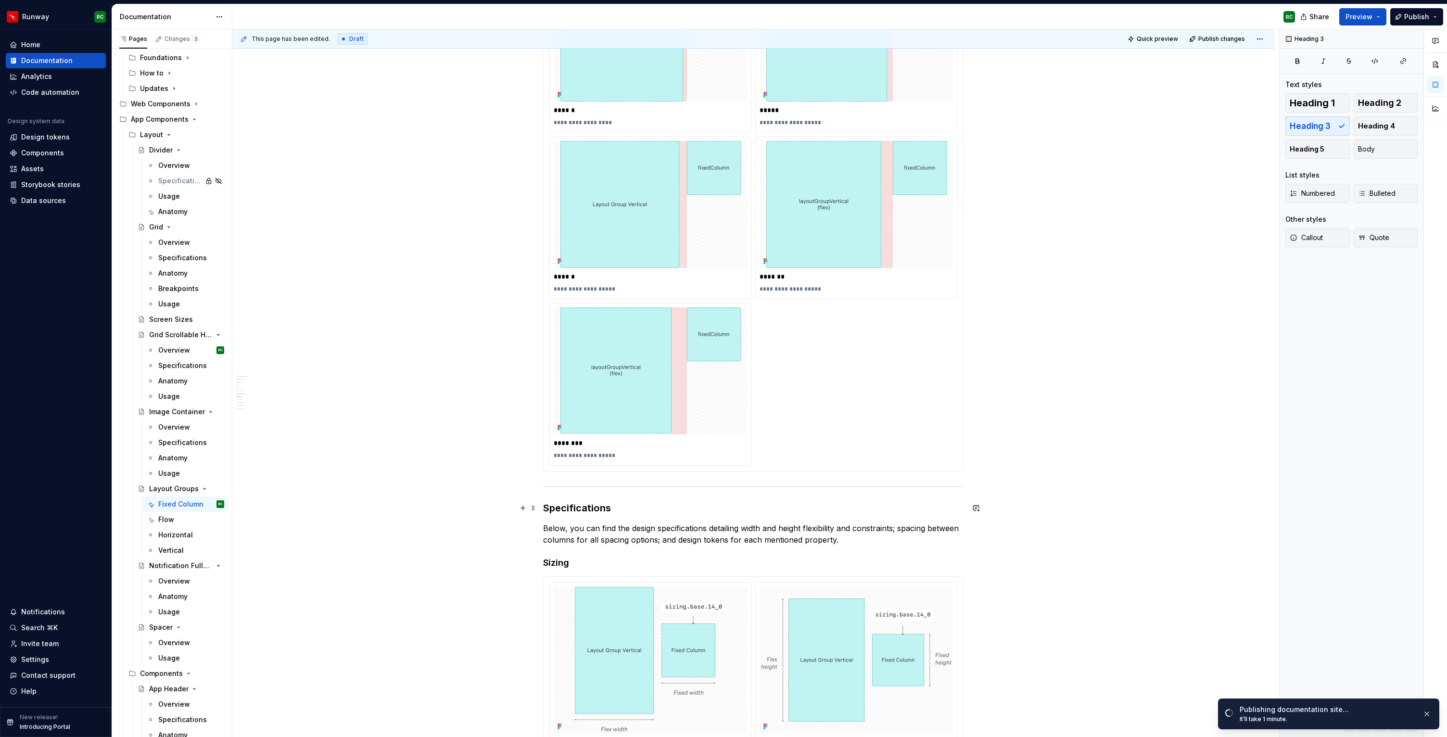
click at [636, 511] on h3 "Specifications" at bounding box center [753, 507] width 420 height 13
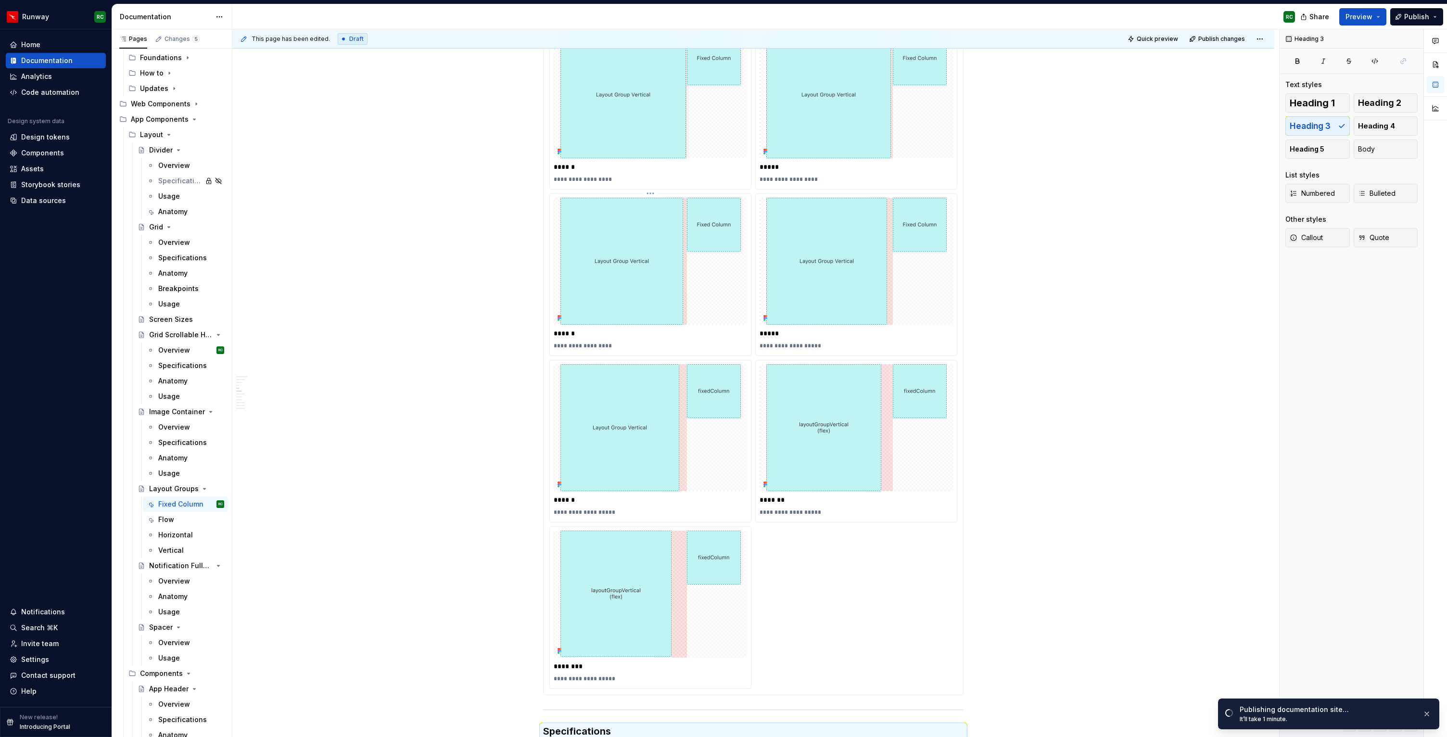
scroll to position [1106, 0]
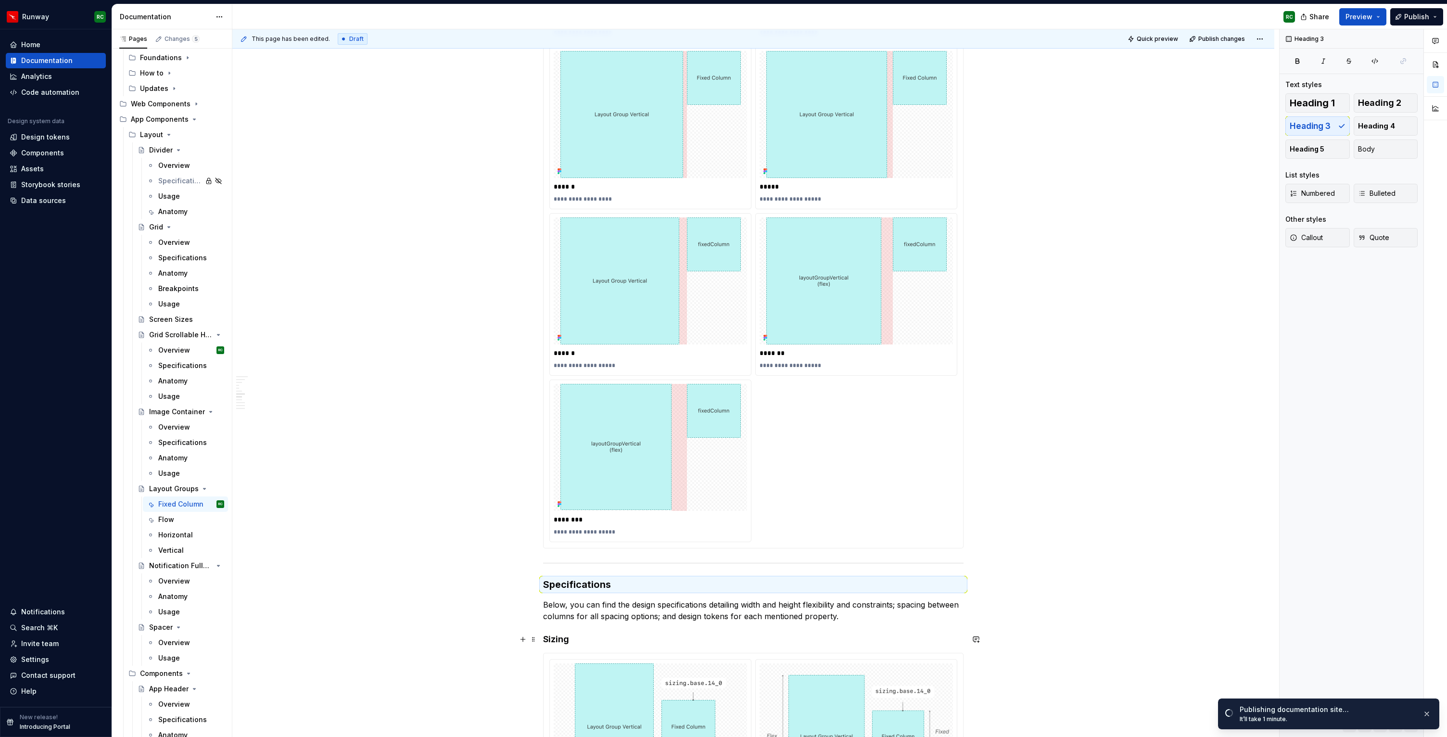
click at [563, 637] on h4 "Sizing" at bounding box center [753, 639] width 420 height 12
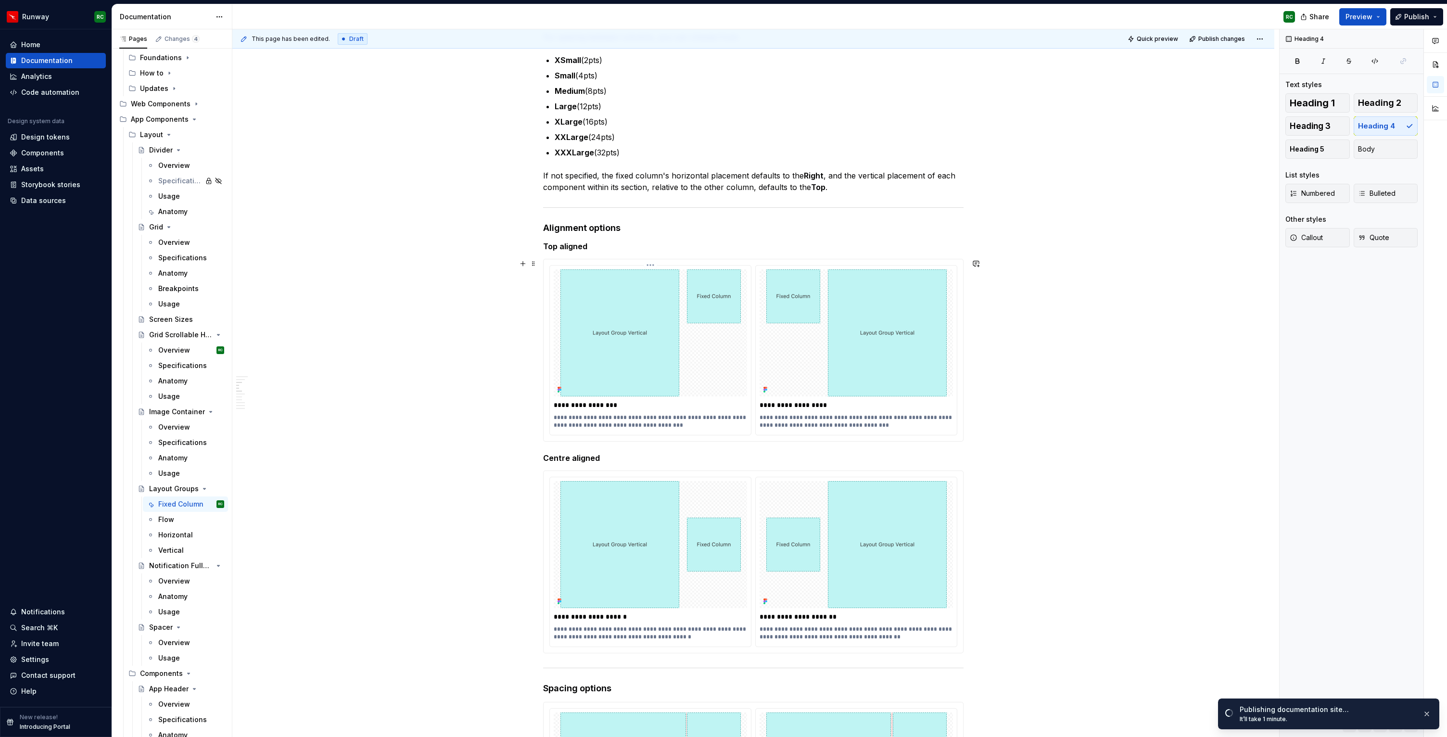
scroll to position [41, 0]
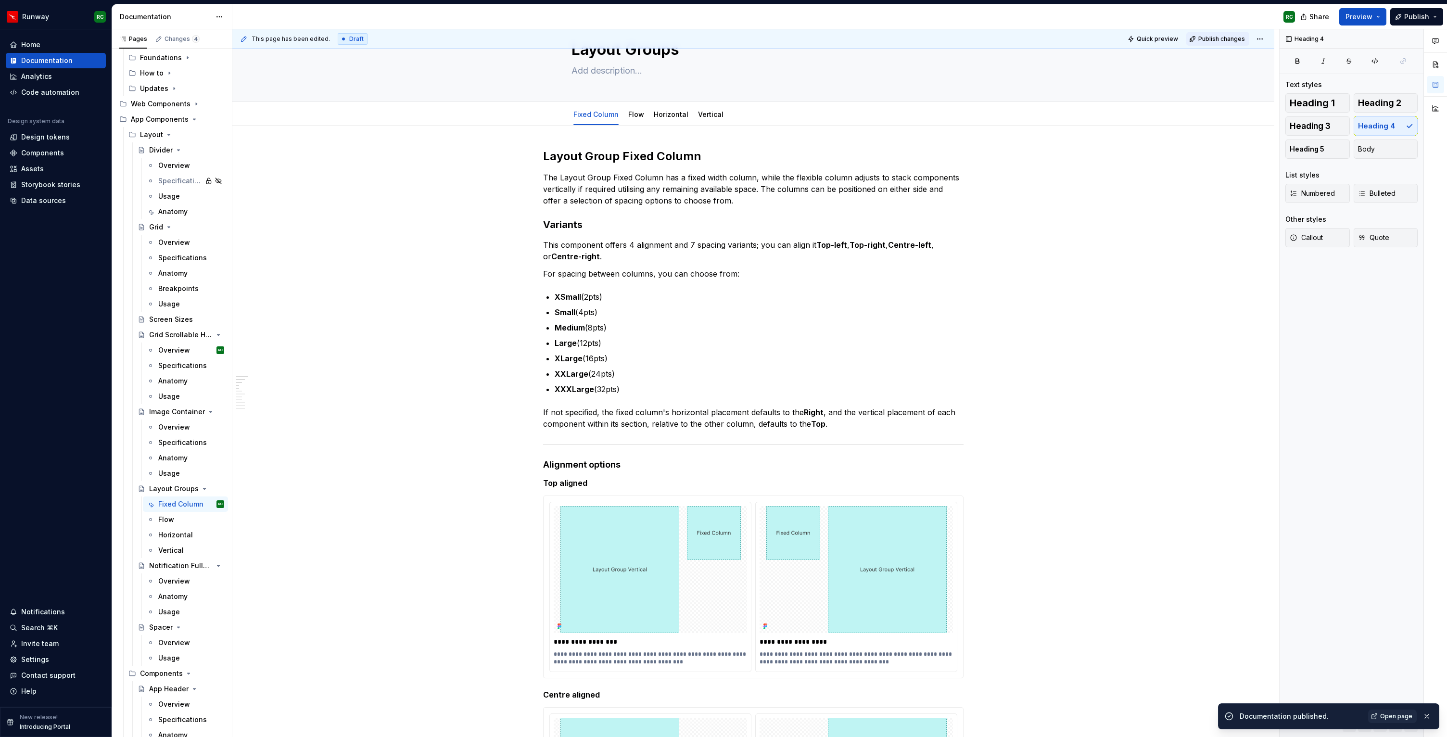
click at [1217, 37] on span "Publish changes" at bounding box center [1221, 39] width 47 height 8
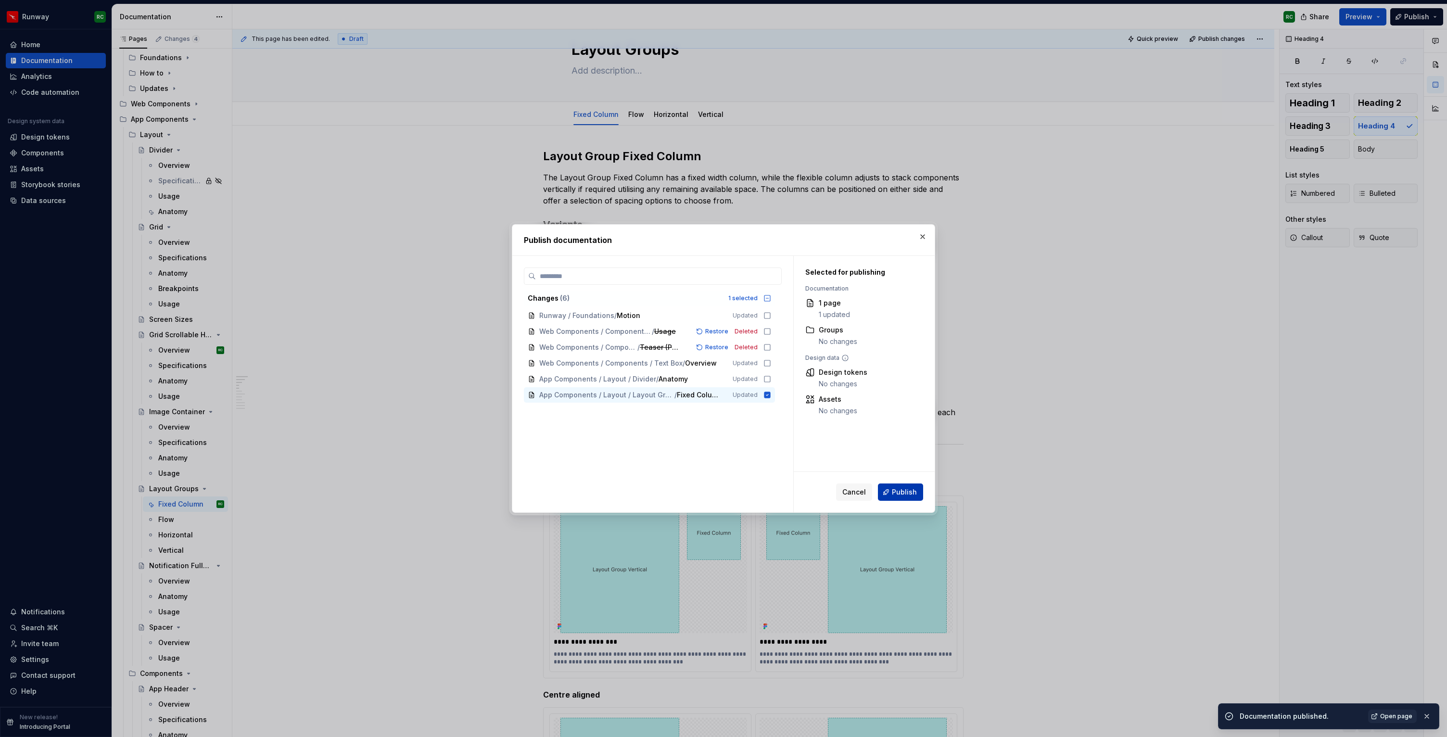
click at [903, 496] on span "Publish" at bounding box center [904, 492] width 25 height 10
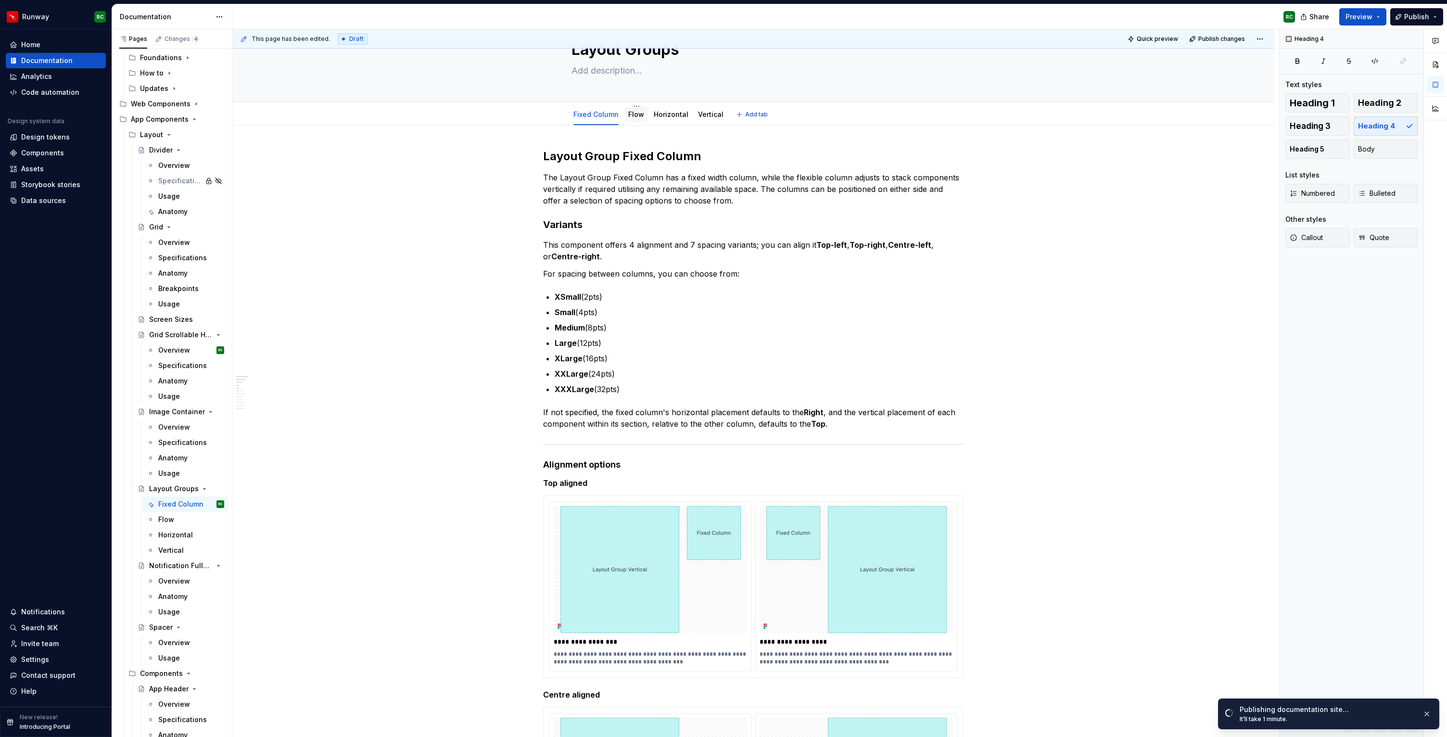
click at [637, 114] on link "Flow" at bounding box center [636, 114] width 16 height 8
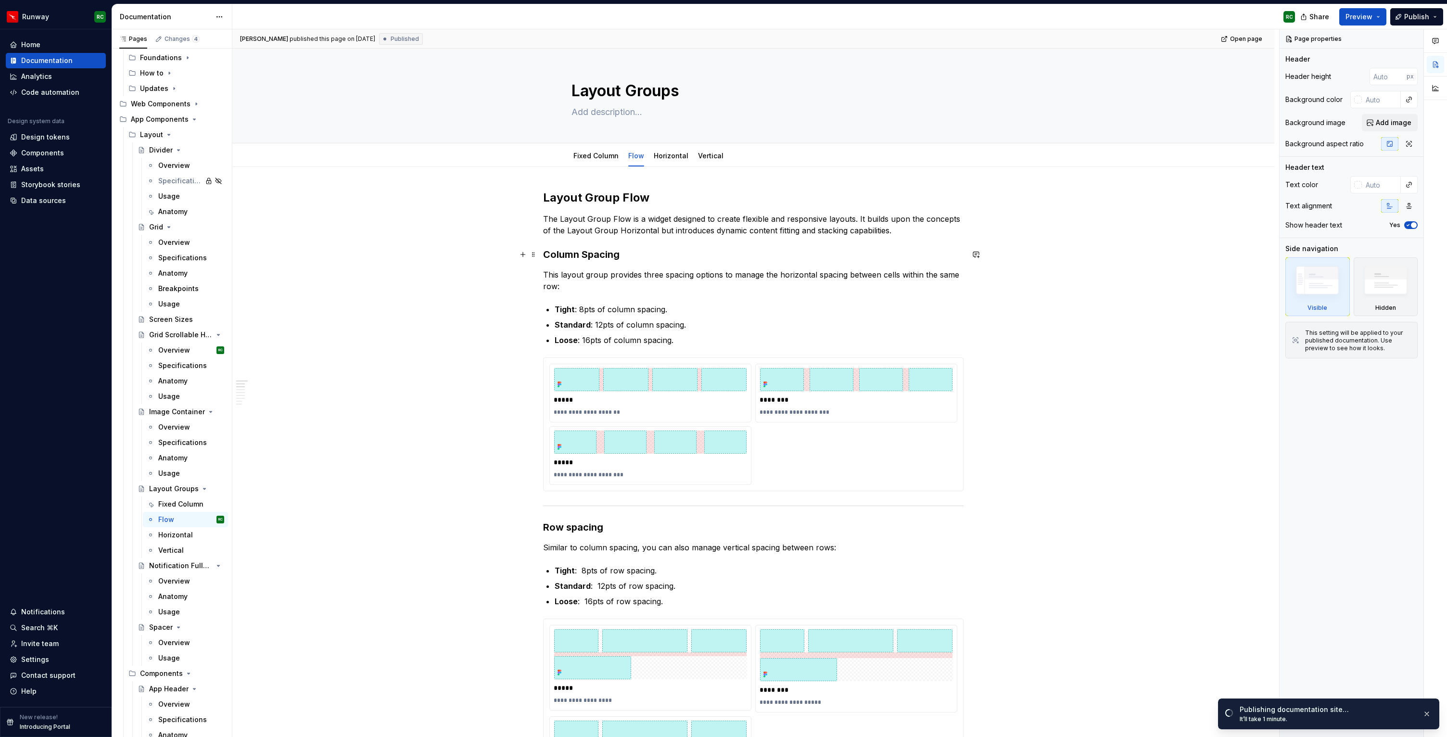
click at [549, 254] on h3 "Column Spacing" at bounding box center [753, 254] width 420 height 13
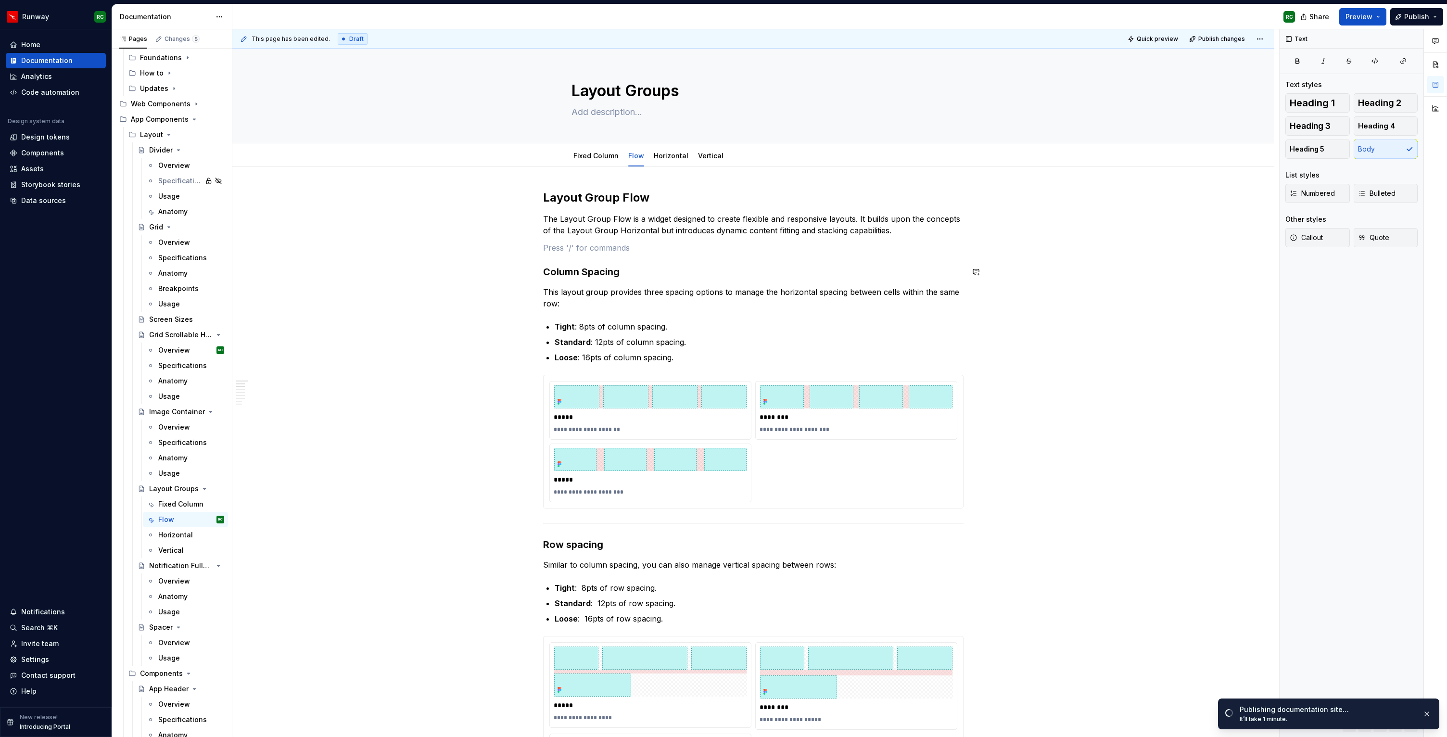
type textarea "*"
click at [615, 229] on button "button" at bounding box center [621, 229] width 13 height 13
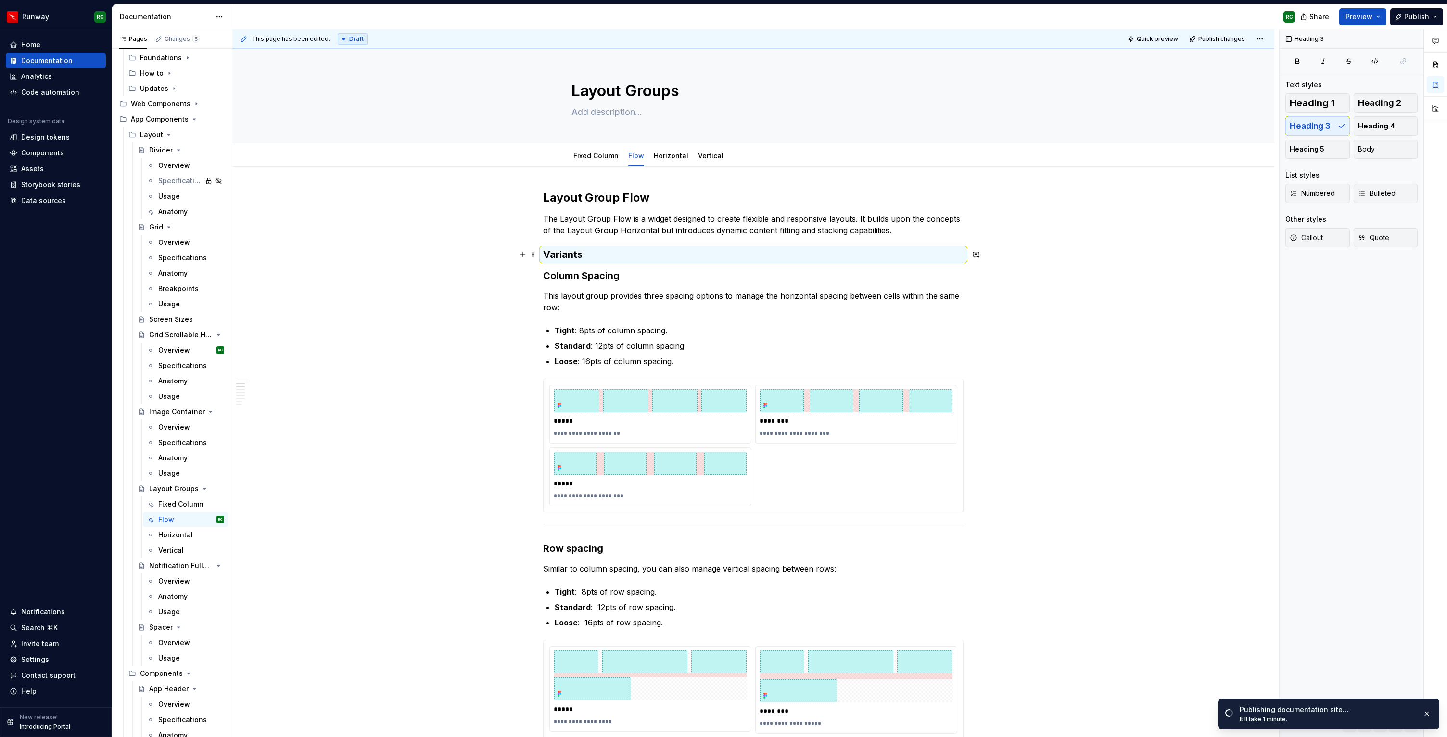
click at [597, 250] on h3 "Variants" at bounding box center [753, 254] width 420 height 13
drag, startPoint x: 641, startPoint y: 274, endPoint x: 505, endPoint y: 274, distance: 135.6
click at [634, 298] on p "This layout group provides three spacing options to manage the horizontal spaci…" at bounding box center [753, 301] width 420 height 23
drag, startPoint x: 624, startPoint y: 279, endPoint x: 519, endPoint y: 282, distance: 104.9
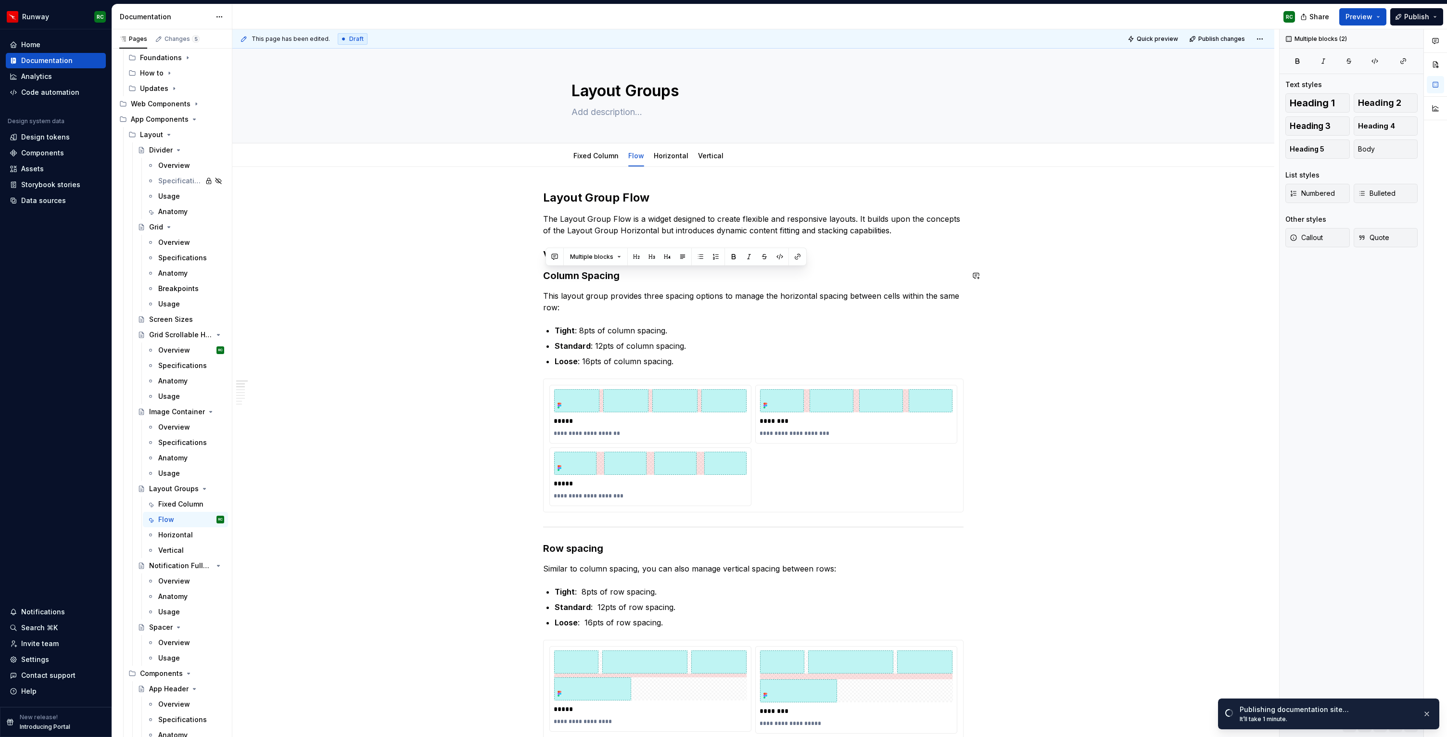
click at [616, 275] on h3 "Column Spacing" at bounding box center [753, 275] width 420 height 13
click at [653, 252] on button "button" at bounding box center [652, 256] width 13 height 13
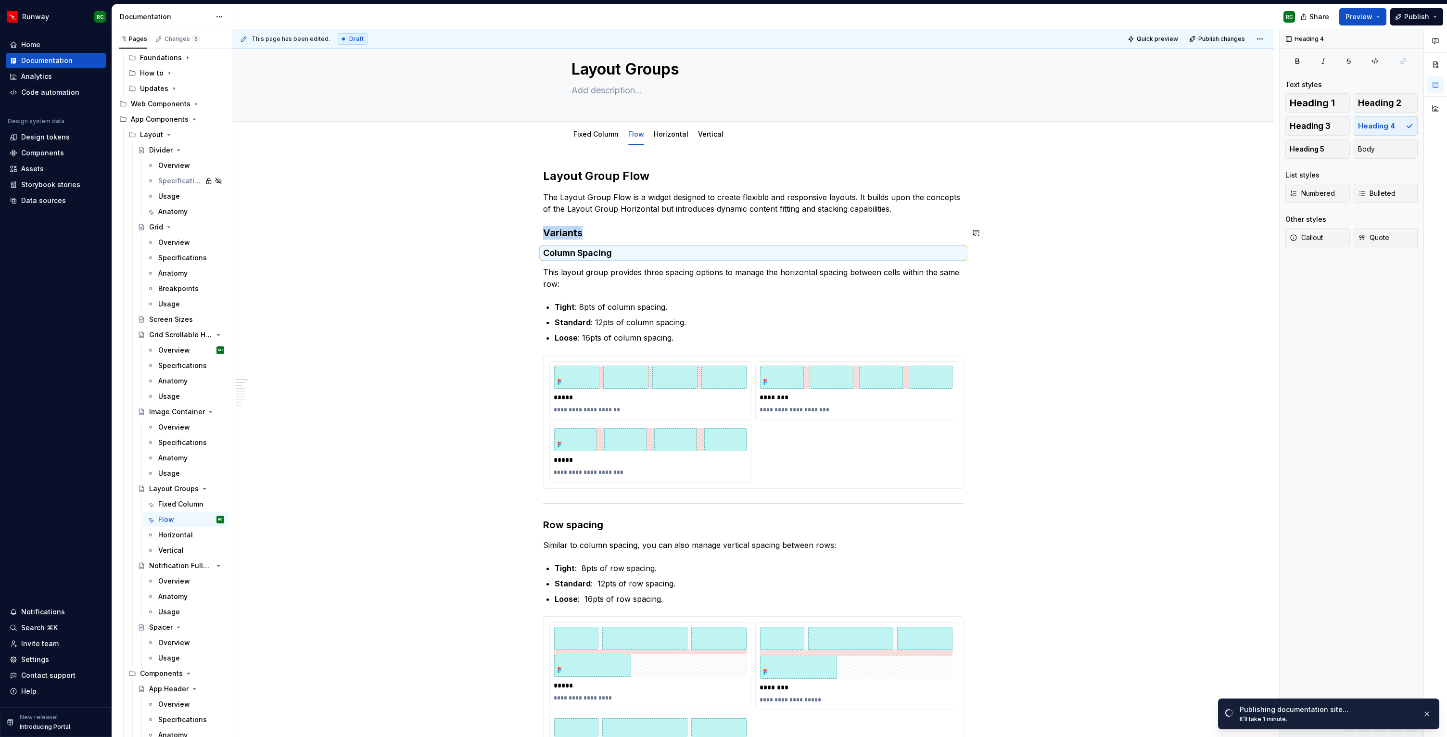
scroll to position [62, 0]
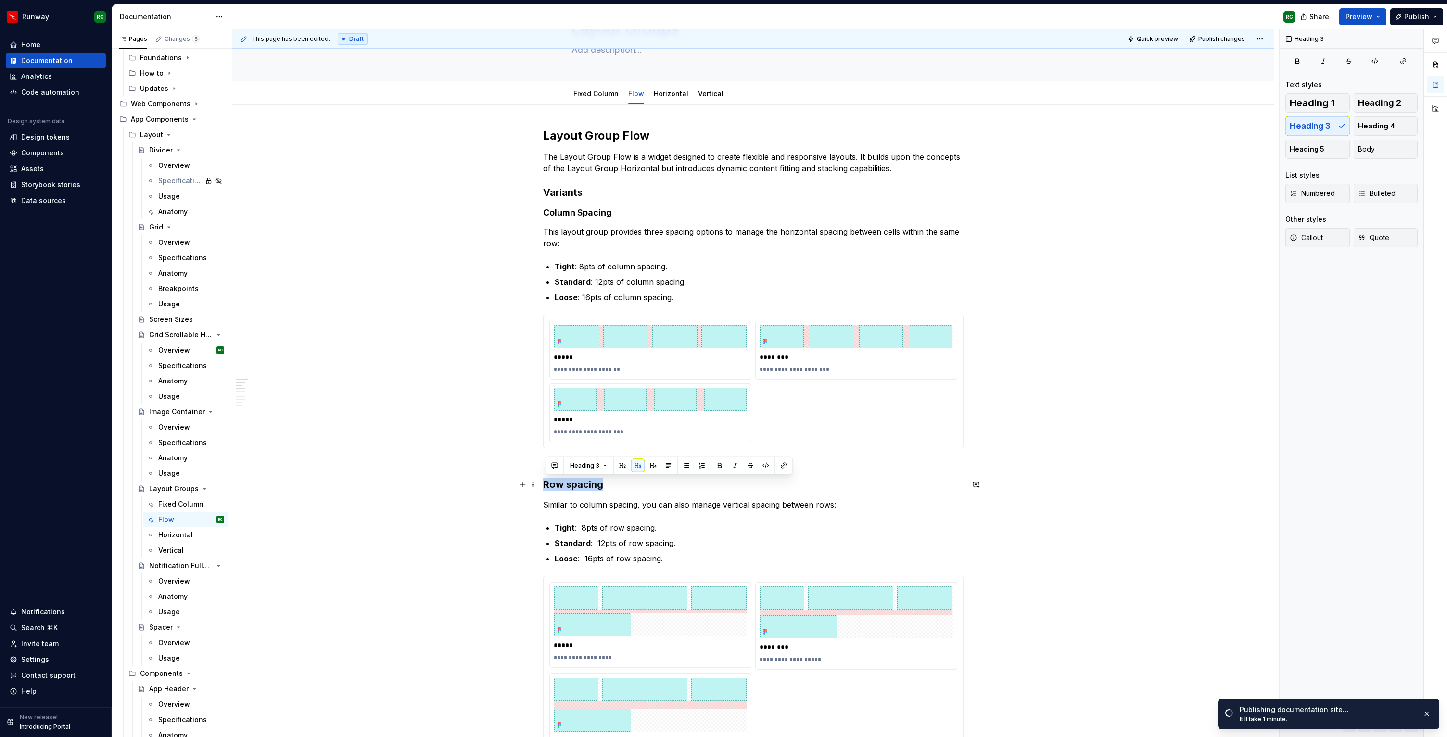
drag, startPoint x: 608, startPoint y: 483, endPoint x: 541, endPoint y: 480, distance: 67.4
click at [651, 467] on button "button" at bounding box center [652, 465] width 13 height 13
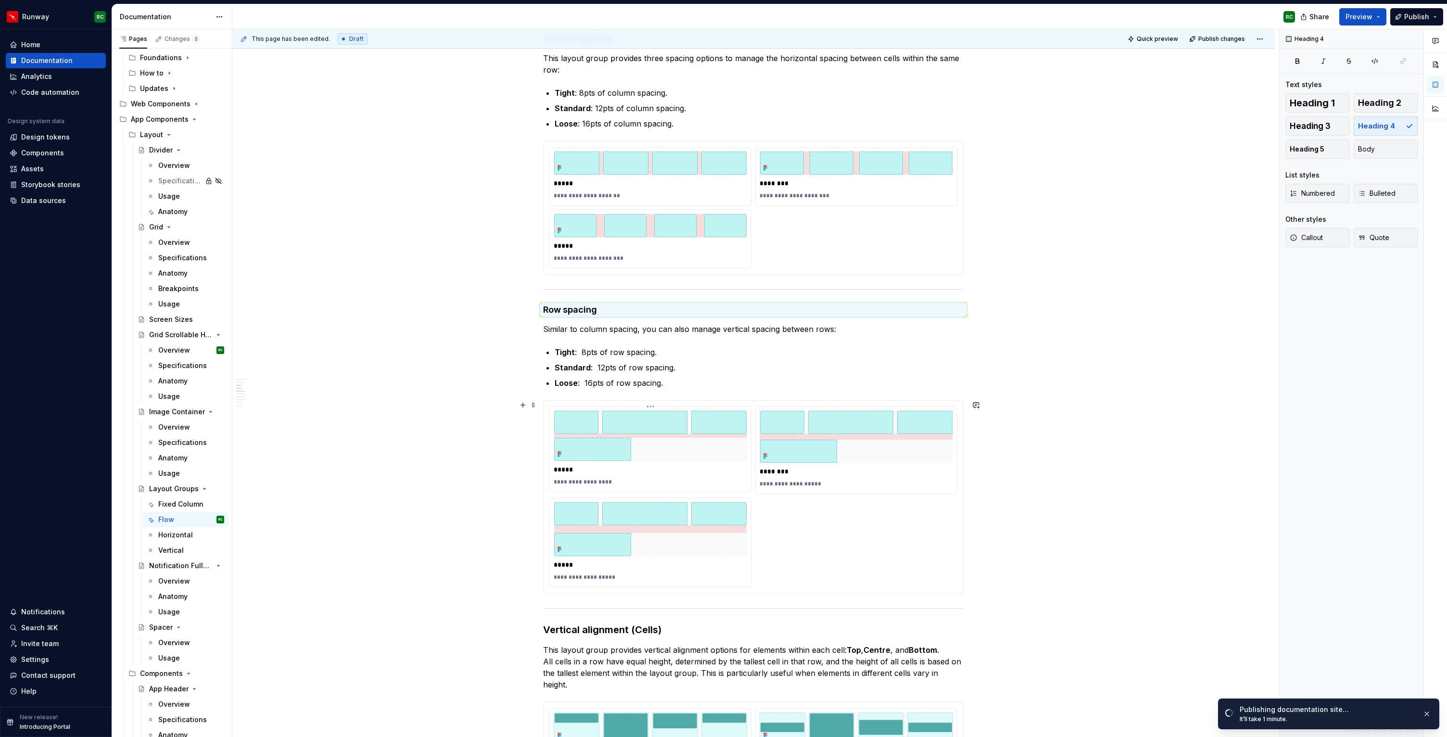
scroll to position [297, 0]
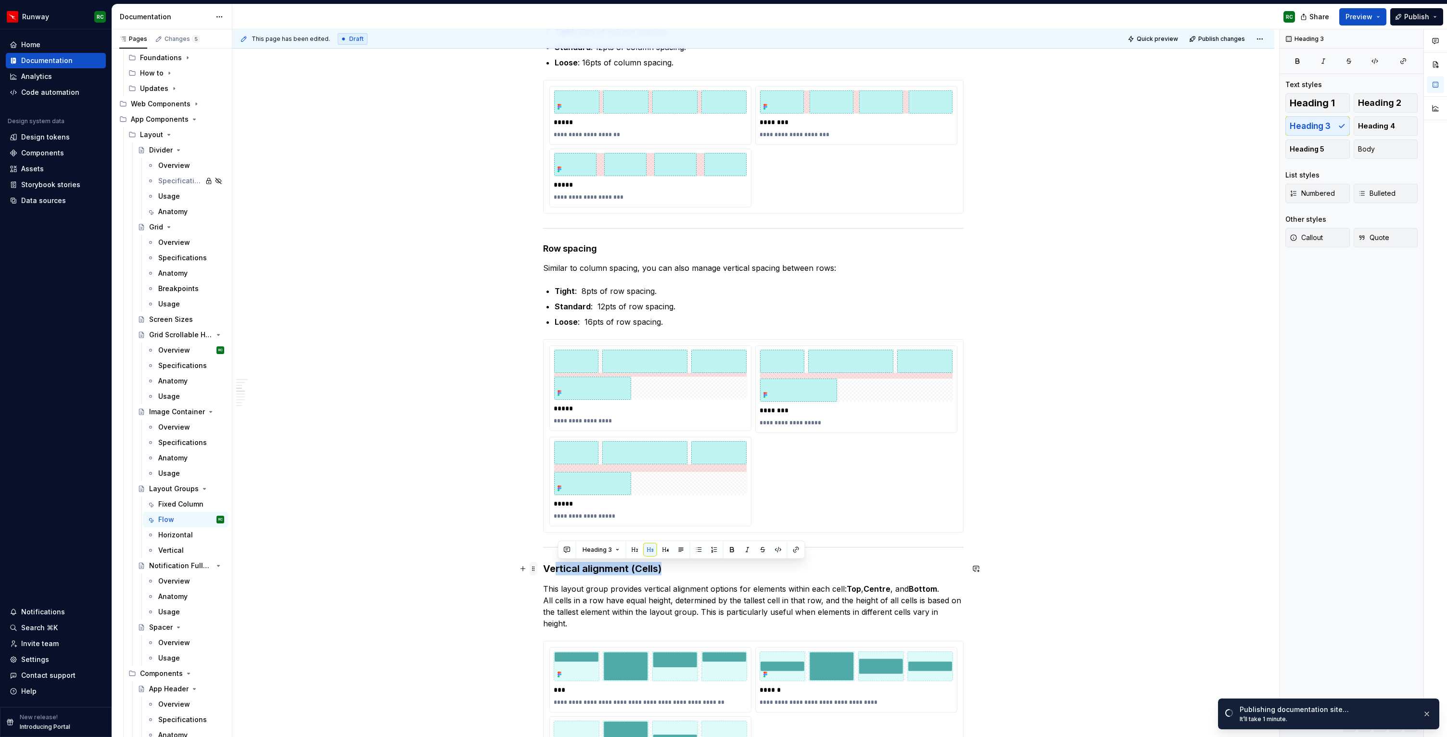
drag, startPoint x: 642, startPoint y: 569, endPoint x: 535, endPoint y: 566, distance: 107.3
click at [548, 567] on h3 "Vertical alignment (Cells)" at bounding box center [753, 568] width 420 height 13
click at [651, 551] on button "button" at bounding box center [652, 549] width 13 height 13
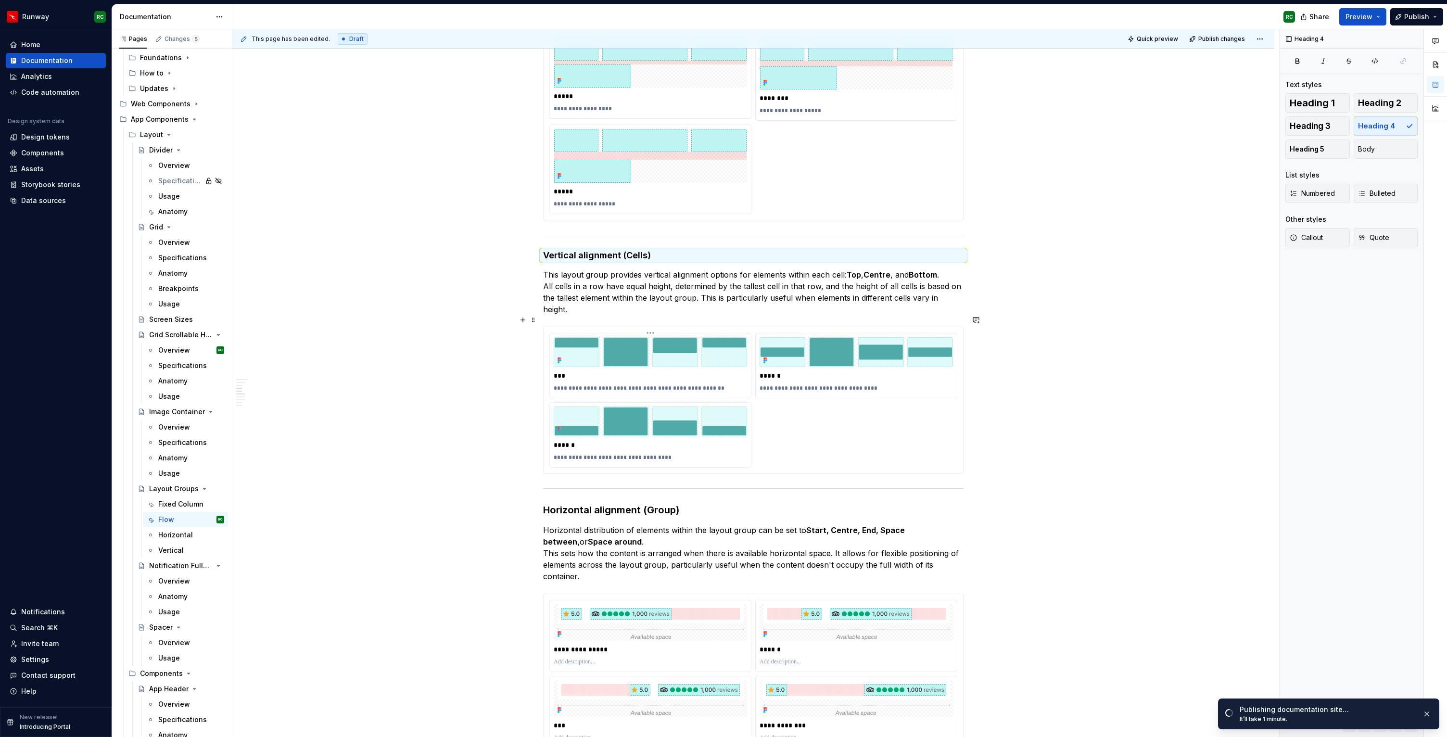
scroll to position [645, 0]
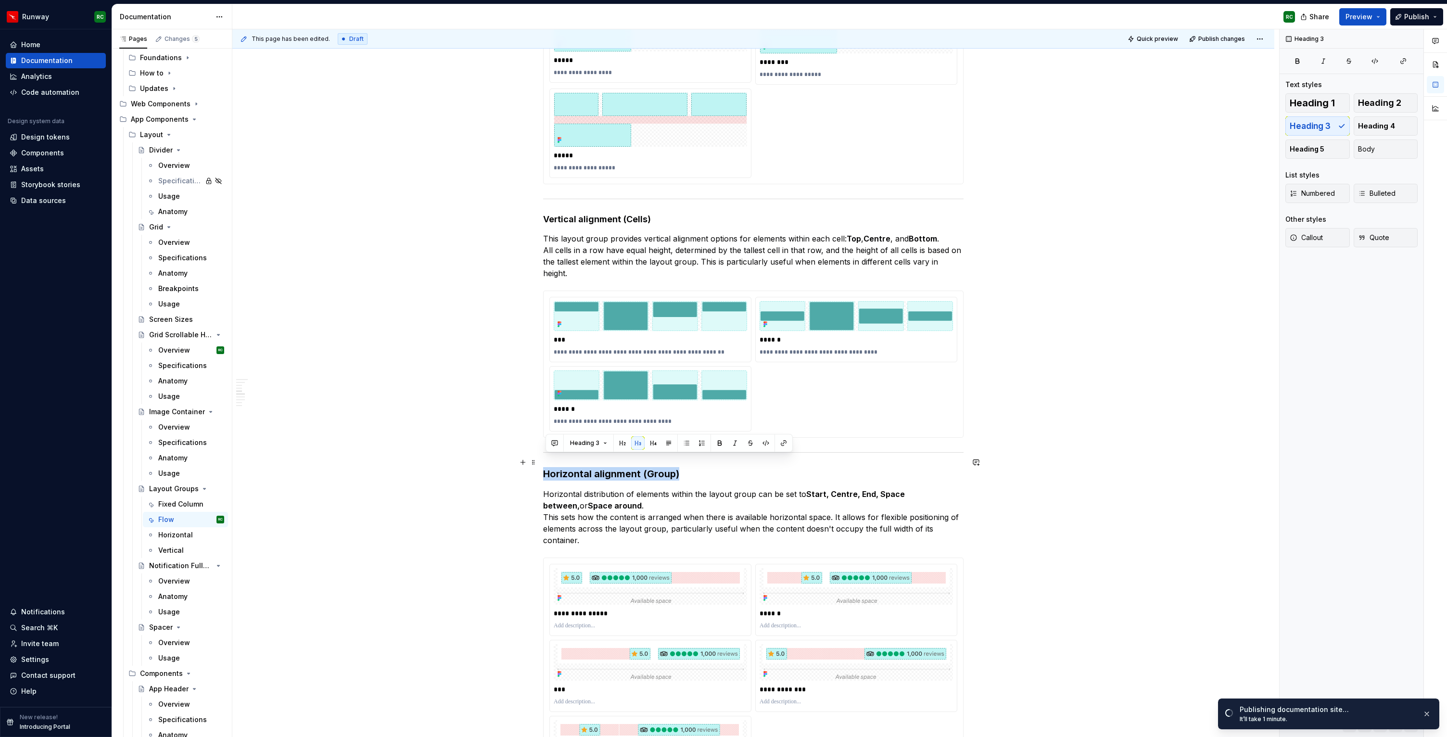
drag, startPoint x: 682, startPoint y: 461, endPoint x: 543, endPoint y: 465, distance: 139.0
click at [648, 443] on button "button" at bounding box center [652, 442] width 13 height 13
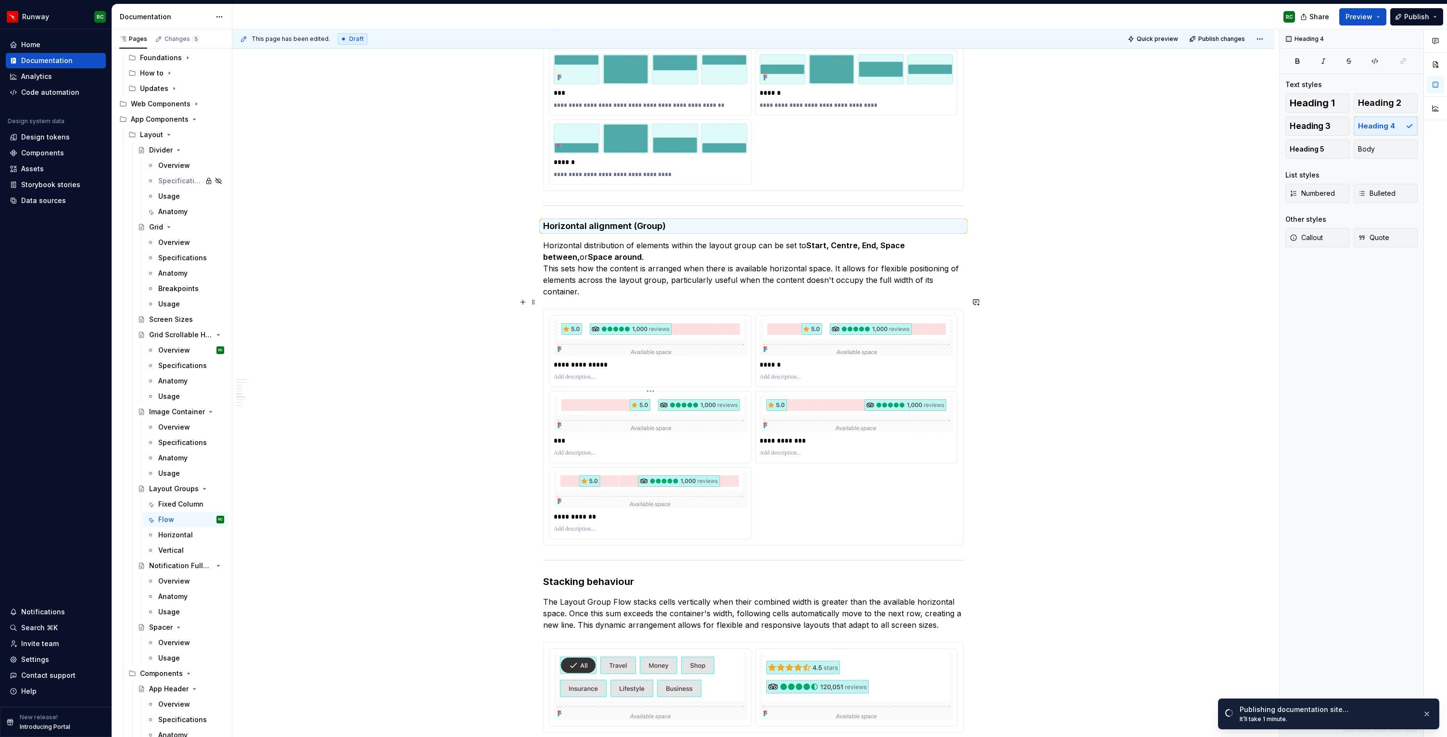
scroll to position [932, 0]
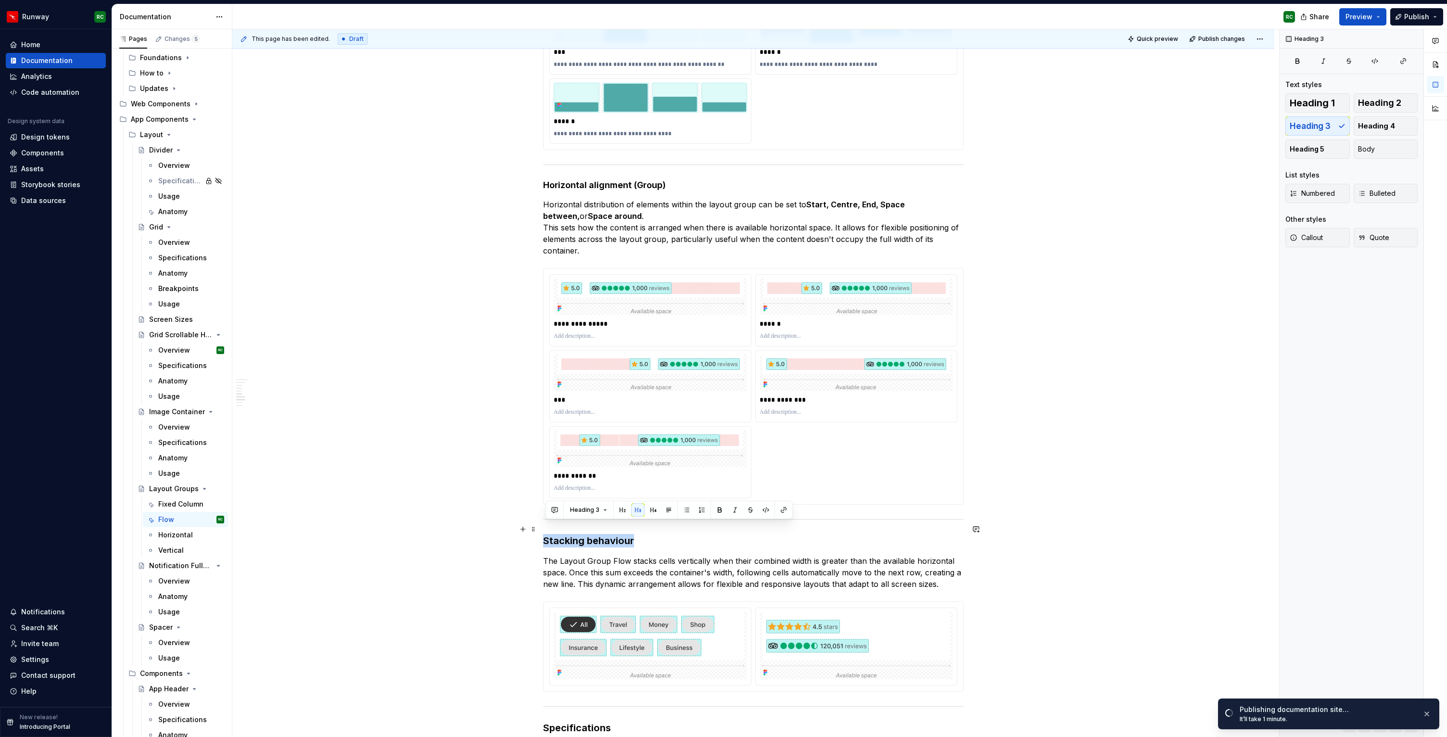
drag, startPoint x: 637, startPoint y: 529, endPoint x: 541, endPoint y: 523, distance: 95.9
click at [541, 523] on div "**********" at bounding box center [753, 588] width 1042 height 2708
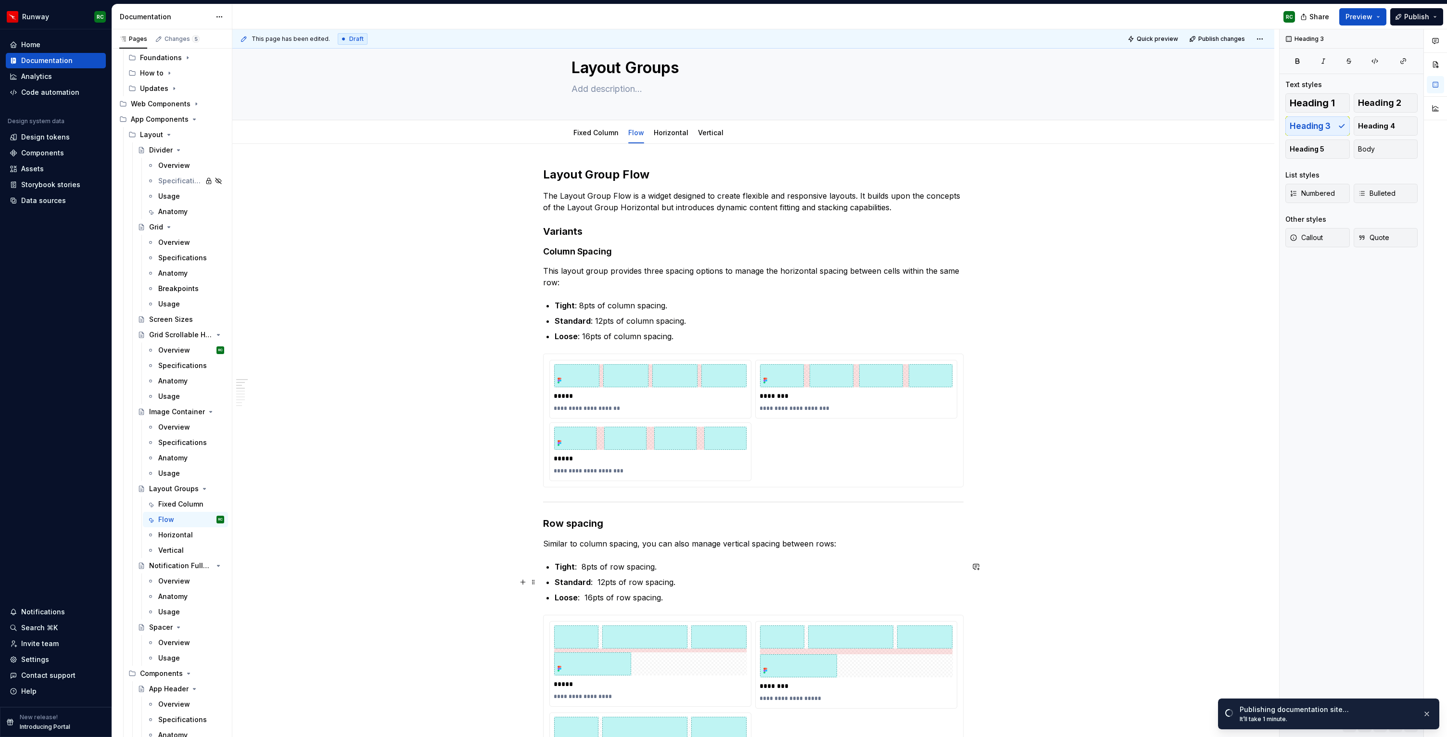
scroll to position [45, 0]
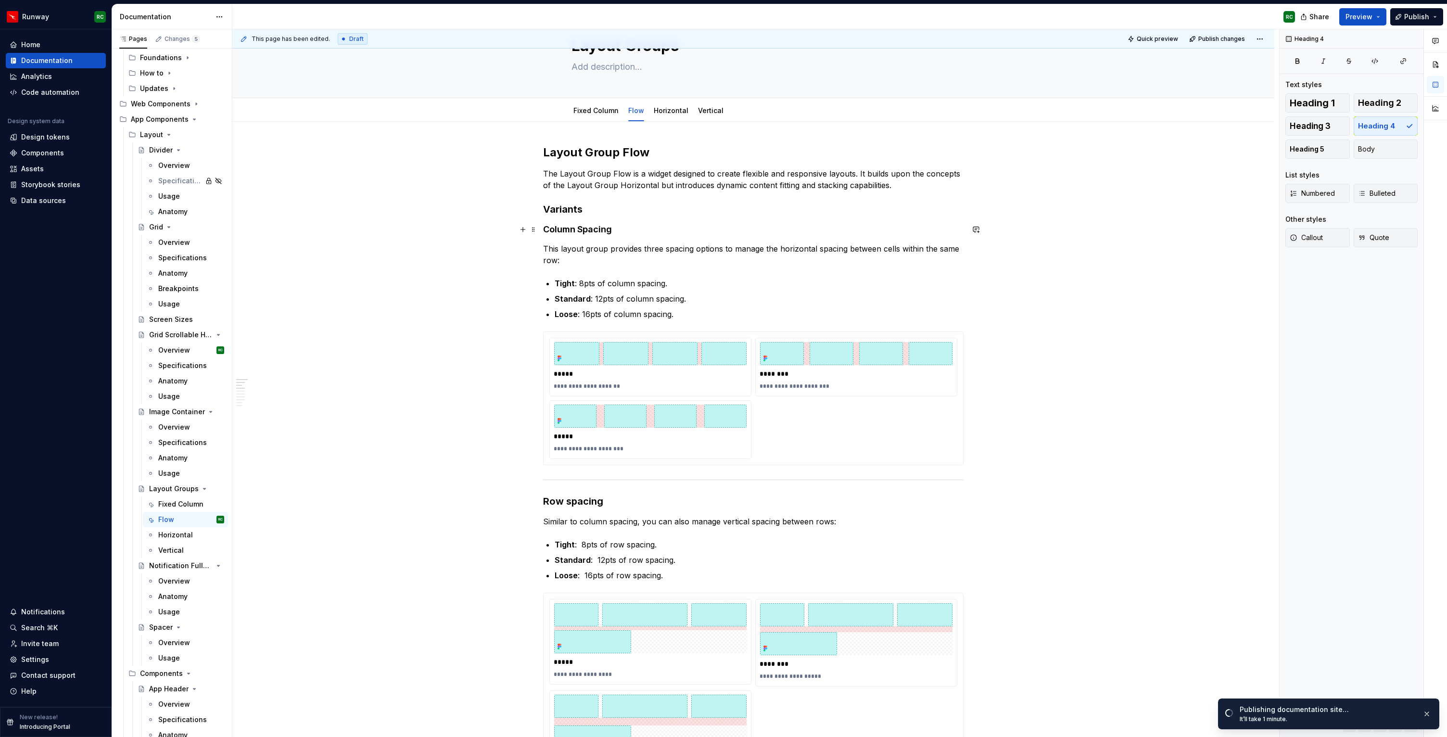
click at [599, 229] on h4 "Column Spacing" at bounding box center [753, 230] width 420 height 12
drag, startPoint x: 607, startPoint y: 503, endPoint x: 543, endPoint y: 502, distance: 63.5
click at [654, 481] on button "button" at bounding box center [652, 482] width 13 height 13
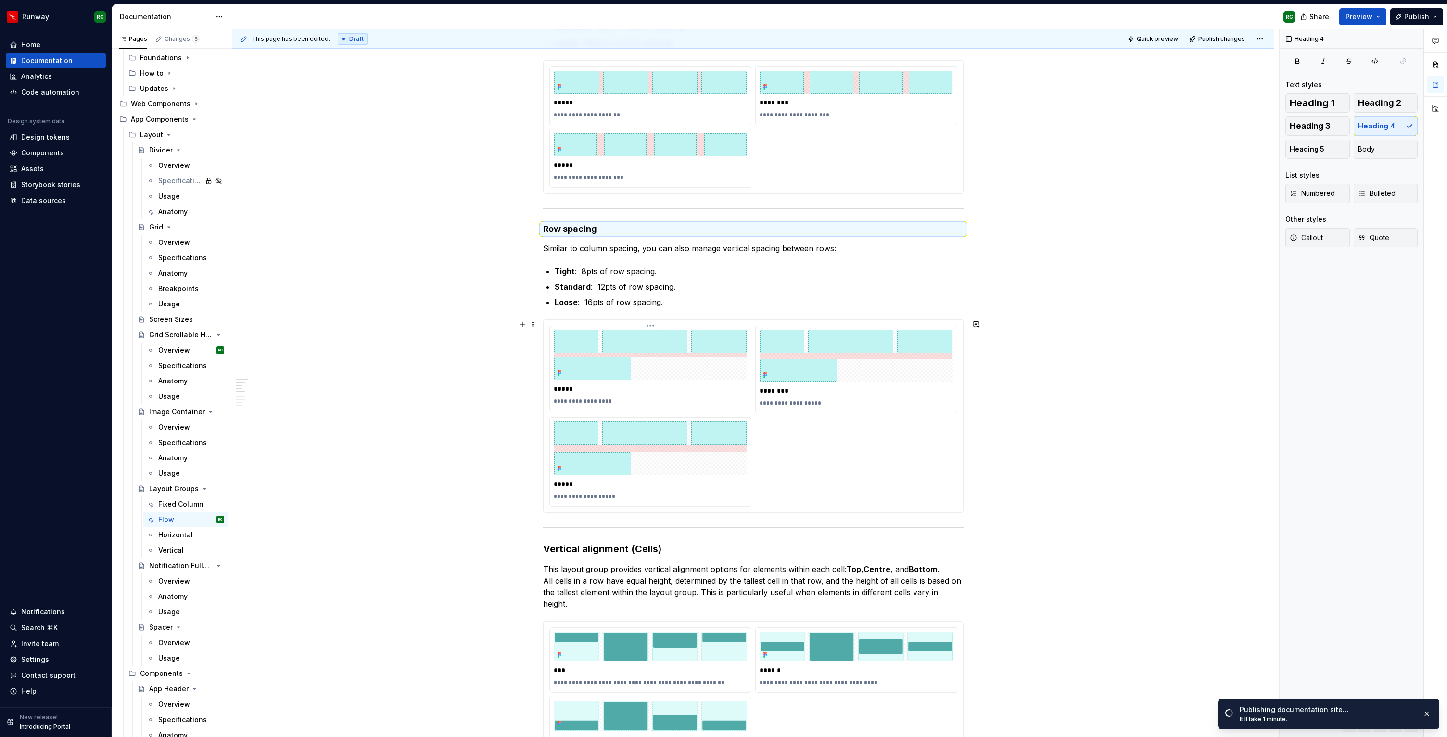
scroll to position [402, 0]
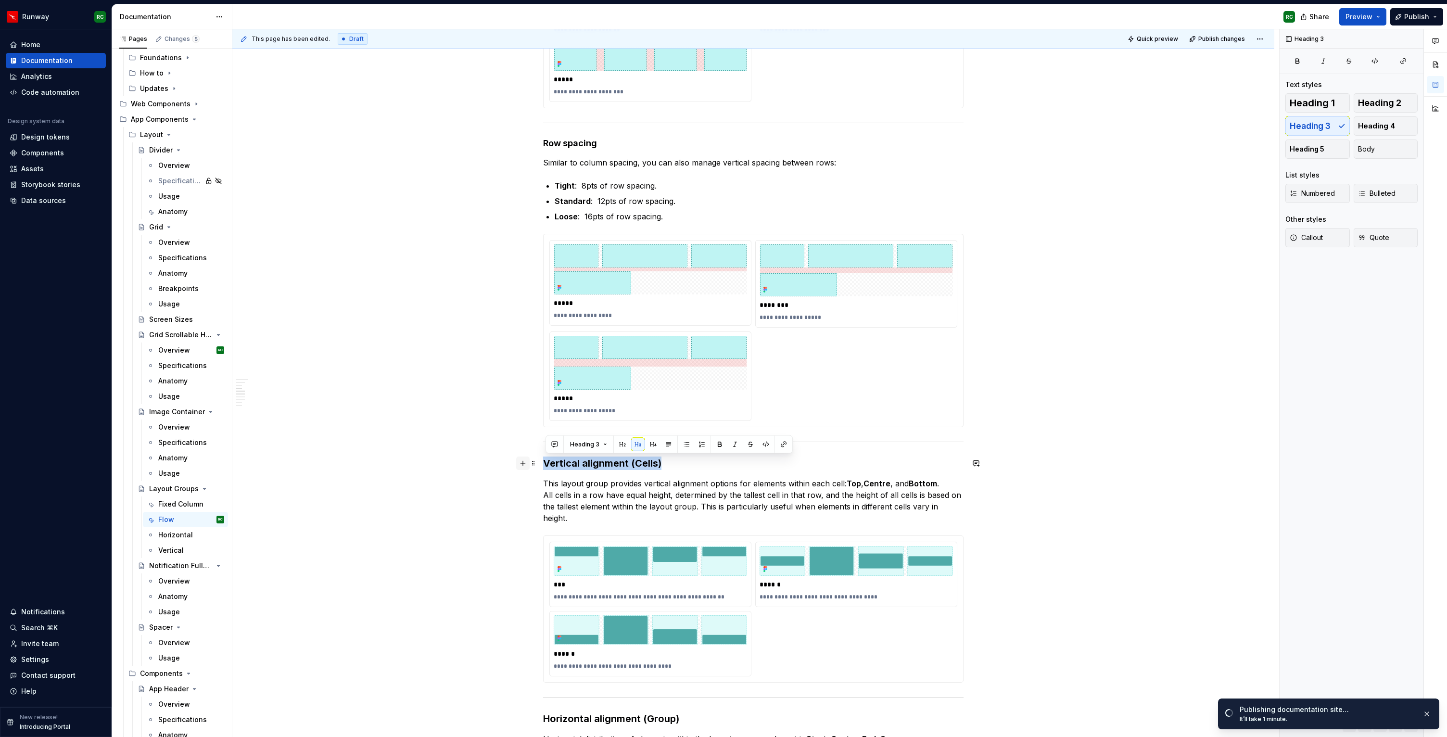
drag, startPoint x: 665, startPoint y: 462, endPoint x: 525, endPoint y: 462, distance: 139.9
click at [648, 447] on button "button" at bounding box center [652, 444] width 13 height 13
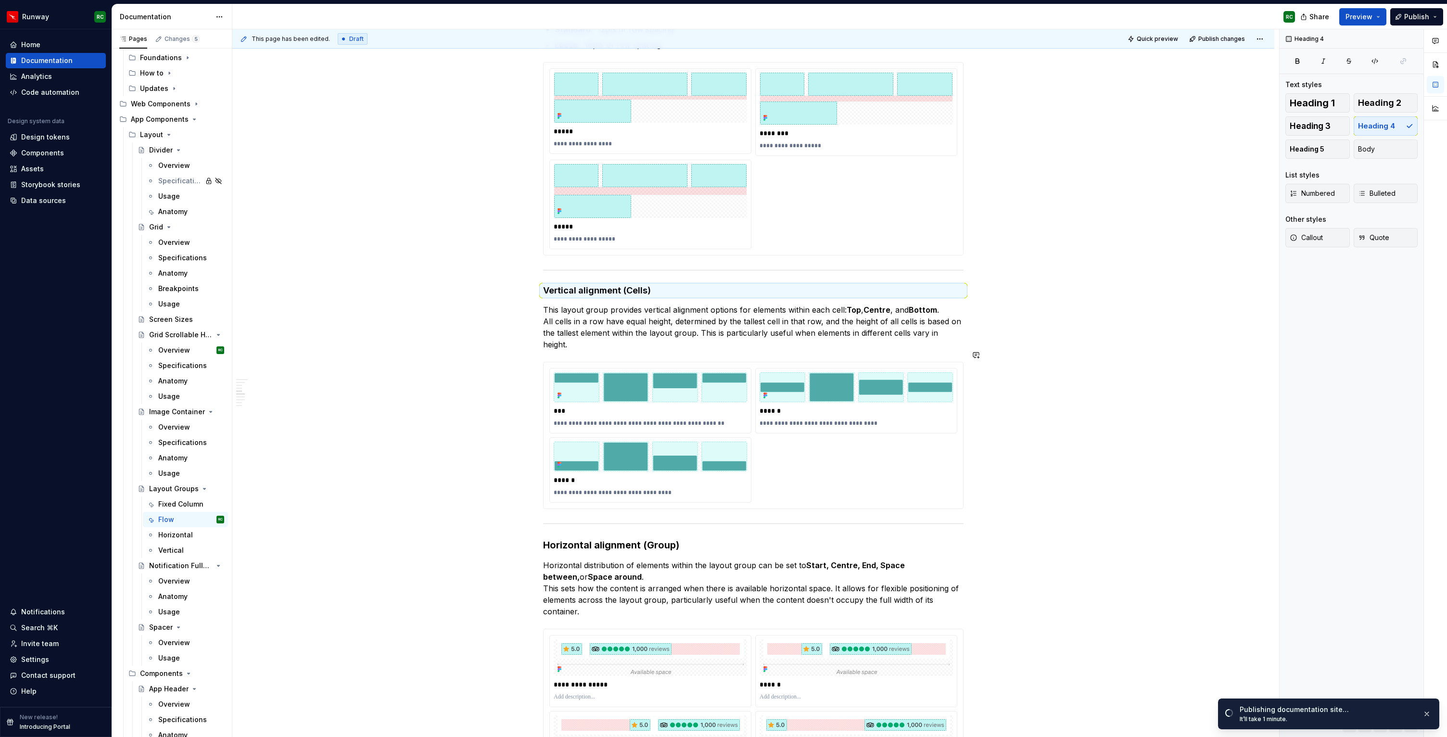
scroll to position [590, 0]
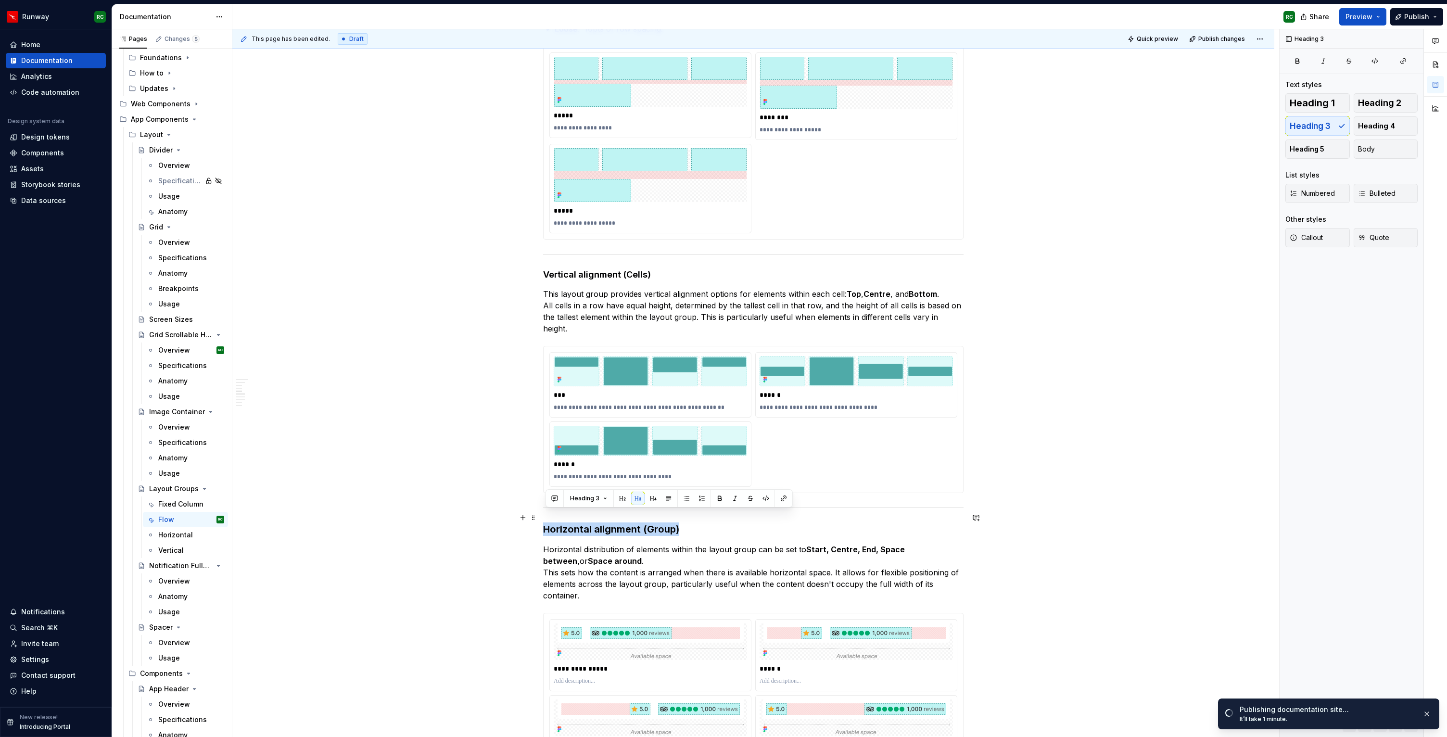
drag, startPoint x: 651, startPoint y: 518, endPoint x: 545, endPoint y: 516, distance: 105.3
click at [545, 522] on h3 "Horizontal alignment (Group)" at bounding box center [753, 528] width 420 height 13
click at [653, 500] on button "button" at bounding box center [652, 497] width 13 height 13
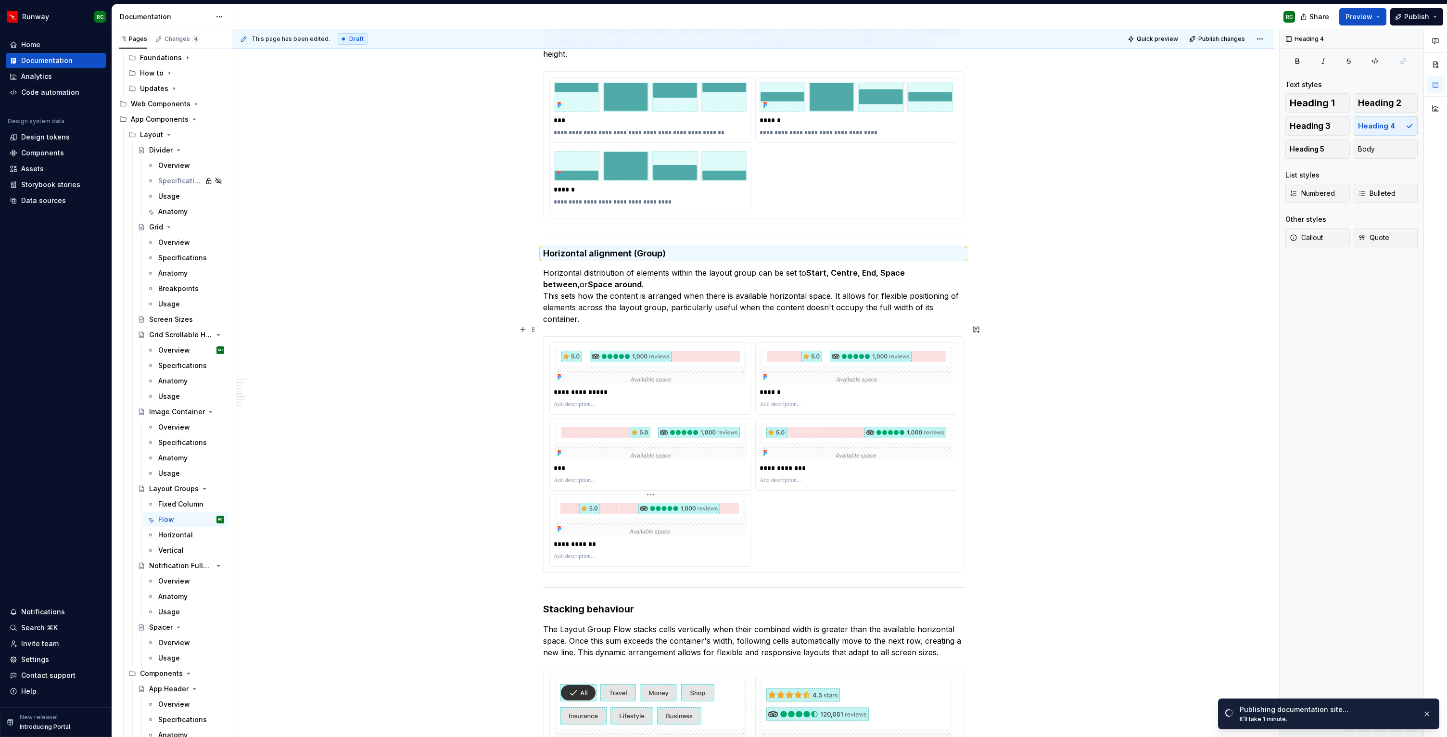
scroll to position [873, 0]
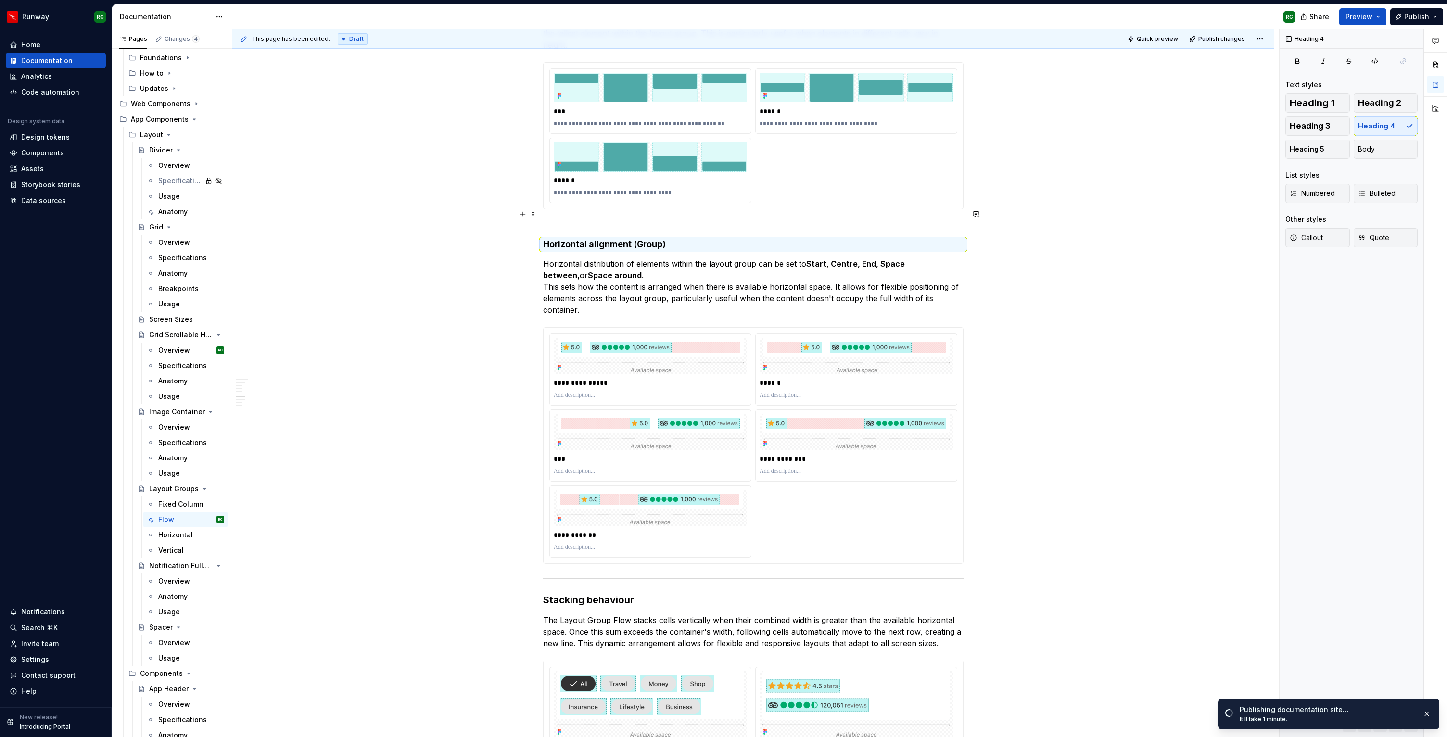
click at [737, 221] on div at bounding box center [753, 224] width 420 height 6
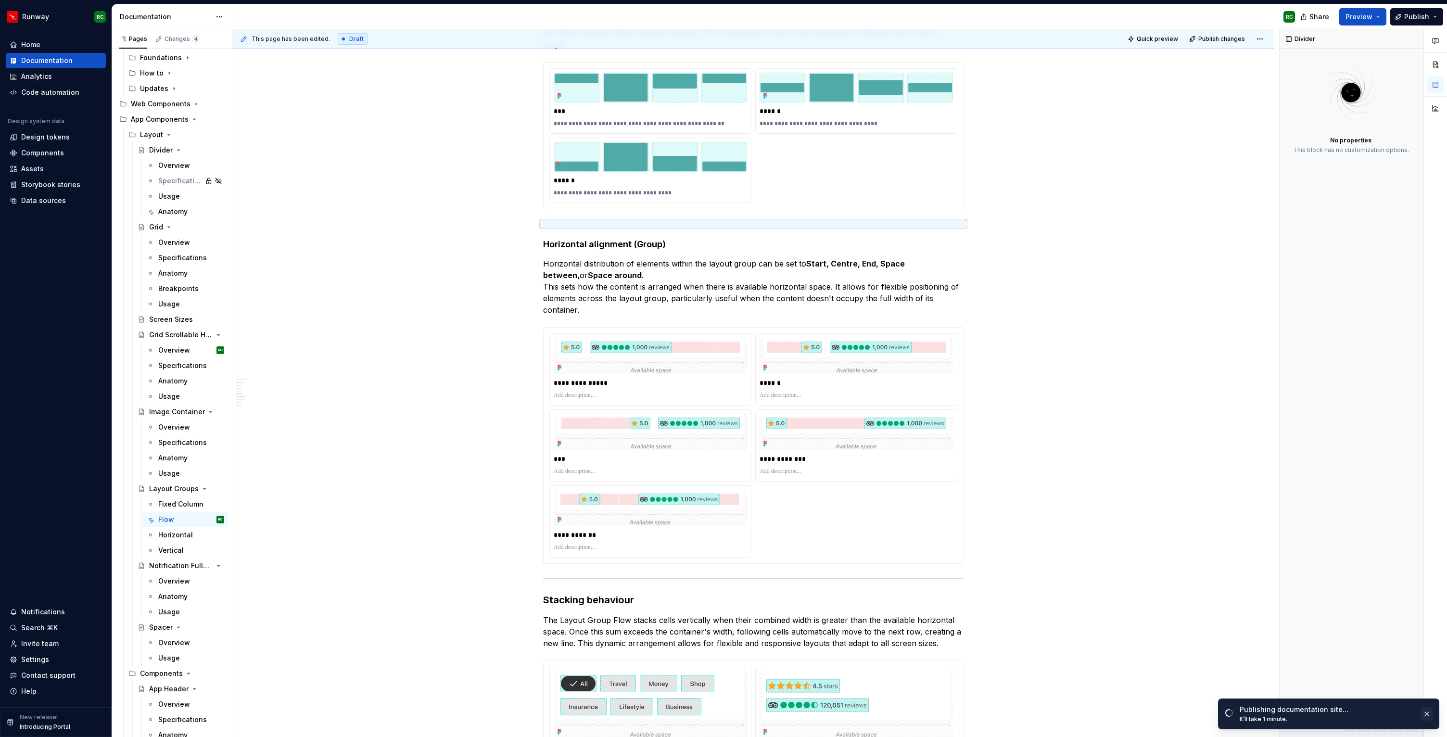
click at [1427, 713] on button "button" at bounding box center [1426, 713] width 13 height 13
click at [1429, 715] on button "button" at bounding box center [1426, 715] width 13 height 13
click at [1419, 724] on div "Block actions Move up Move down Duplicate Copy (⌘C) Cut (⌘X) Delete" at bounding box center [1351, 724] width 144 height 25
click at [1411, 724] on button "button" at bounding box center [1410, 724] width 13 height 13
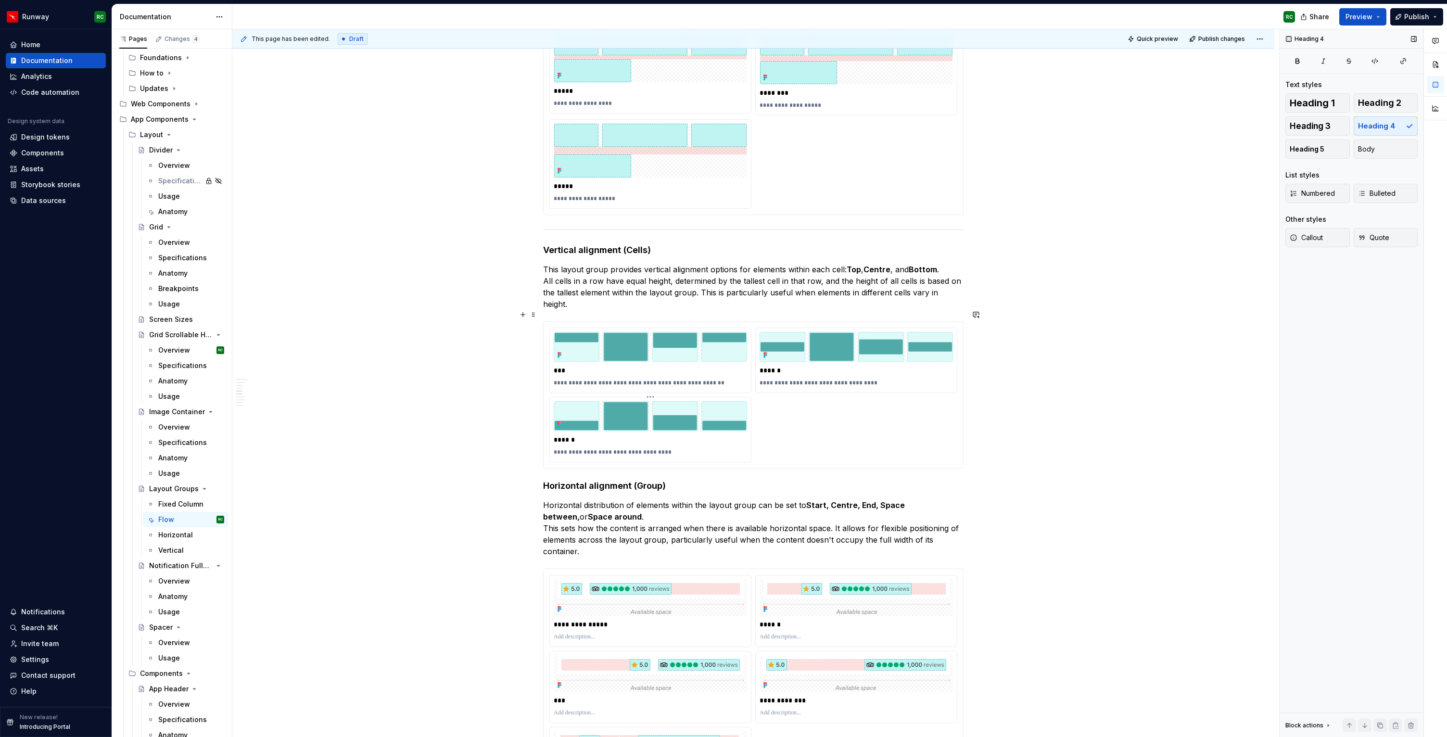
scroll to position [609, 0]
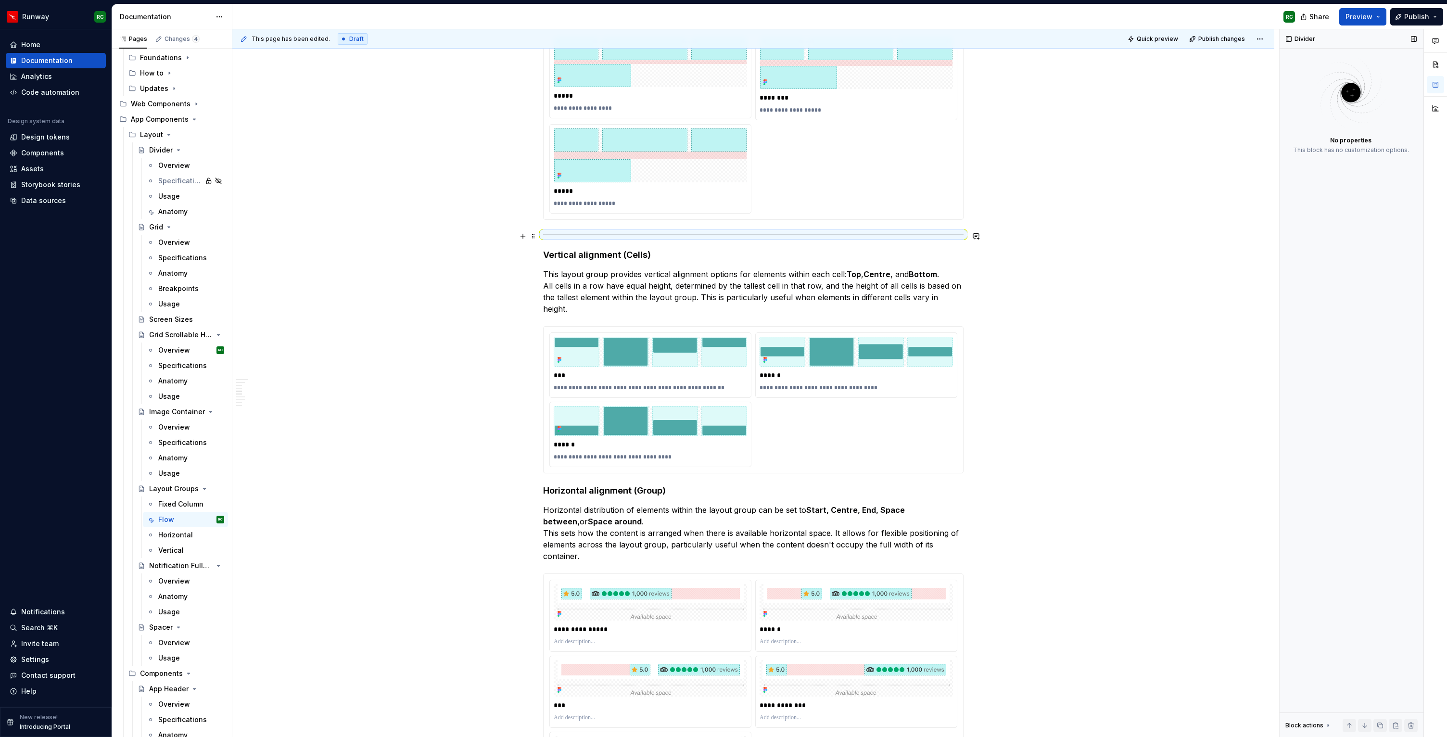
click at [664, 233] on div at bounding box center [753, 234] width 420 height 6
click at [1410, 720] on button "button" at bounding box center [1410, 724] width 13 height 13
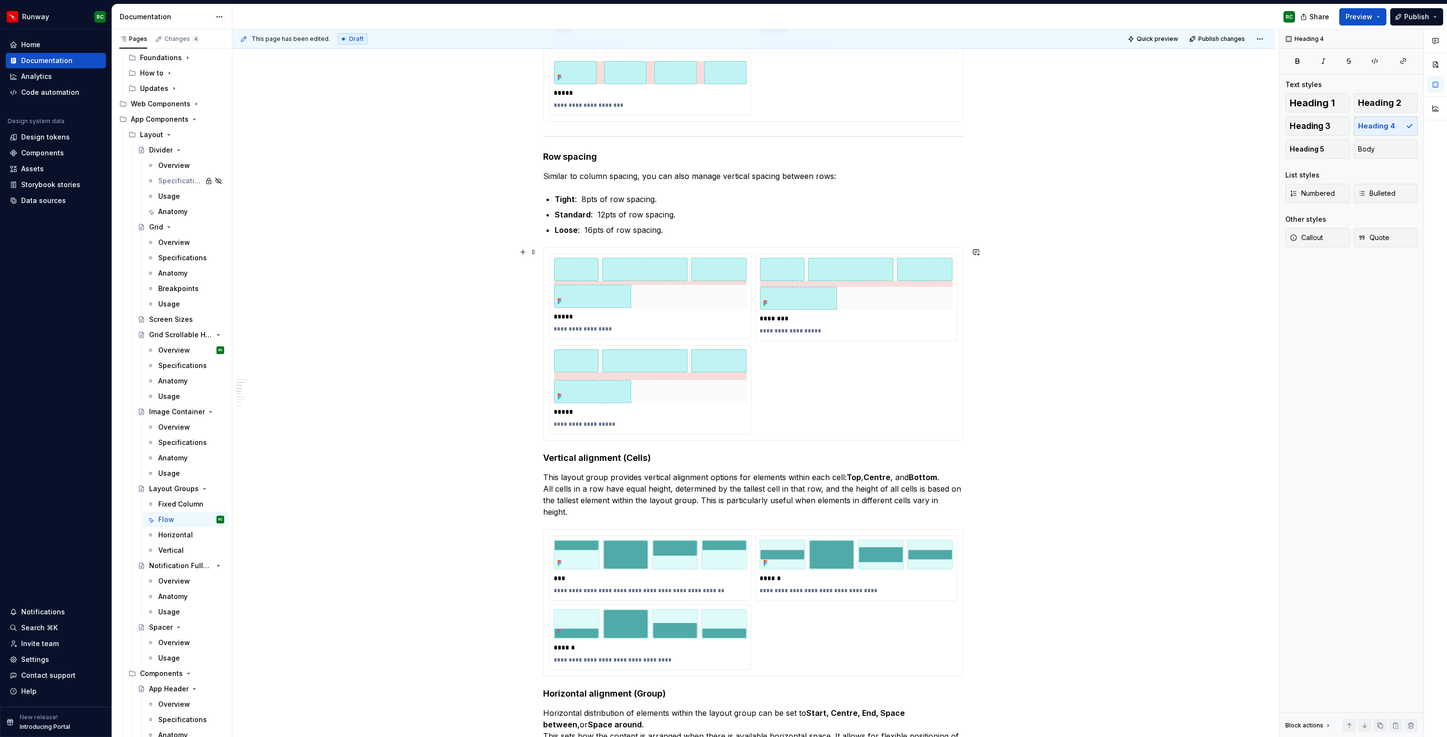
scroll to position [229, 0]
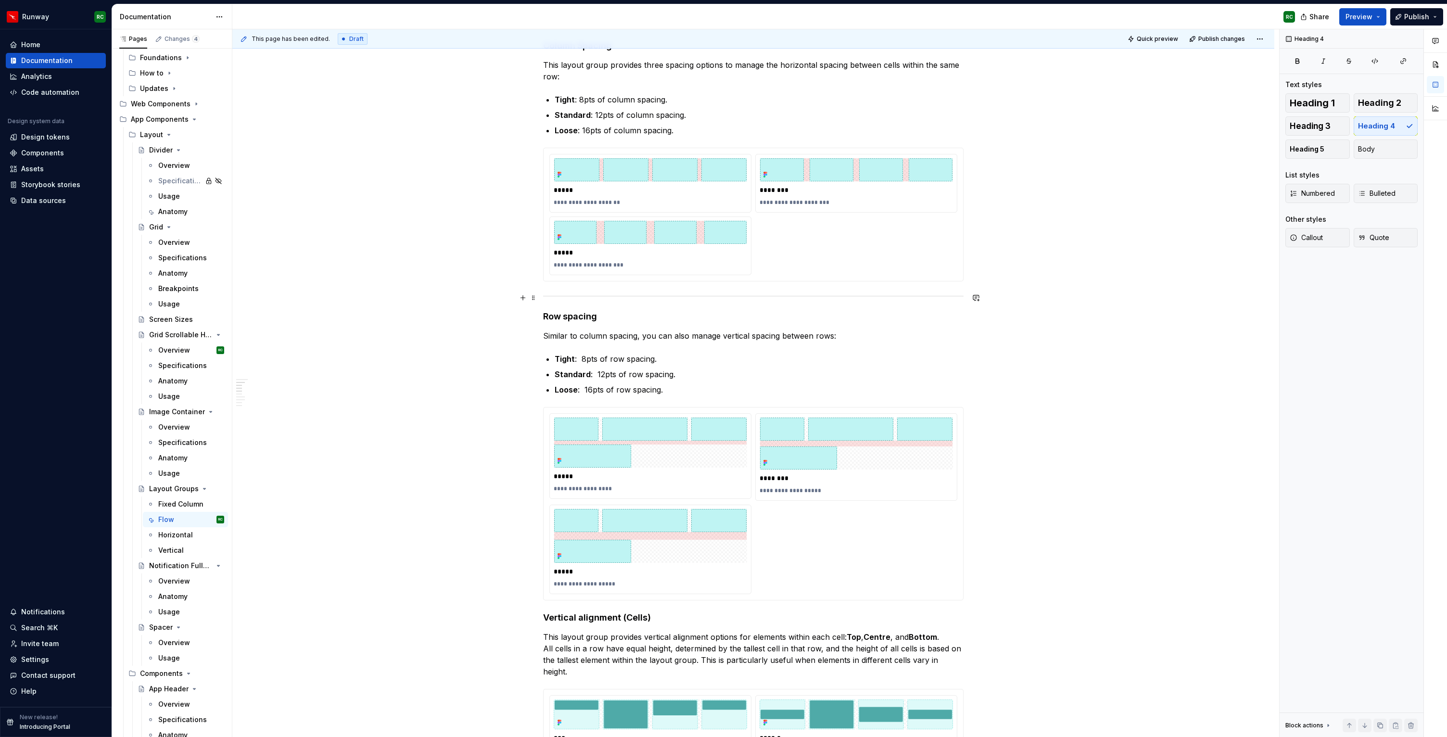
click at [729, 296] on div at bounding box center [753, 296] width 420 height 6
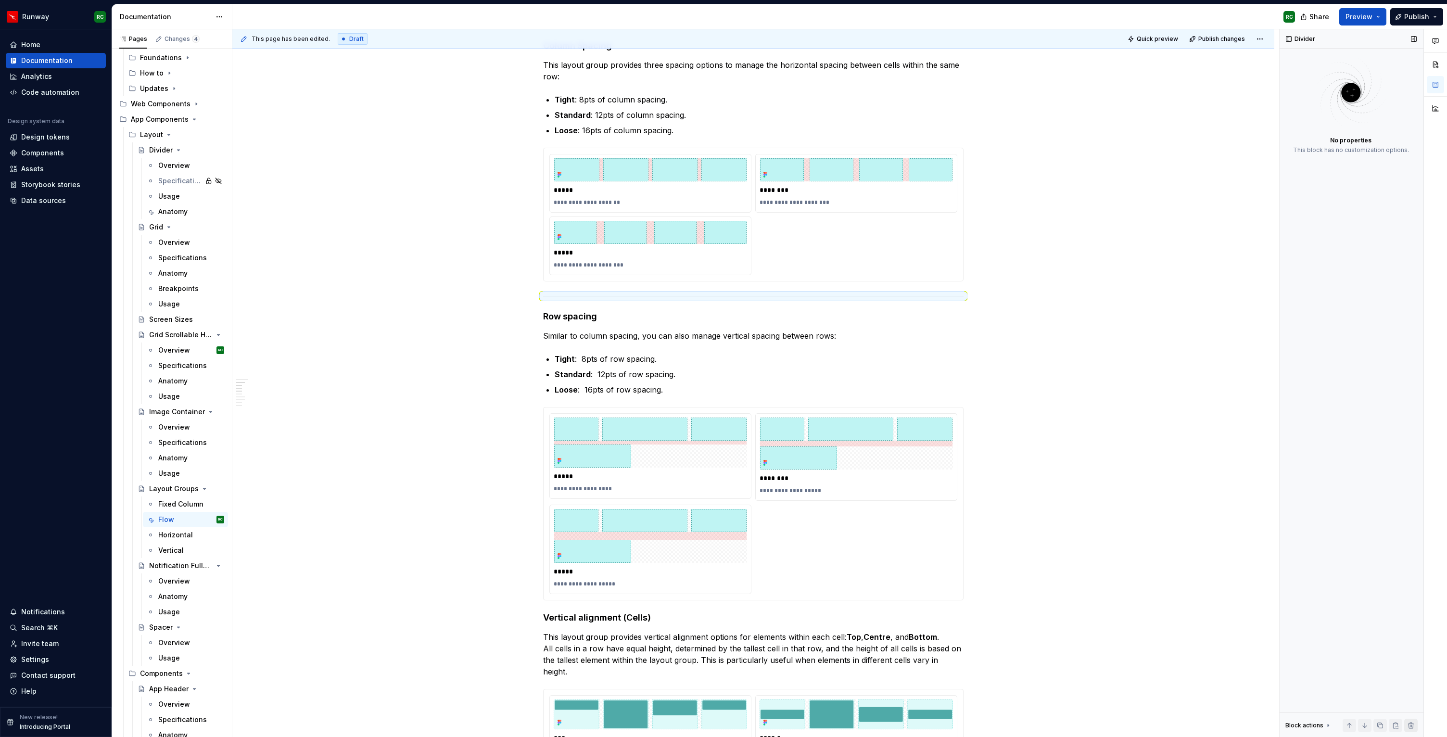
click at [1412, 723] on button "button" at bounding box center [1410, 724] width 13 height 13
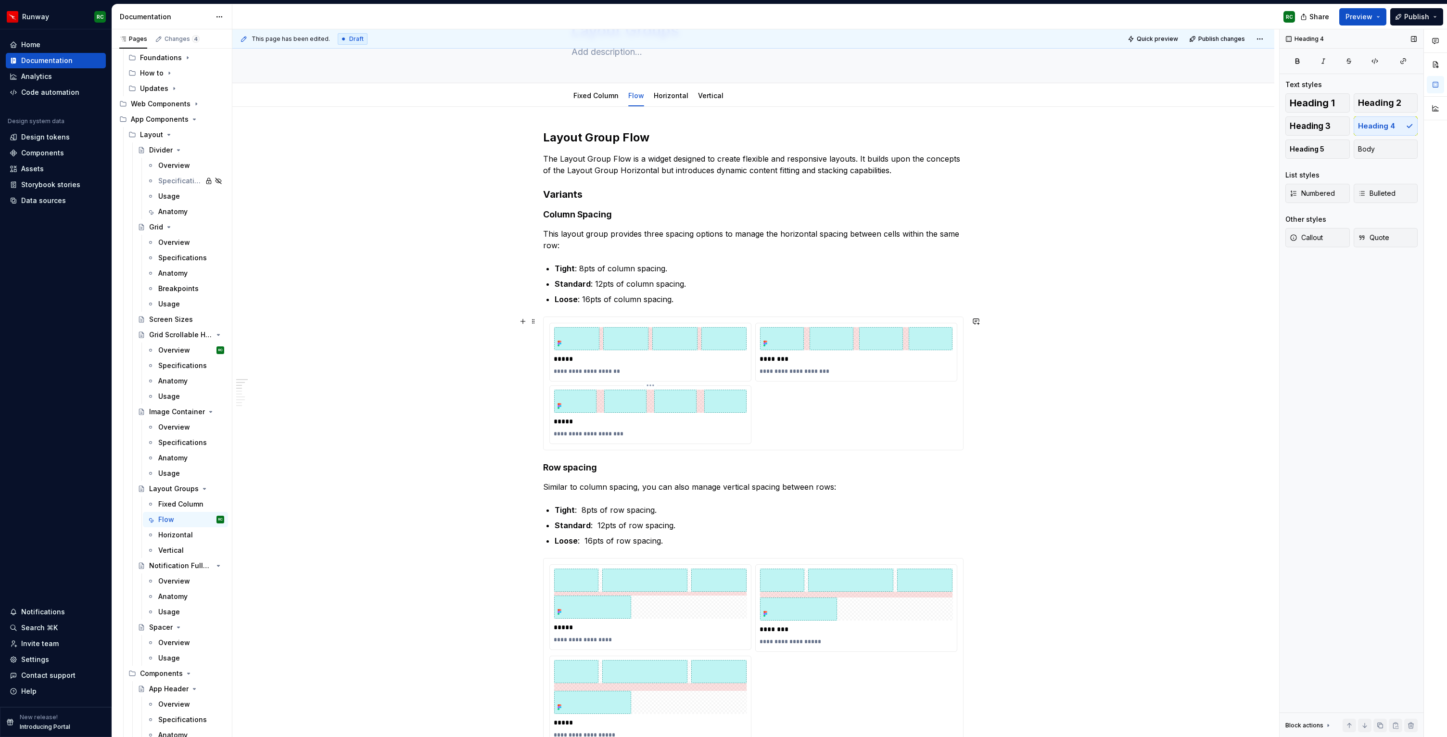
scroll to position [40, 0]
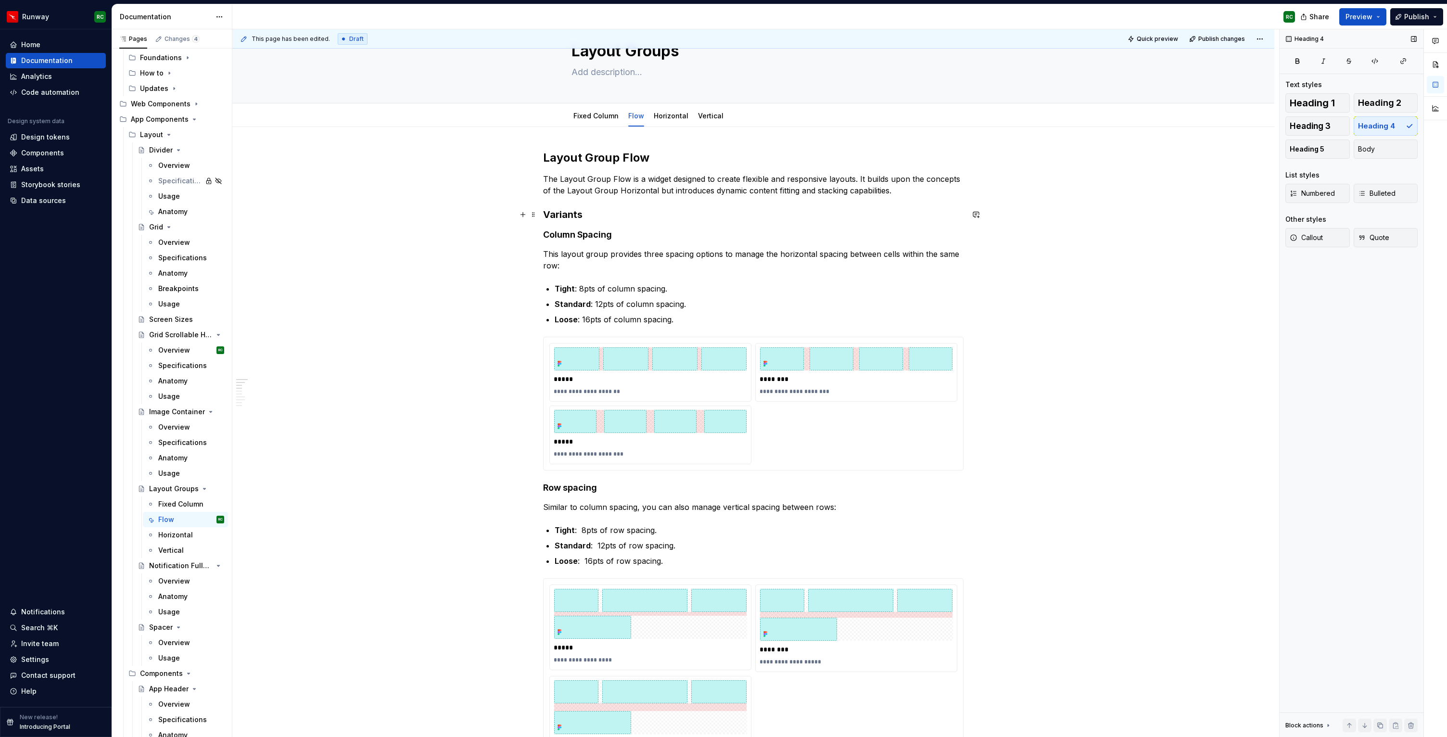
click at [600, 217] on h3 "Variants" at bounding box center [753, 214] width 420 height 13
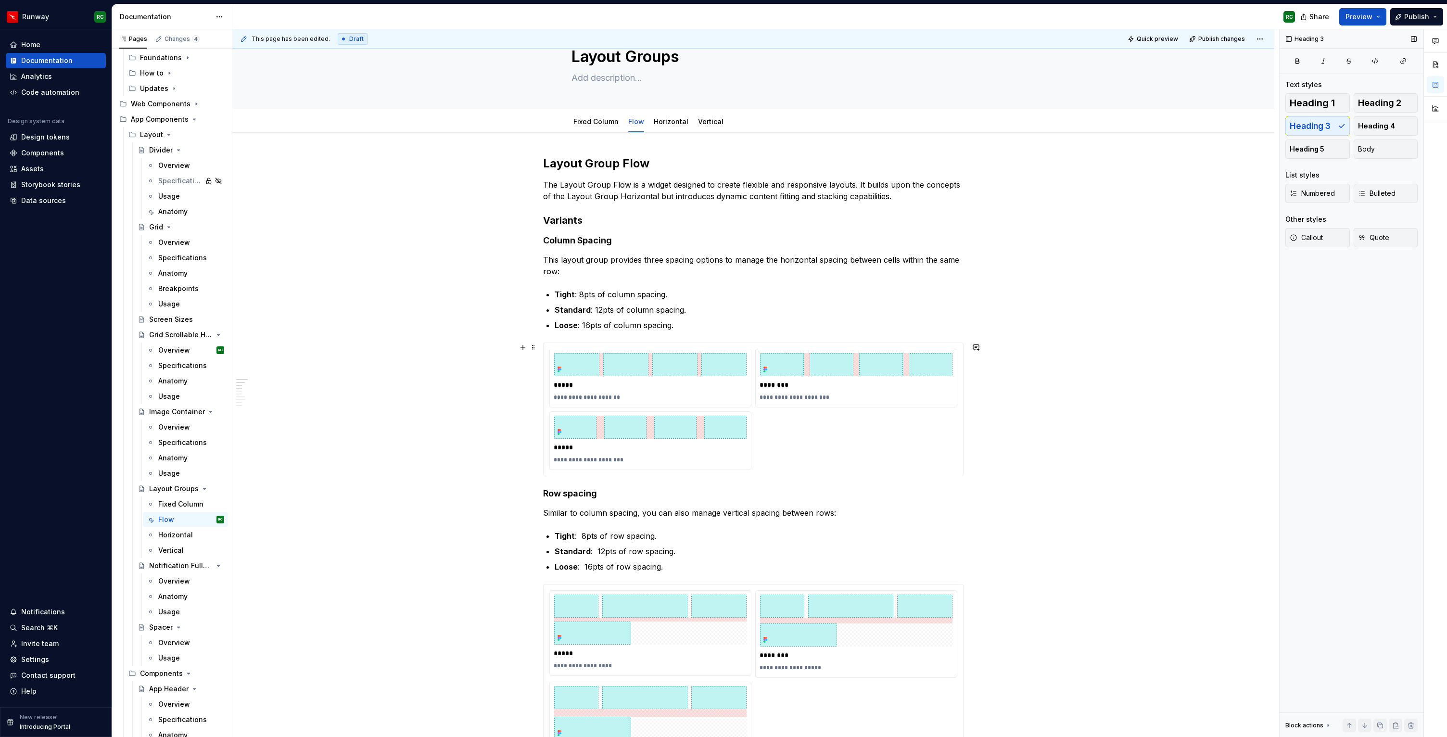
scroll to position [0, 0]
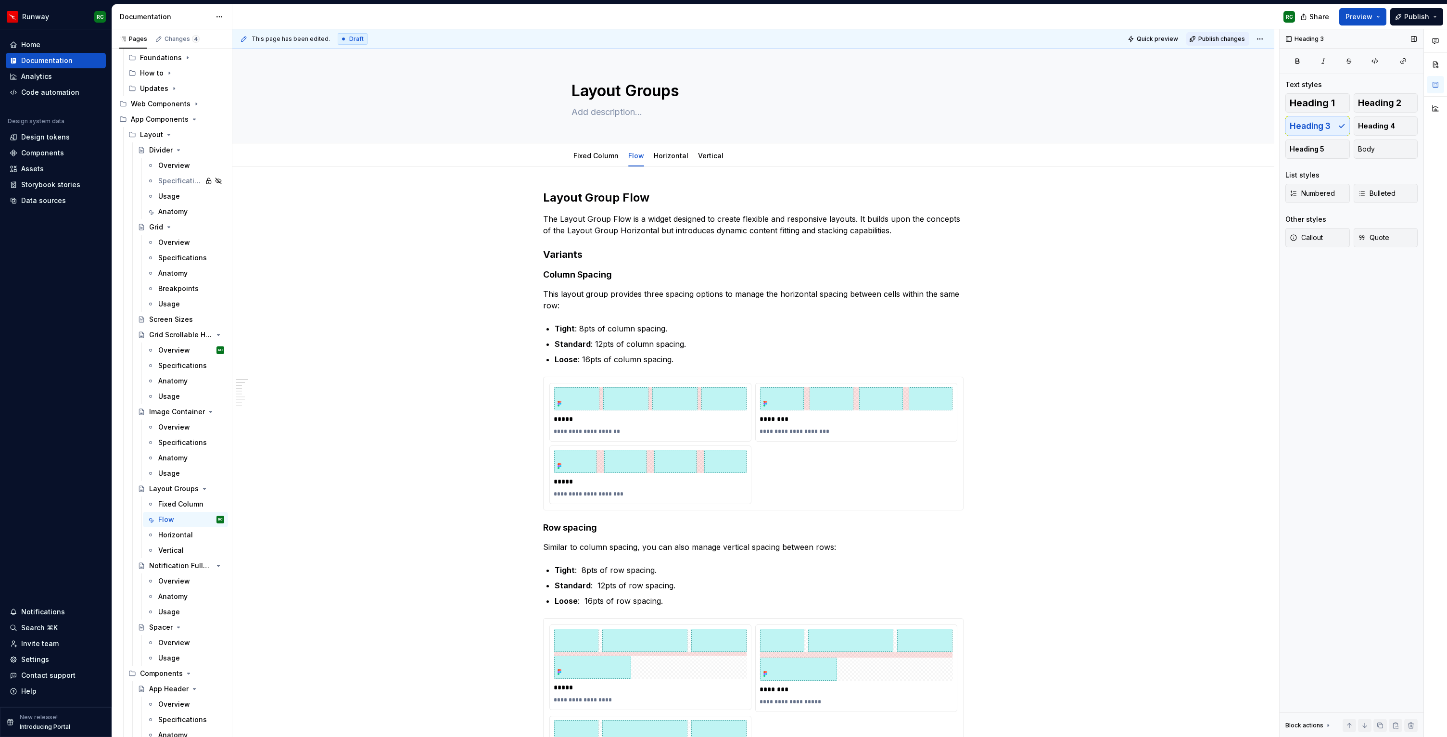
click at [1210, 33] on button "Publish changes" at bounding box center [1217, 38] width 63 height 13
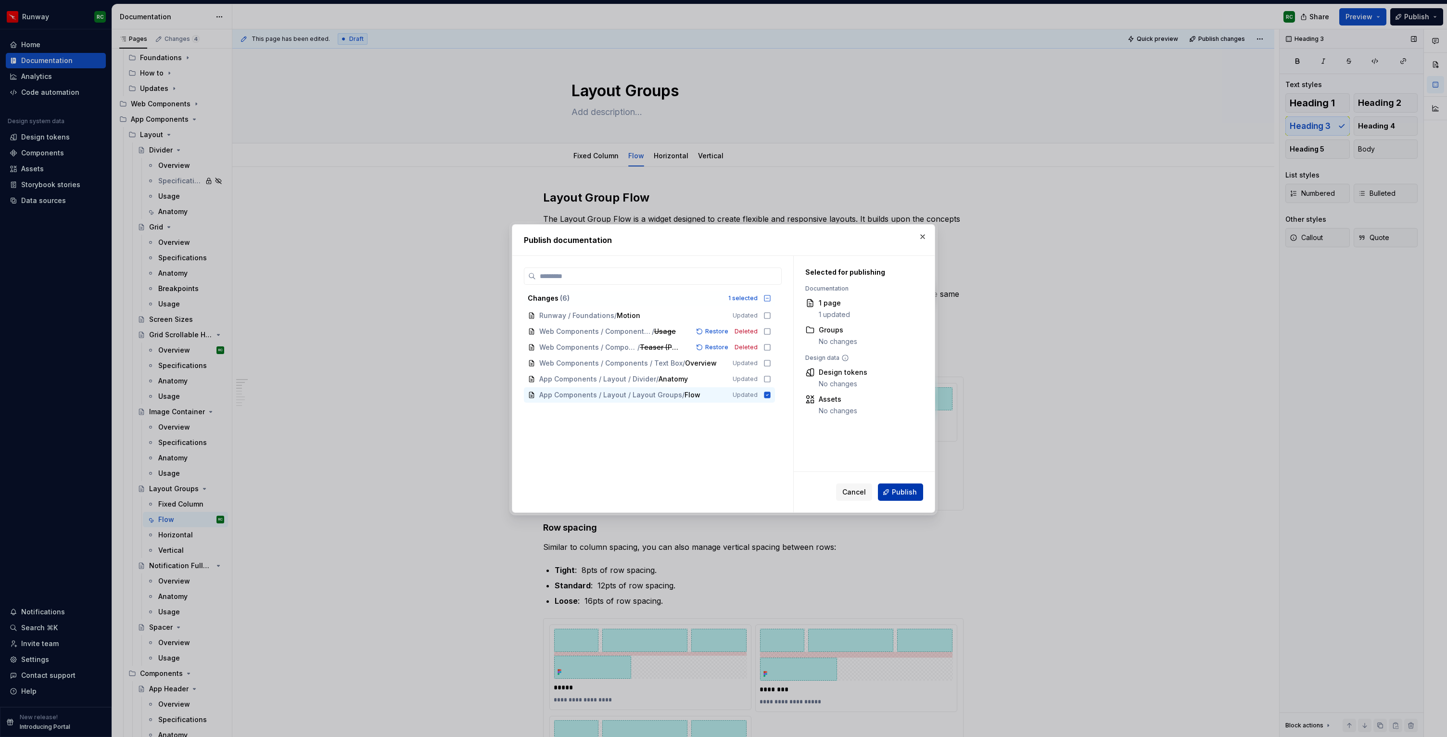
click at [912, 489] on span "Publish" at bounding box center [904, 492] width 25 height 10
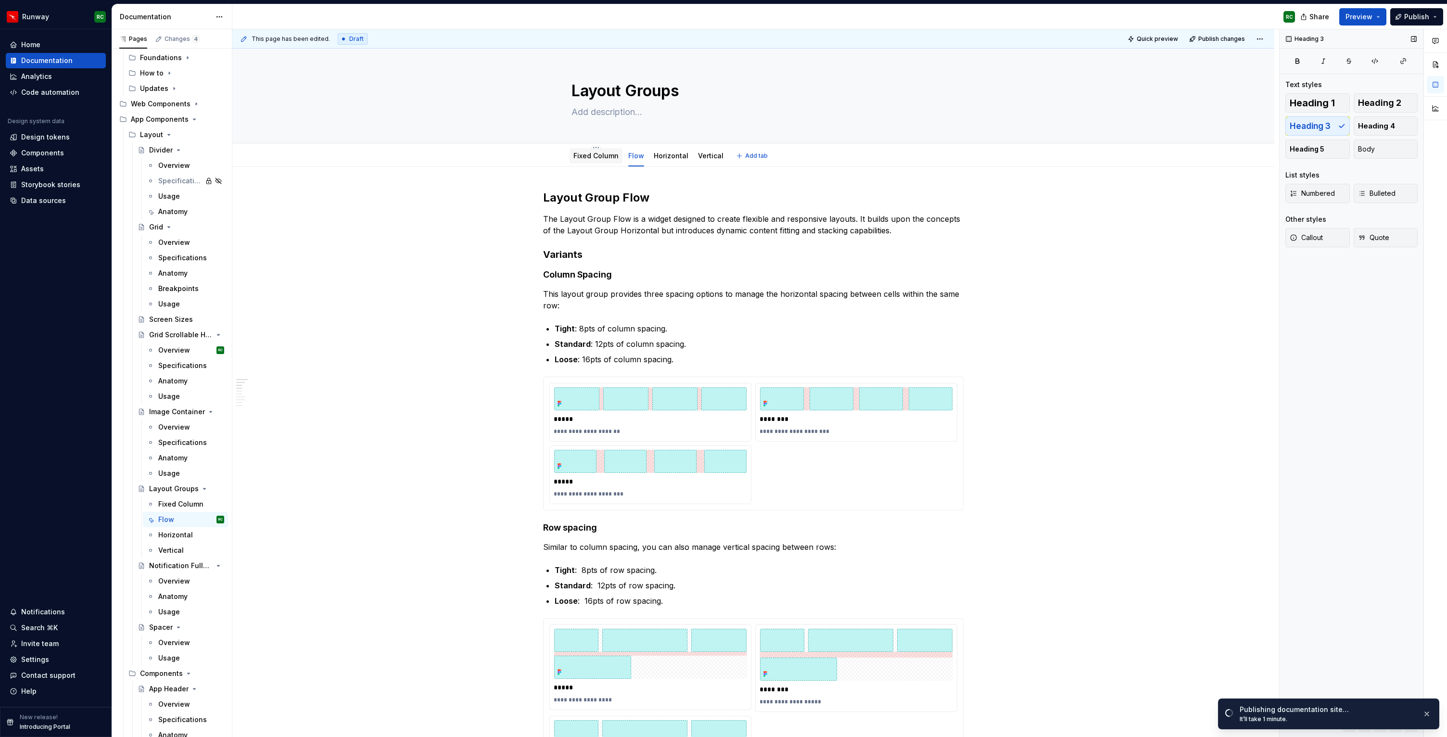
click at [606, 153] on link "Fixed Column" at bounding box center [595, 155] width 45 height 8
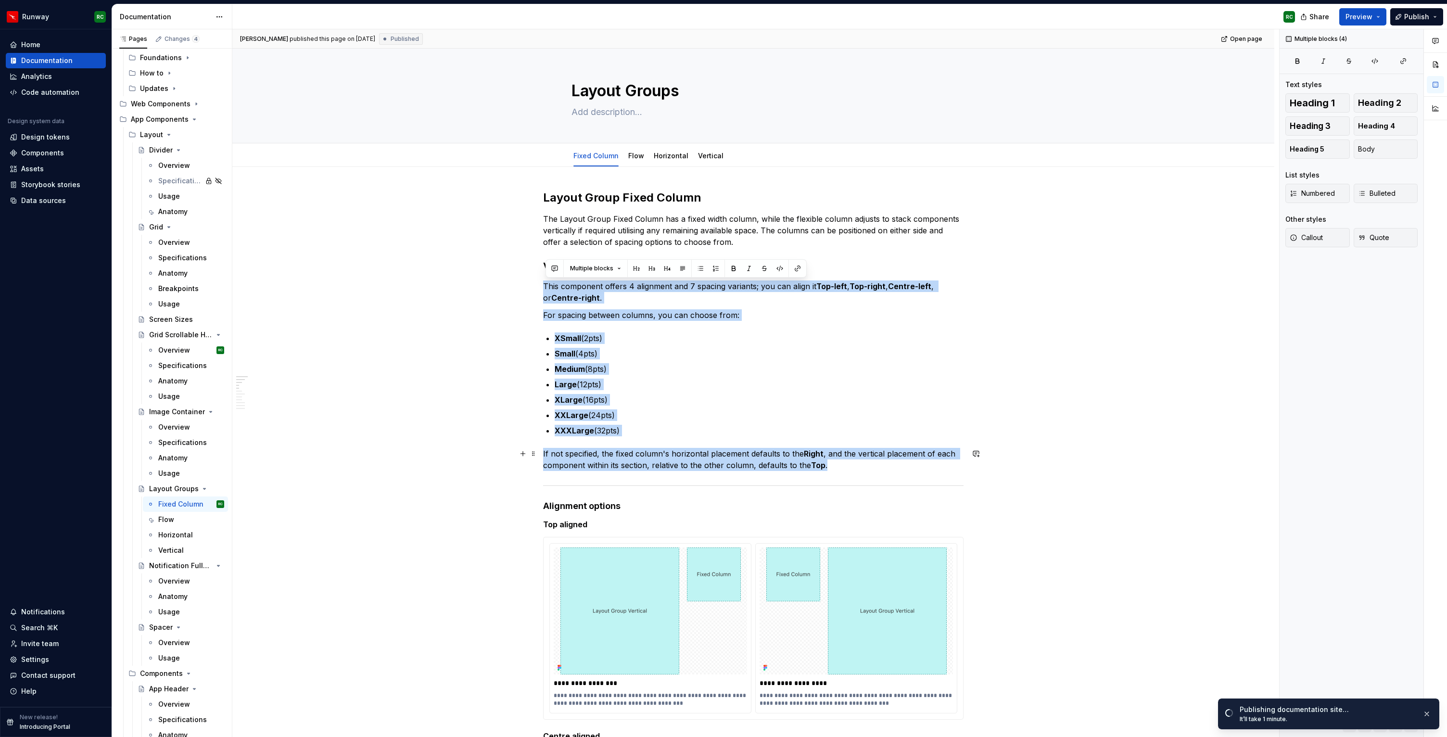
drag, startPoint x: 546, startPoint y: 284, endPoint x: 865, endPoint y: 467, distance: 367.3
copy div "This component offers 4 alignment and 7 spacing variants; you can align it Top-…"
click at [668, 310] on p "For spacing between columns, you can choose from:" at bounding box center [753, 315] width 420 height 12
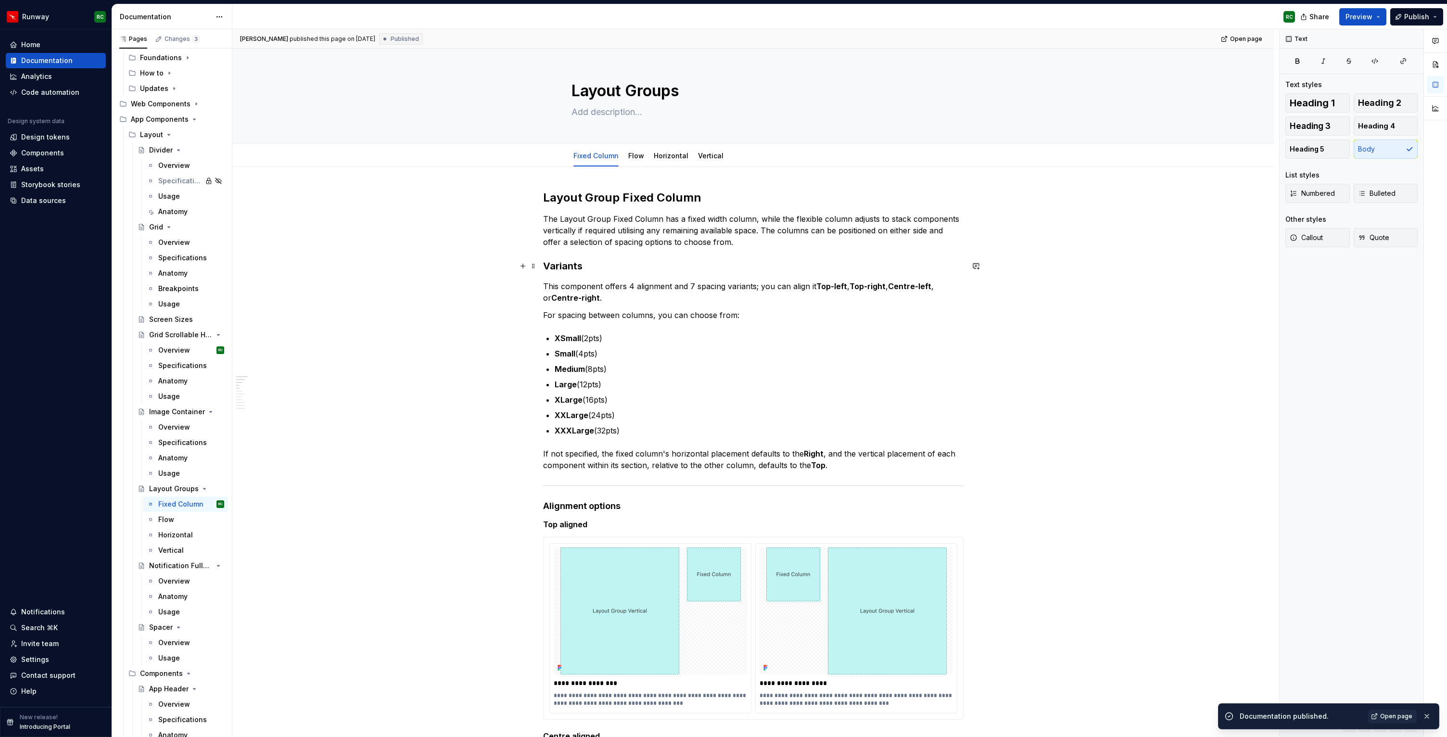
click at [602, 266] on h3 "Variants" at bounding box center [753, 265] width 420 height 13
click at [641, 150] on div "Flow" at bounding box center [636, 156] width 16 height 12
click at [641, 161] on div "Flow" at bounding box center [636, 156] width 16 height 12
click at [639, 158] on link "Flow" at bounding box center [636, 155] width 16 height 8
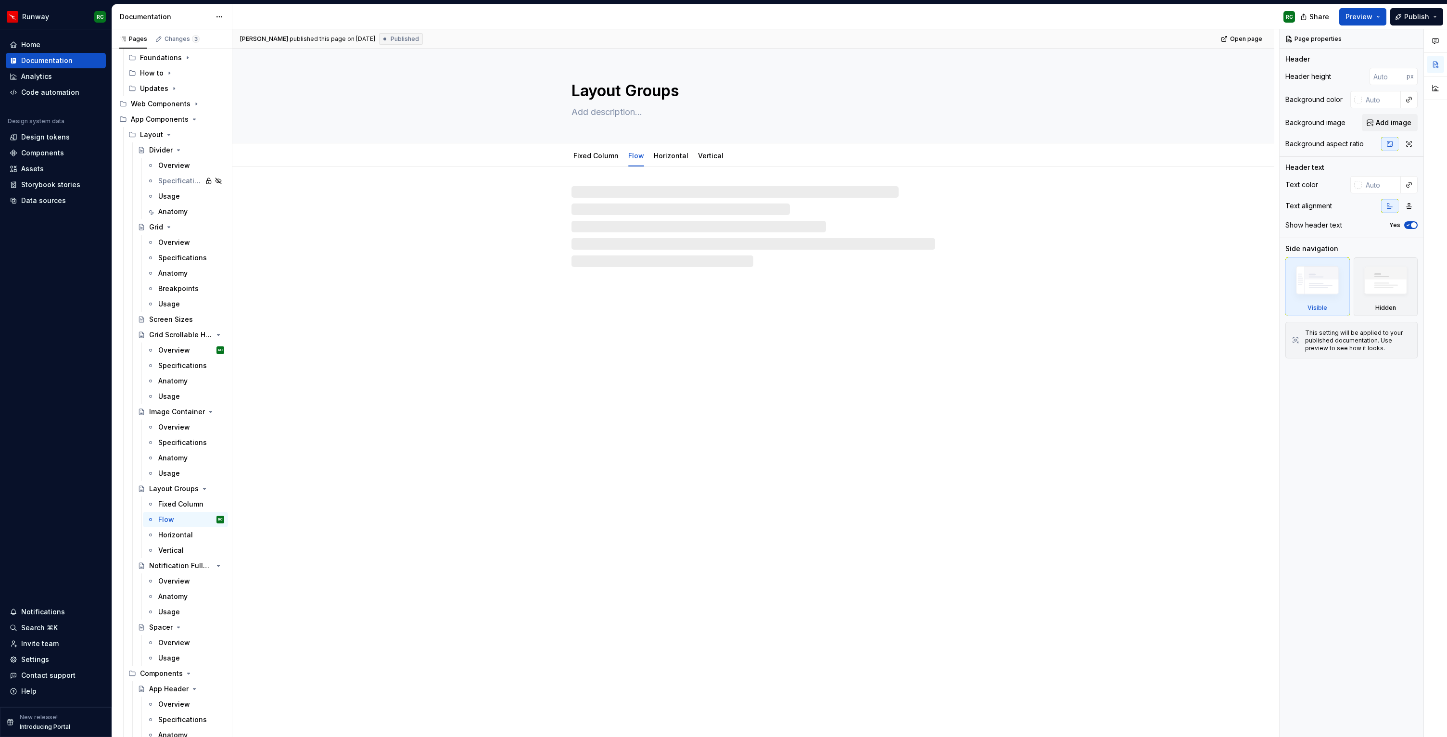
type textarea "*"
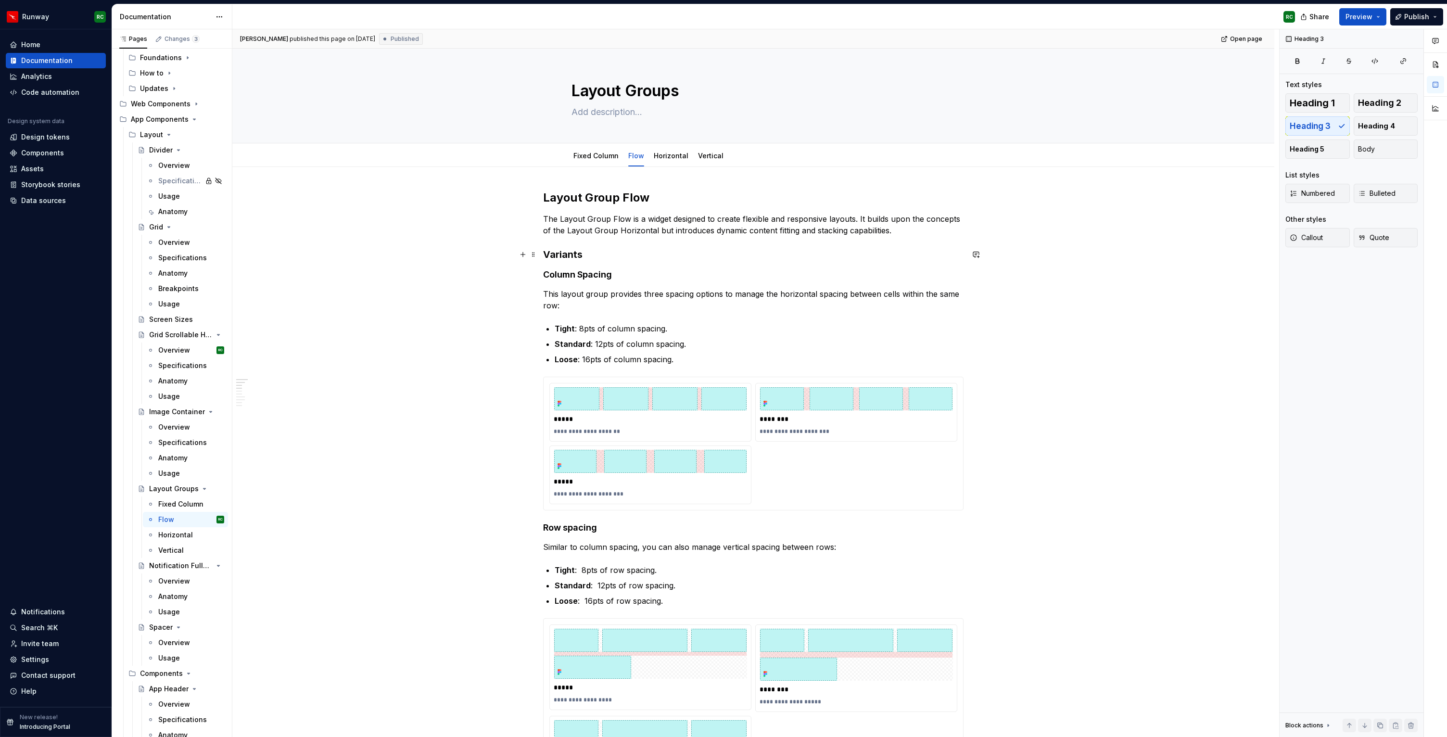
click at [590, 255] on h3 "Variants" at bounding box center [753, 254] width 420 height 13
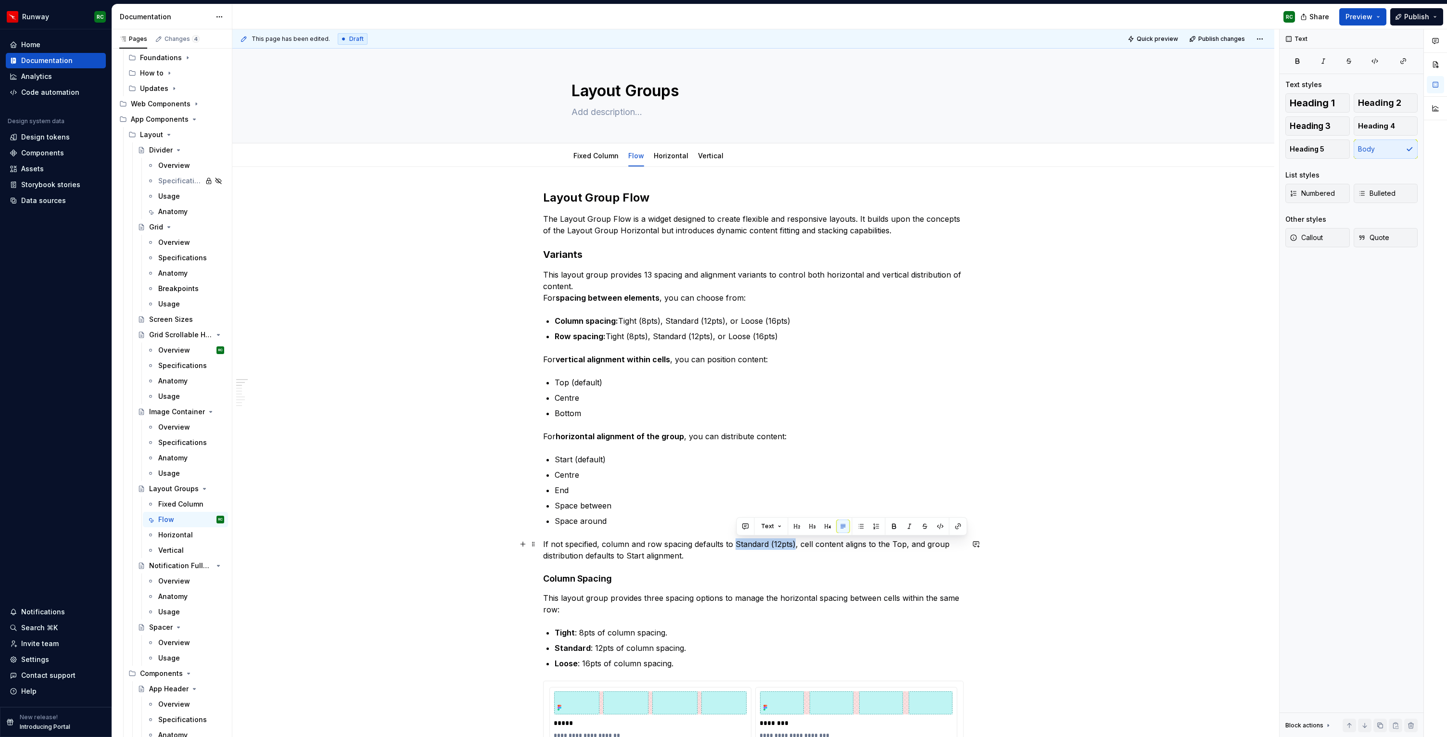
drag, startPoint x: 795, startPoint y: 541, endPoint x: 737, endPoint y: 540, distance: 58.2
click at [737, 540] on p "If not specified, column and row spacing defaults to Standard (12pts), cell con…" at bounding box center [753, 549] width 420 height 23
click at [901, 543] on p "If not specified, column and row spacing defaults to Standard (12pts) , cell co…" at bounding box center [753, 549] width 420 height 23
click at [634, 557] on p "If not specified, column and row spacing defaults to Standard (12pts) , cell co…" at bounding box center [753, 549] width 420 height 23
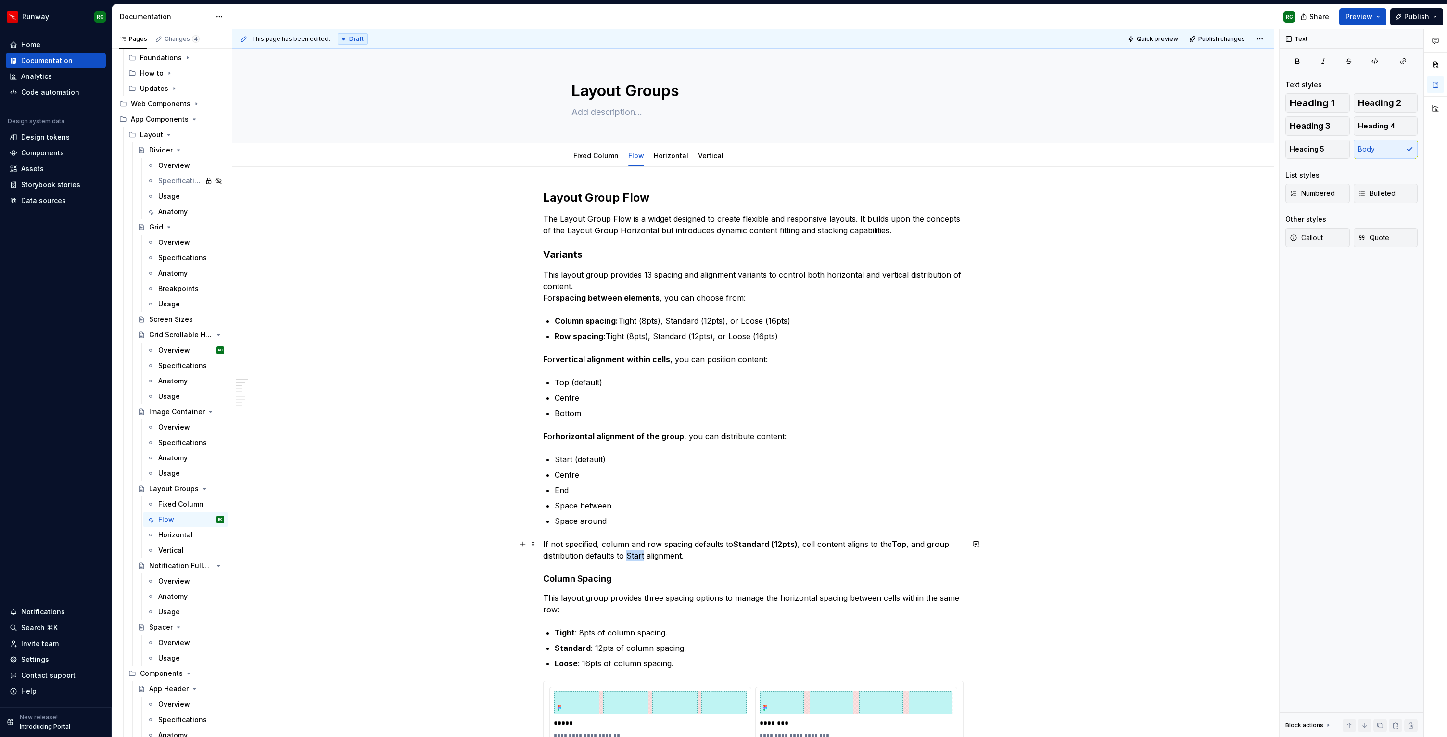
click at [634, 557] on p "If not specified, column and row spacing defaults to Standard (12pts) , cell co…" at bounding box center [753, 549] width 420 height 23
click at [718, 554] on p "If not specified, column and row spacing defaults to Standard (12pts) , cell co…" at bounding box center [753, 549] width 420 height 23
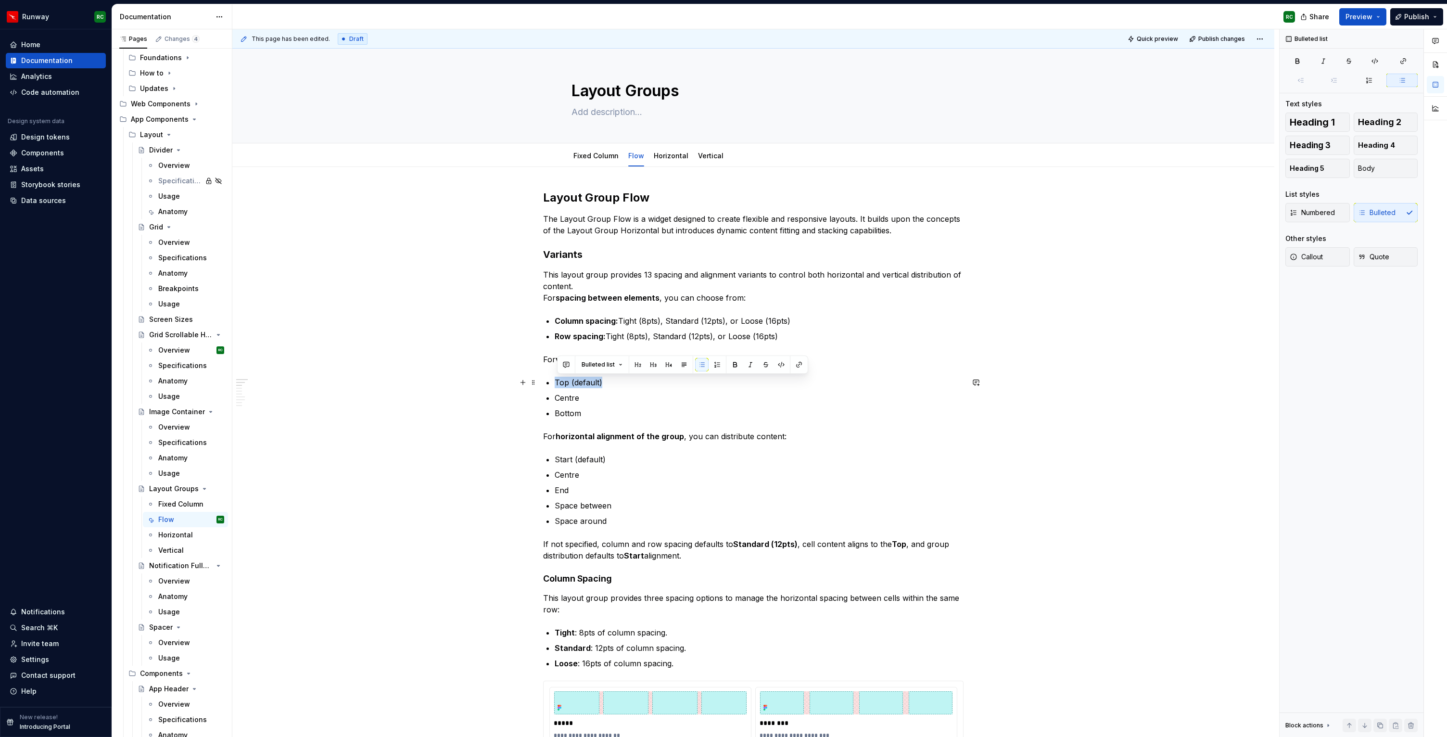
drag, startPoint x: 596, startPoint y: 382, endPoint x: 552, endPoint y: 382, distance: 43.8
click at [554, 382] on li "Top (default)" at bounding box center [758, 383] width 409 height 12
click at [581, 384] on strong "Top (default)" at bounding box center [579, 383] width 50 height 10
click at [571, 398] on p "Centre" at bounding box center [758, 398] width 409 height 12
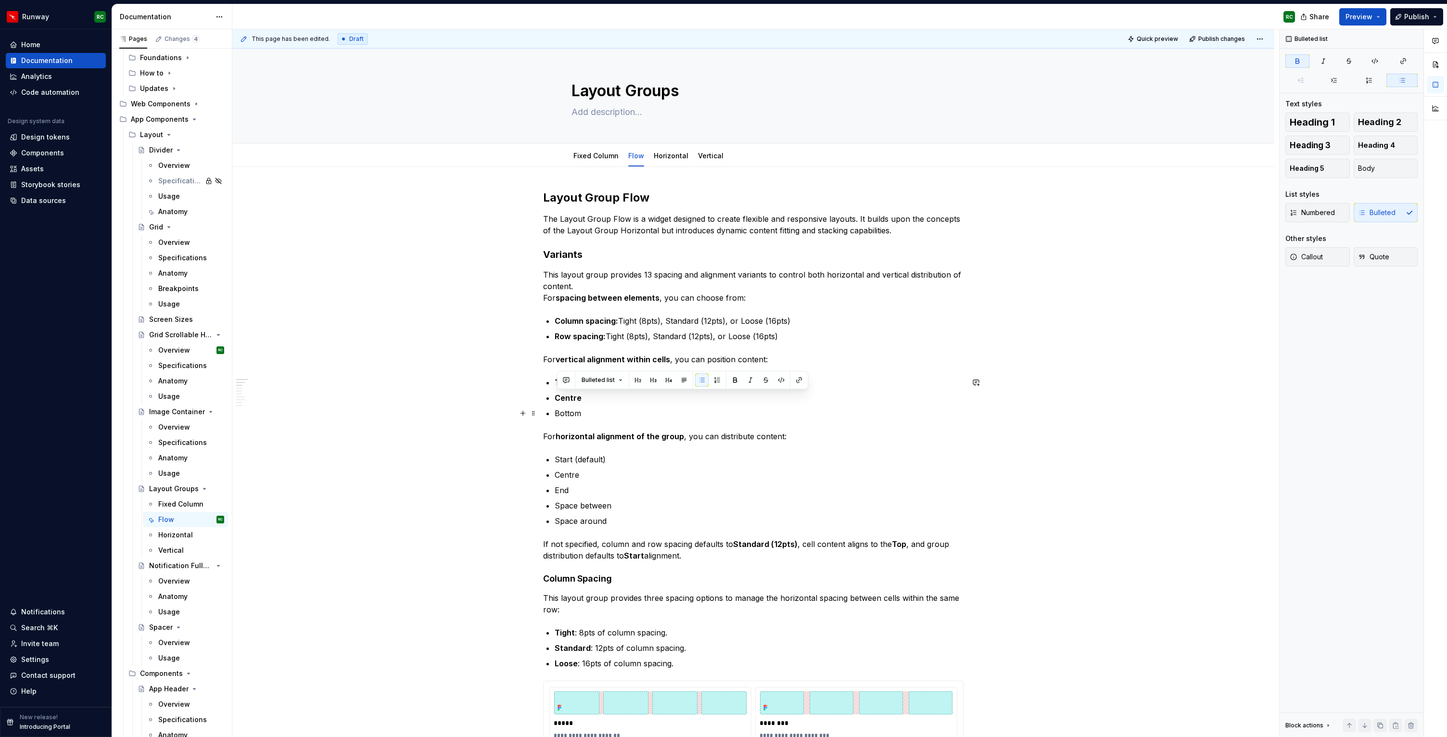
click at [570, 414] on p "Bottom" at bounding box center [758, 413] width 409 height 12
click at [580, 458] on p "Start (default)" at bounding box center [758, 459] width 409 height 12
click at [582, 458] on p "Start (default)" at bounding box center [758, 459] width 409 height 12
drag, startPoint x: 617, startPoint y: 463, endPoint x: 556, endPoint y: 460, distance: 61.1
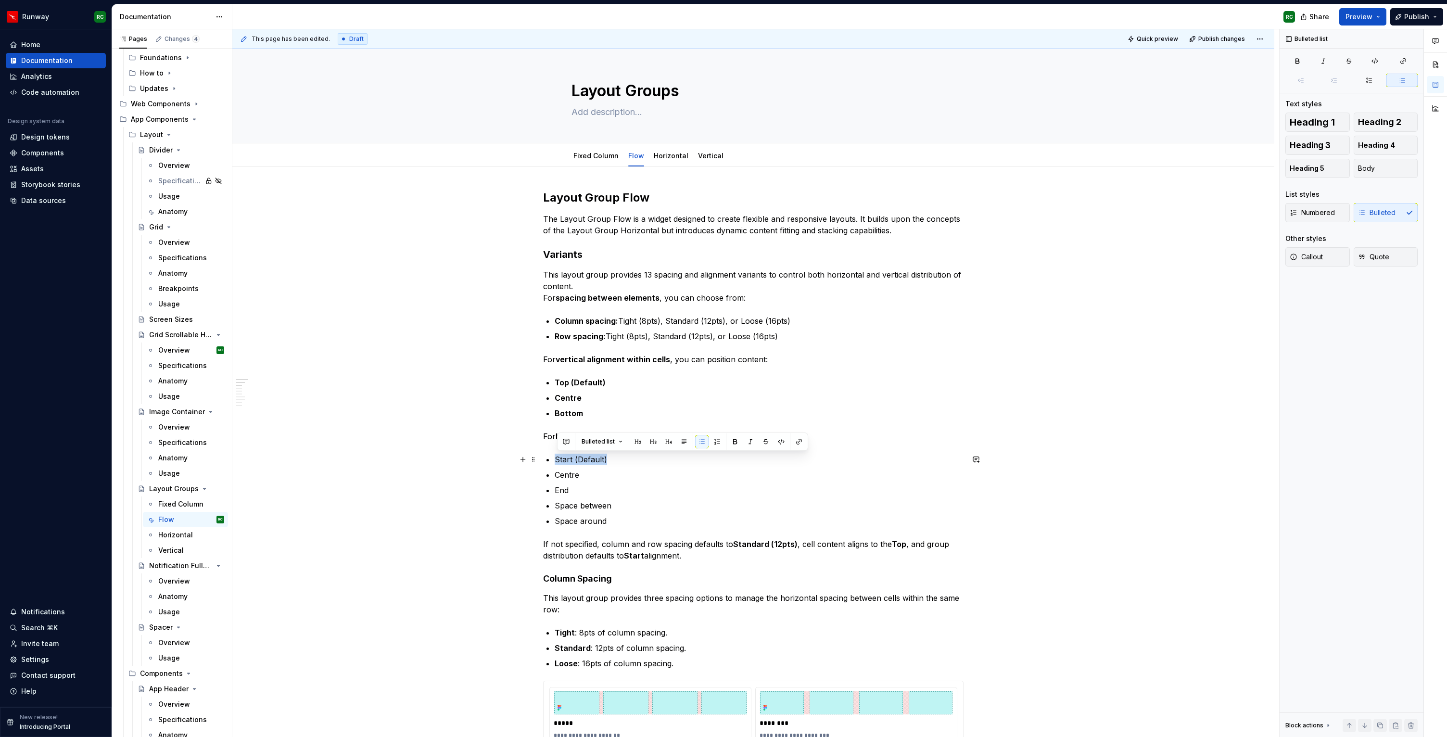
click at [576, 475] on p "Centre" at bounding box center [758, 475] width 409 height 12
click at [566, 490] on p "End" at bounding box center [758, 490] width 409 height 12
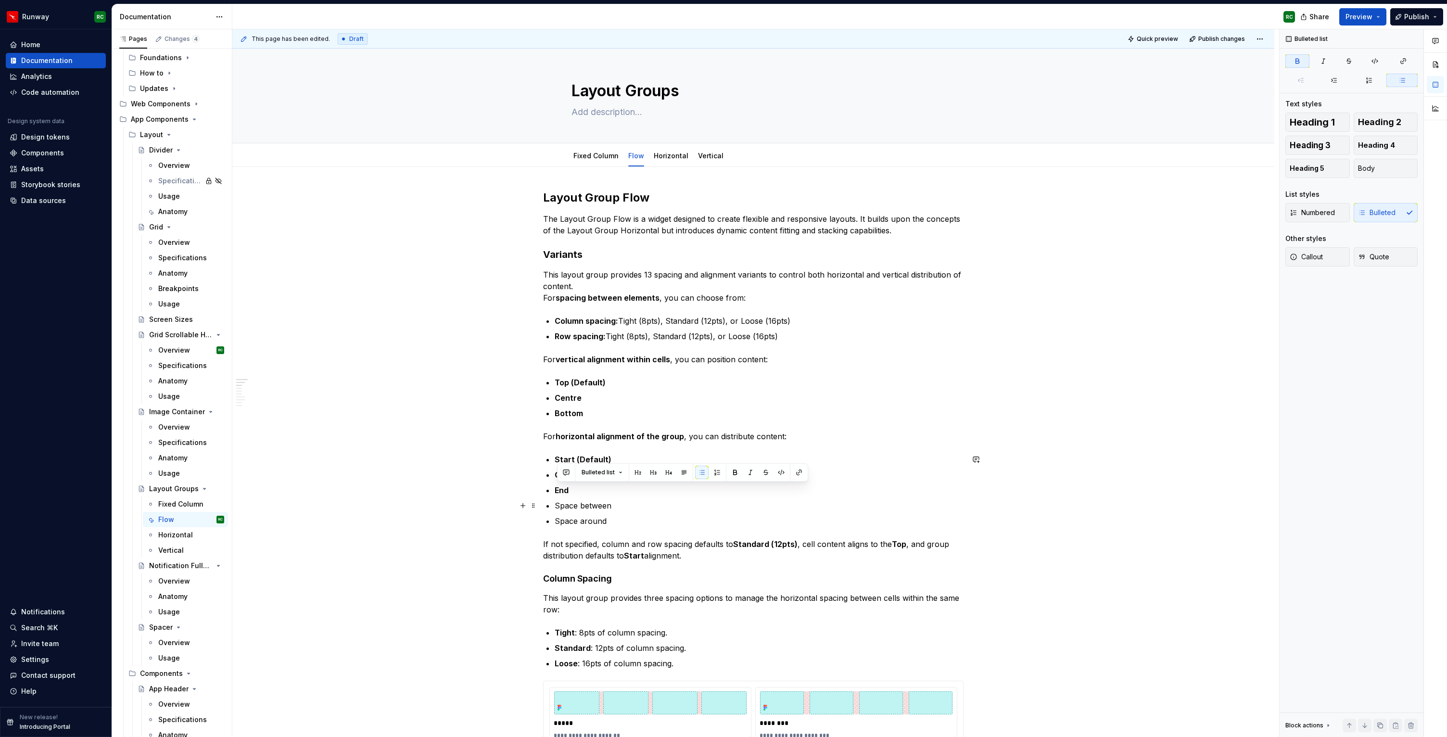
click at [570, 506] on p "Space between" at bounding box center [758, 506] width 409 height 12
drag, startPoint x: 623, startPoint y: 506, endPoint x: 534, endPoint y: 503, distance: 89.0
drag, startPoint x: 607, startPoint y: 518, endPoint x: 527, endPoint y: 519, distance: 79.8
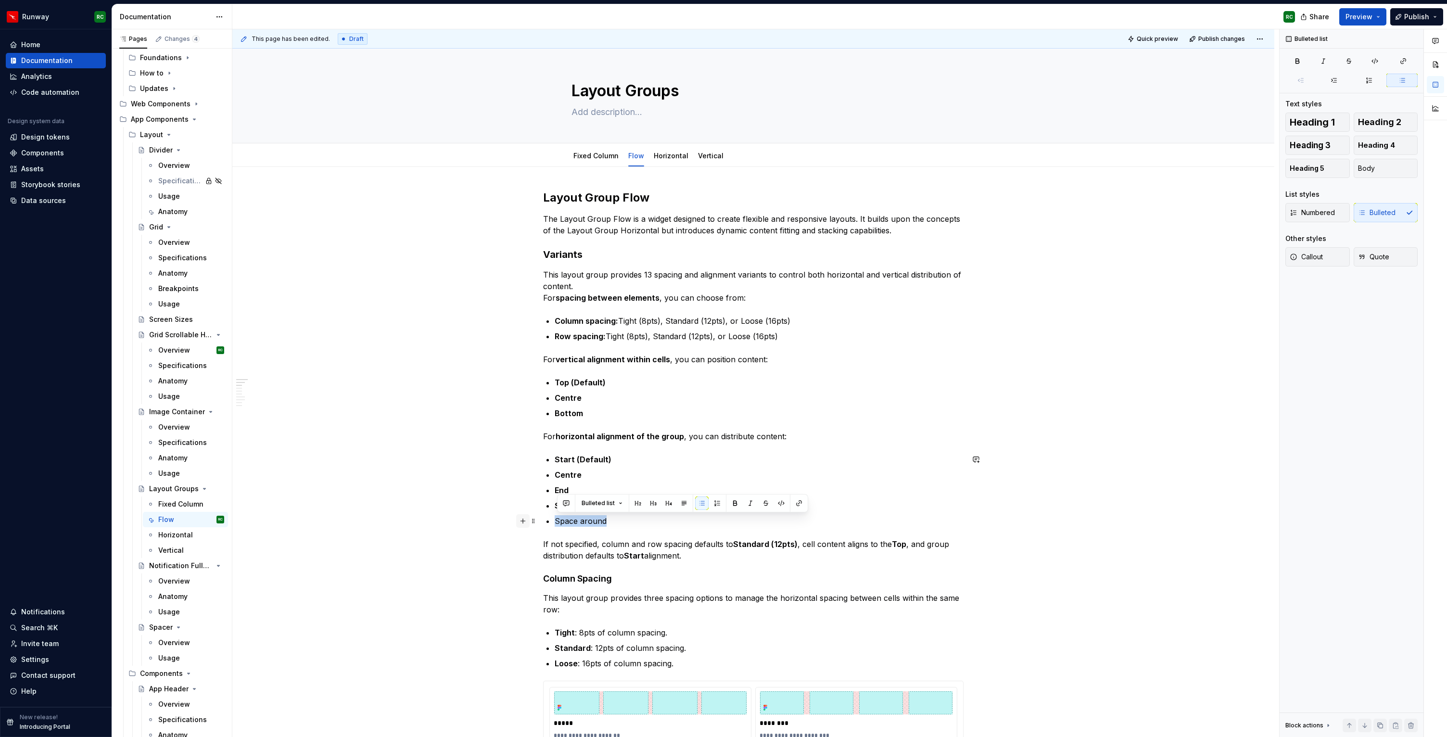
click at [674, 466] on ul "Start (Default) Centre End Space between Space around" at bounding box center [758, 489] width 409 height 73
click at [628, 575] on h4 "Column Spacing" at bounding box center [753, 579] width 420 height 12
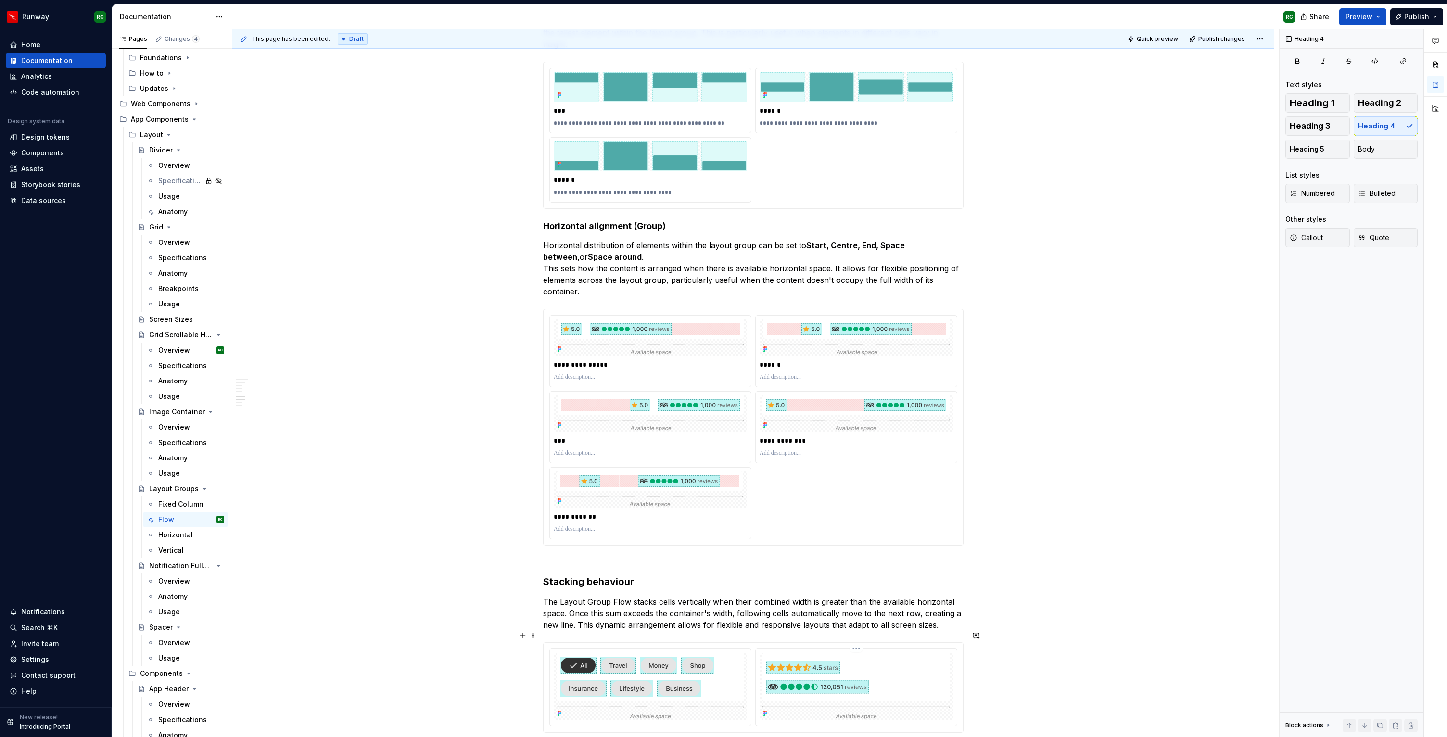
scroll to position [1377, 0]
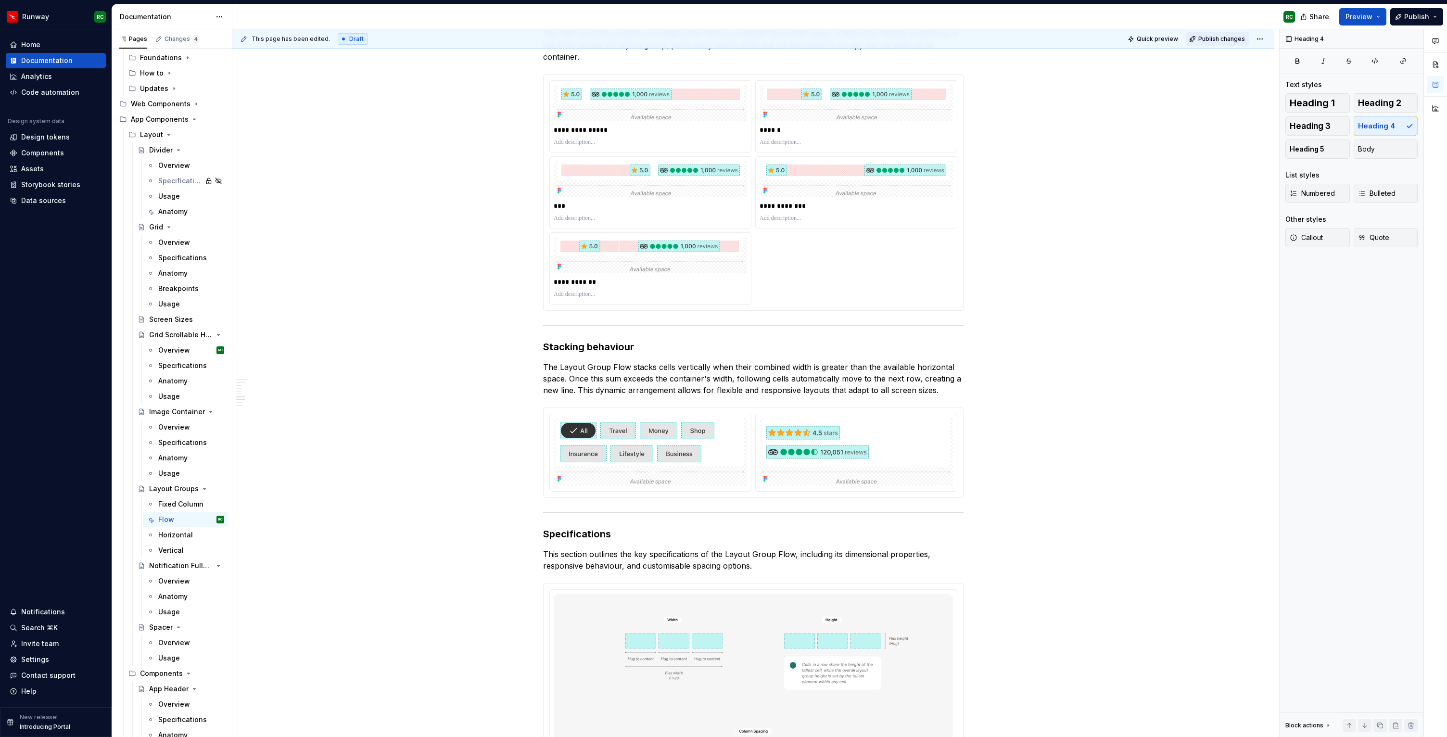
click at [1232, 38] on span "Publish changes" at bounding box center [1221, 39] width 47 height 8
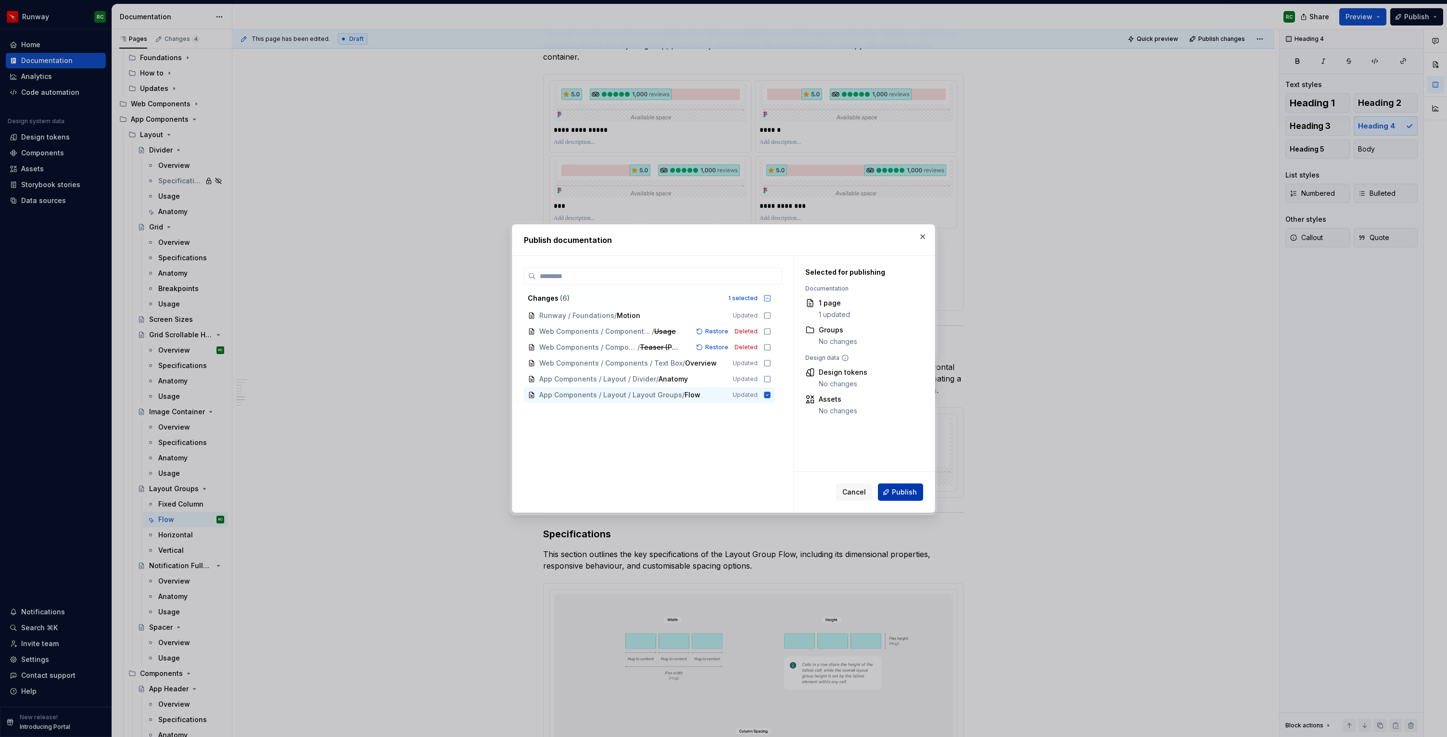
click at [886, 494] on button "Publish" at bounding box center [900, 491] width 45 height 17
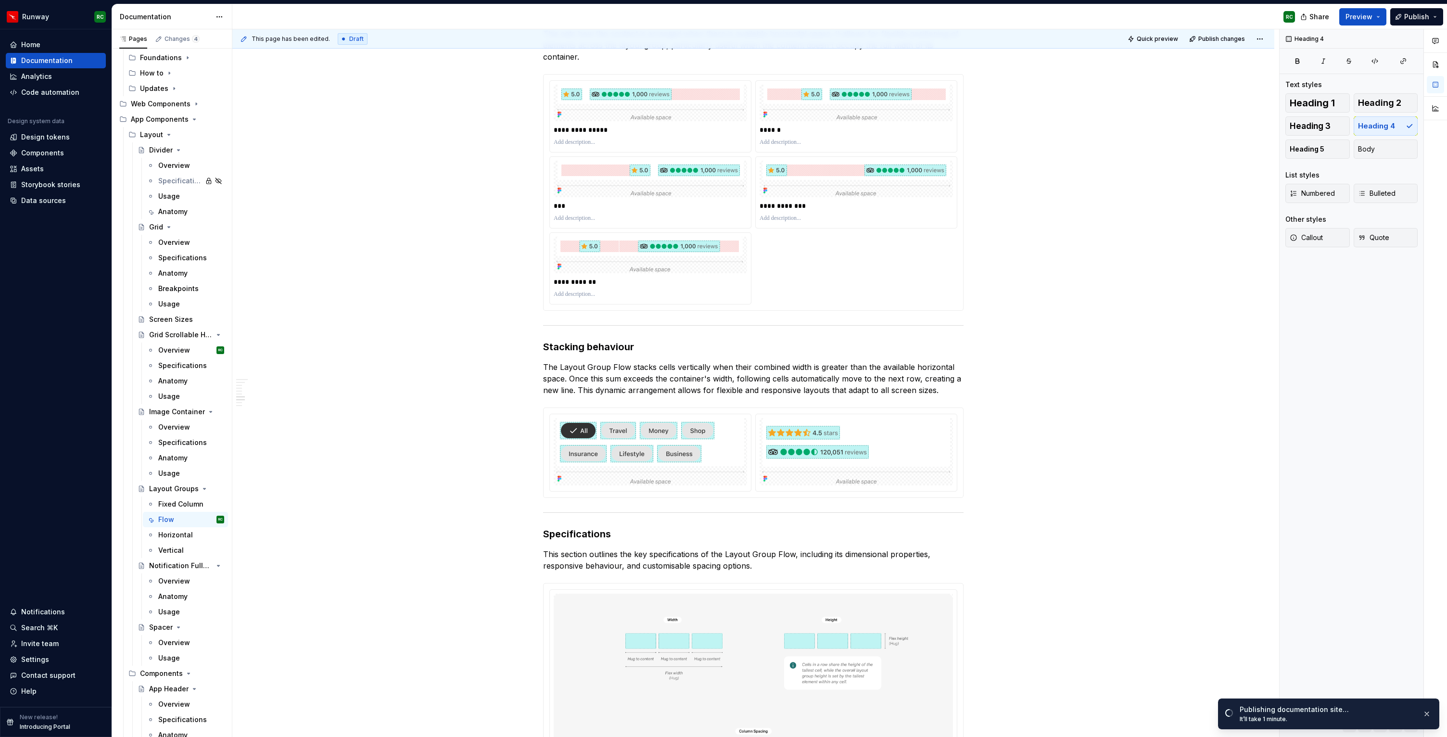
type textarea "*"
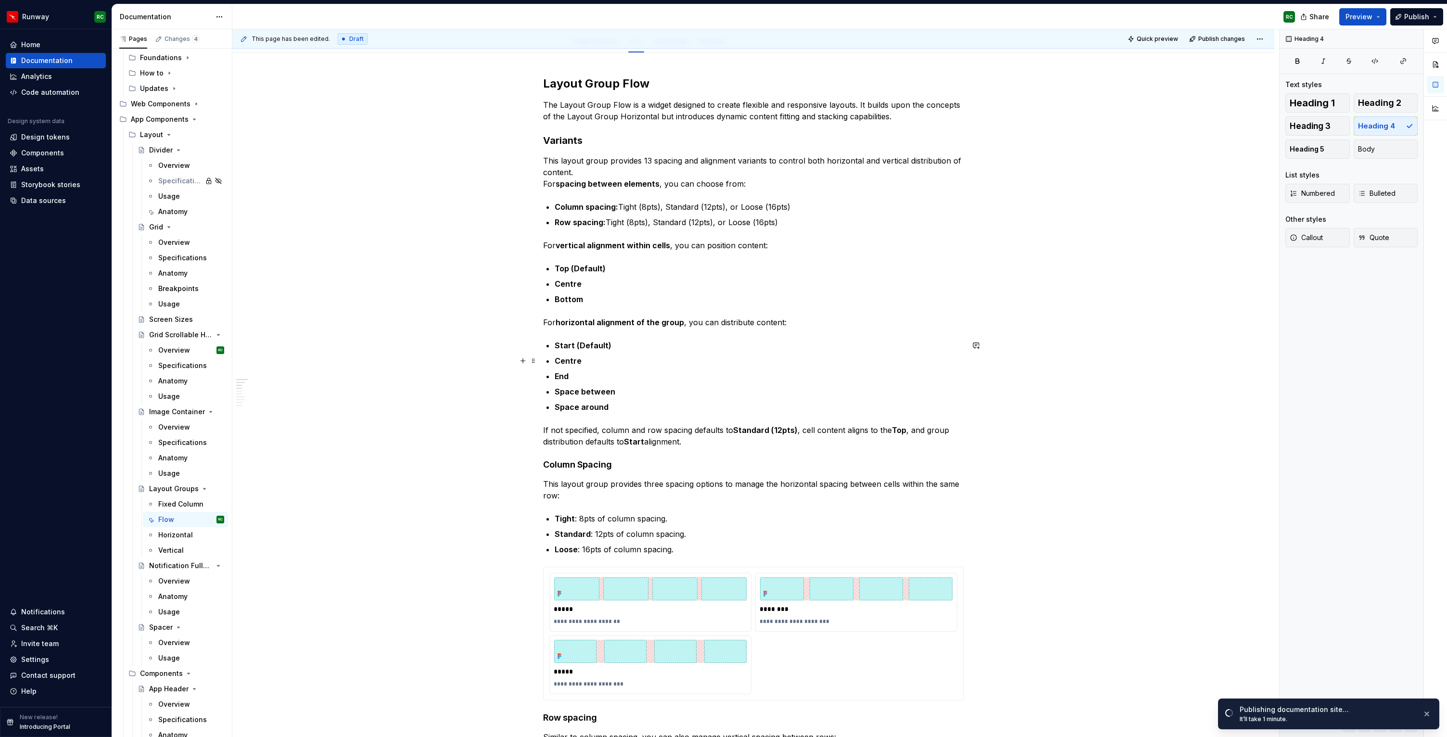
scroll to position [0, 0]
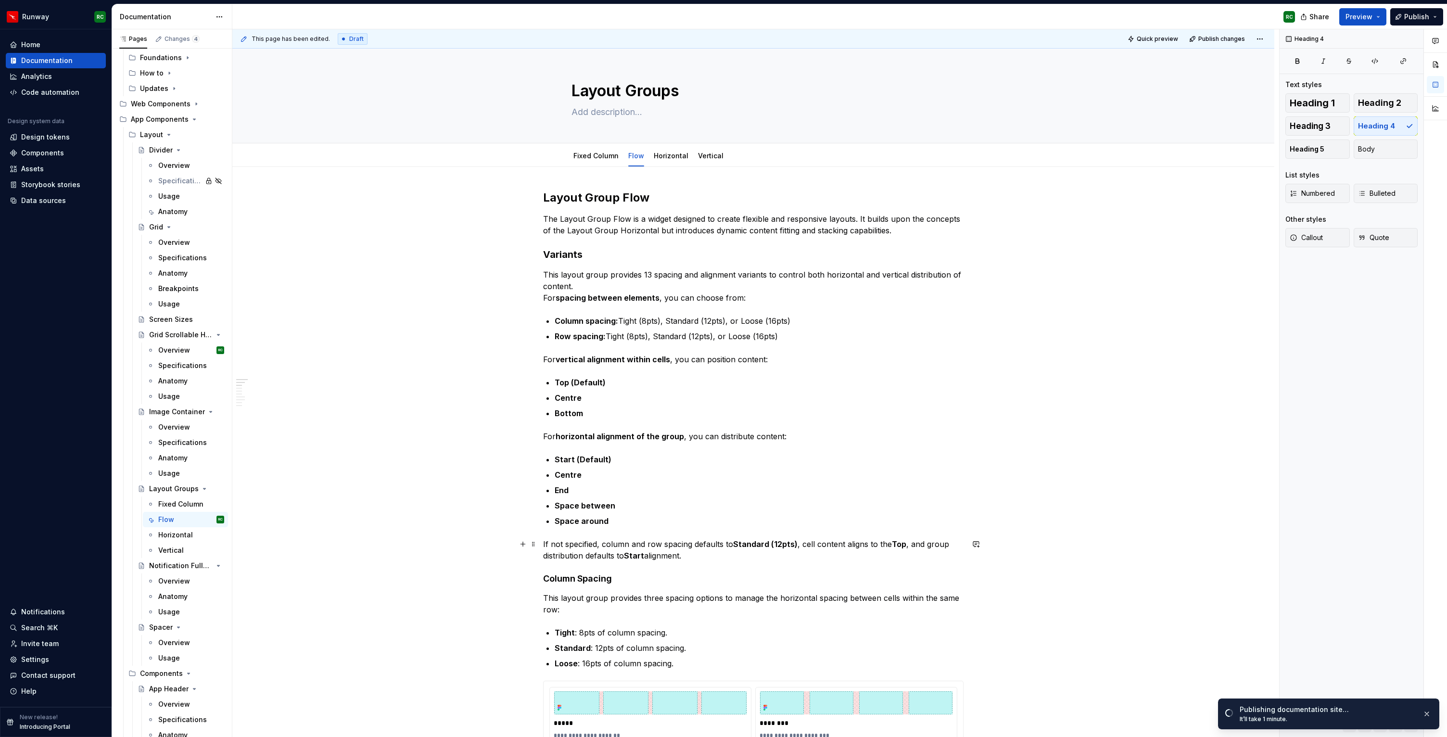
click at [708, 559] on p "If not specified, column and row spacing defaults to Standard (12pts) , cell co…" at bounding box center [753, 549] width 420 height 23
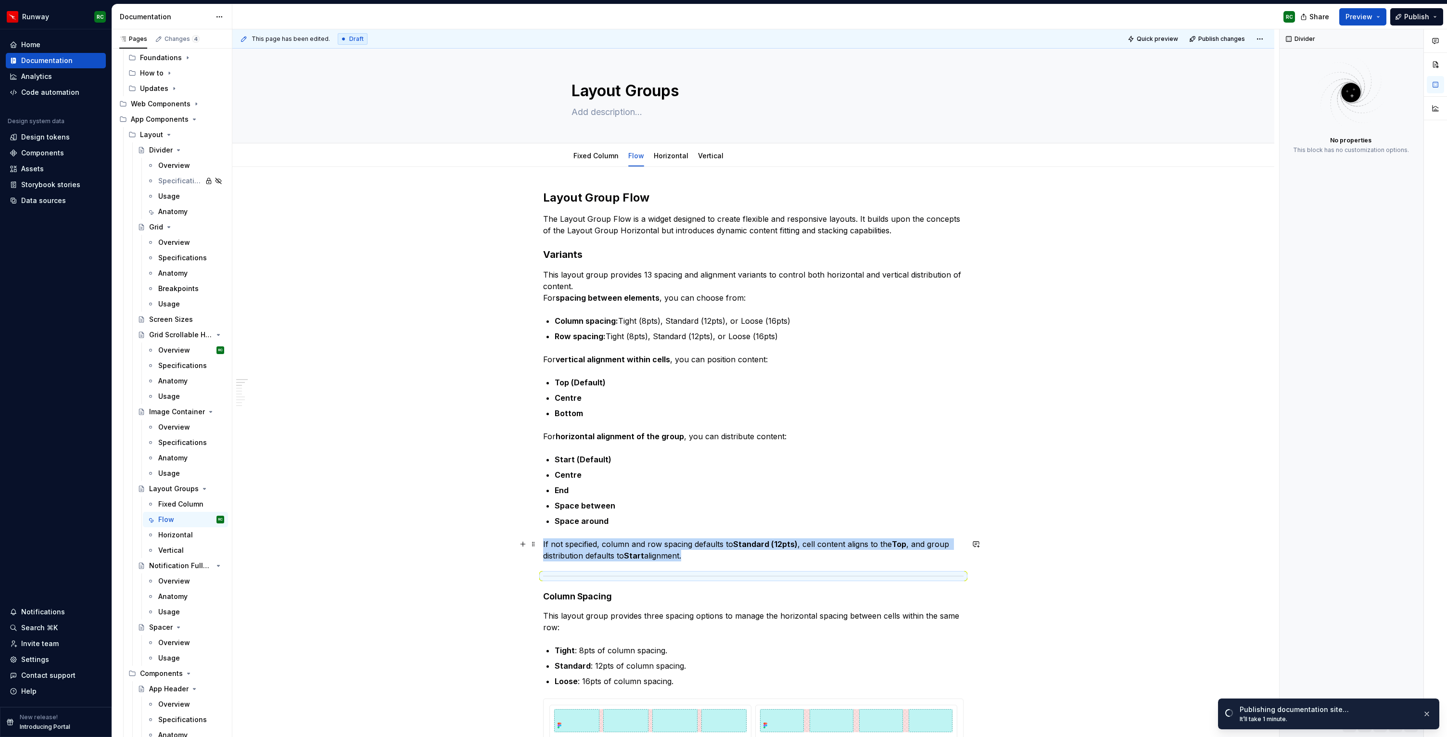
scroll to position [376, 0]
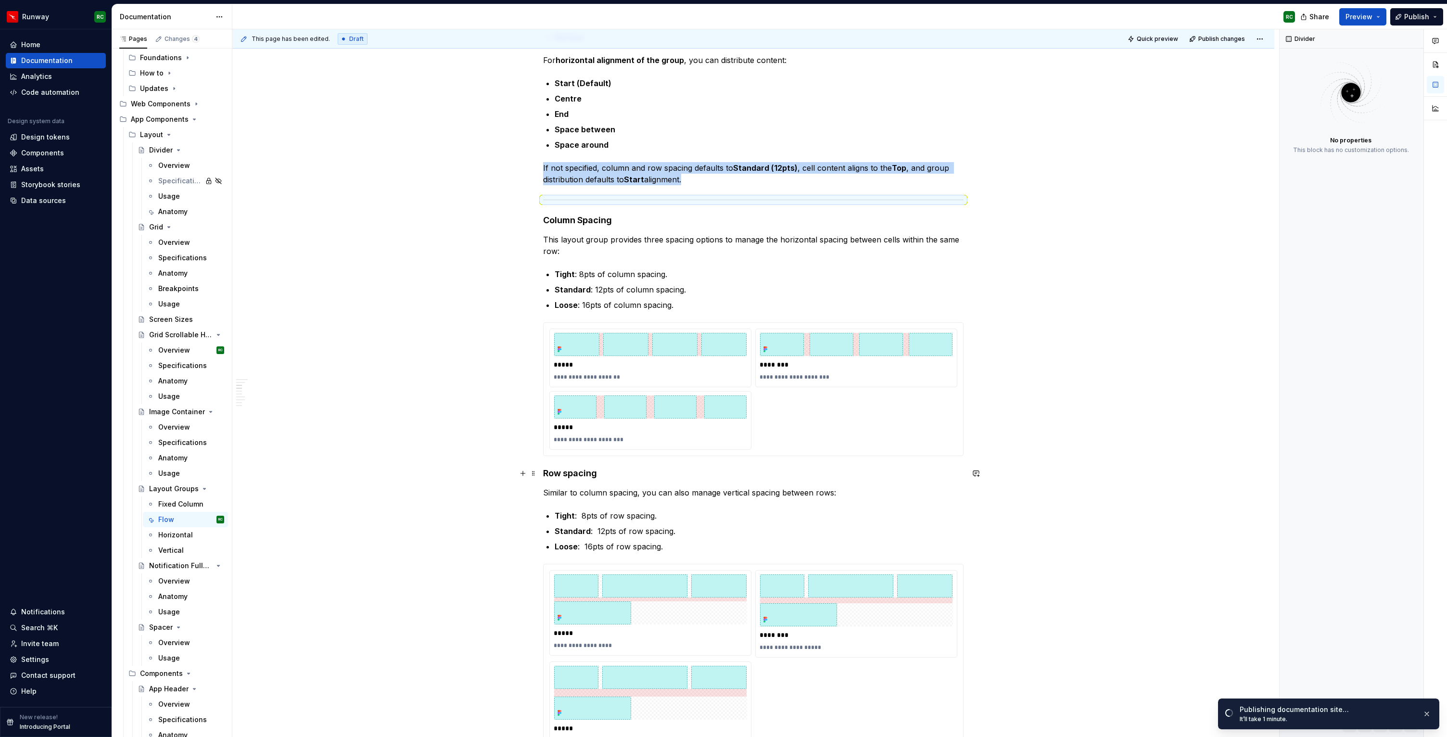
click at [605, 473] on h4 "Row spacing" at bounding box center [753, 473] width 420 height 12
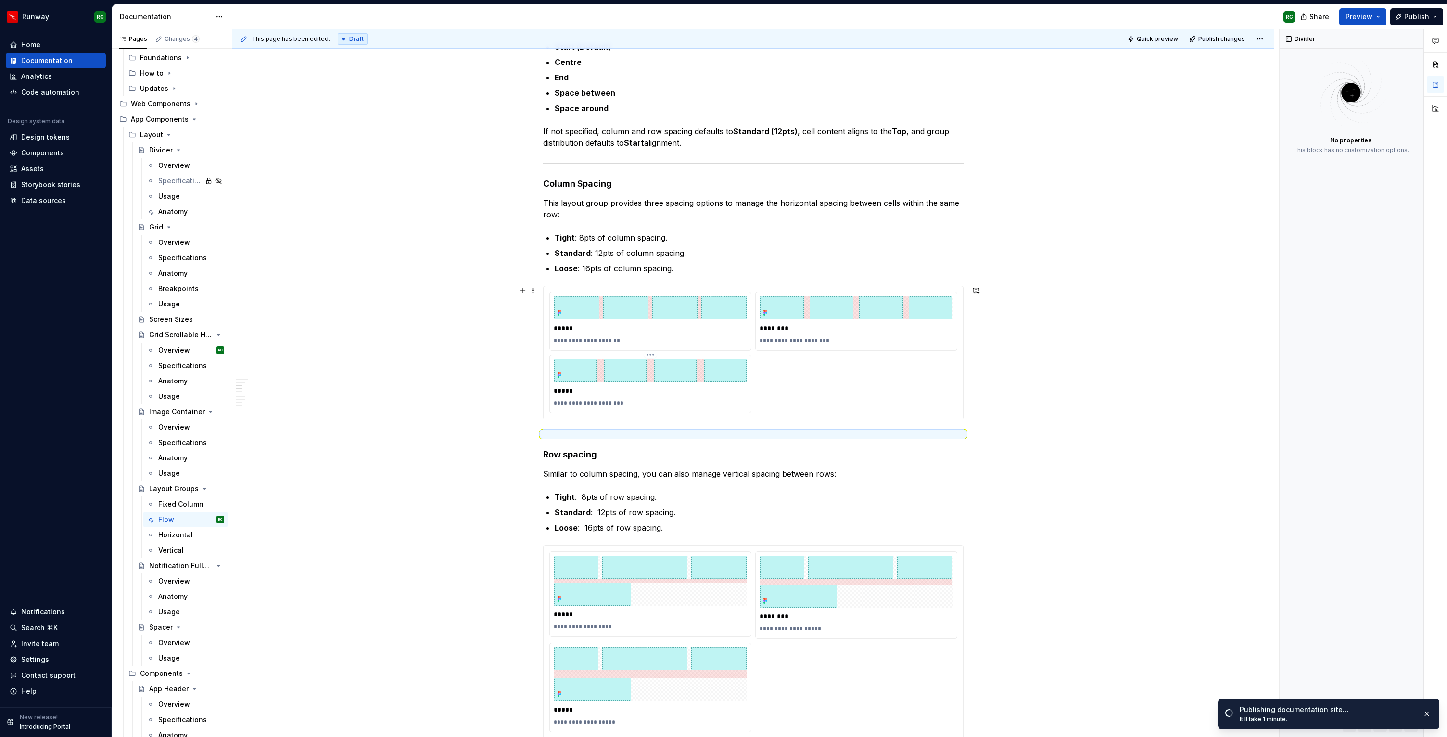
scroll to position [406, 0]
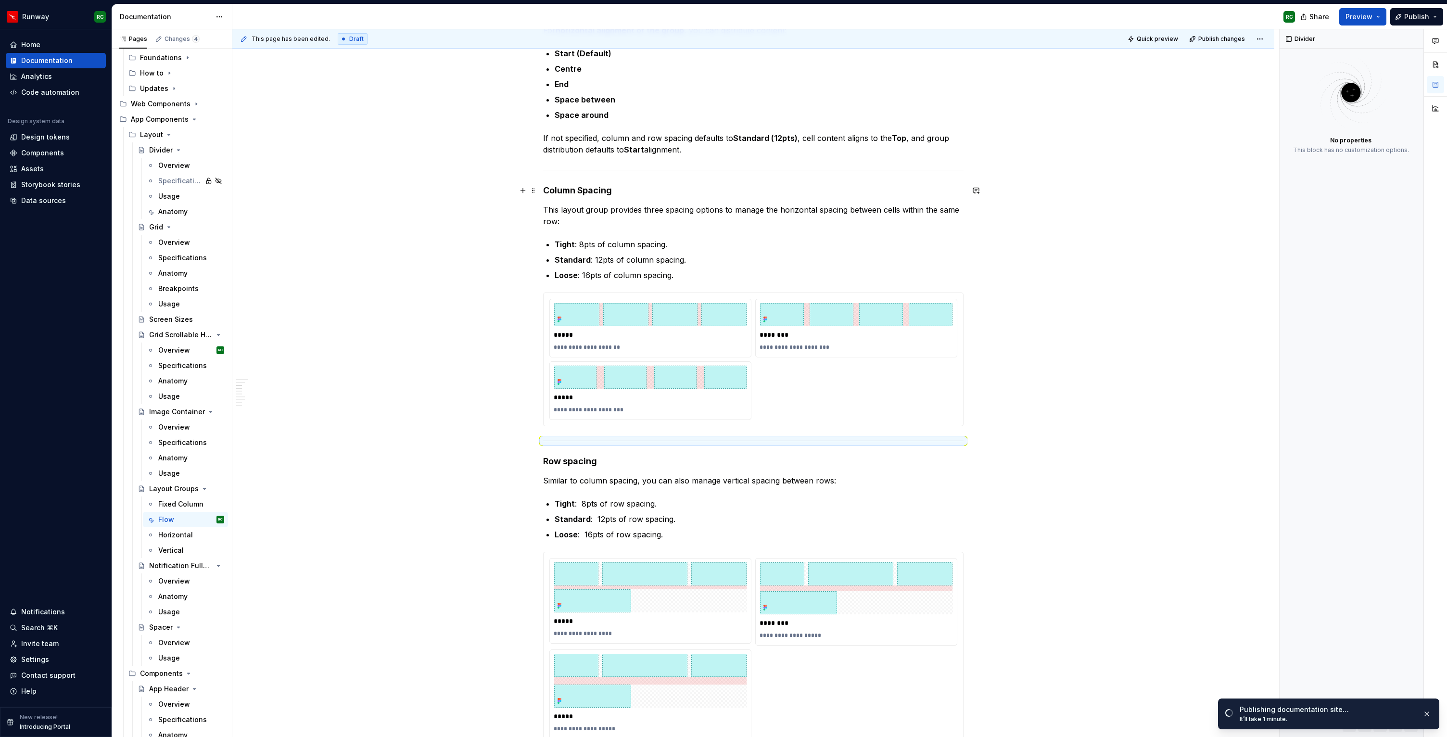
click at [618, 186] on h4 "Column Spacing" at bounding box center [753, 191] width 420 height 12
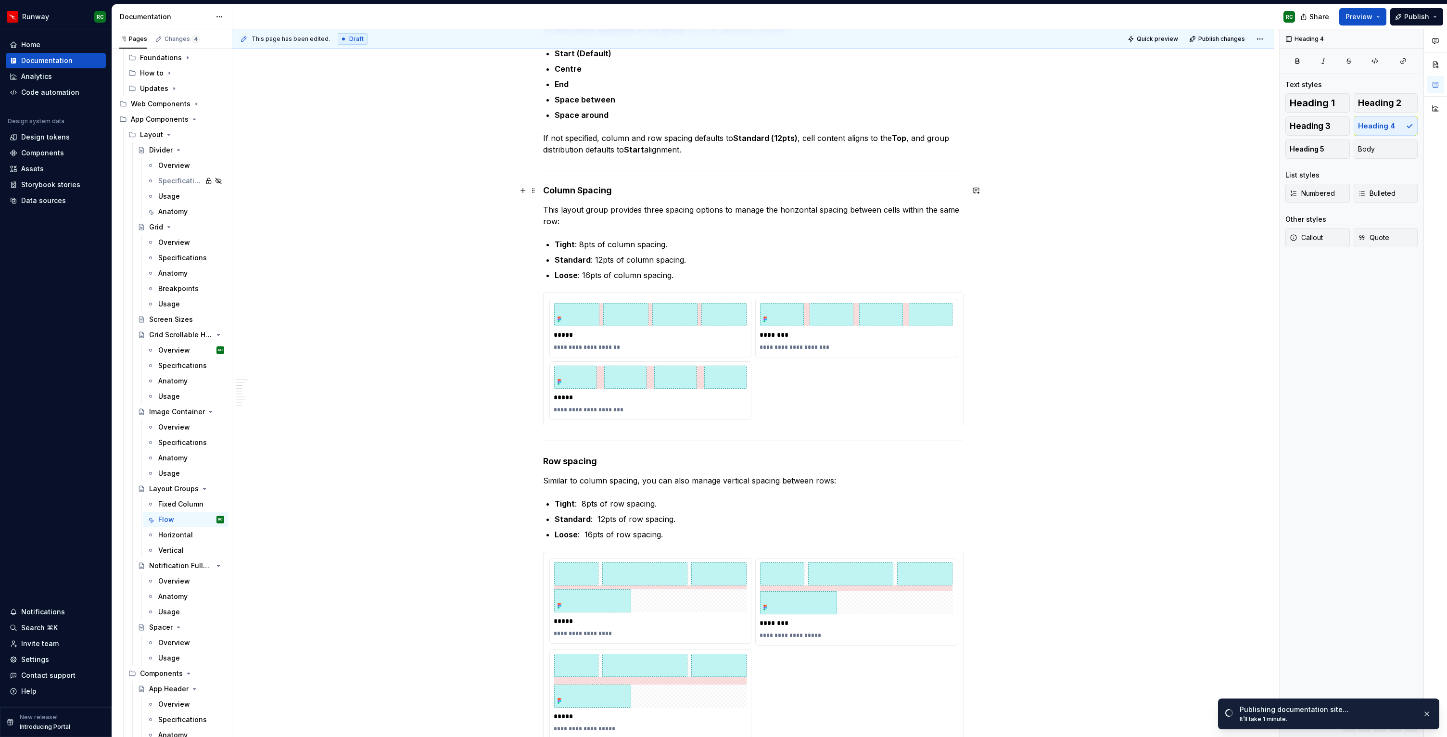
click at [546, 189] on h4 "Column Spacing" at bounding box center [753, 191] width 420 height 12
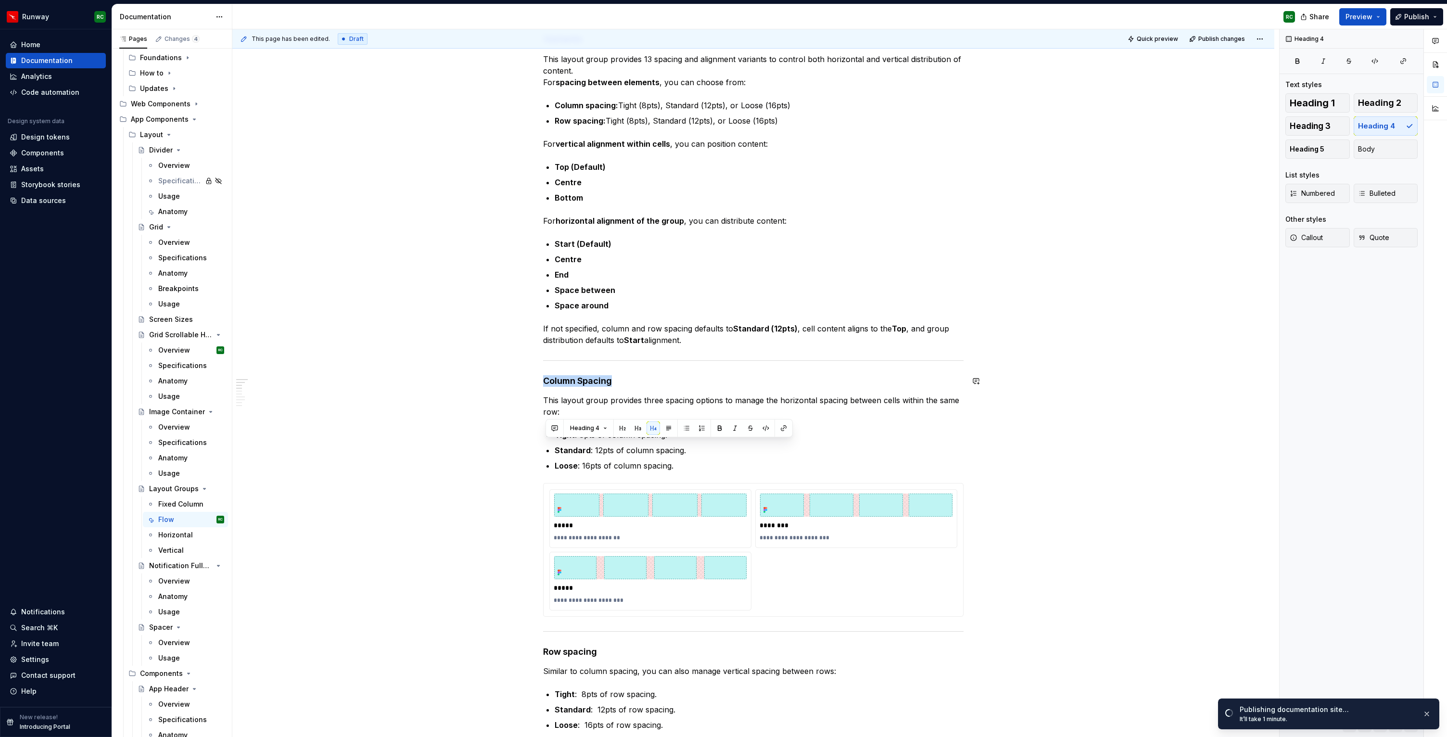
scroll to position [150, 0]
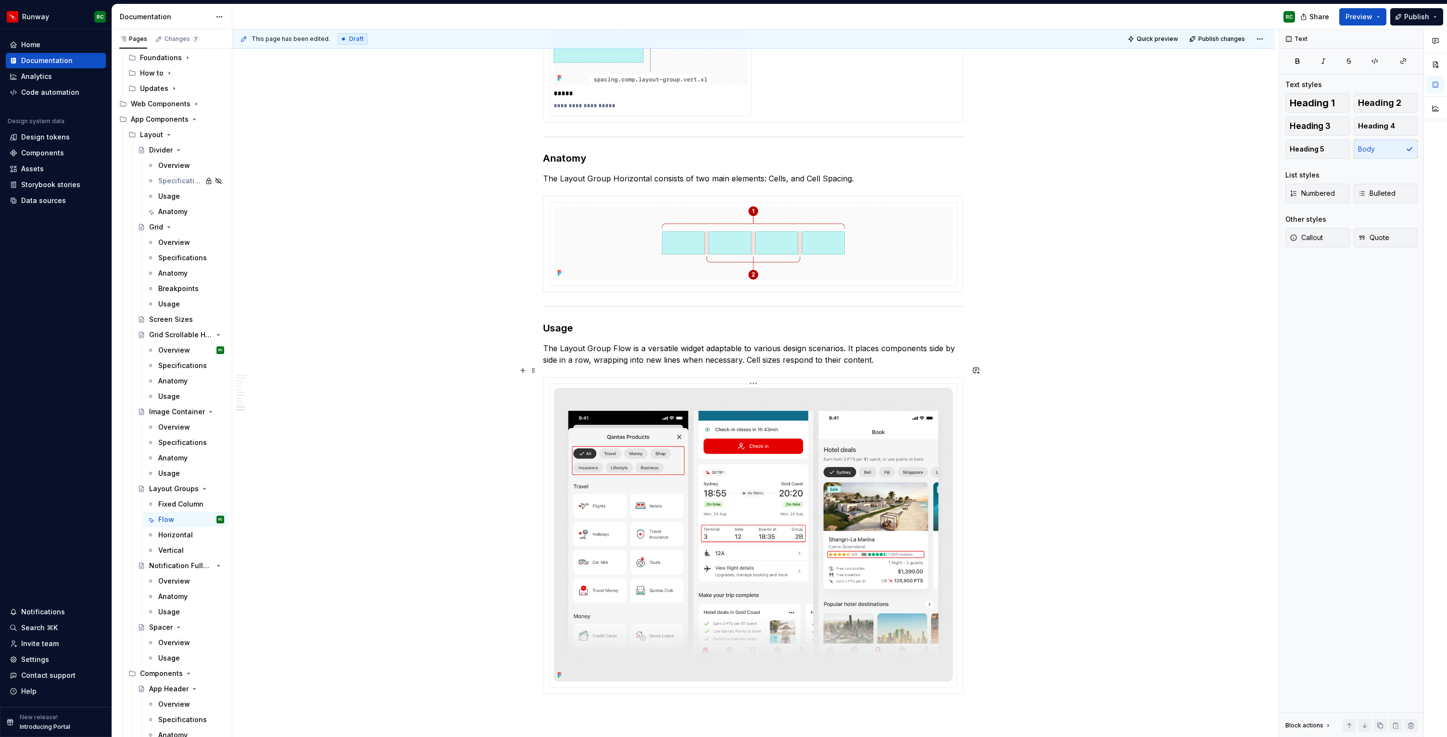
click at [832, 436] on img at bounding box center [753, 535] width 399 height 294
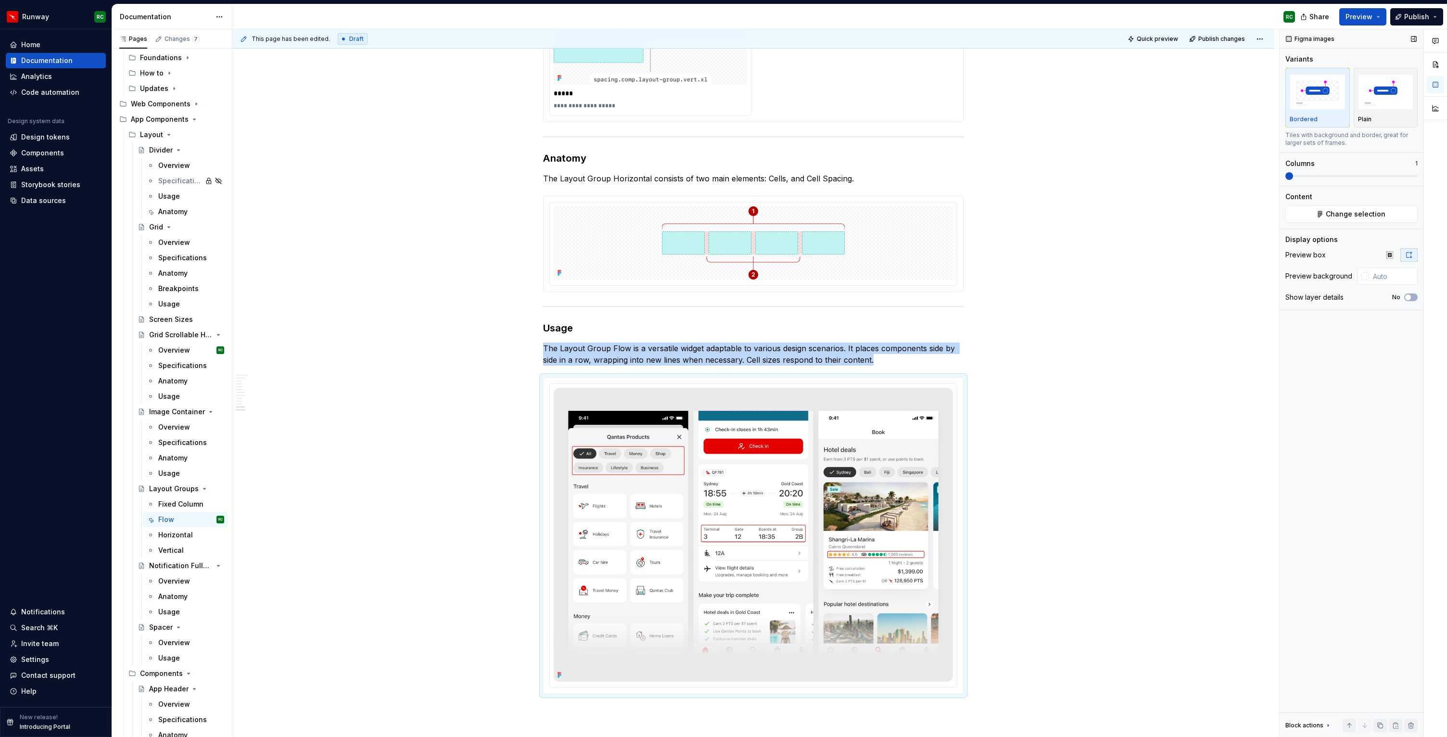
click at [1309, 175] on span at bounding box center [1351, 176] width 132 height 2
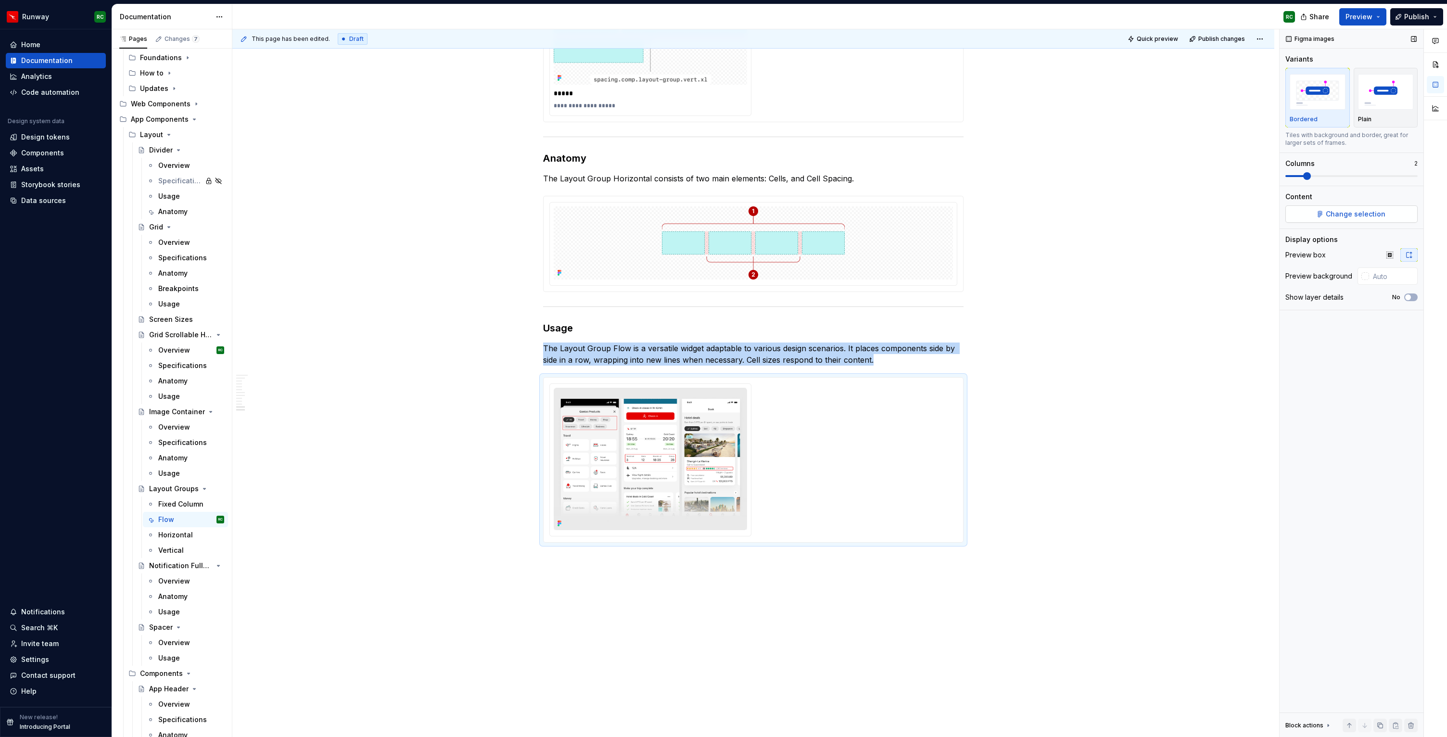
click at [1334, 210] on span "Change selection" at bounding box center [1355, 214] width 60 height 10
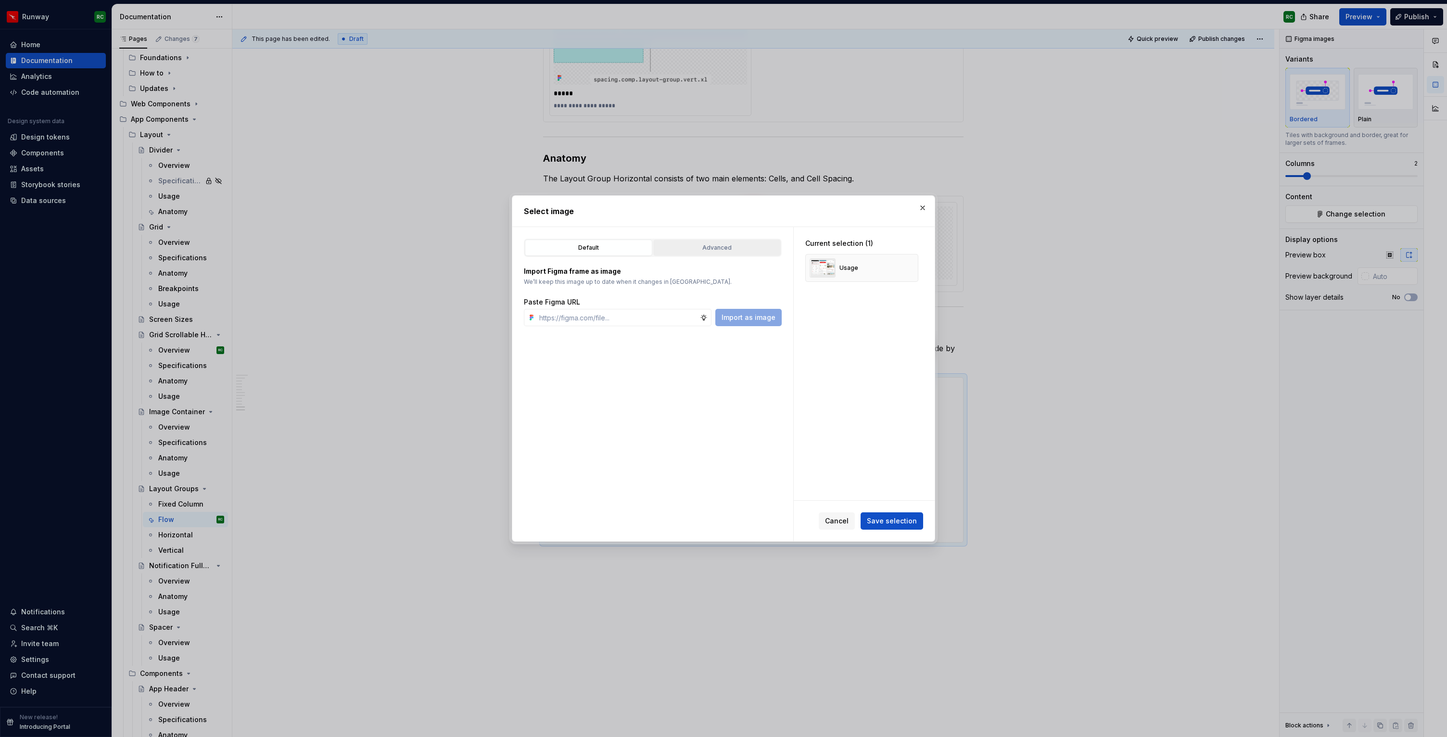
click at [746, 255] on button "Advanced" at bounding box center [716, 247] width 127 height 16
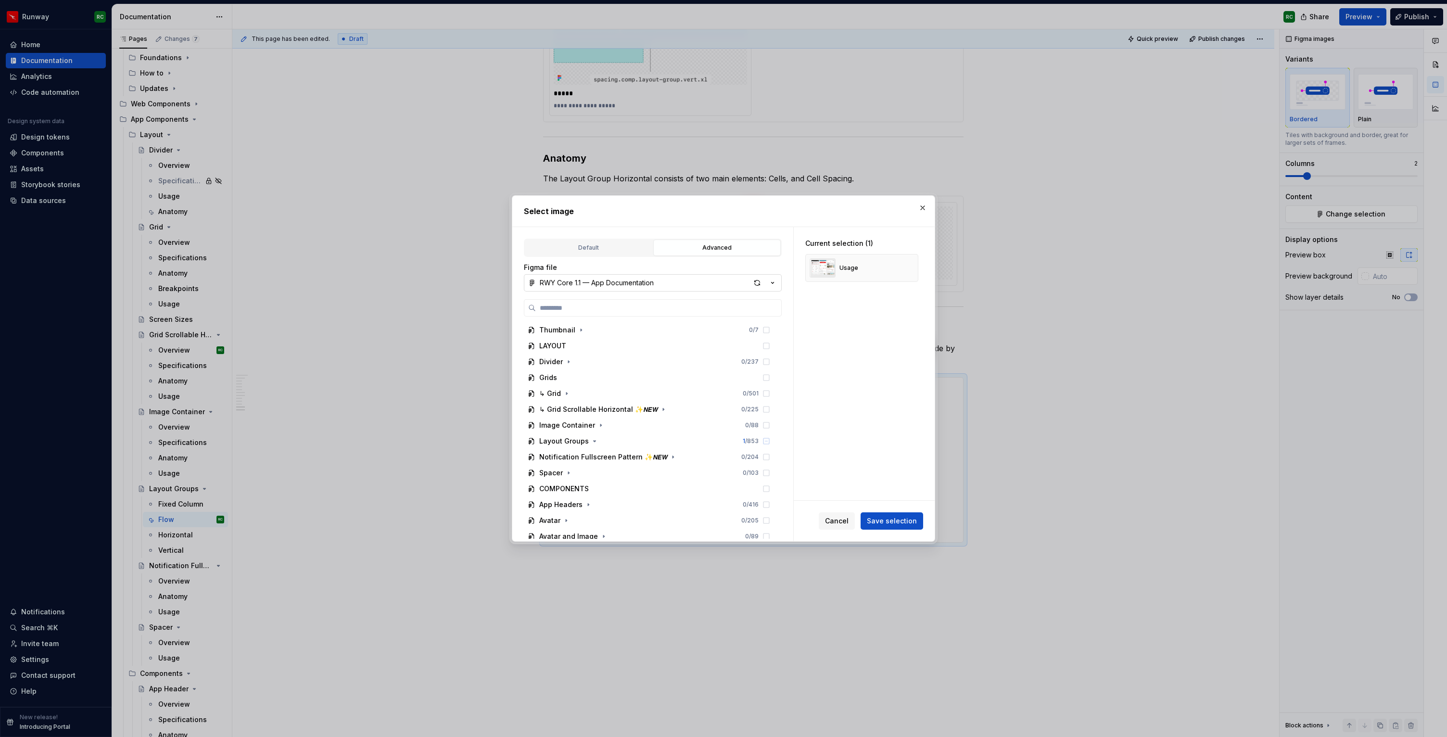
click at [637, 282] on div "RWY Core 1.1 — App Documentation" at bounding box center [597, 283] width 114 height 10
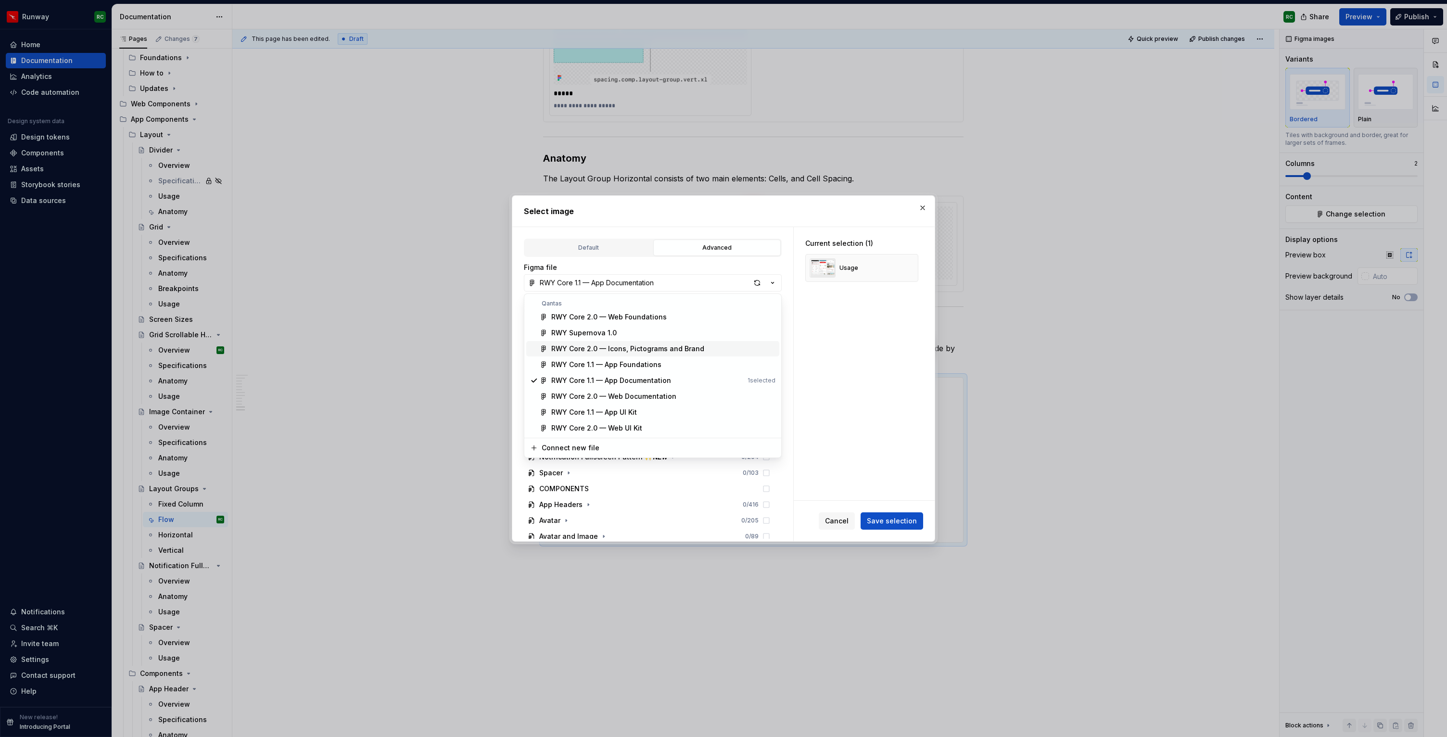
click at [608, 332] on div "RWY Supernova 1.0" at bounding box center [583, 333] width 65 height 10
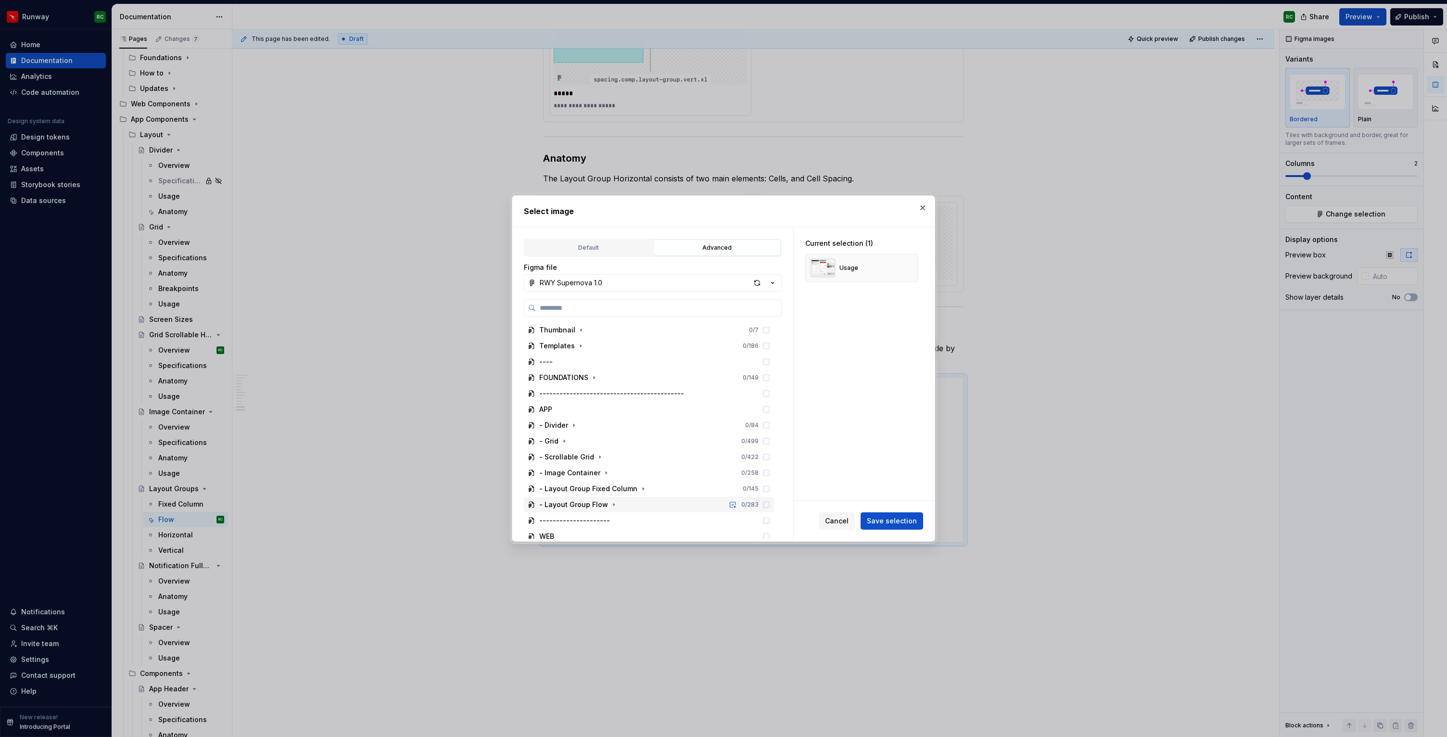
drag, startPoint x: 608, startPoint y: 504, endPoint x: 653, endPoint y: 466, distance: 58.6
click at [610, 504] on icon "button" at bounding box center [614, 505] width 8 height 8
click at [575, 347] on icon "button" at bounding box center [576, 349] width 8 height 8
click at [770, 364] on icon at bounding box center [766, 365] width 8 height 8
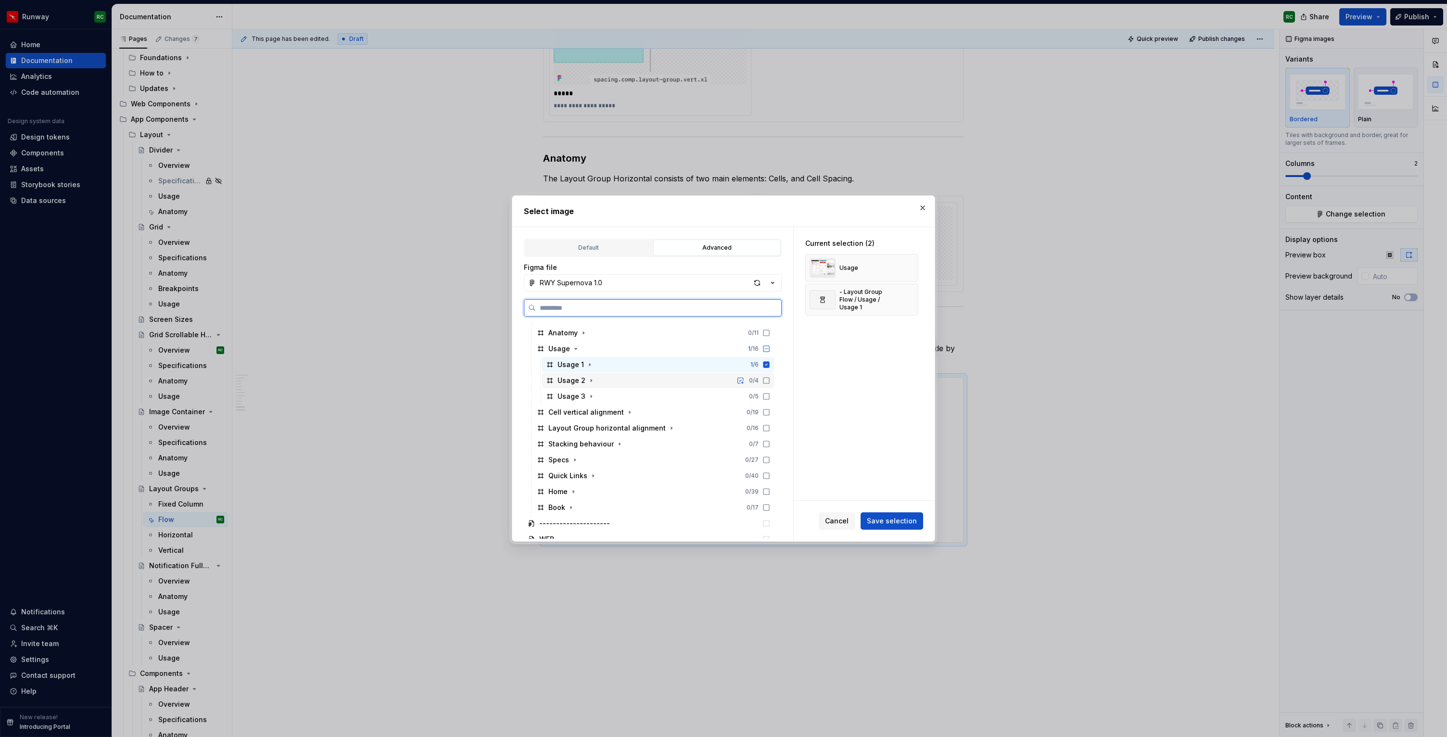
click at [770, 381] on icon at bounding box center [766, 381] width 8 height 8
click at [770, 396] on icon at bounding box center [766, 396] width 8 height 8
click at [913, 265] on button "button" at bounding box center [906, 267] width 13 height 13
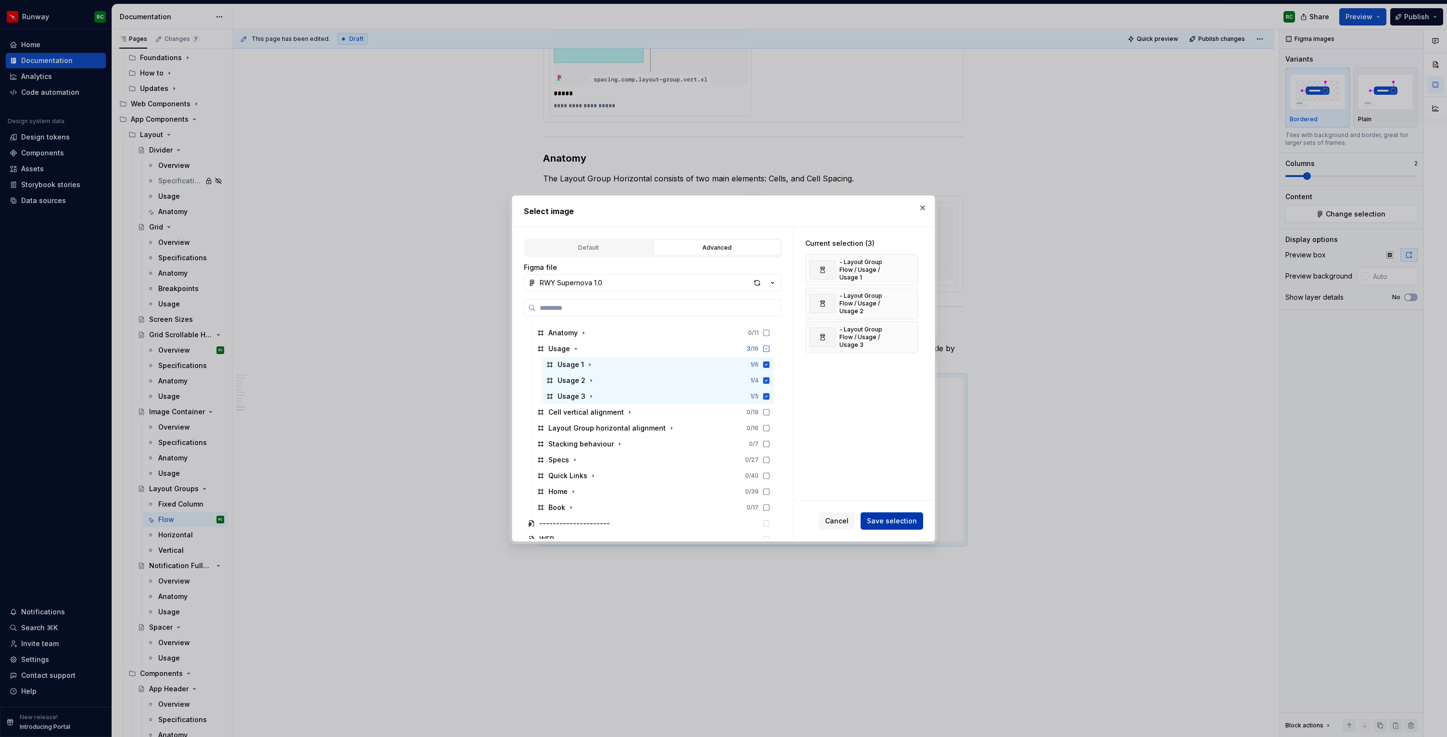
click at [895, 523] on span "Save selection" at bounding box center [892, 521] width 50 height 10
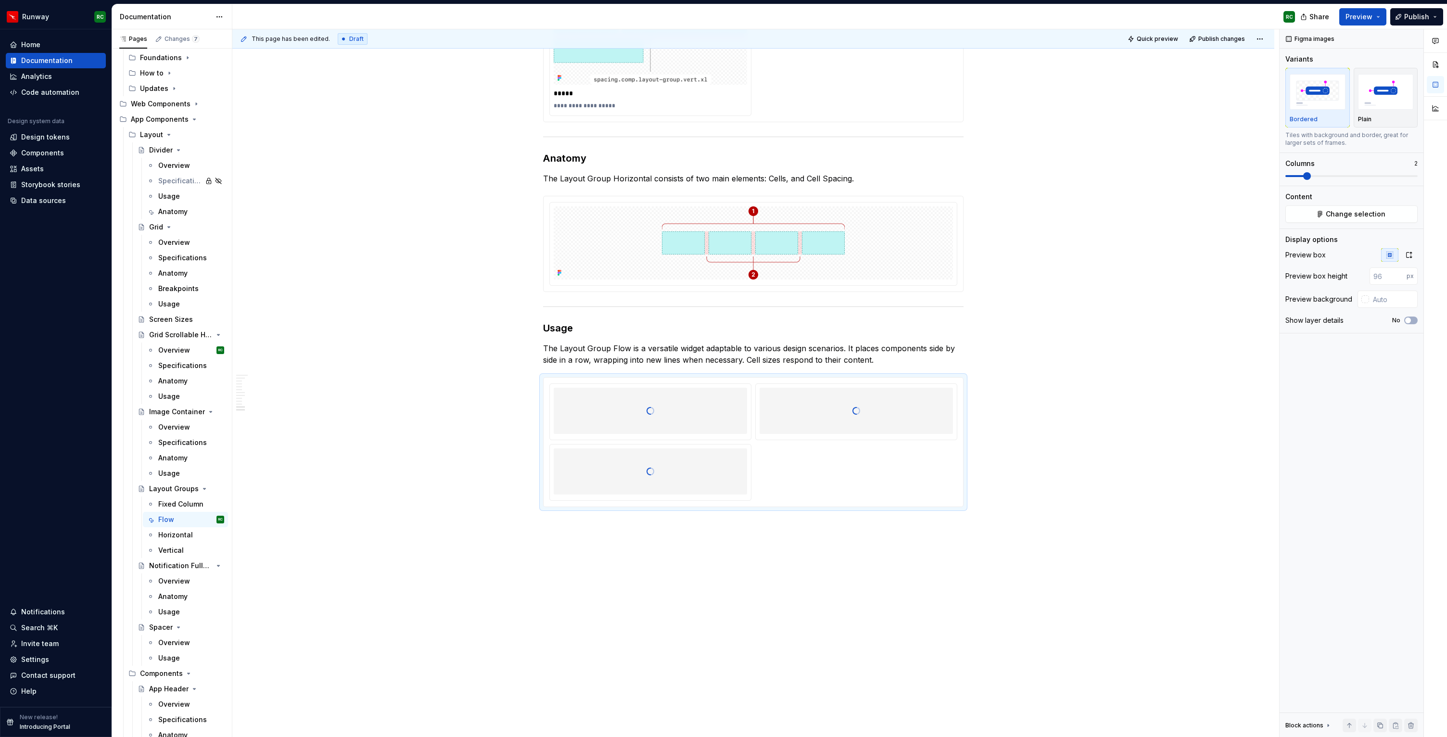
scroll to position [2563, 0]
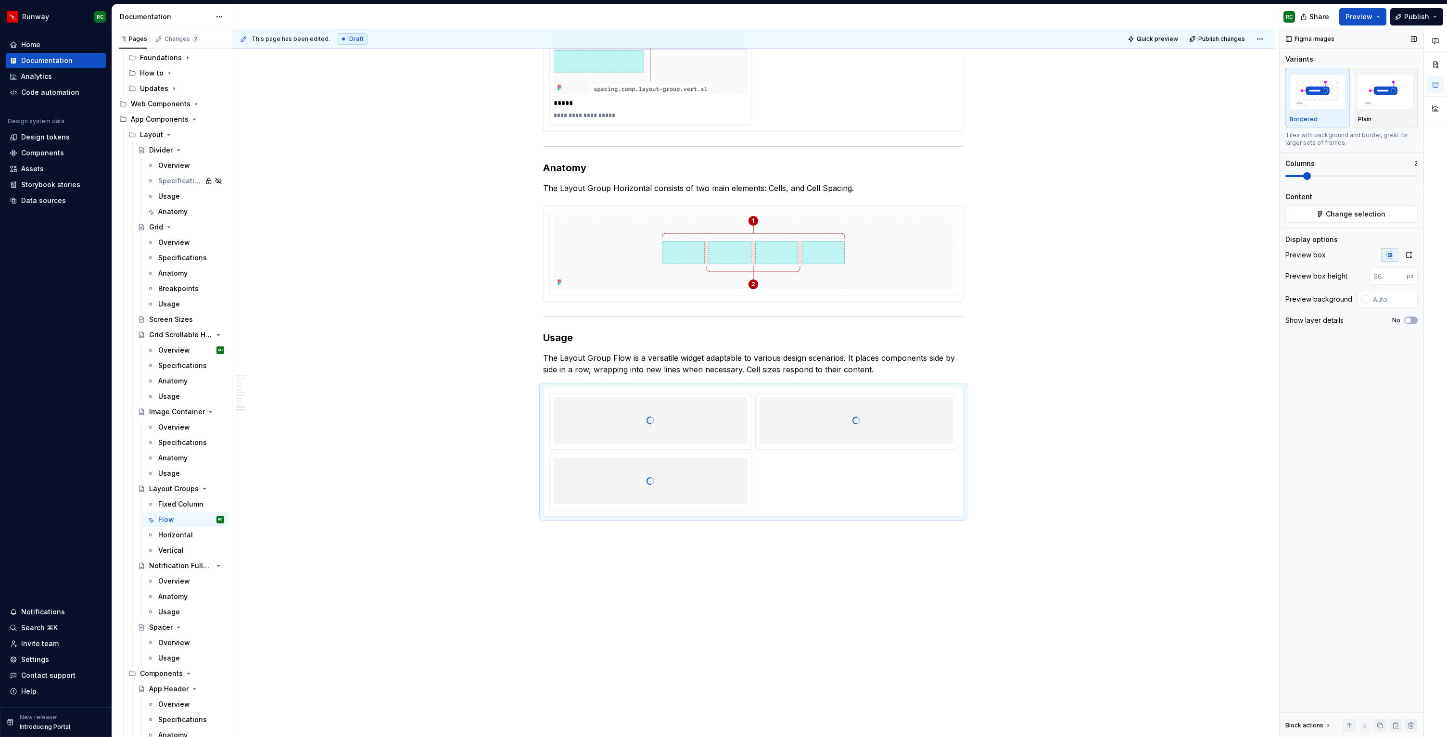
click at [1414, 317] on button "No" at bounding box center [1410, 320] width 13 height 8
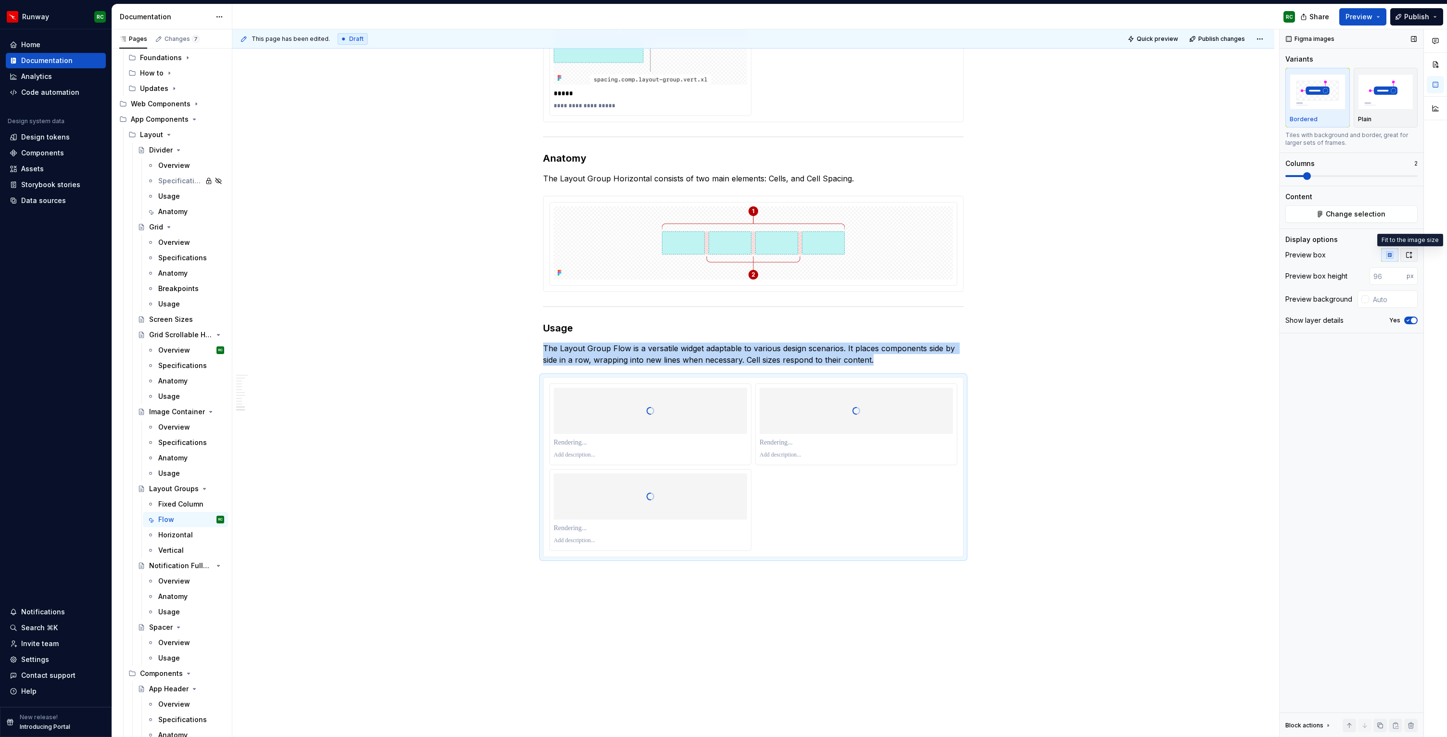
click at [1410, 257] on icon "button" at bounding box center [1408, 255] width 5 height 6
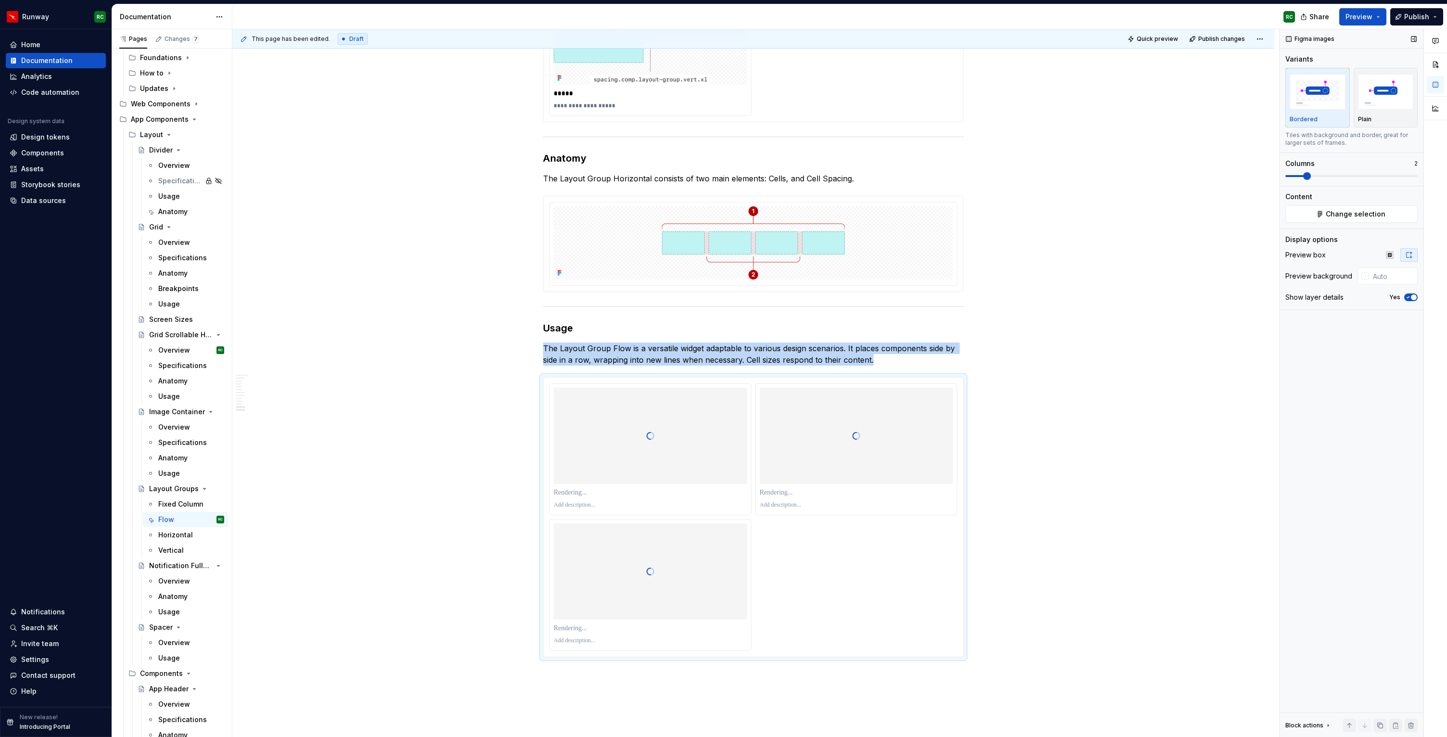
click at [1404, 296] on icon "button" at bounding box center [1408, 297] width 8 height 6
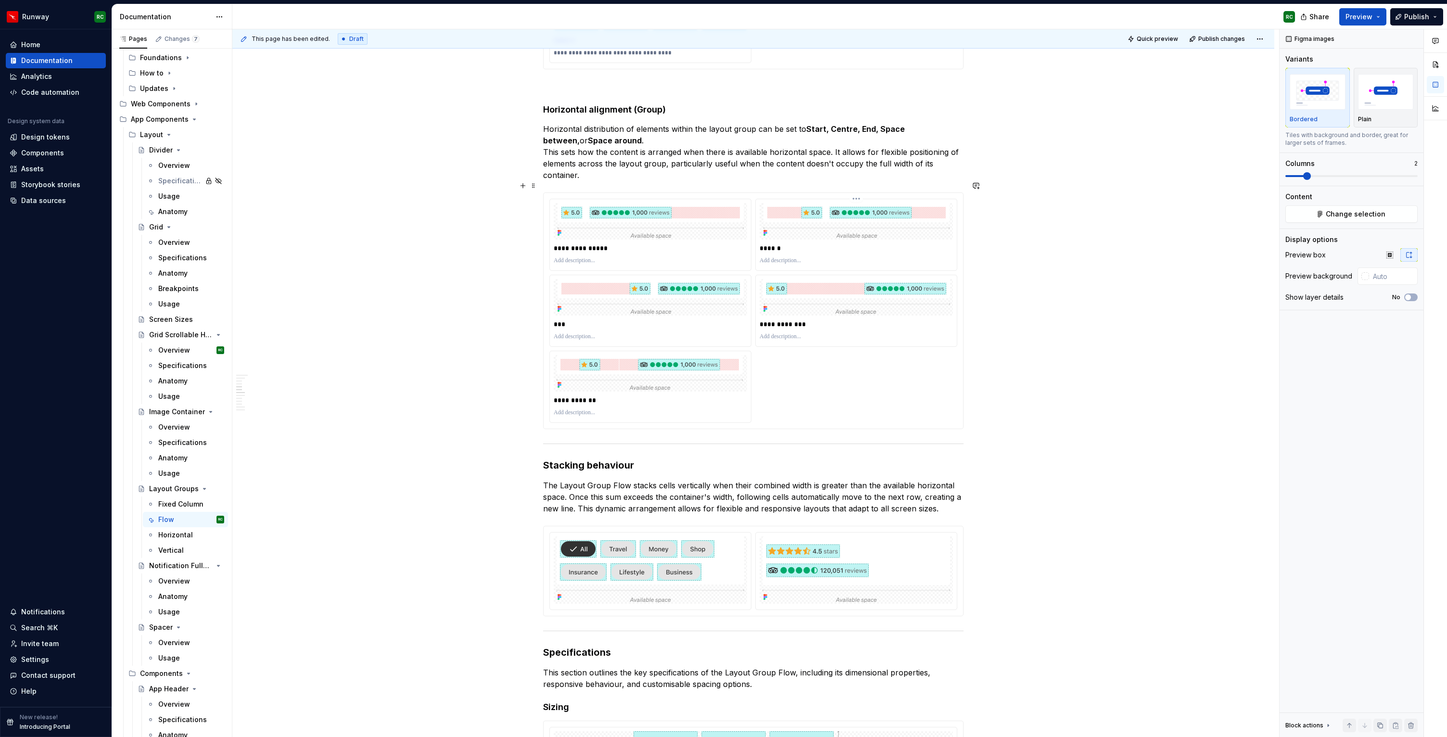
scroll to position [1459, 0]
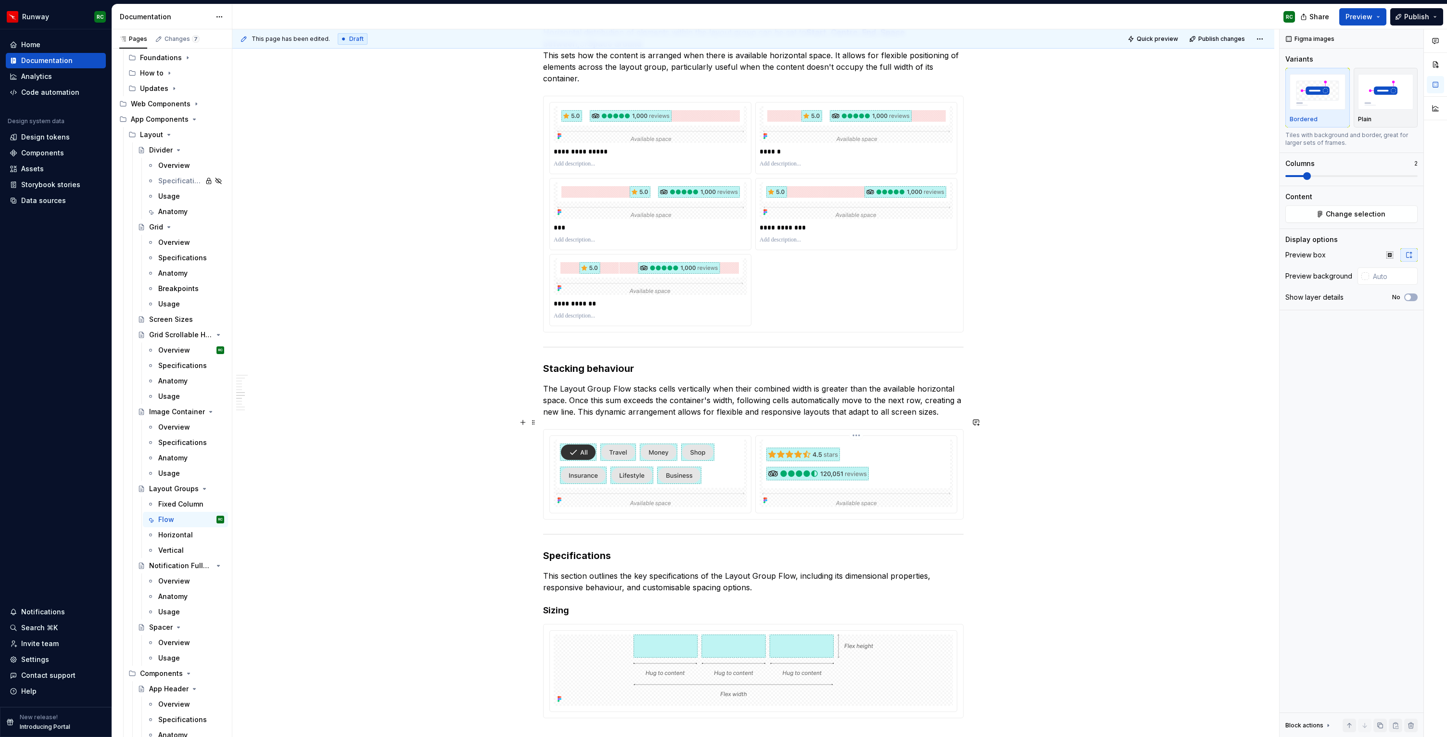
click at [810, 484] on img at bounding box center [856, 473] width 188 height 67
click at [784, 639] on img at bounding box center [753, 669] width 240 height 71
click at [839, 302] on div "**********" at bounding box center [753, 214] width 408 height 224
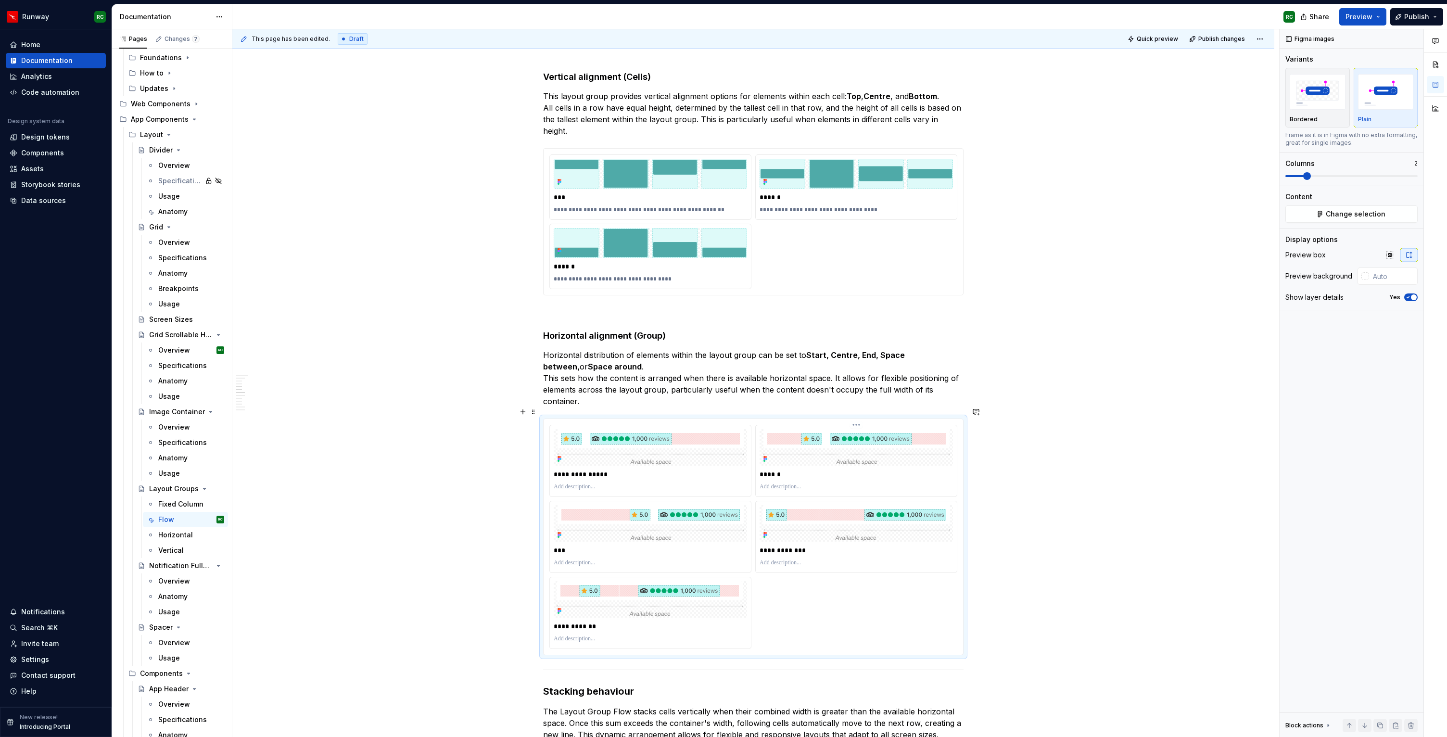
scroll to position [1147, 0]
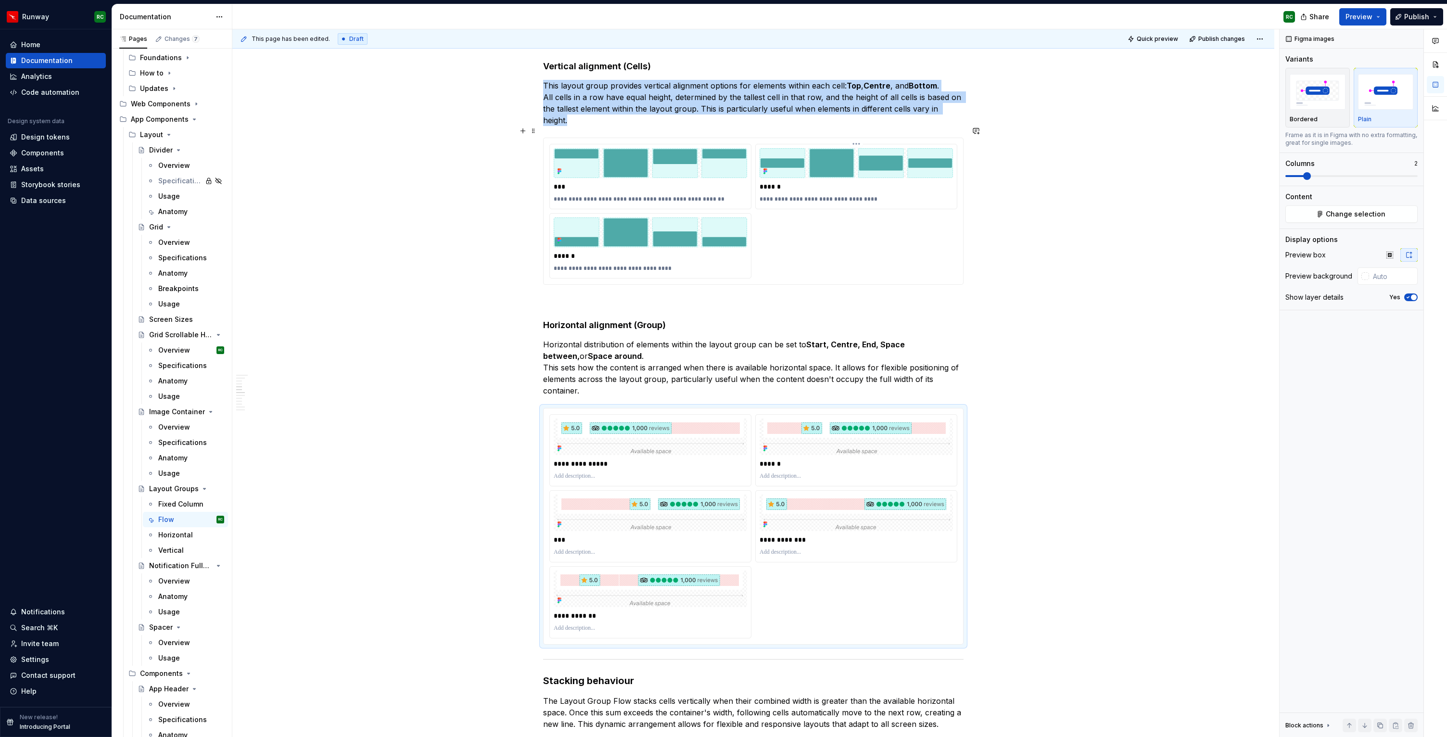
click at [875, 151] on img at bounding box center [855, 163] width 193 height 30
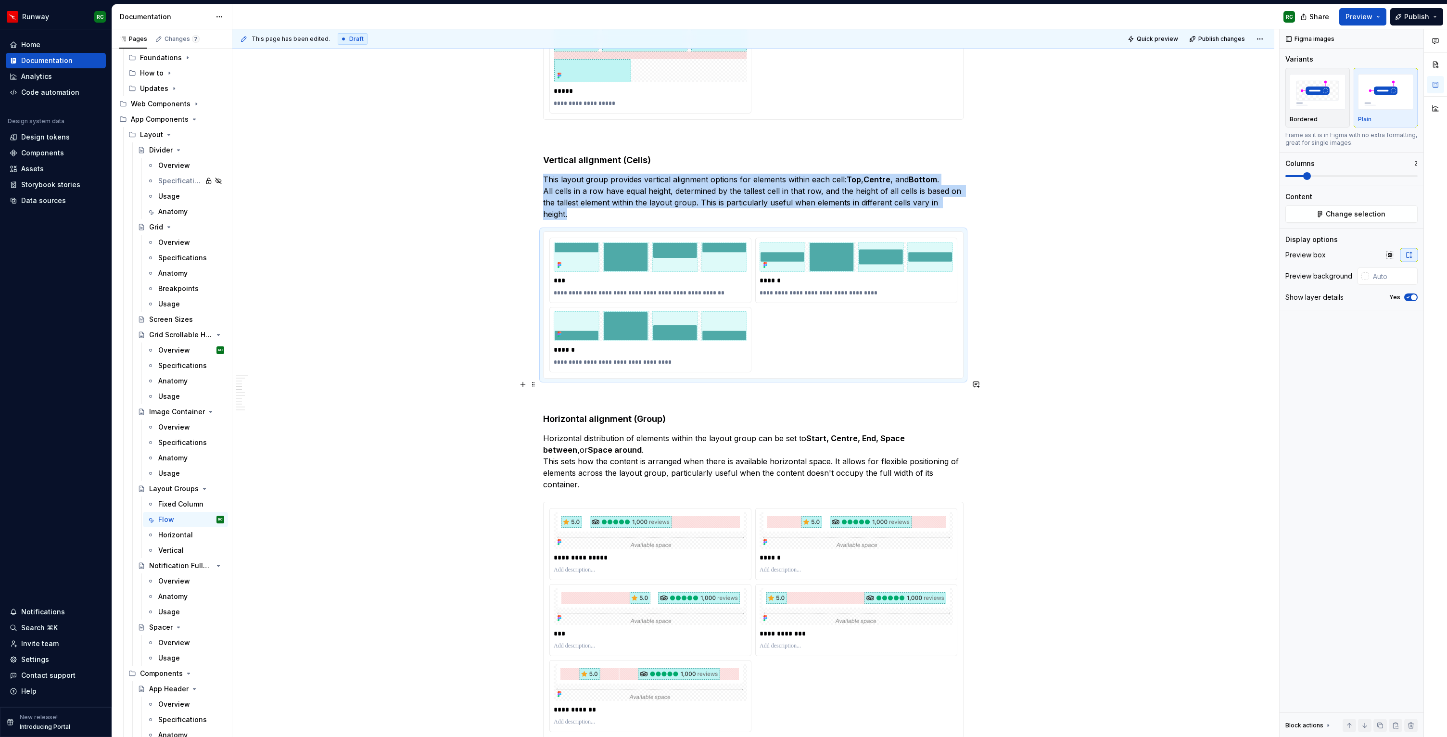
scroll to position [1049, 0]
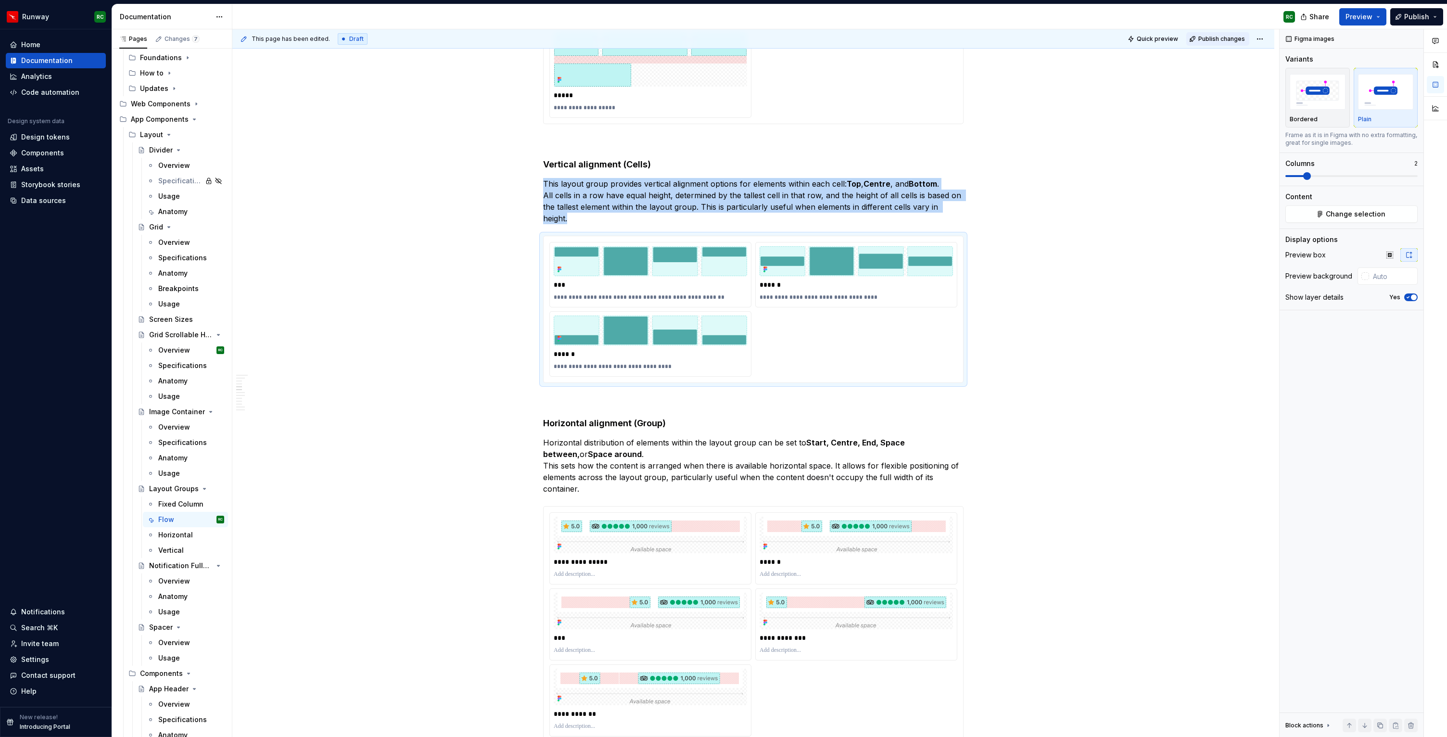
click at [1206, 32] on button "Publish changes" at bounding box center [1217, 38] width 63 height 13
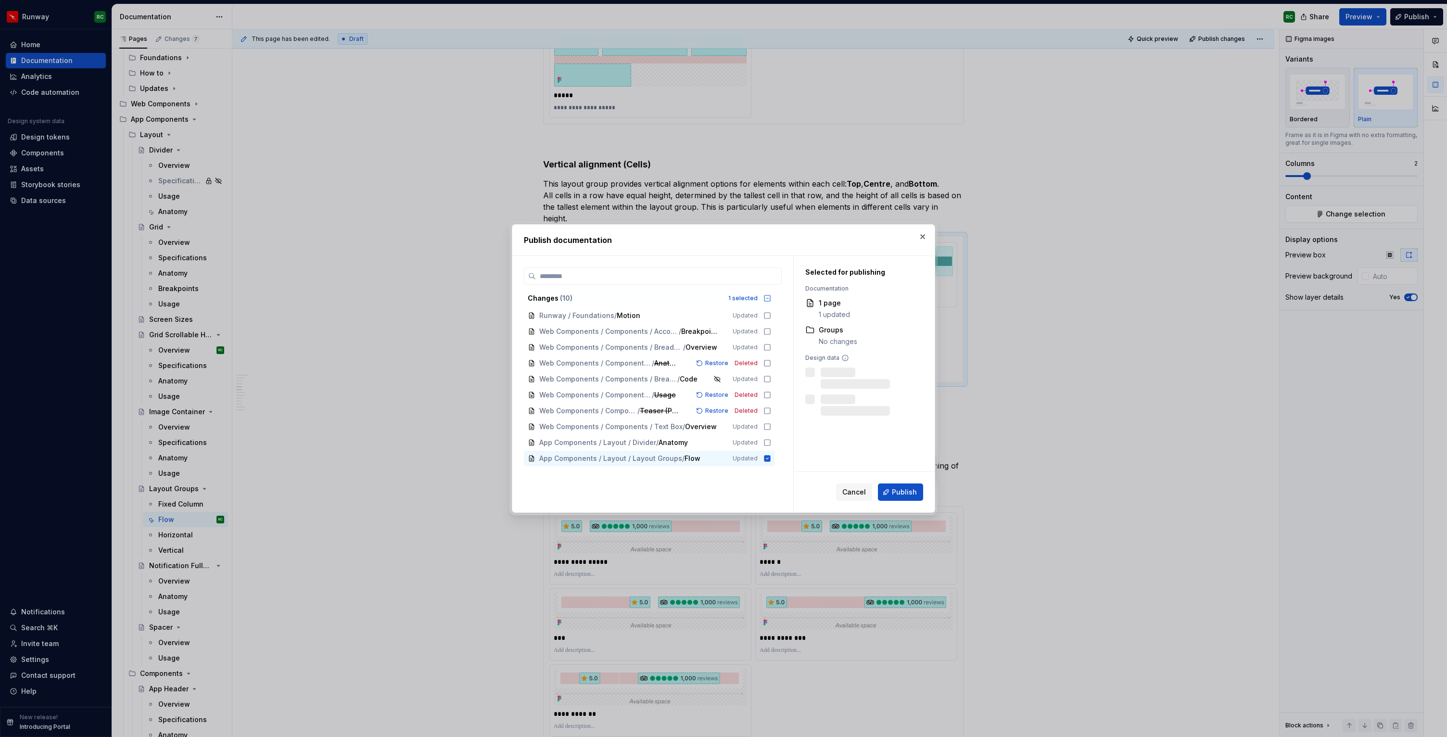
click at [915, 495] on span "Publish" at bounding box center [904, 492] width 25 height 10
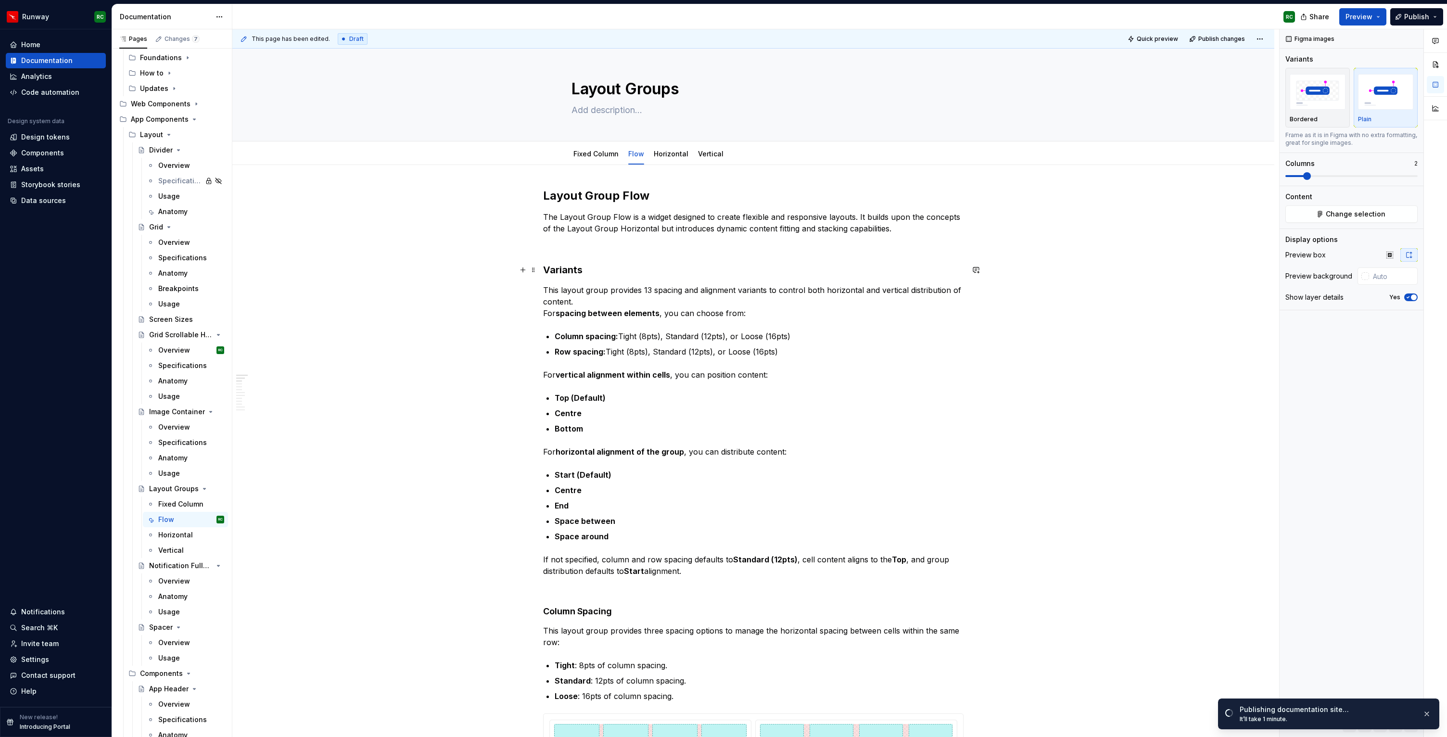
scroll to position [2, 0]
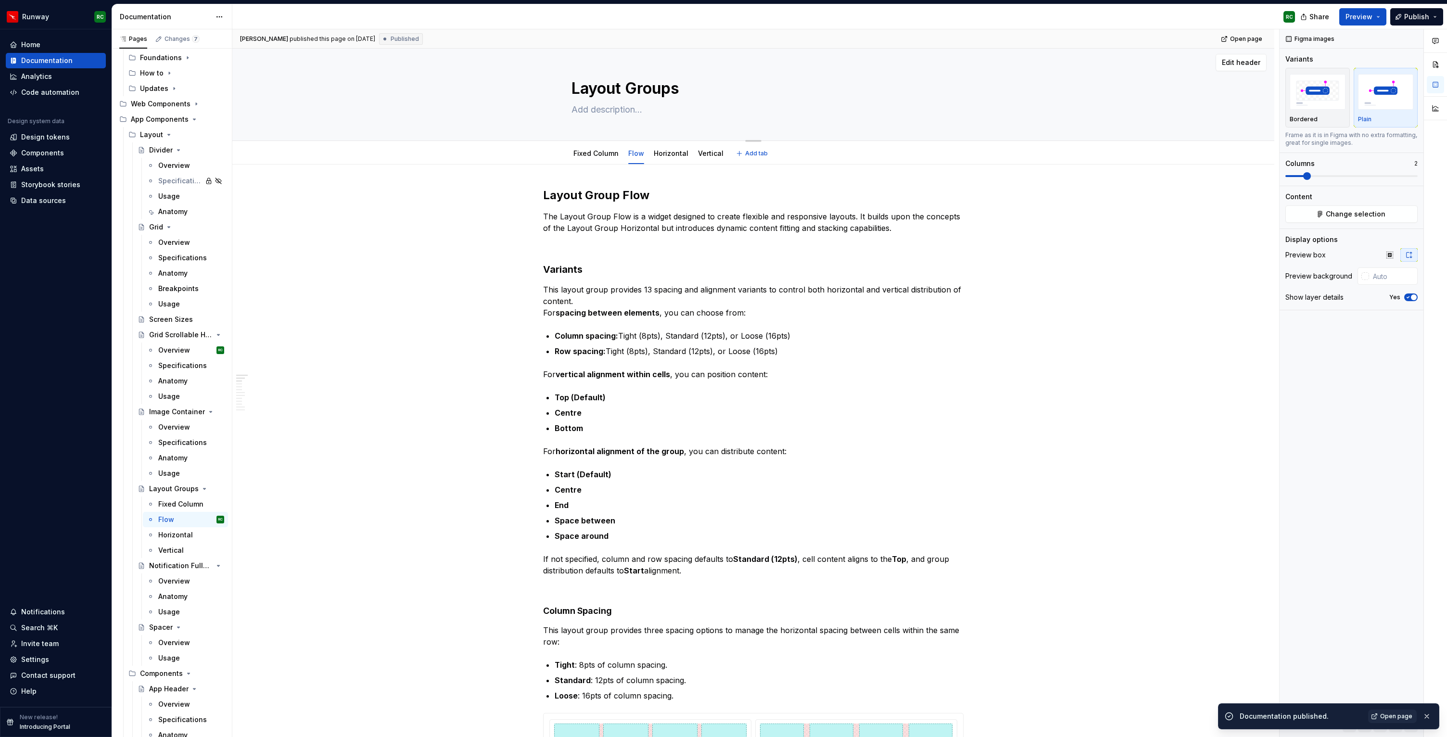
click at [619, 107] on textarea at bounding box center [751, 109] width 364 height 15
paste textarea "Layout Groups are container components that organise child elements within an i…"
type textarea "*"
type textarea "Layout Groups are container components that organise child elements within an i…"
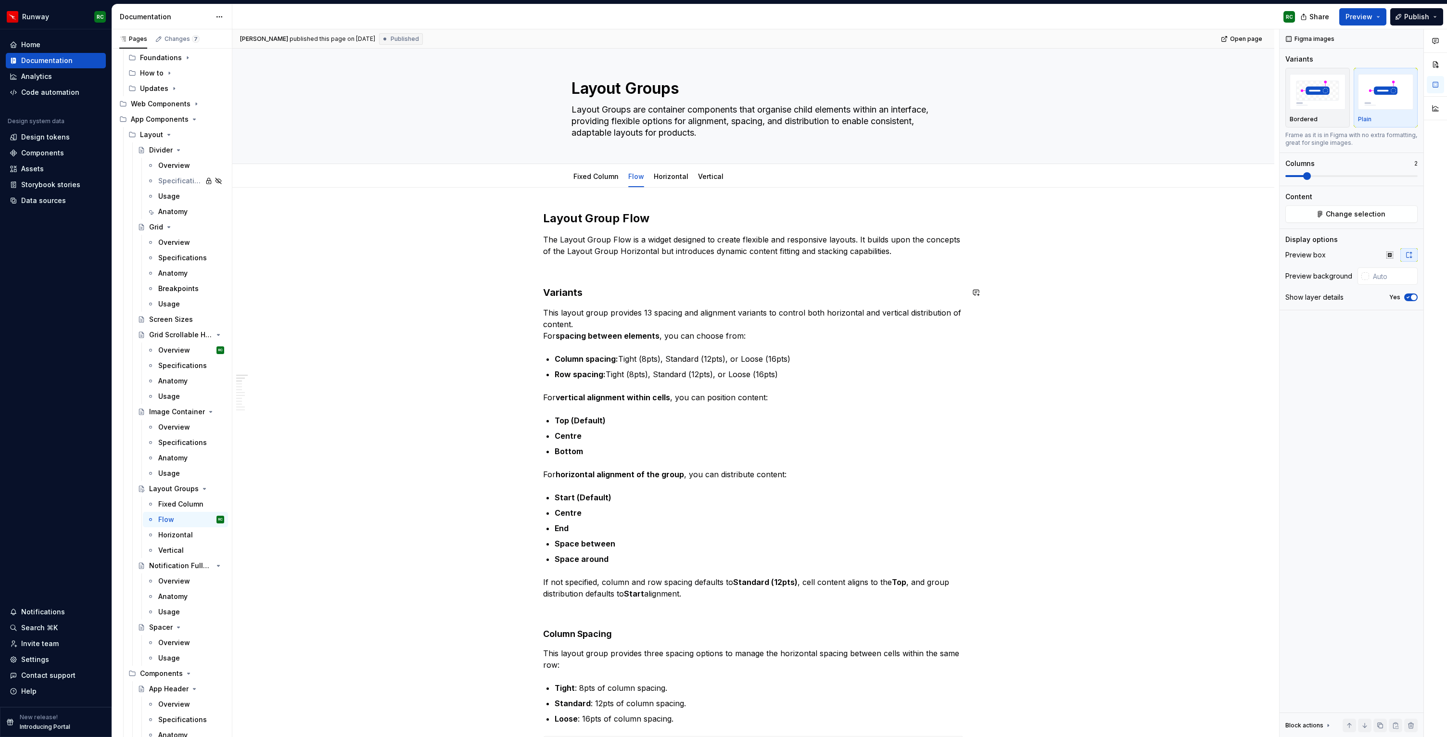
type textarea "*"
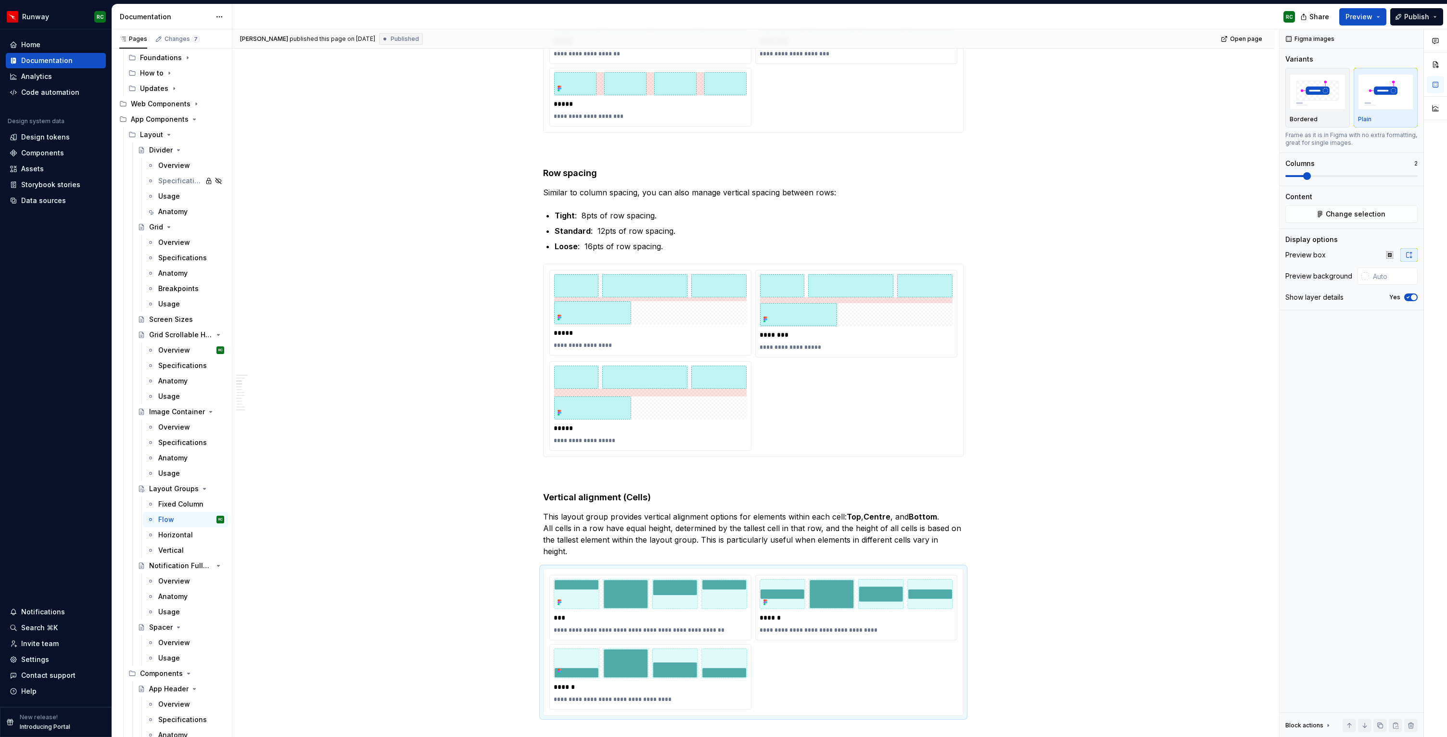
scroll to position [764, 0]
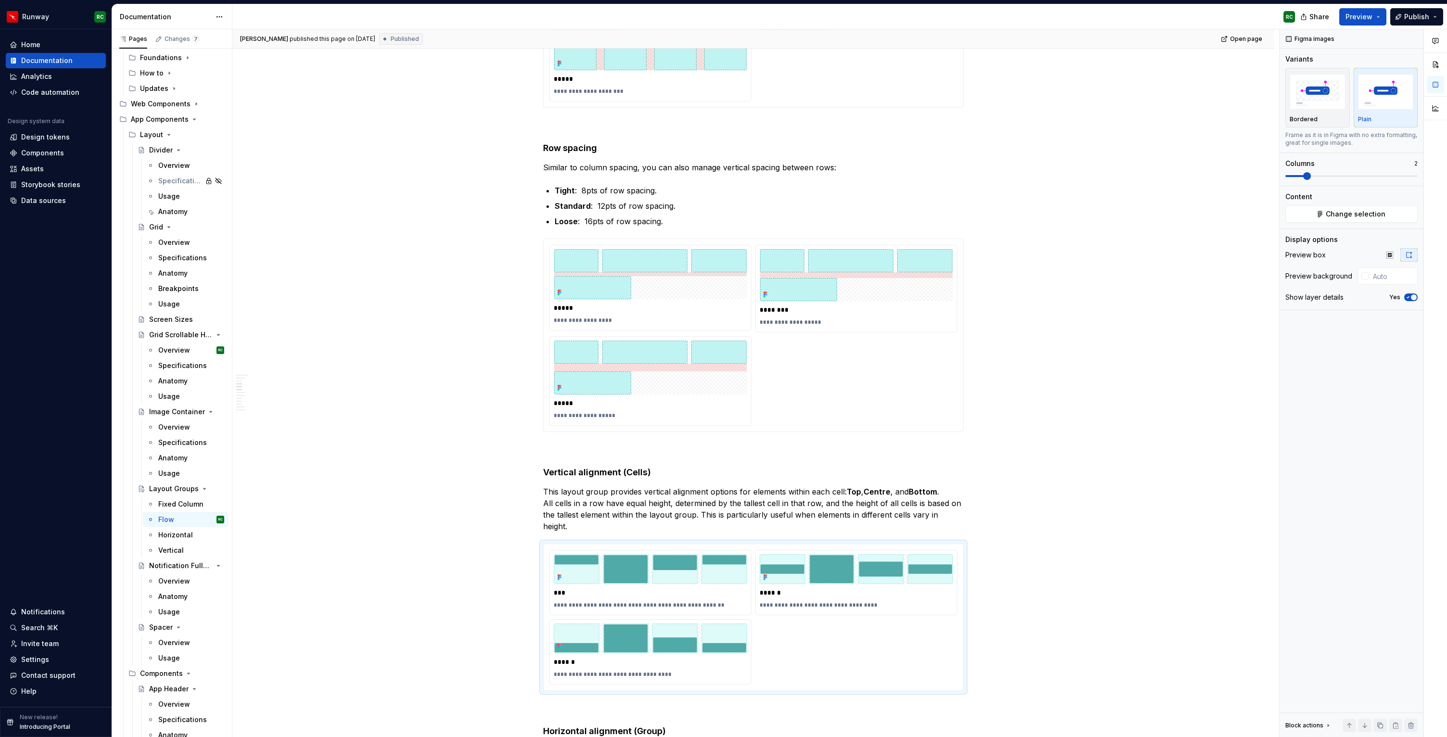
type textarea "Layout Groups are container components that organise child elements within an i…"
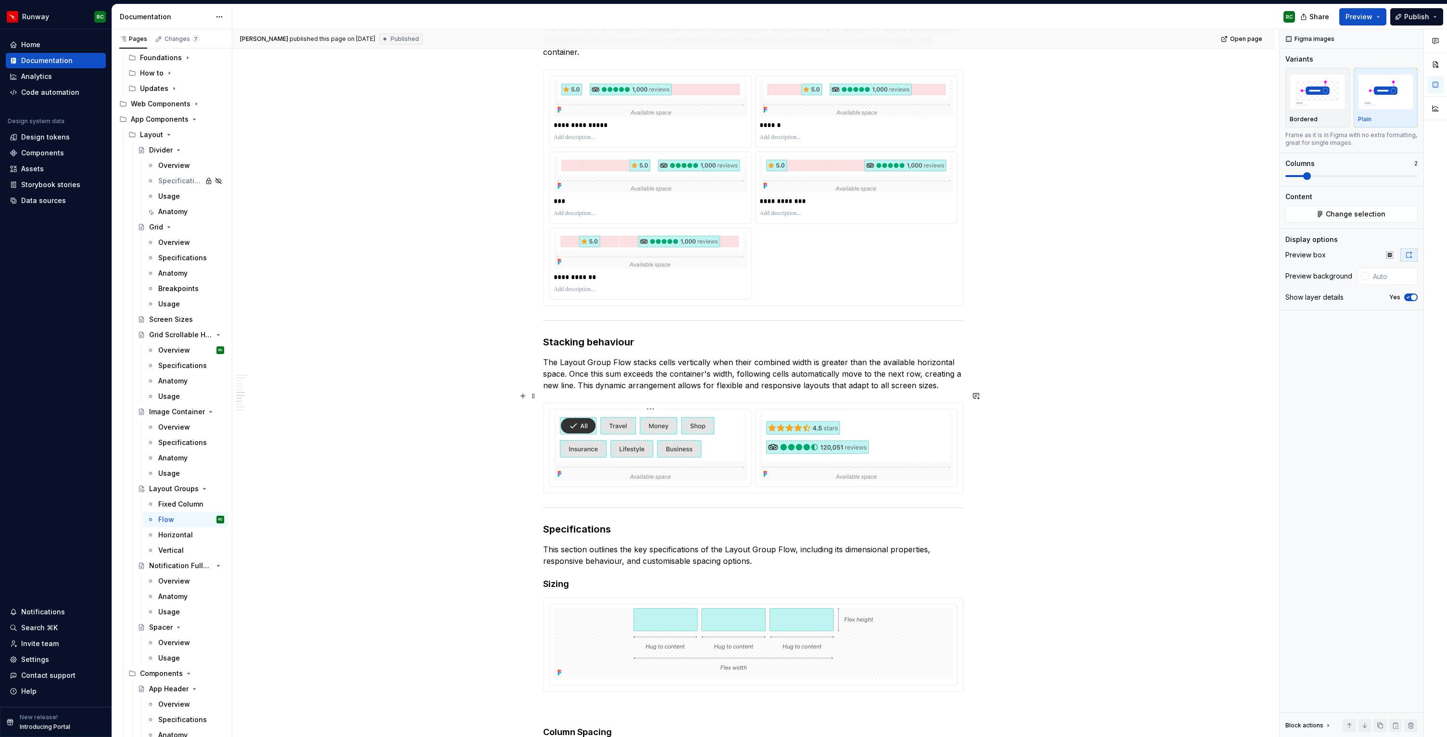
scroll to position [1634, 0]
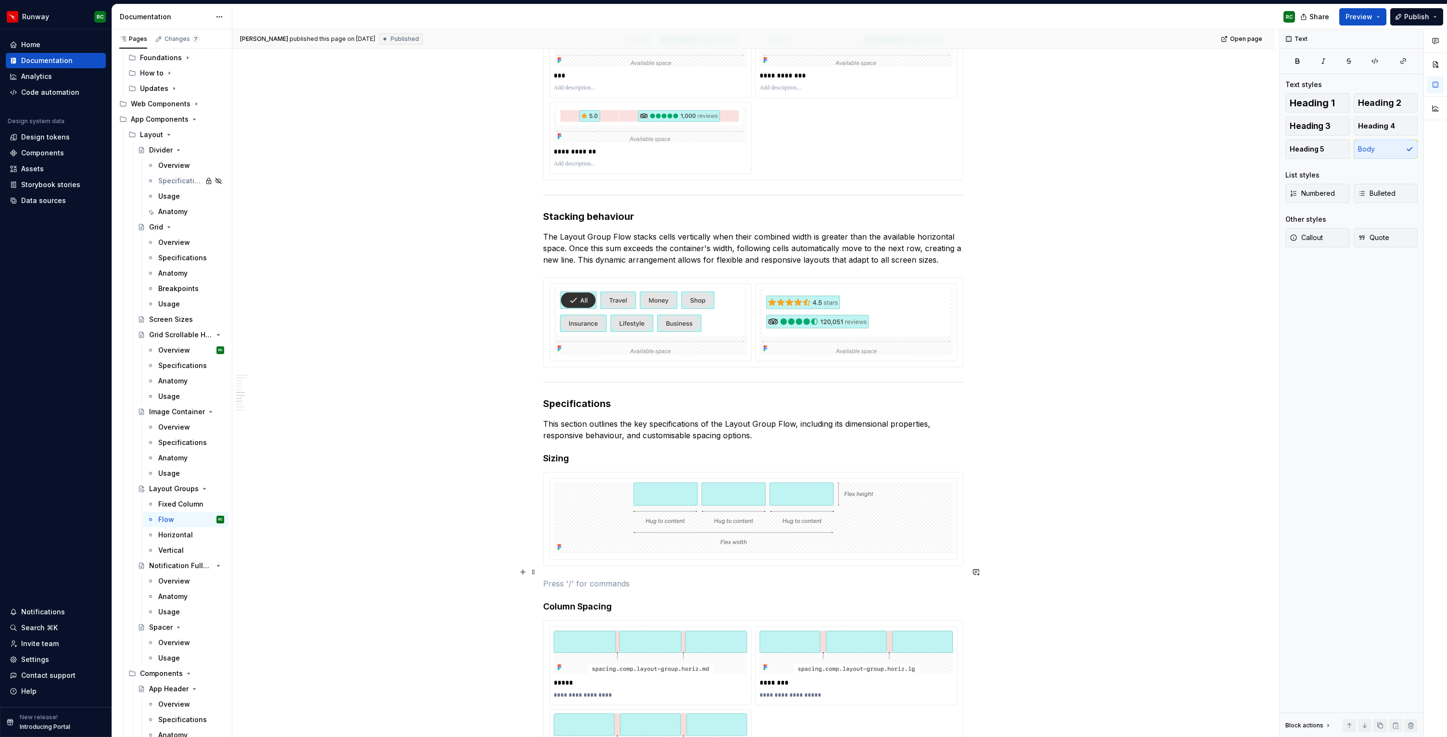
click at [569, 578] on p at bounding box center [753, 584] width 420 height 12
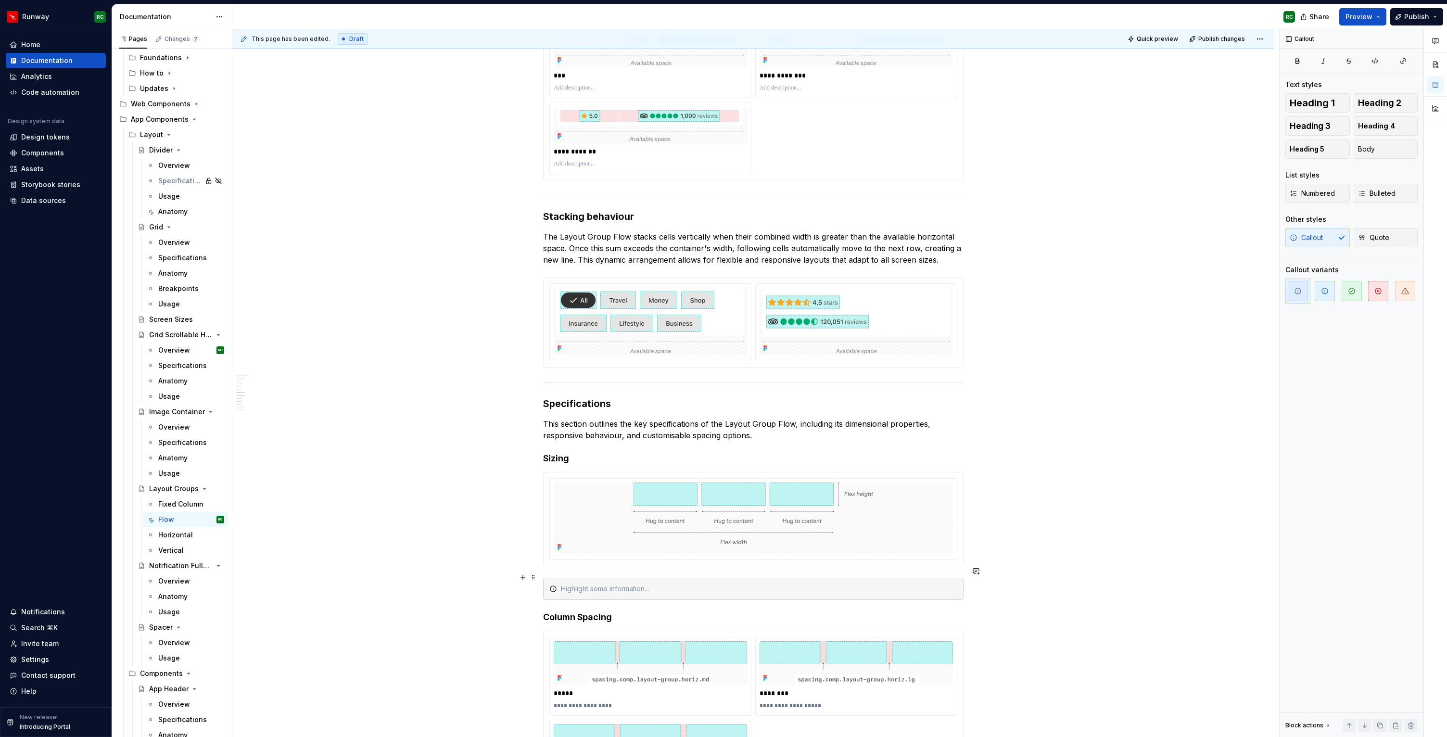
click at [649, 583] on div at bounding box center [753, 589] width 420 height 22
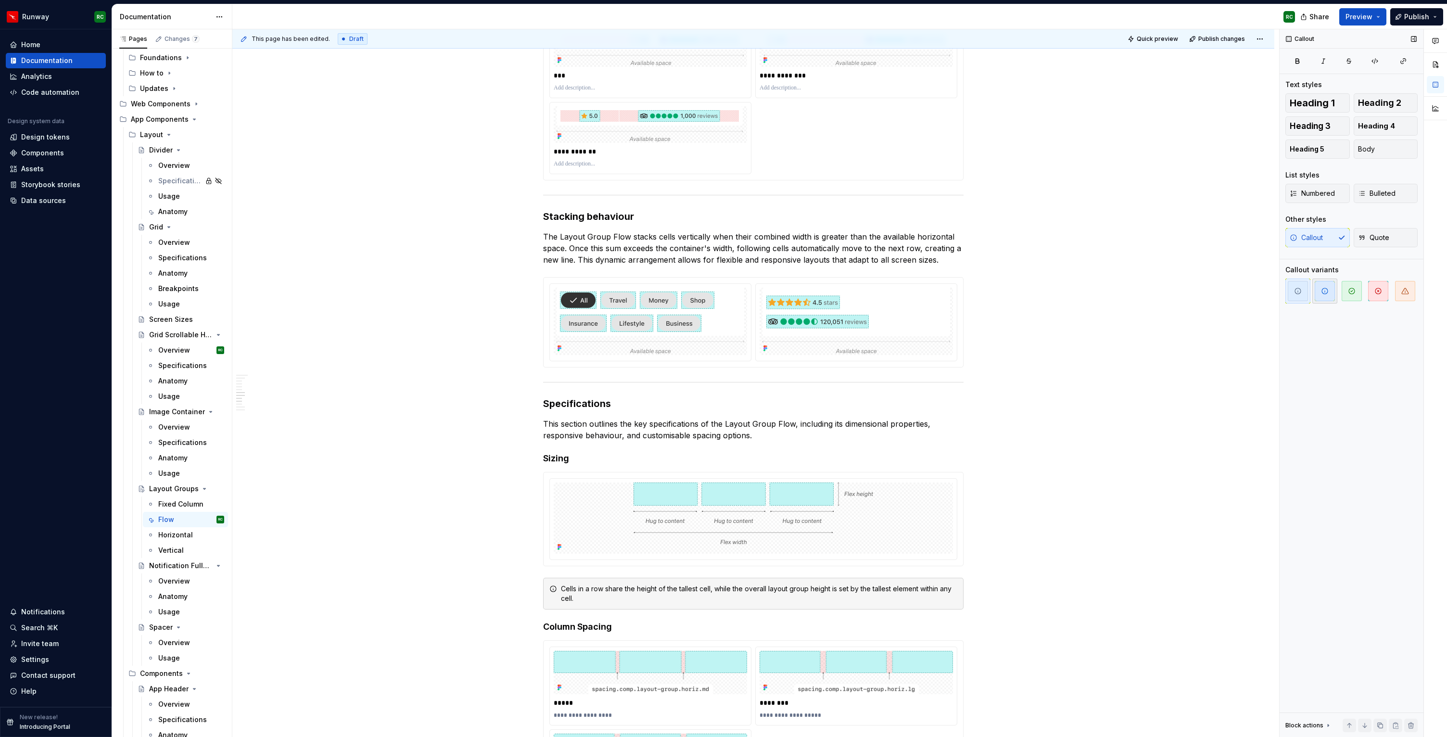
click at [1332, 295] on span "button" at bounding box center [1324, 291] width 20 height 20
click at [1212, 44] on button "Publish changes" at bounding box center [1217, 38] width 63 height 13
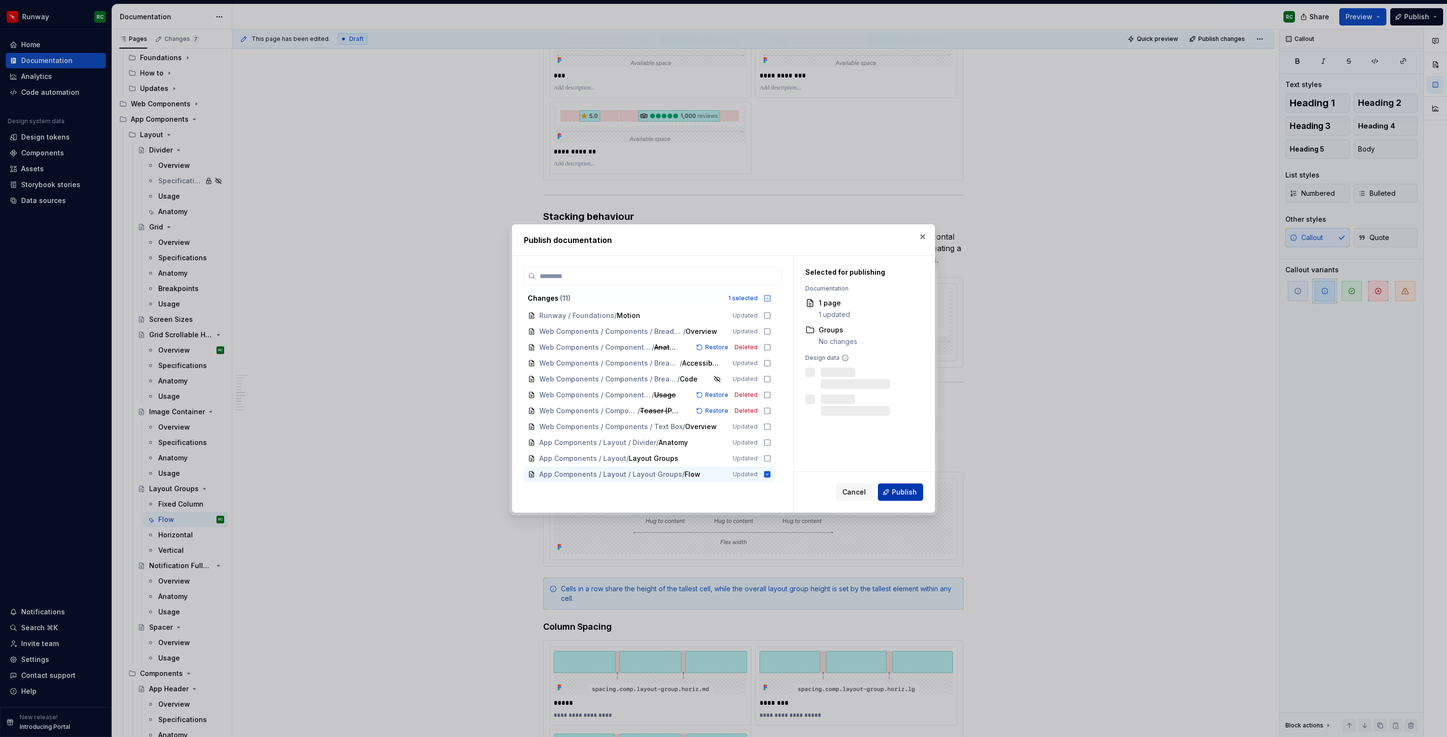
click at [891, 487] on button "Publish" at bounding box center [900, 491] width 45 height 17
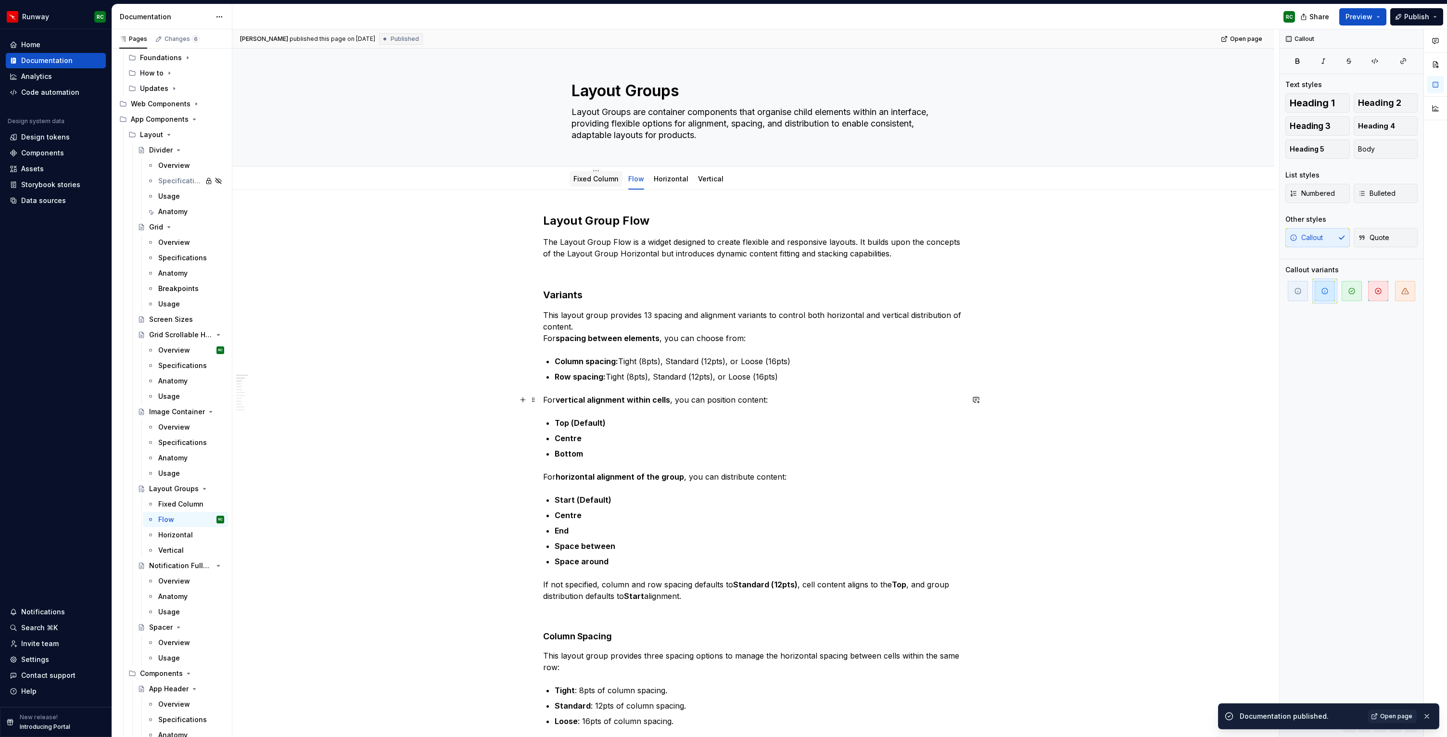
scroll to position [1, 0]
click at [682, 178] on link "Horizontal" at bounding box center [671, 177] width 35 height 8
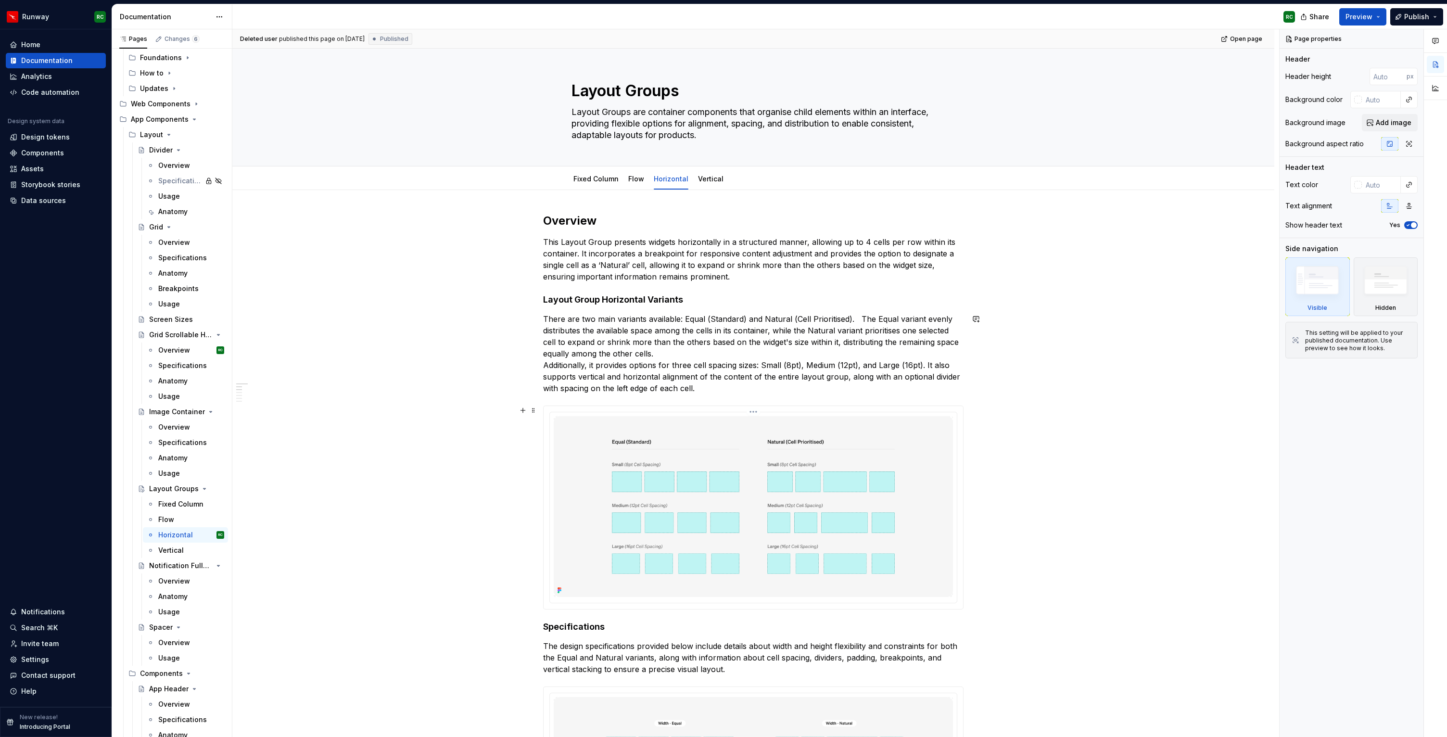
click at [794, 466] on img at bounding box center [753, 506] width 399 height 181
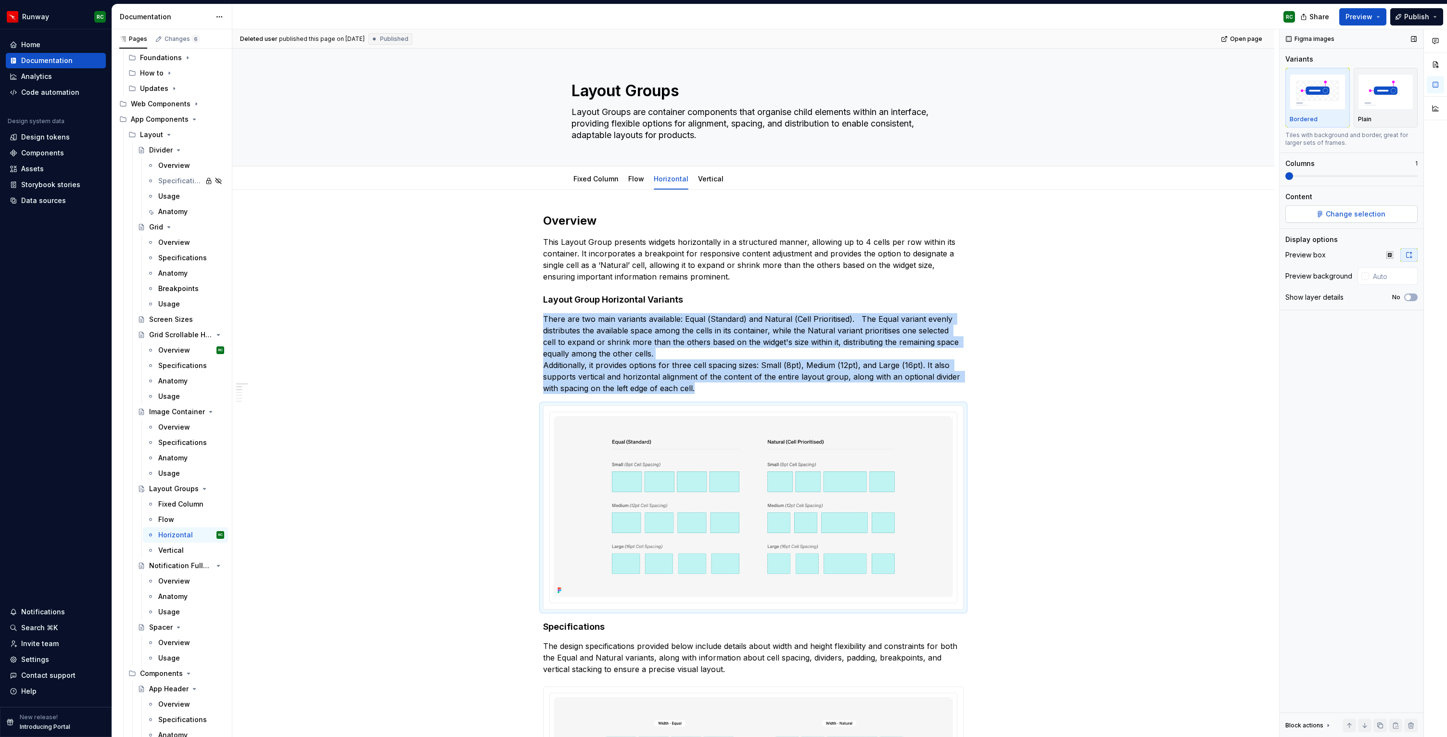
click at [1338, 214] on span "Change selection" at bounding box center [1355, 214] width 60 height 10
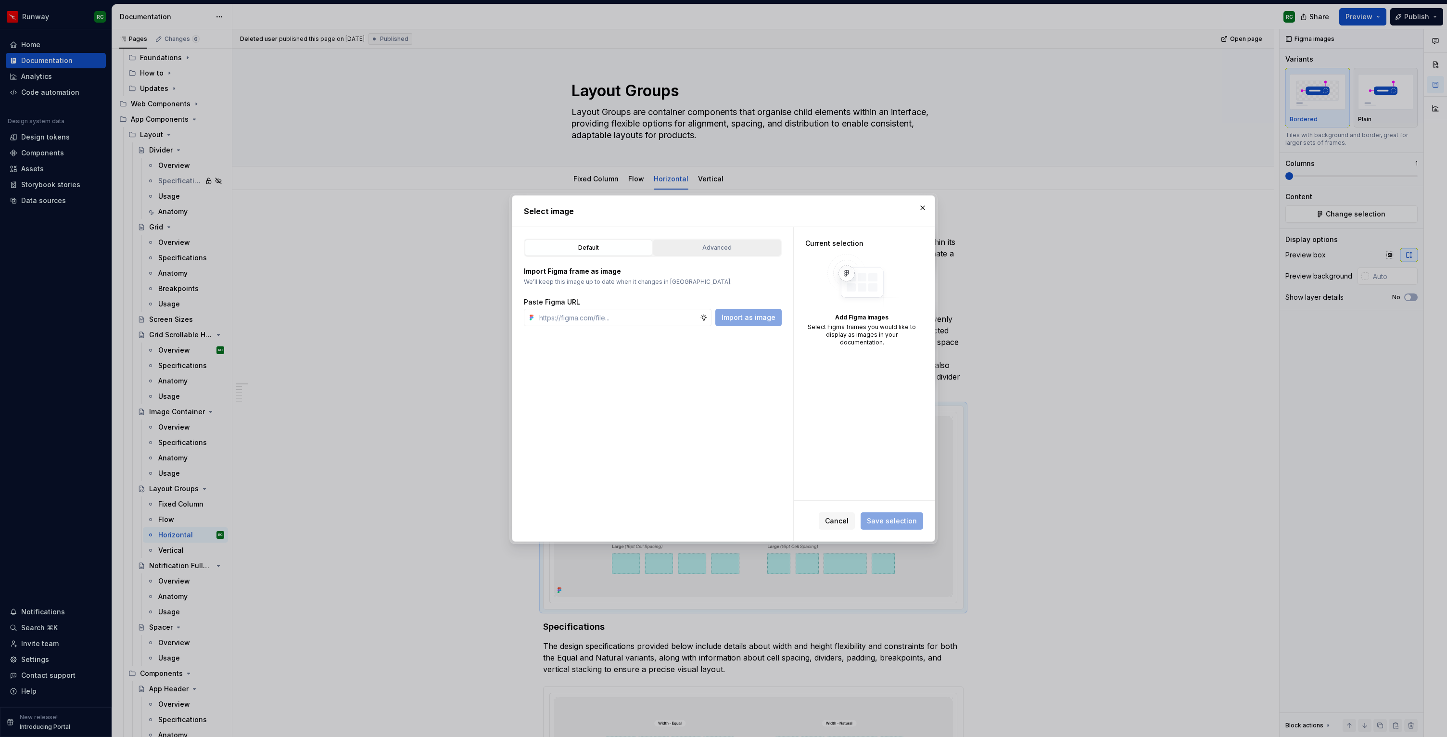
click at [730, 250] on div "Advanced" at bounding box center [716, 248] width 121 height 10
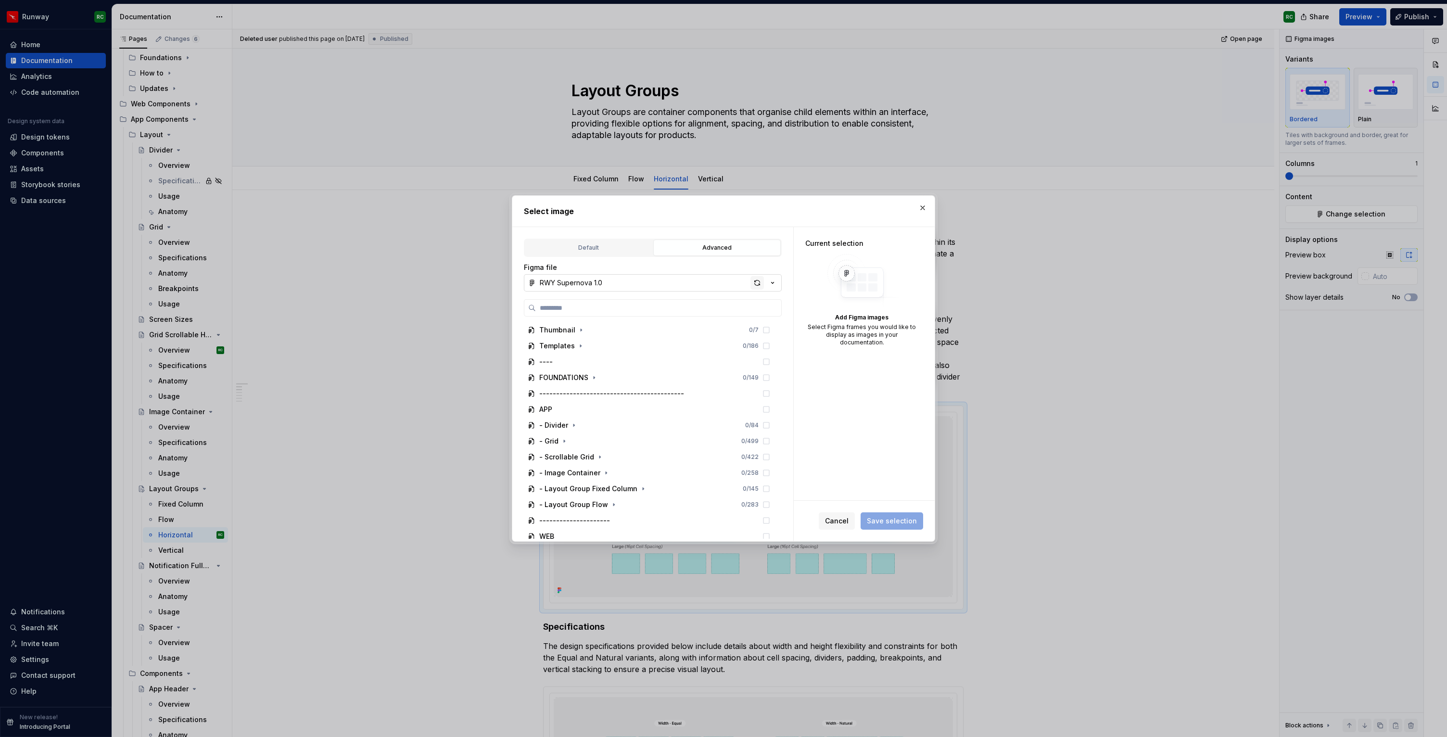
click at [751, 280] on div "button" at bounding box center [756, 282] width 13 height 13
click at [629, 466] on icon "button" at bounding box center [633, 467] width 8 height 8
click at [581, 418] on icon "button" at bounding box center [582, 417] width 8 height 8
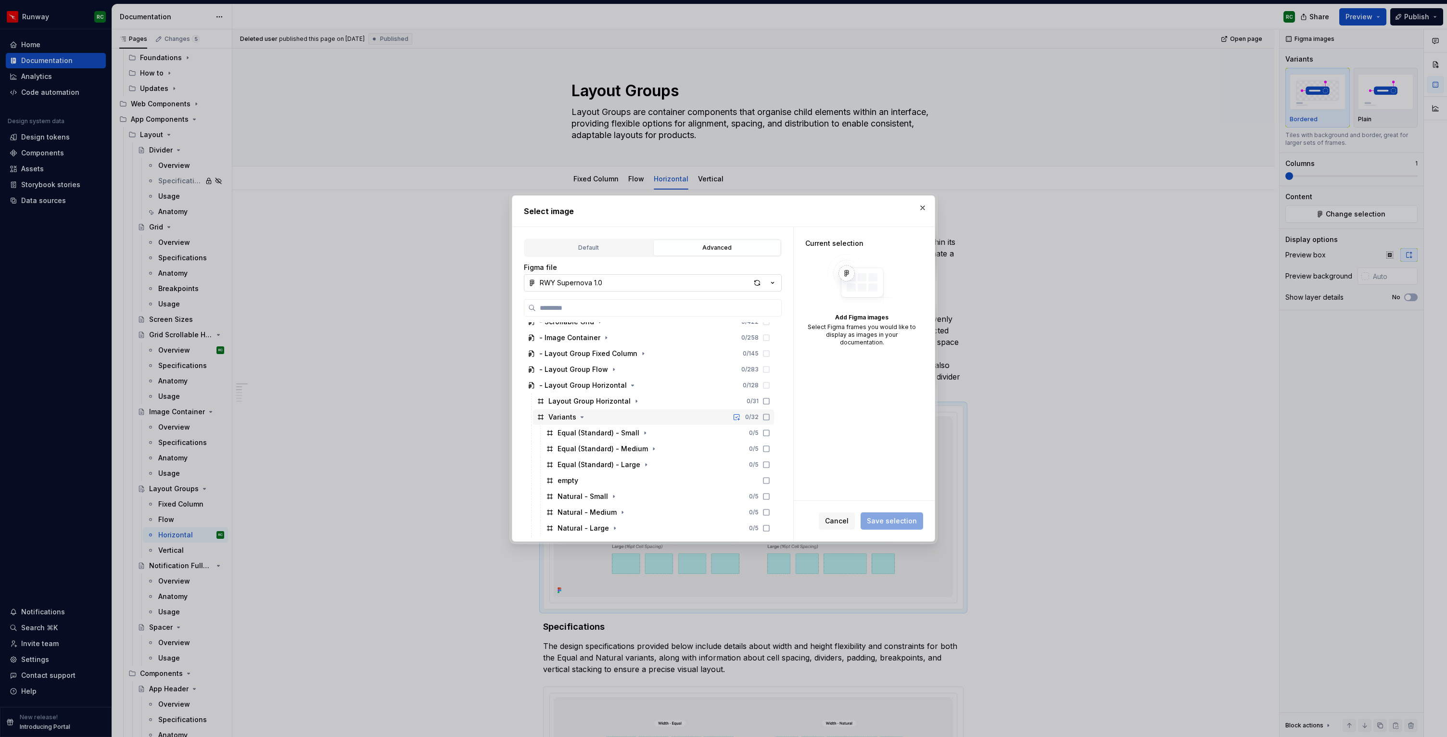
scroll to position [180, 0]
click at [770, 388] on icon at bounding box center [766, 388] width 8 height 8
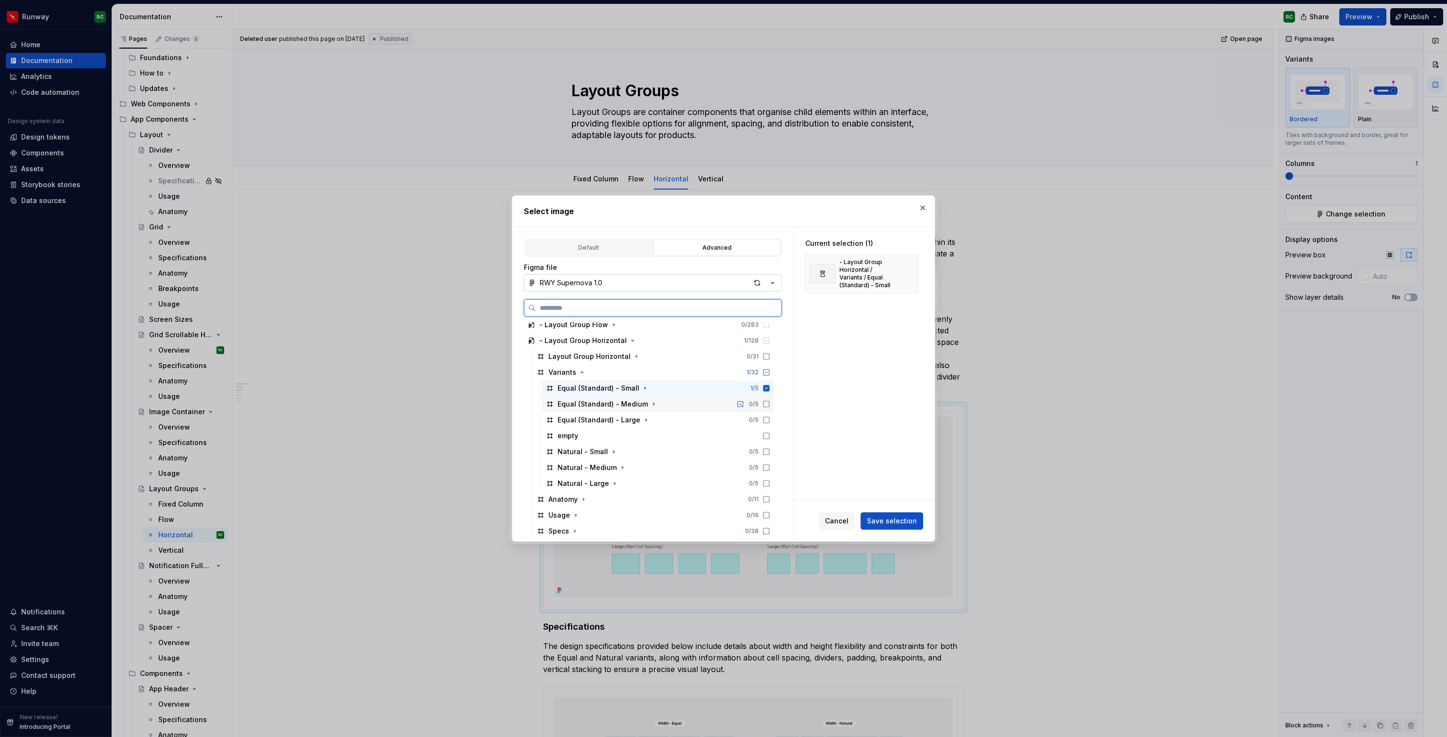
click at [770, 404] on icon at bounding box center [766, 404] width 8 height 8
click at [769, 417] on icon at bounding box center [766, 420] width 6 height 6
click at [901, 525] on span "Save selection" at bounding box center [892, 521] width 50 height 10
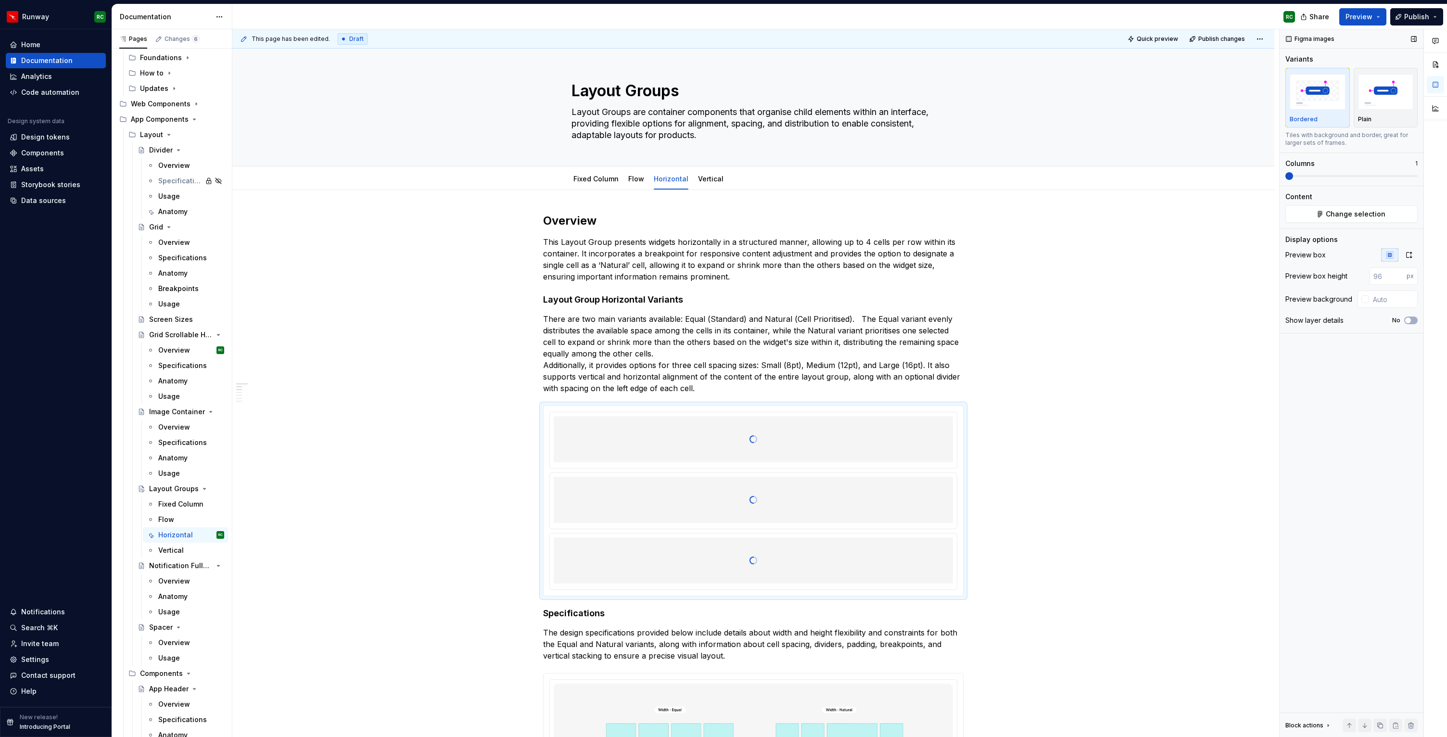
click at [1310, 176] on span at bounding box center [1351, 176] width 132 height 2
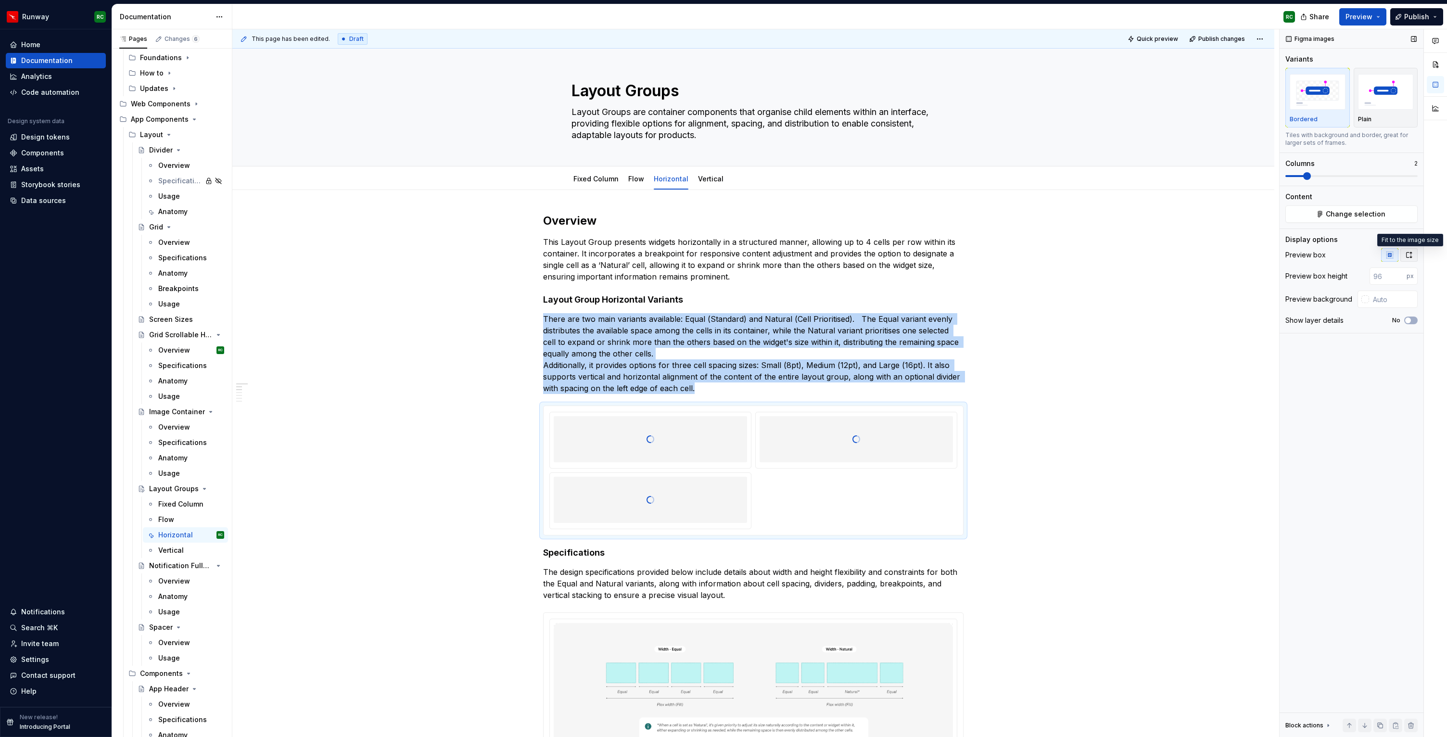
click at [1405, 254] on icon "button" at bounding box center [1409, 255] width 8 height 8
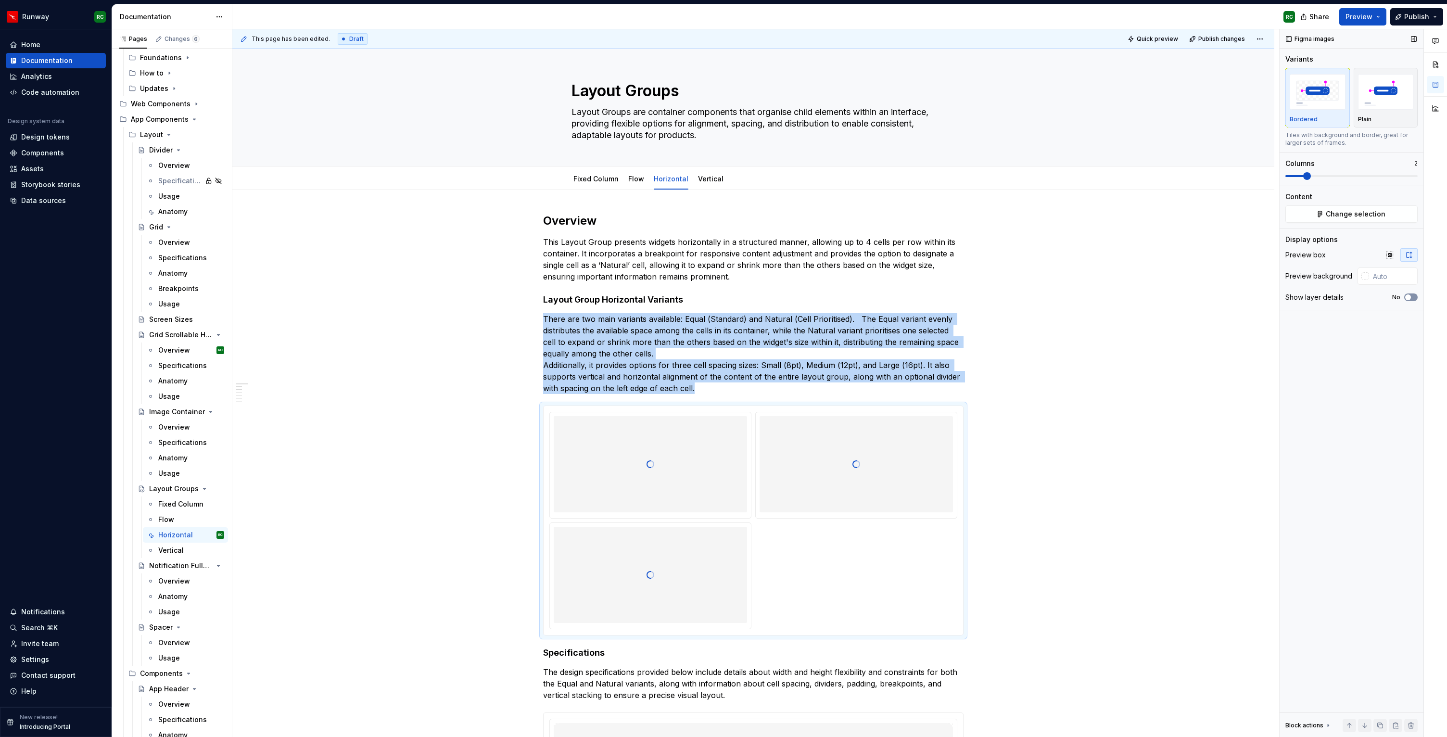
click at [1410, 298] on span "button" at bounding box center [1408, 297] width 6 height 6
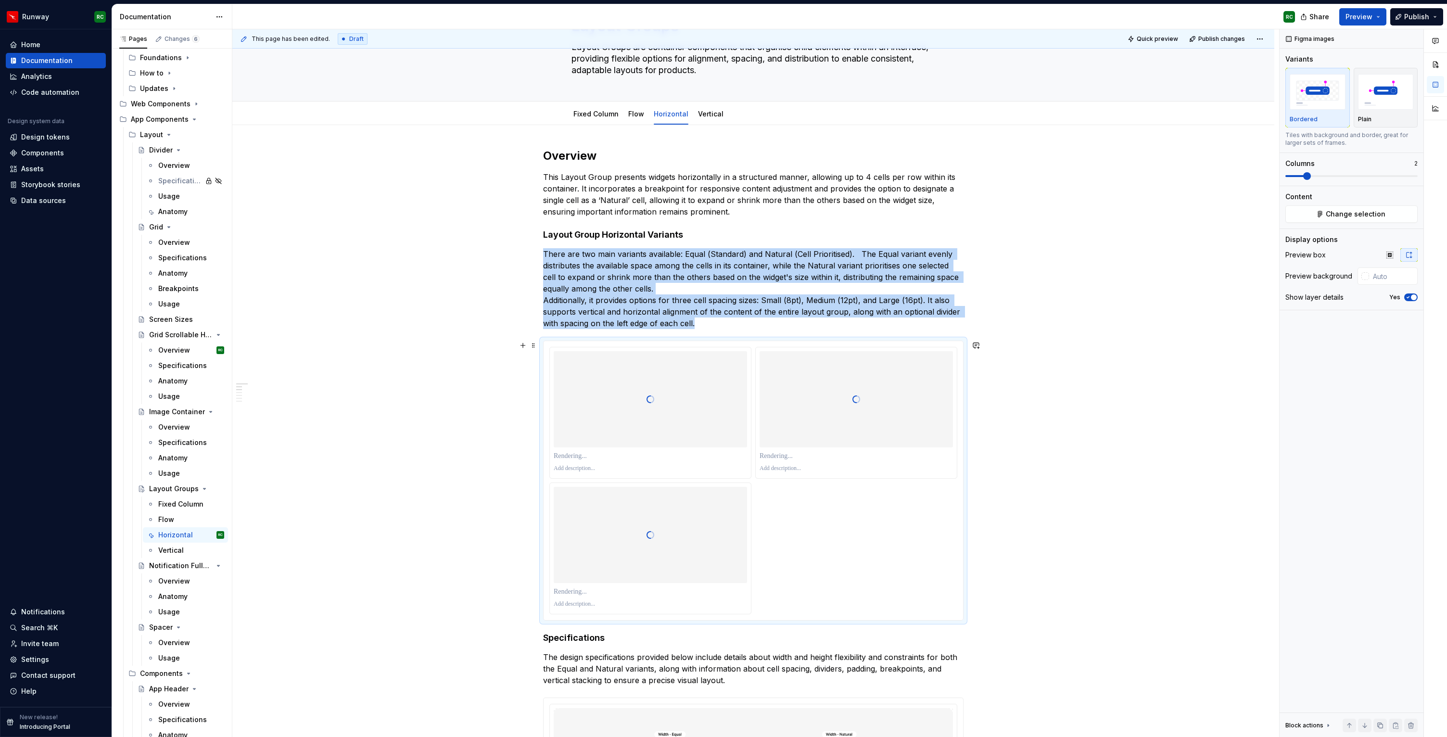
scroll to position [92, 0]
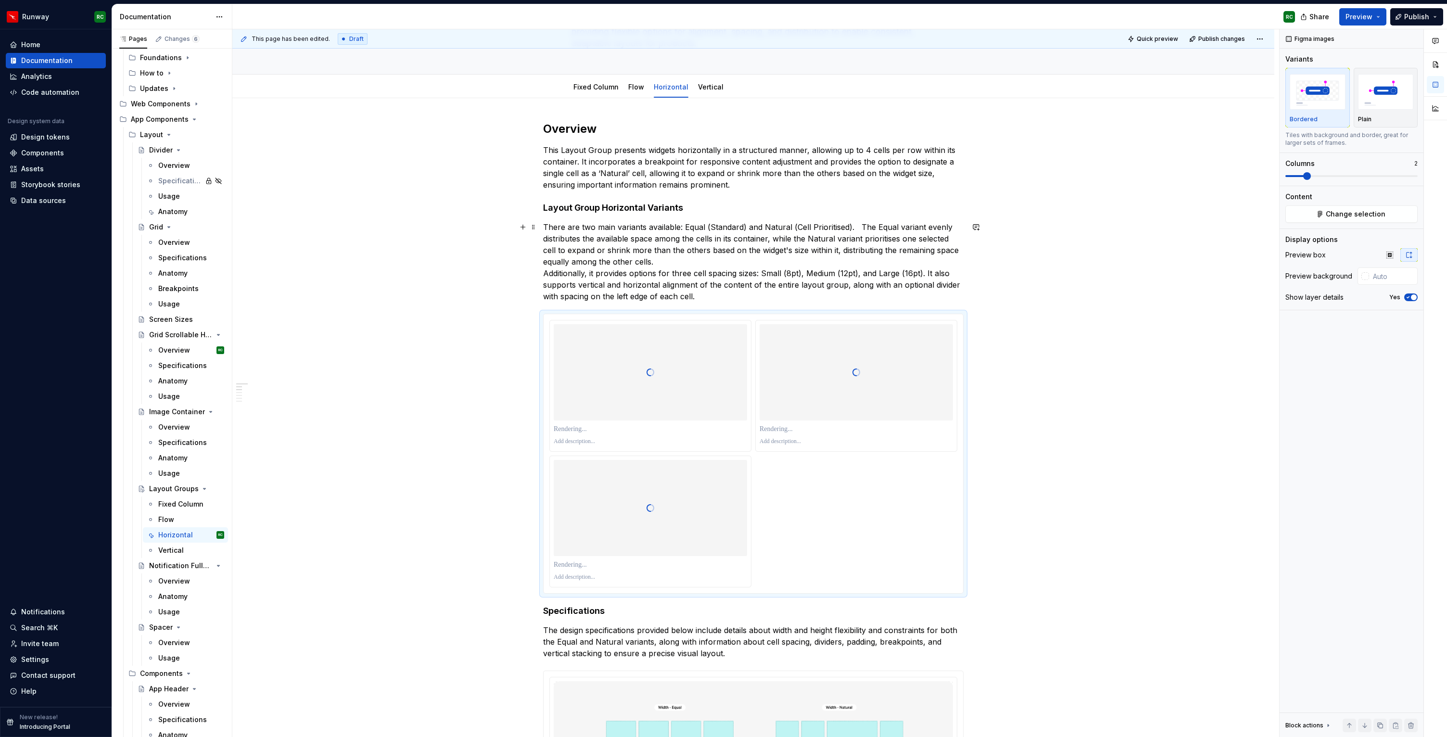
click at [777, 272] on p "There are two main variants available: Equal (Standard) and Natural (Cell Prior…" at bounding box center [753, 261] width 420 height 81
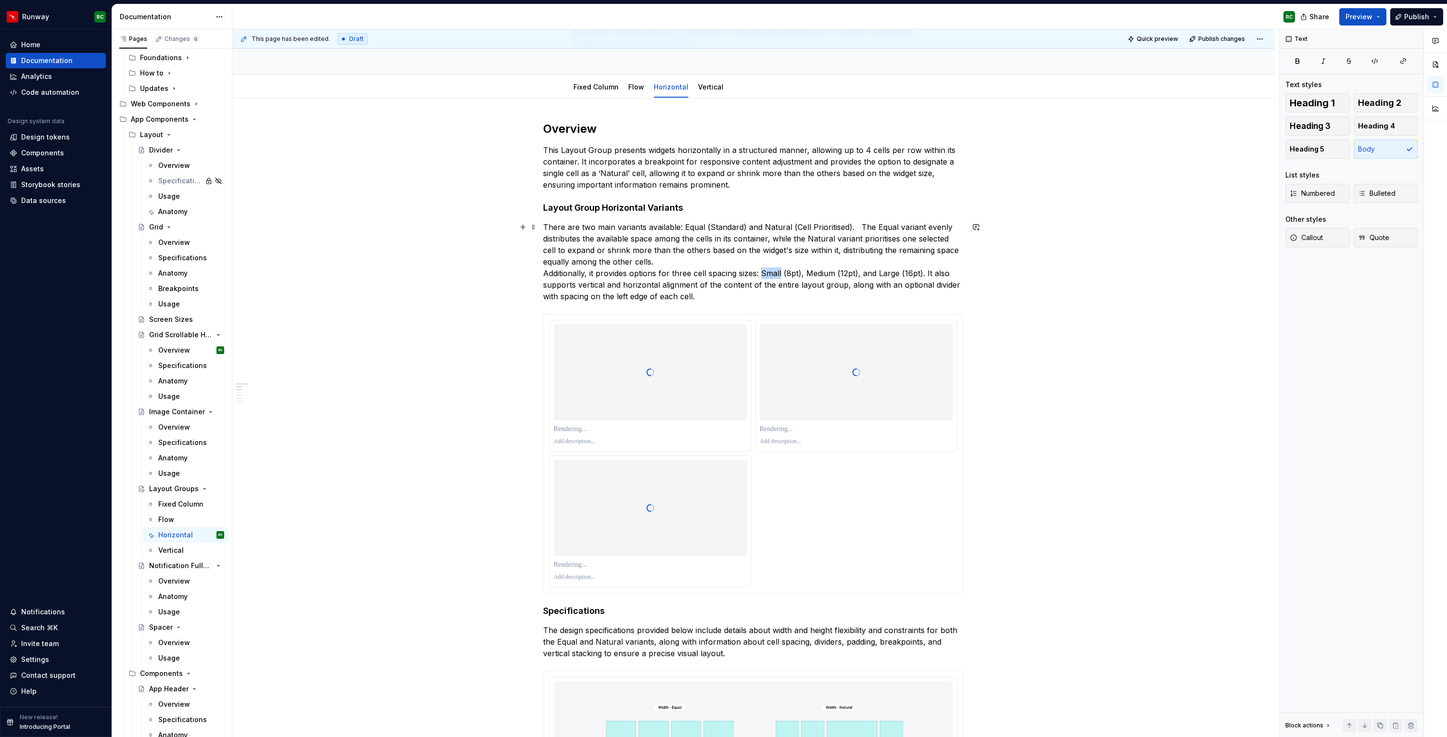
click at [777, 272] on p "There are two main variants available: Equal (Standard) and Natural (Cell Prior…" at bounding box center [753, 261] width 420 height 81
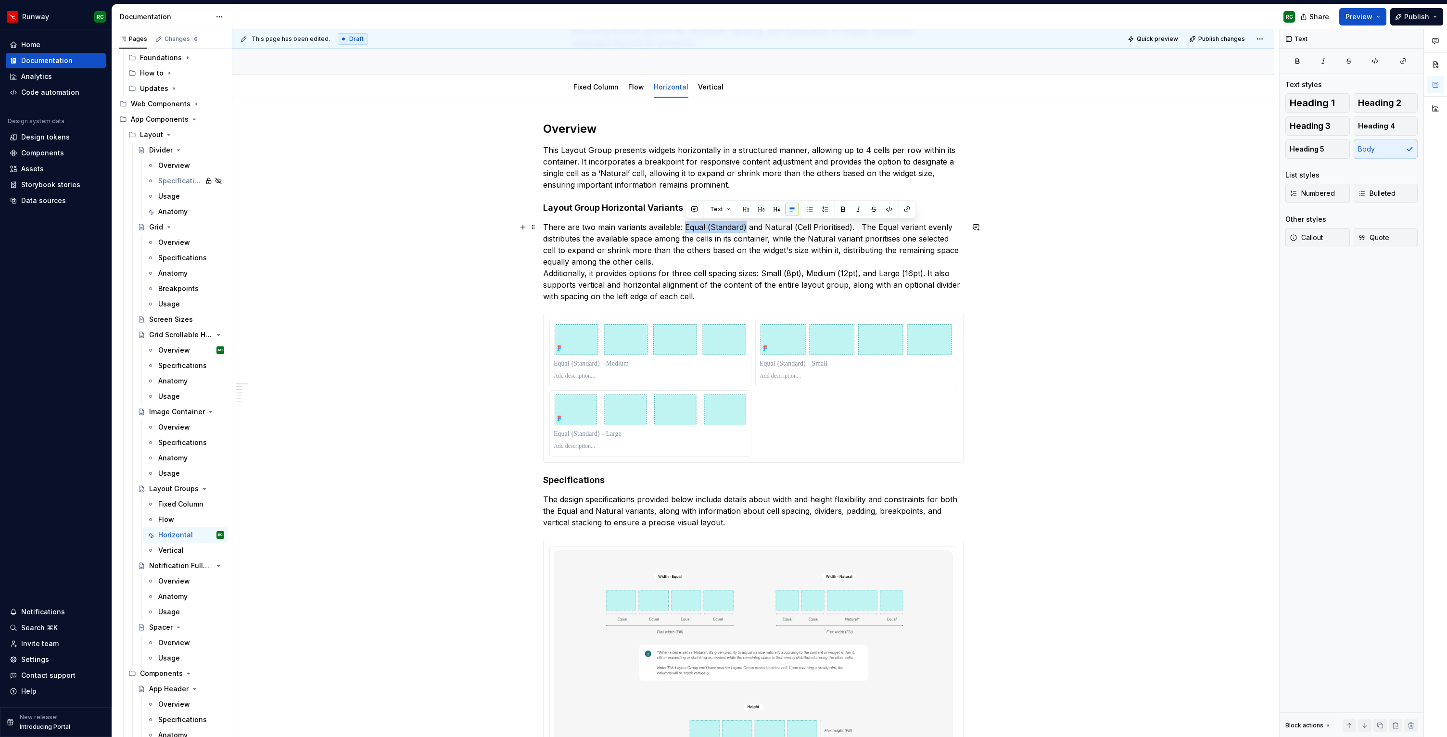
drag, startPoint x: 684, startPoint y: 223, endPoint x: 744, endPoint y: 225, distance: 60.2
click at [744, 225] on p "There are two main variants available: Equal (Standard) and Natural (Cell Prior…" at bounding box center [753, 261] width 420 height 81
type textarea "*"
drag, startPoint x: 852, startPoint y: 226, endPoint x: 767, endPoint y: 223, distance: 84.7
click at [767, 223] on p "There are two main variants available: Equal (Standard) and Natural (Cell Prior…" at bounding box center [753, 261] width 420 height 81
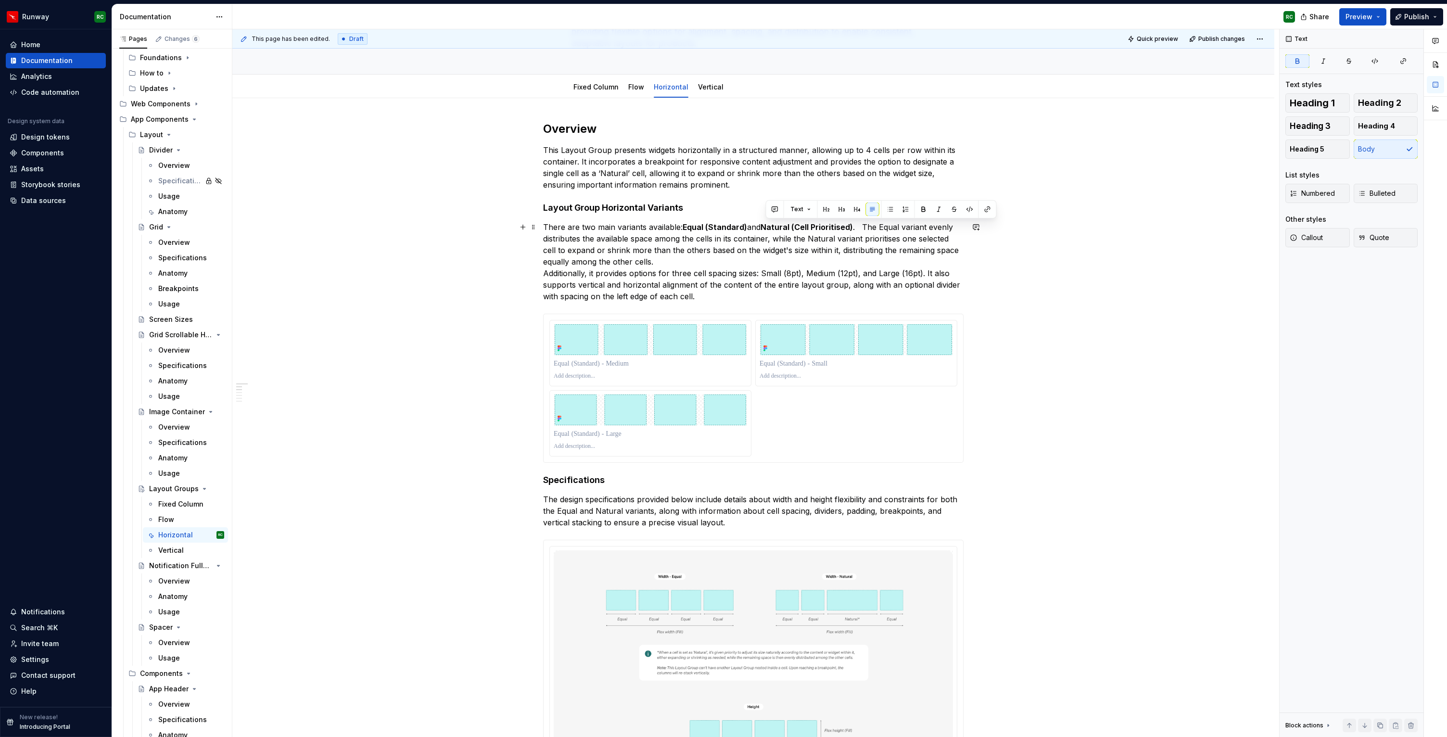
click at [867, 227] on p "There are two main variants available: Equal (Standard) and Natural (Cell Prior…" at bounding box center [753, 261] width 420 height 81
click at [686, 227] on strong "Equal (Standard)" at bounding box center [714, 227] width 64 height 10
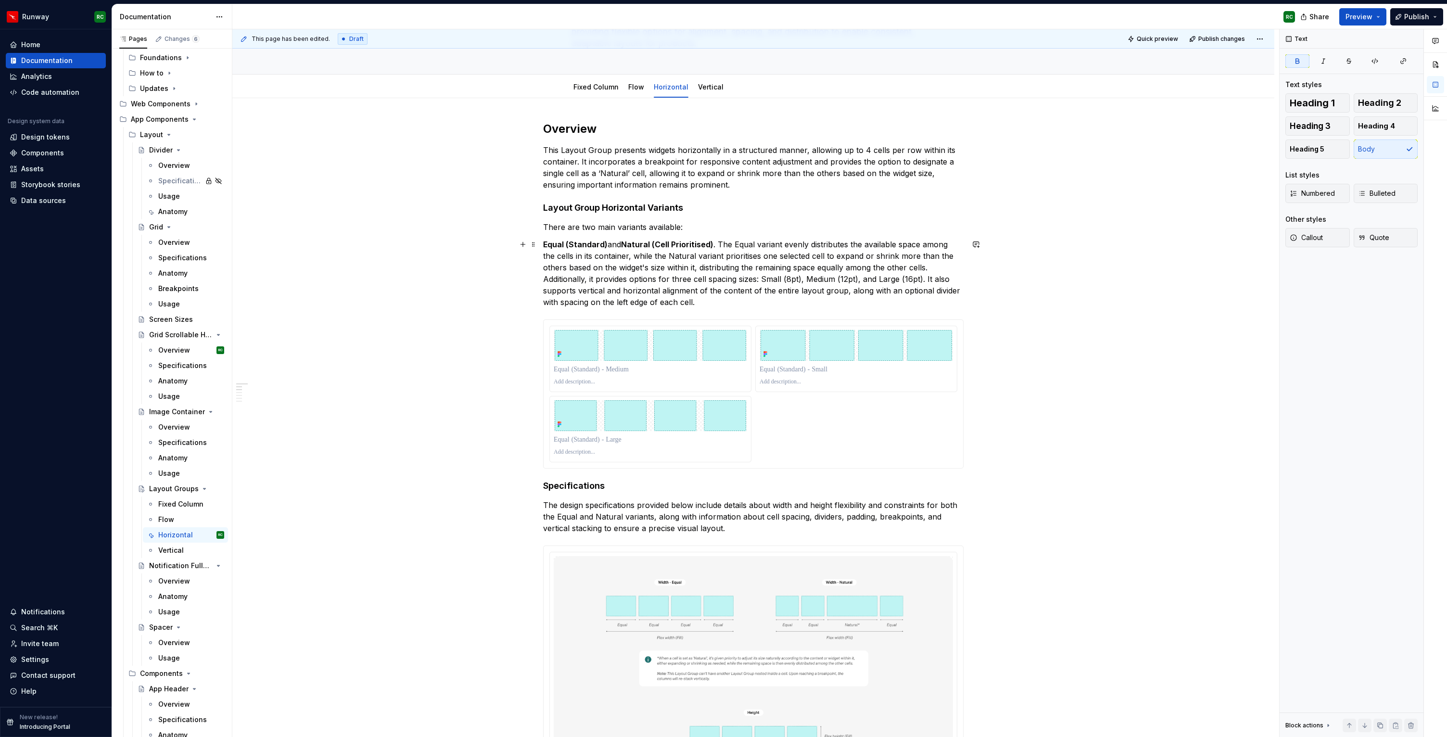
click at [720, 240] on p "Equal (Standard) and Natural (Cell Prioritised) . The Equal variant evenly dist…" at bounding box center [753, 273] width 420 height 69
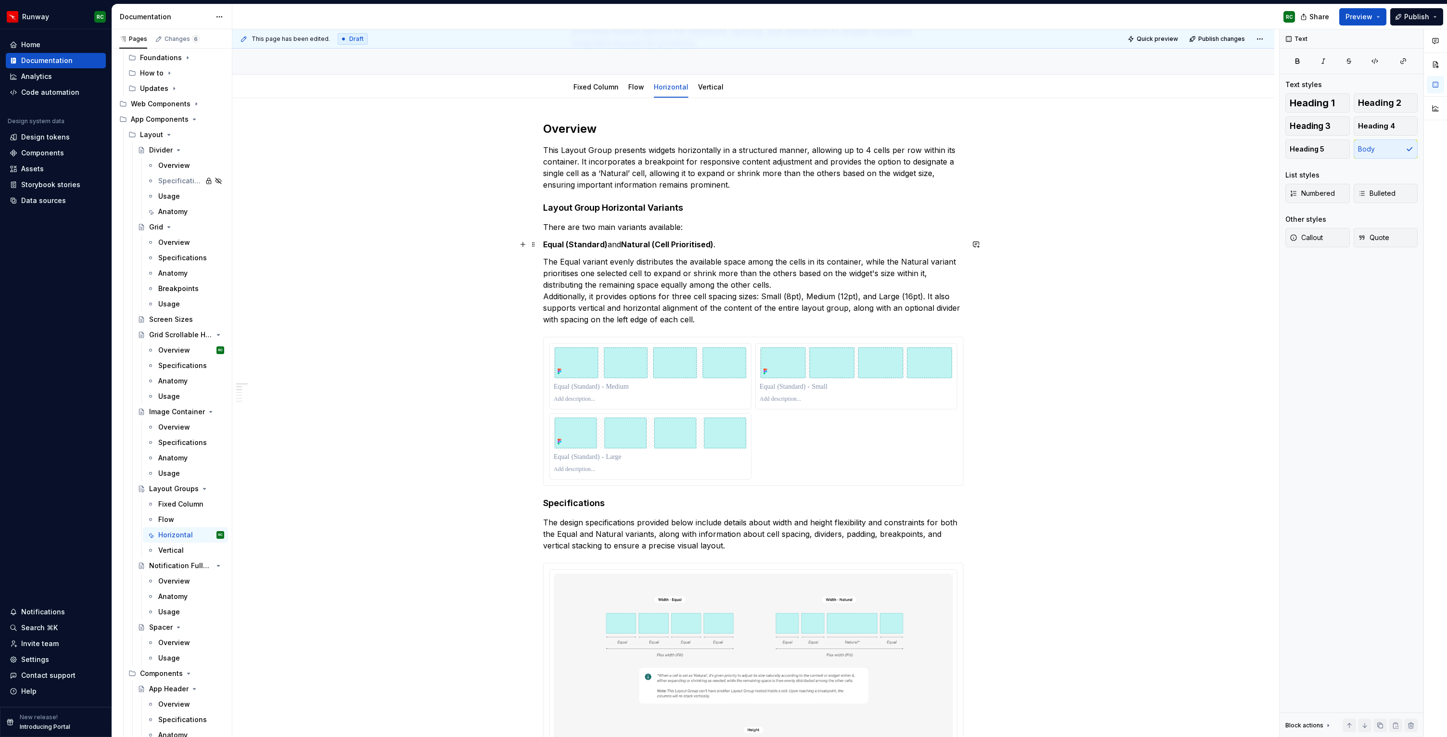
click at [618, 245] on p "Equal (Standard) and Natural (Cell Prioritised) ." at bounding box center [753, 245] width 420 height 12
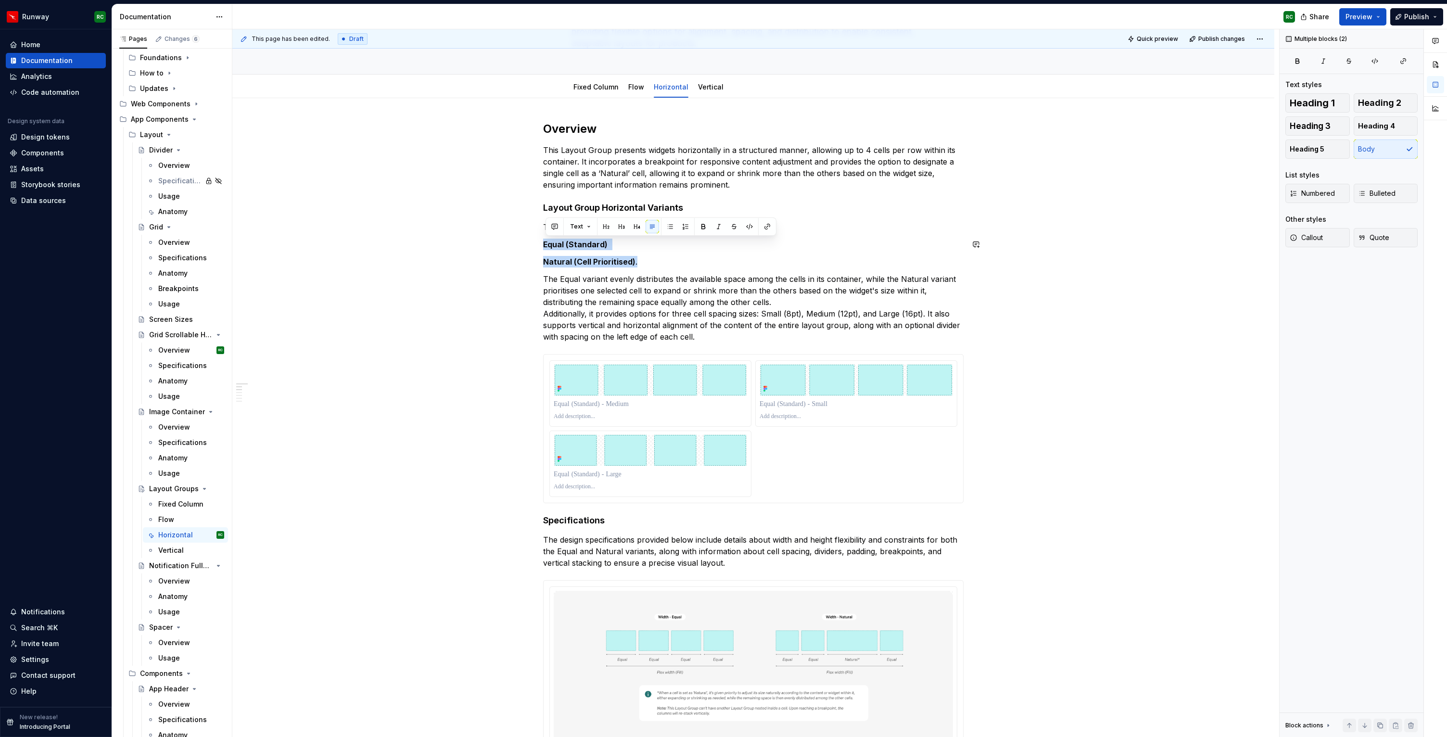
drag, startPoint x: 638, startPoint y: 263, endPoint x: 514, endPoint y: 238, distance: 126.9
click at [672, 229] on button "button" at bounding box center [669, 226] width 13 height 13
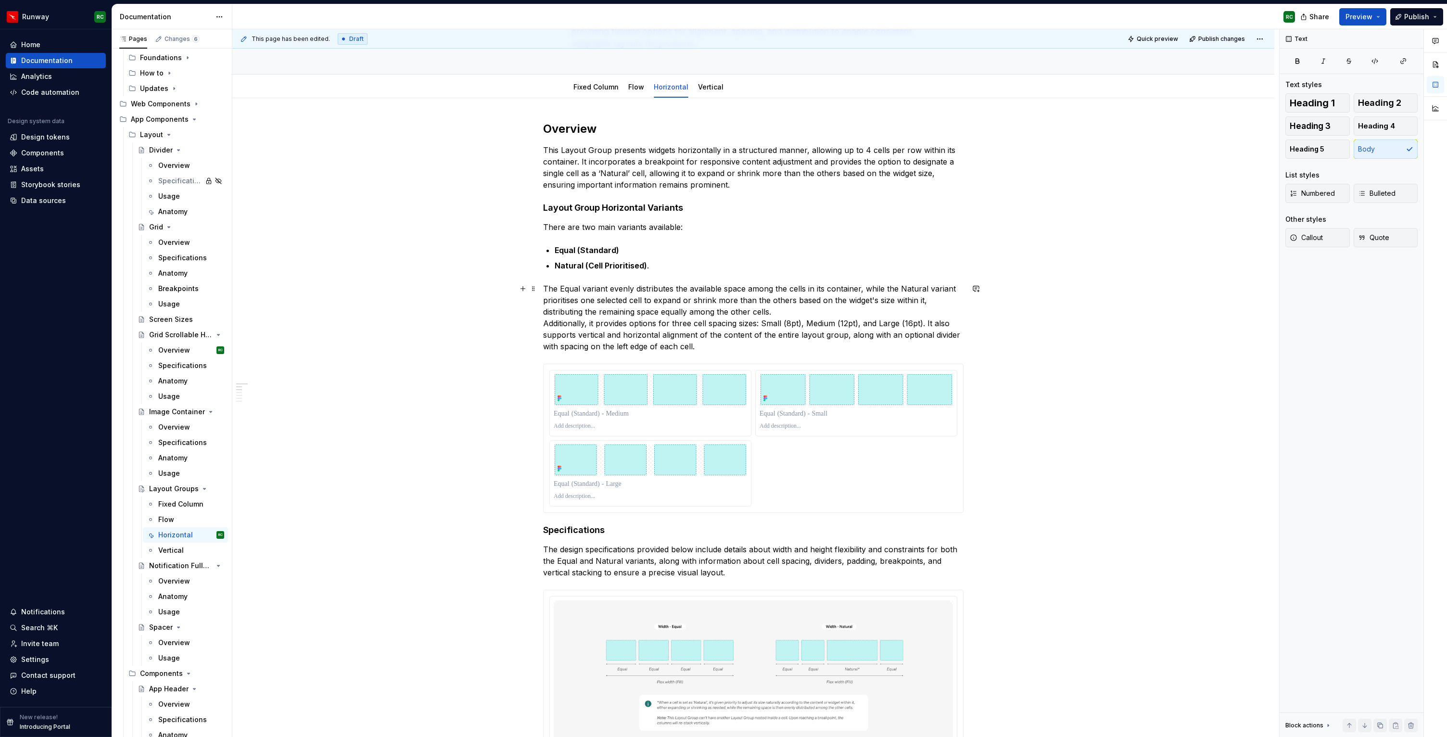
click at [629, 289] on p "The Equal variant evenly distributes the available space among the cells in its…" at bounding box center [753, 317] width 420 height 69
click at [572, 287] on p "The Equal variant evenly distributes the available space among the cells in its…" at bounding box center [753, 317] width 420 height 69
click at [658, 321] on p "The Equal variant evenly distributes the available space among the cells in its…" at bounding box center [753, 317] width 420 height 69
drag, startPoint x: 547, startPoint y: 286, endPoint x: 861, endPoint y: 288, distance: 314.5
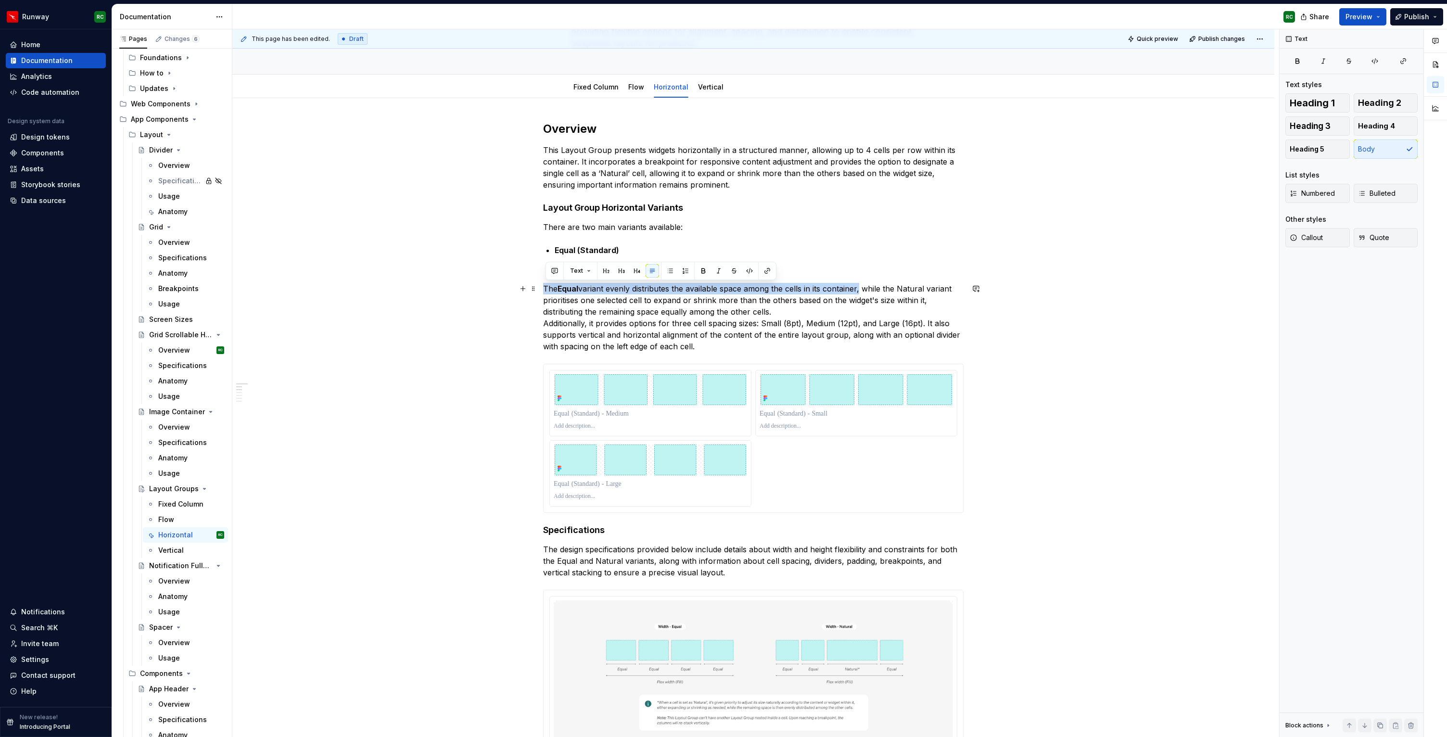
click at [861, 288] on p "The Equal variant evenly distributes the available space among the cells in its…" at bounding box center [753, 317] width 420 height 69
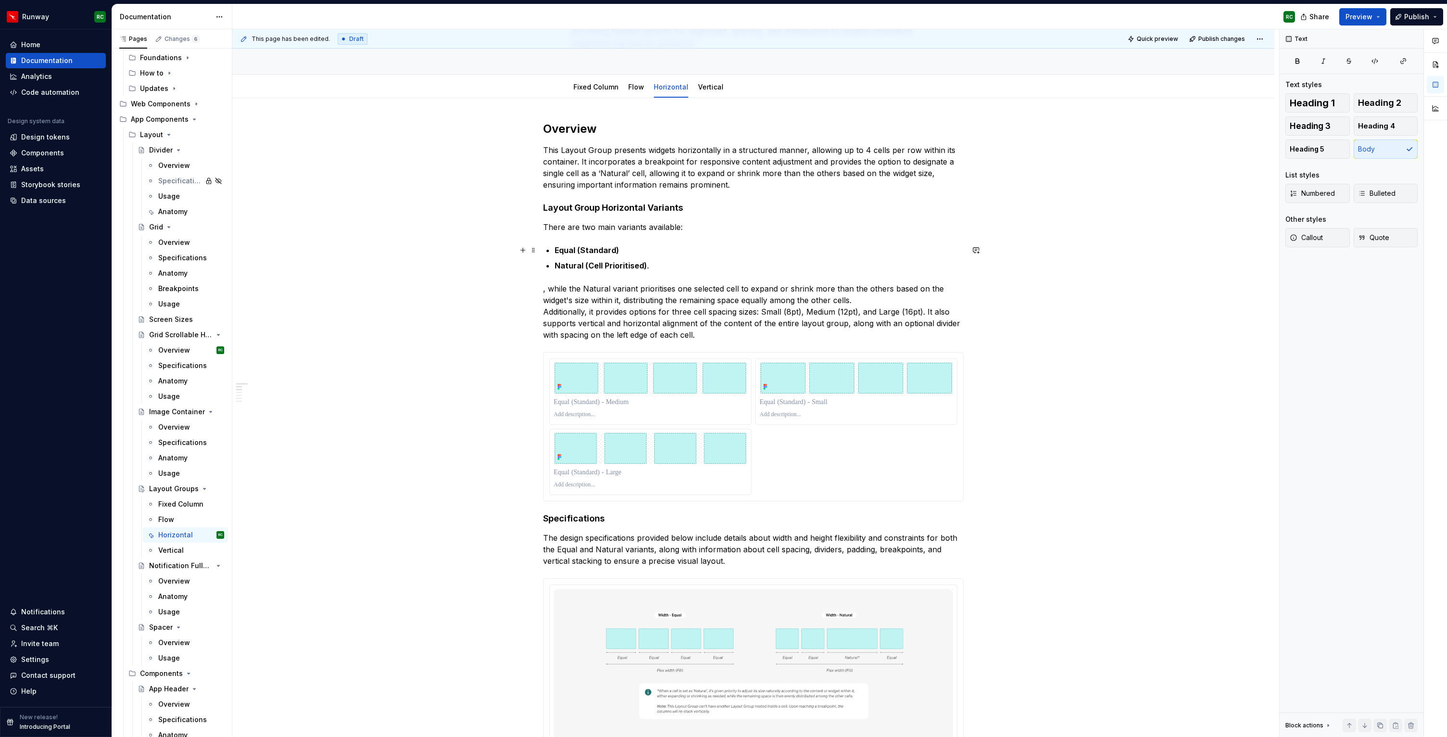
click at [650, 248] on p "Equal (Standard)" at bounding box center [758, 250] width 409 height 12
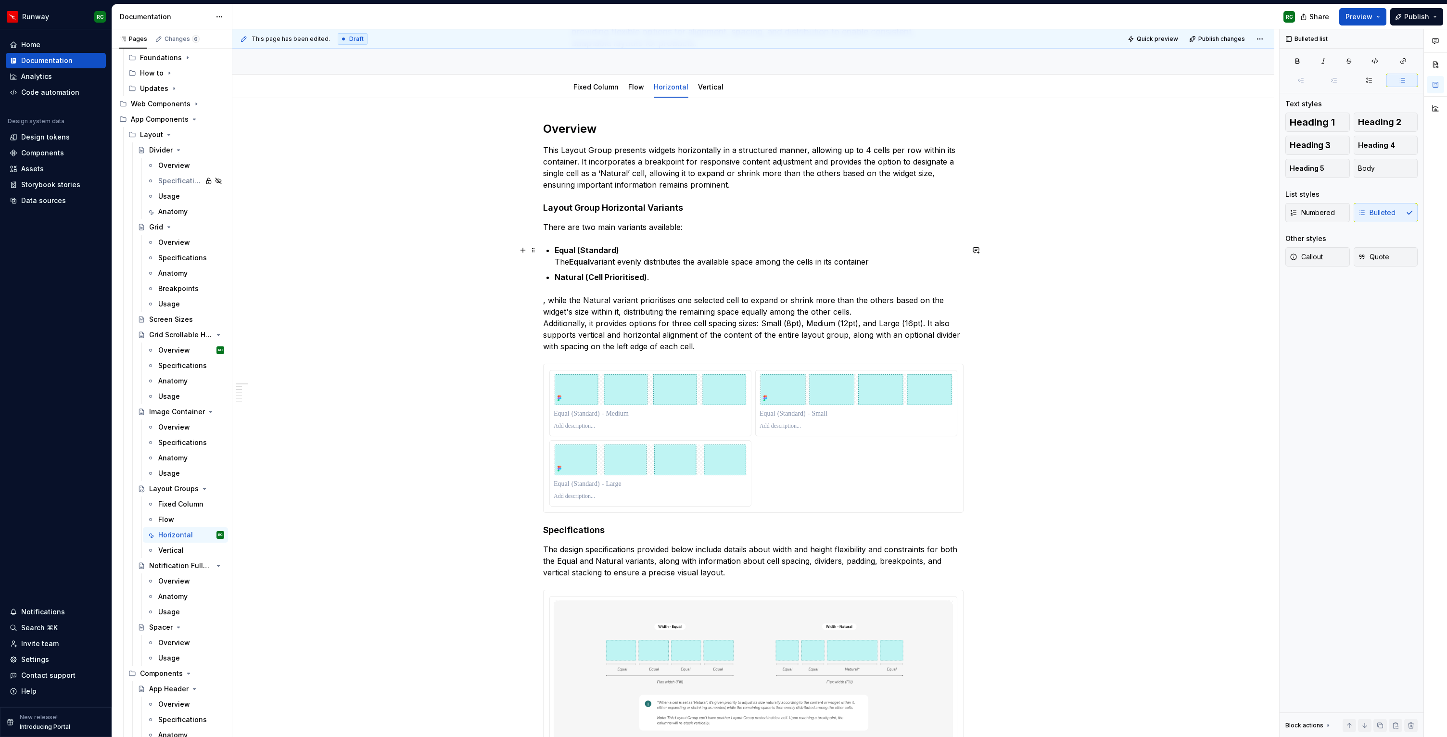
click at [584, 262] on strong "Equal" at bounding box center [579, 262] width 21 height 10
click at [581, 264] on strong "Equal" at bounding box center [579, 262] width 21 height 10
click at [578, 261] on p "Equal (Standard) The Equal variant evenly distributes the available space among…" at bounding box center [758, 255] width 409 height 23
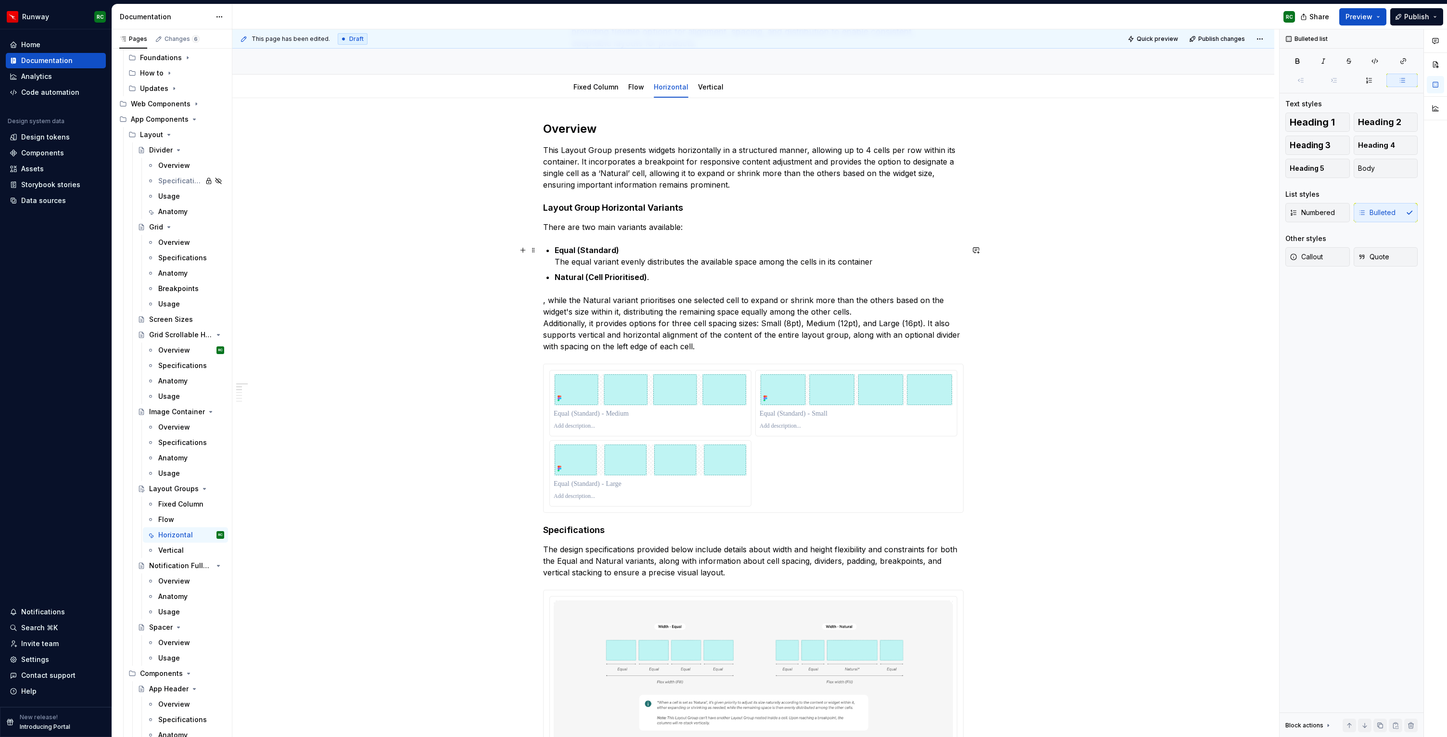
click at [893, 264] on p "Equal (Standard) The equal variant evenly distributes the available space among…" at bounding box center [758, 255] width 409 height 23
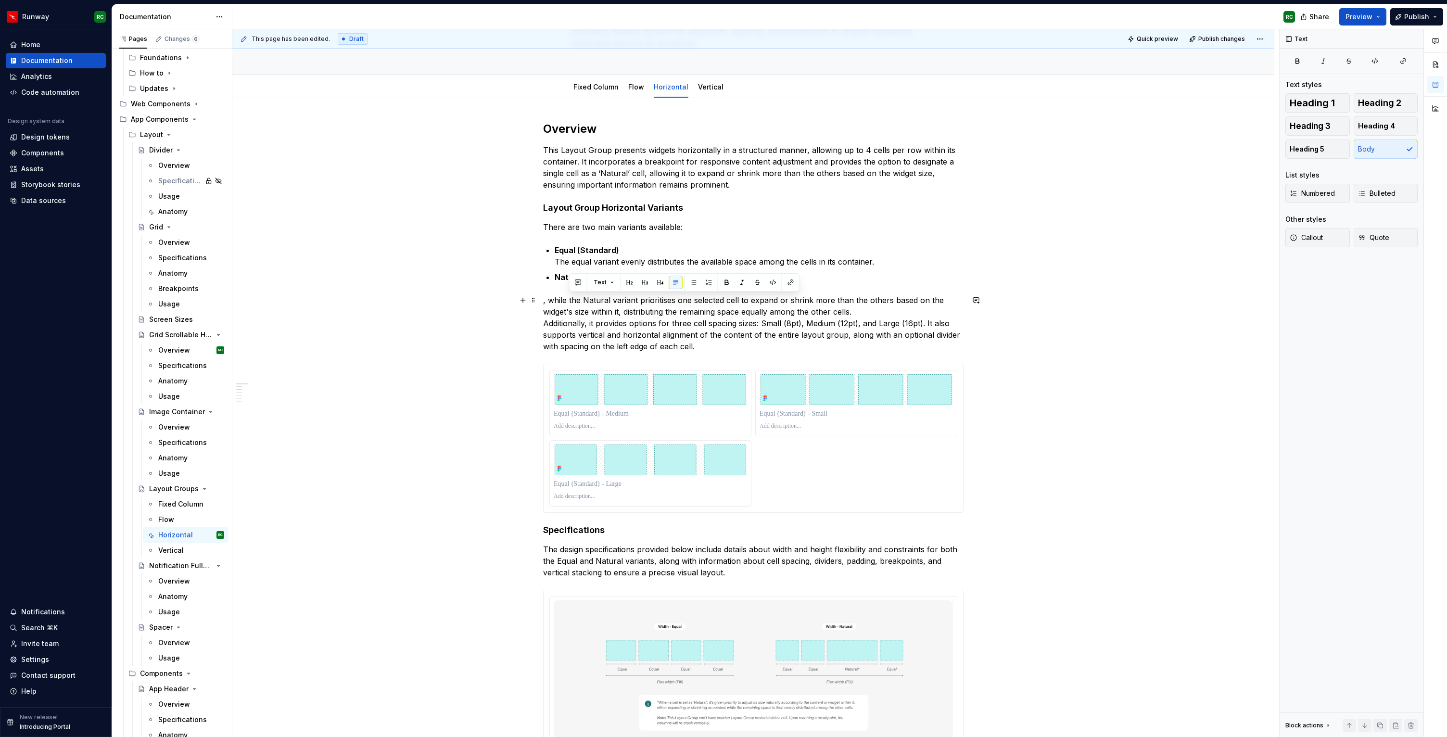
drag, startPoint x: 569, startPoint y: 299, endPoint x: 870, endPoint y: 313, distance: 301.4
click at [870, 313] on p ", while the Natural variant prioritises one selected cell to expand or shrink m…" at bounding box center [753, 323] width 420 height 58
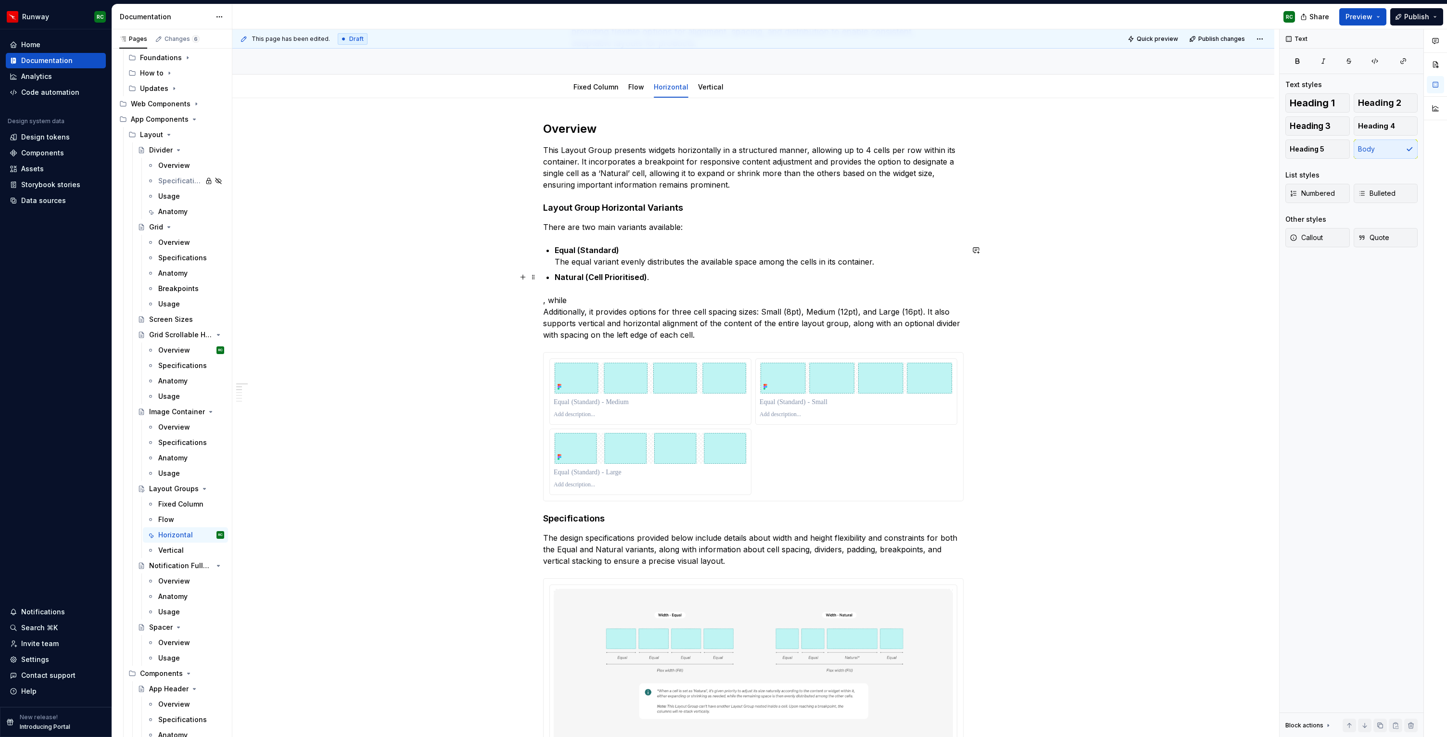
click at [696, 272] on p "Natural (Cell Prioritised) ." at bounding box center [758, 277] width 409 height 12
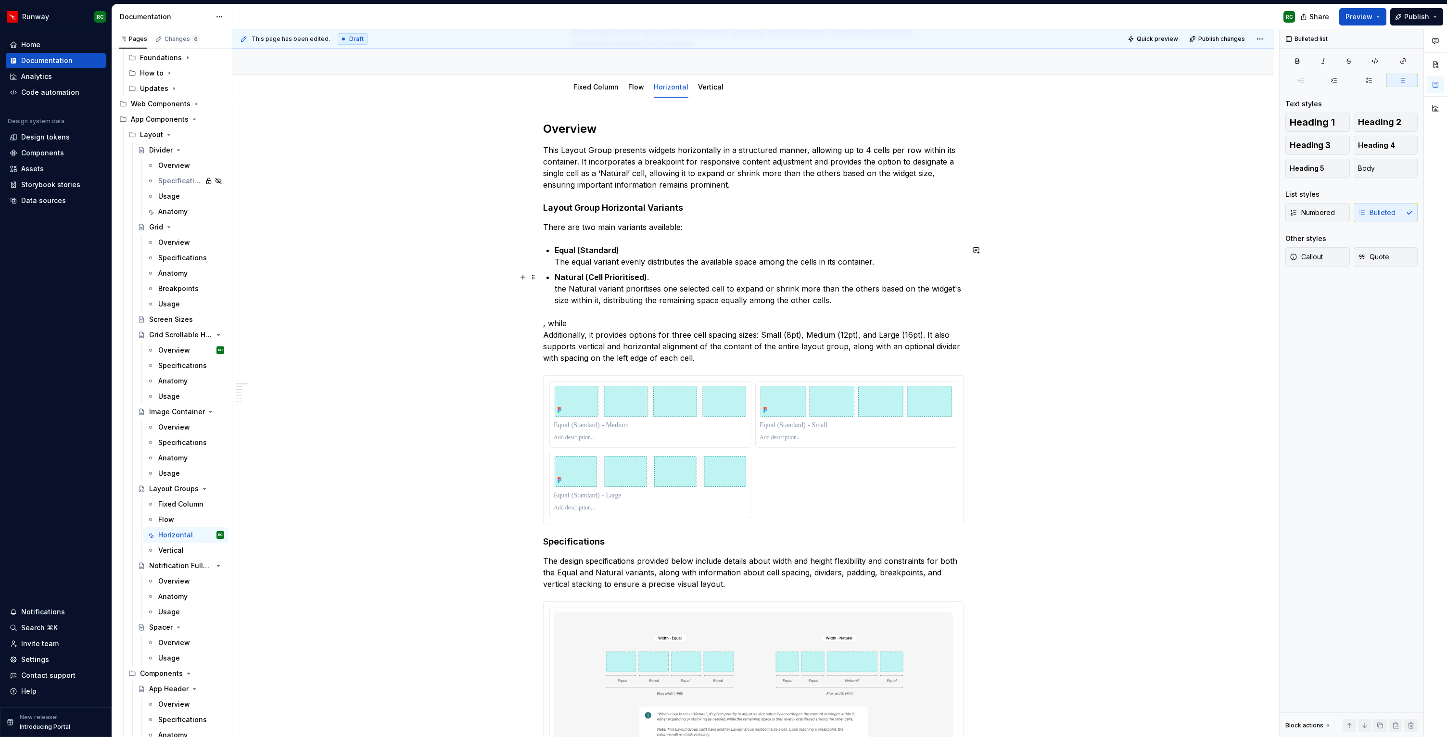
click at [563, 288] on p "Natural (Cell Prioritised) . the Natural variant prioritises one selected cell …" at bounding box center [758, 288] width 409 height 35
click at [678, 277] on p "Natural (Cell Prioritised) . The Natural variant prioritises one selected cell …" at bounding box center [758, 288] width 409 height 35
click at [945, 286] on p "Natural (Cell Prioritised) : The Natural variant prioritises one selected cell …" at bounding box center [758, 288] width 409 height 35
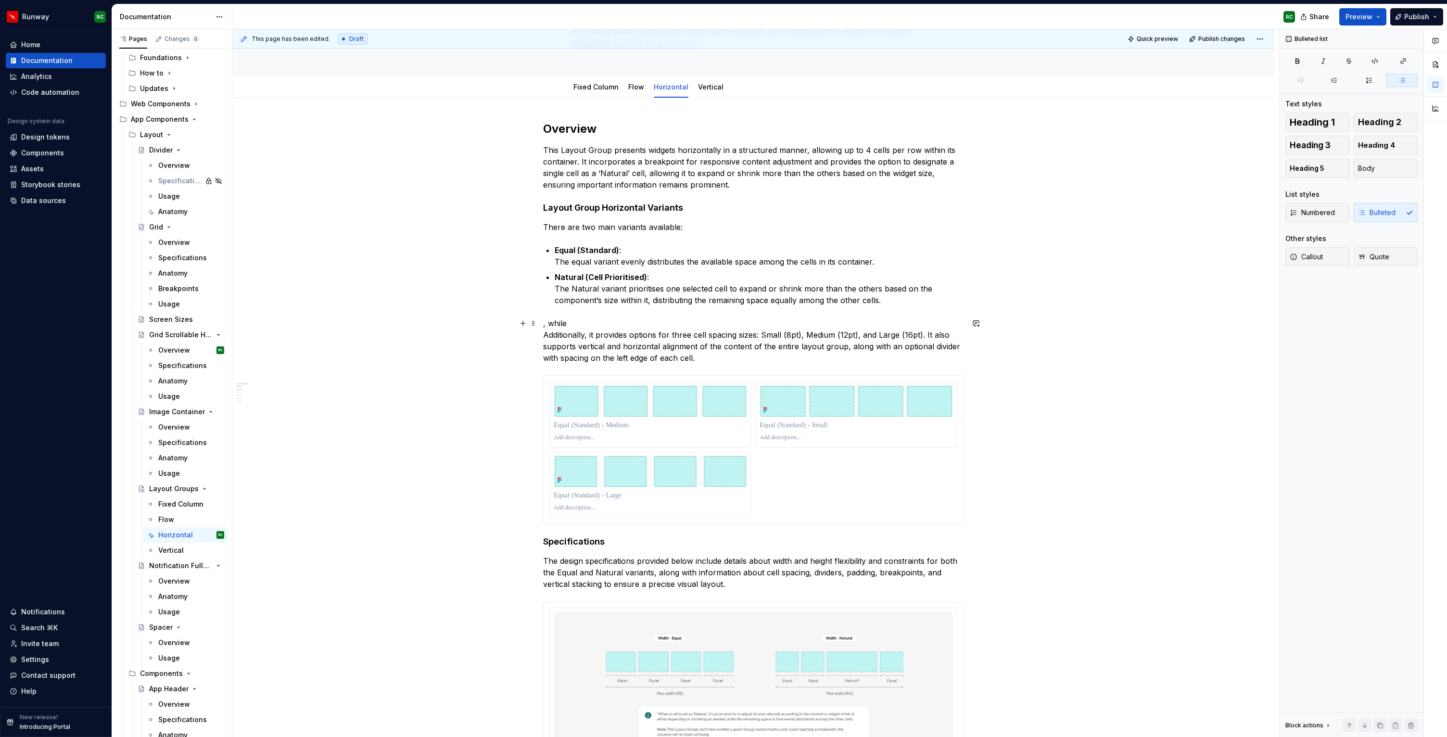
click at [580, 326] on p ", while Additionally, it provides options for three cell spacing sizes: Small (…" at bounding box center [753, 340] width 420 height 46
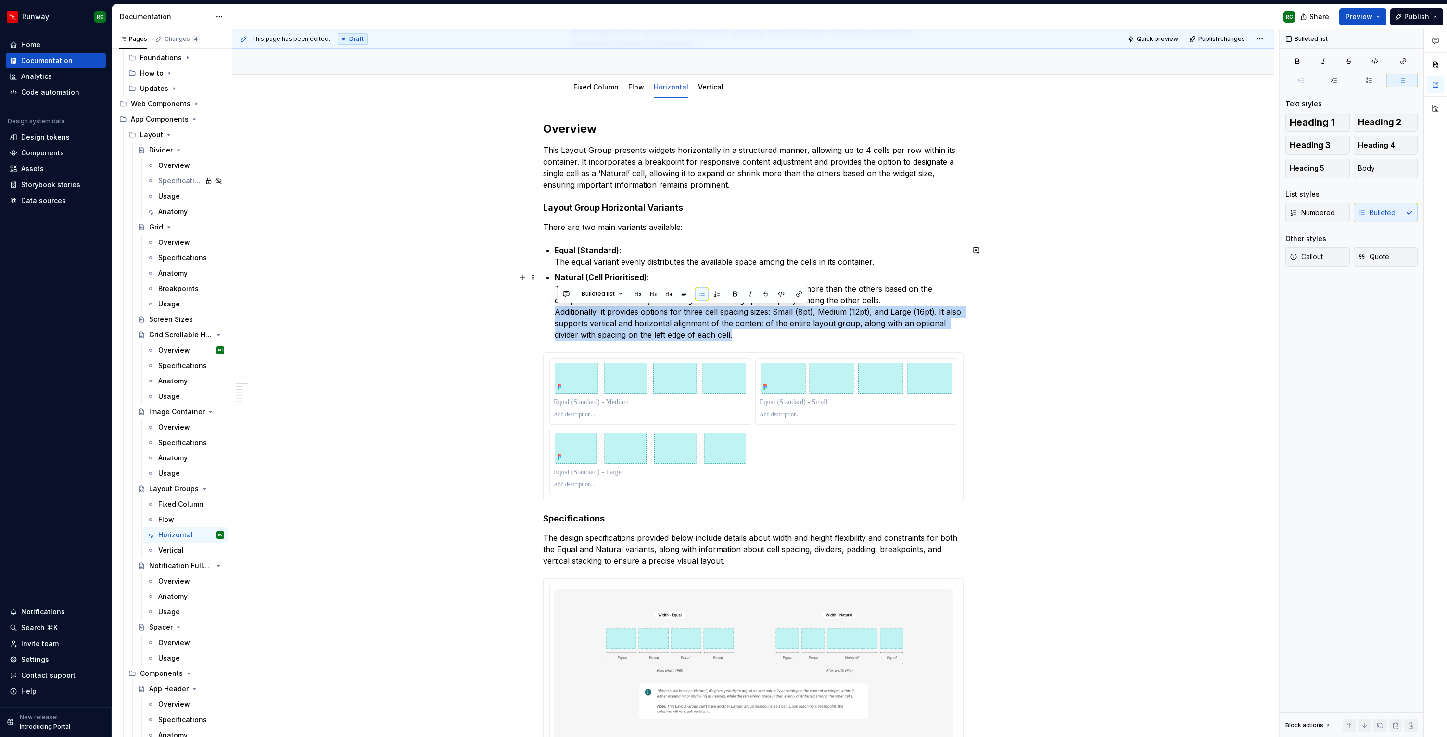
drag, startPoint x: 761, startPoint y: 333, endPoint x: 538, endPoint y: 312, distance: 223.7
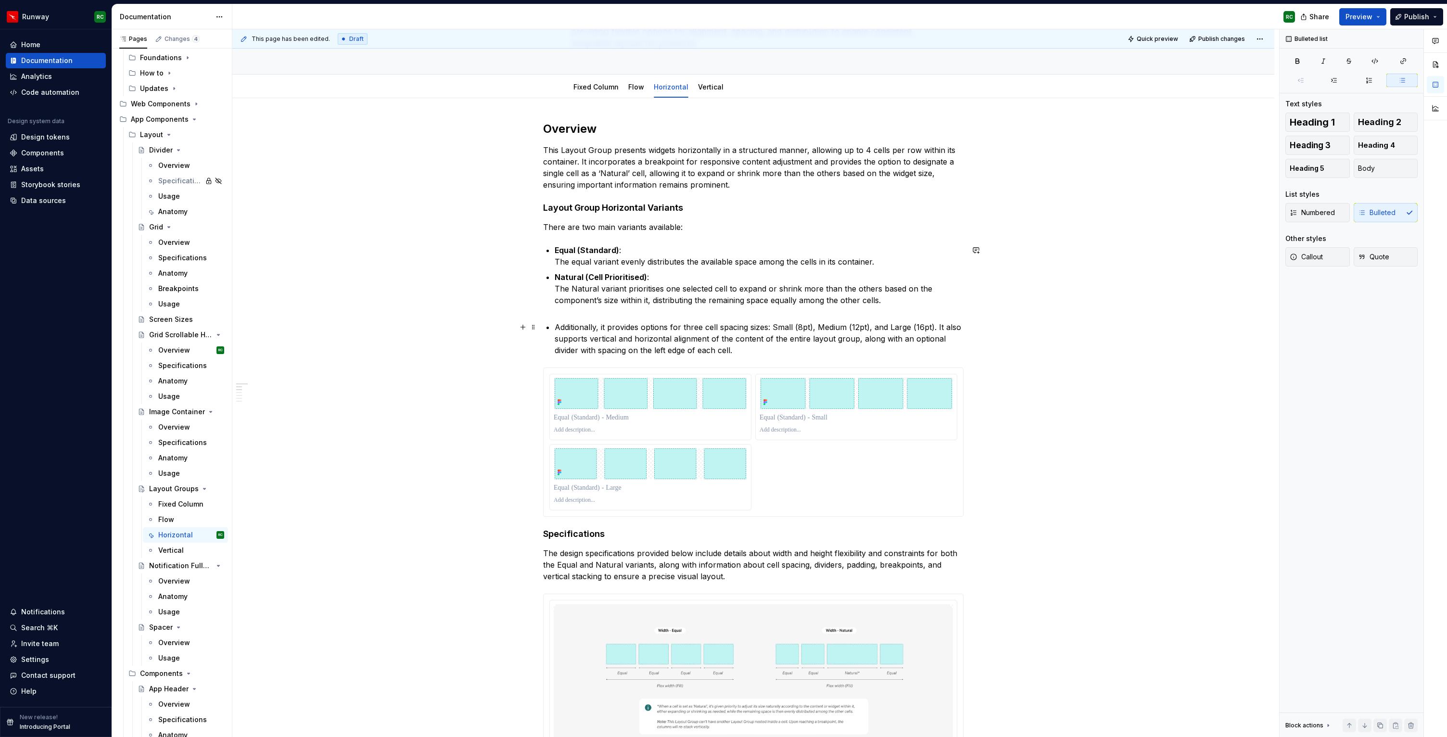
click at [632, 343] on p "Additionally, it provides options for three cell spacing sizes: Small (8pt), Me…" at bounding box center [758, 338] width 409 height 35
click at [775, 325] on button "button" at bounding box center [778, 320] width 13 height 13
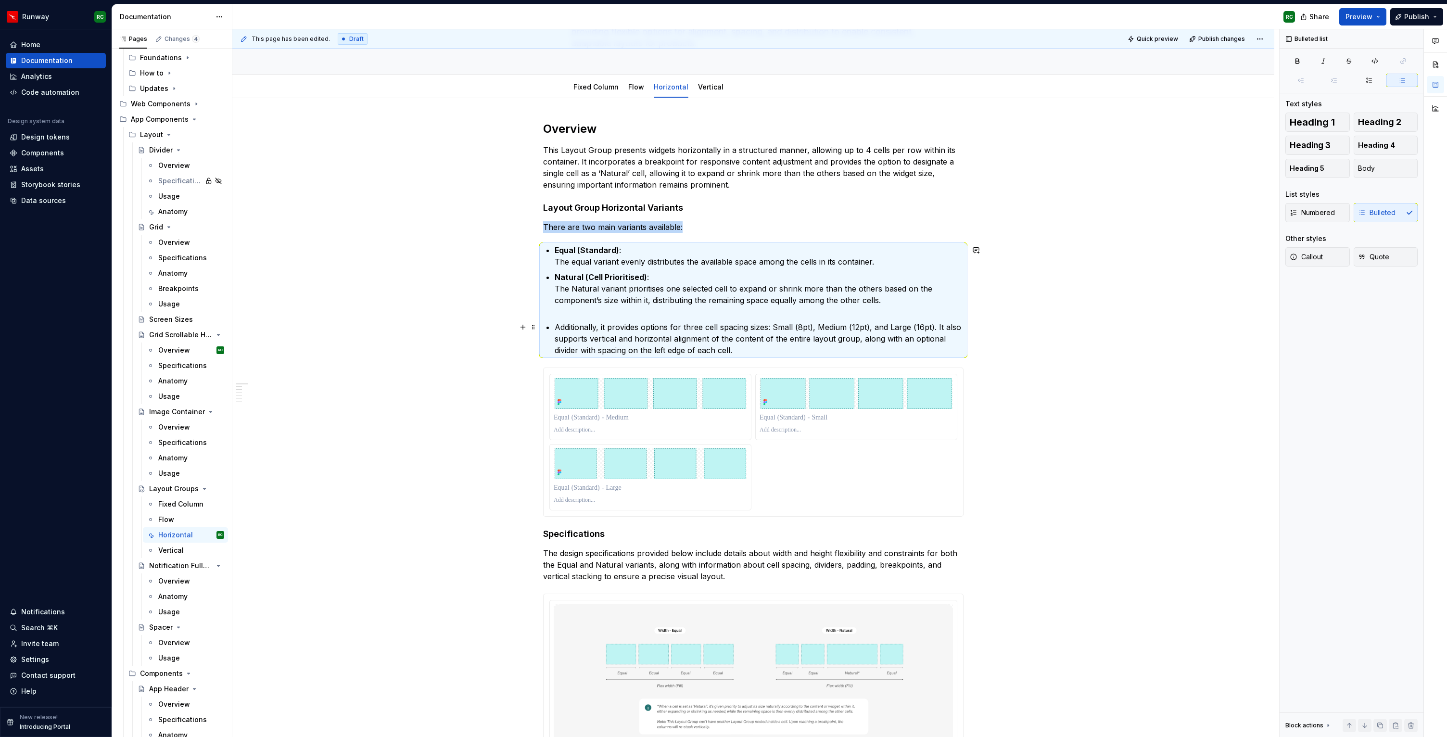
click at [739, 338] on p "Additionally, it provides options for three cell spacing sizes: Small (8pt), Me…" at bounding box center [758, 338] width 409 height 35
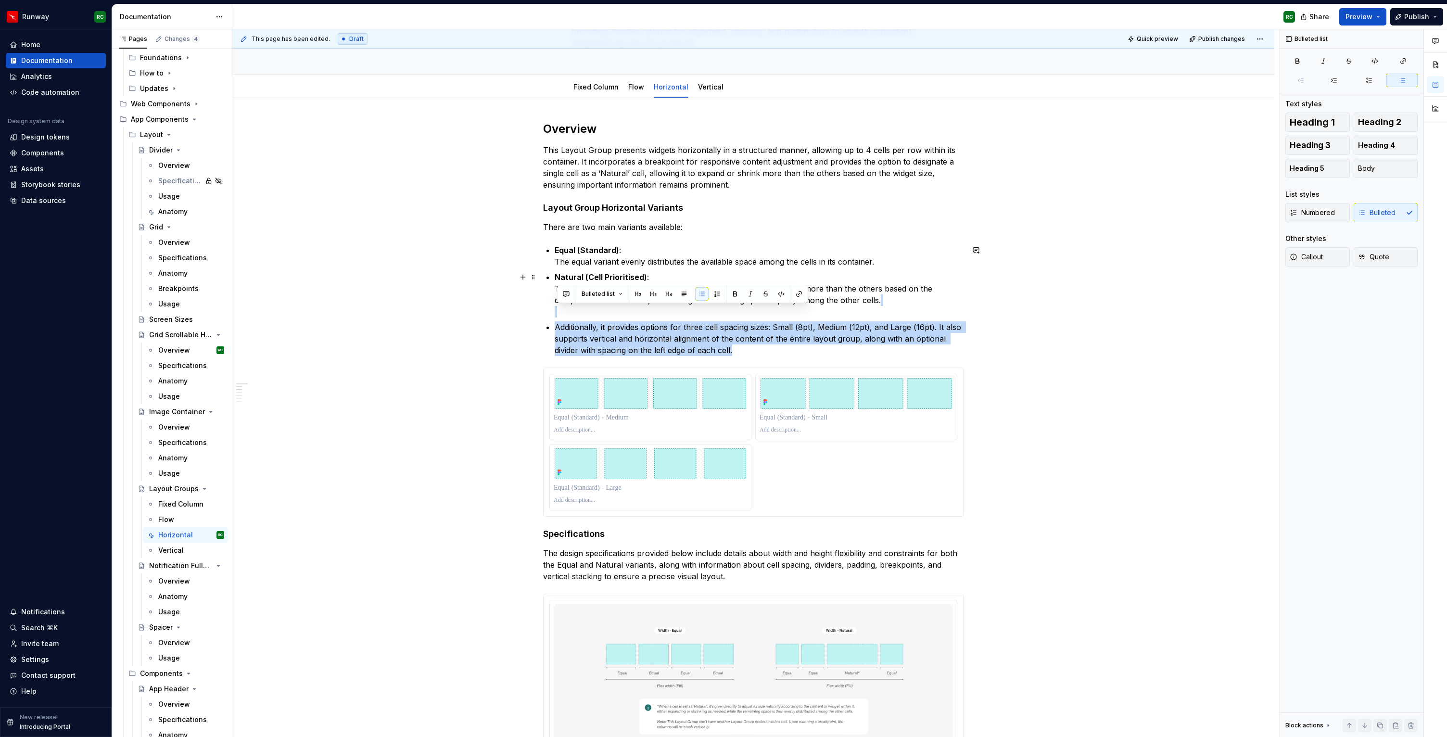
drag, startPoint x: 744, startPoint y: 352, endPoint x: 552, endPoint y: 315, distance: 195.3
click at [704, 295] on button "button" at bounding box center [701, 293] width 13 height 13
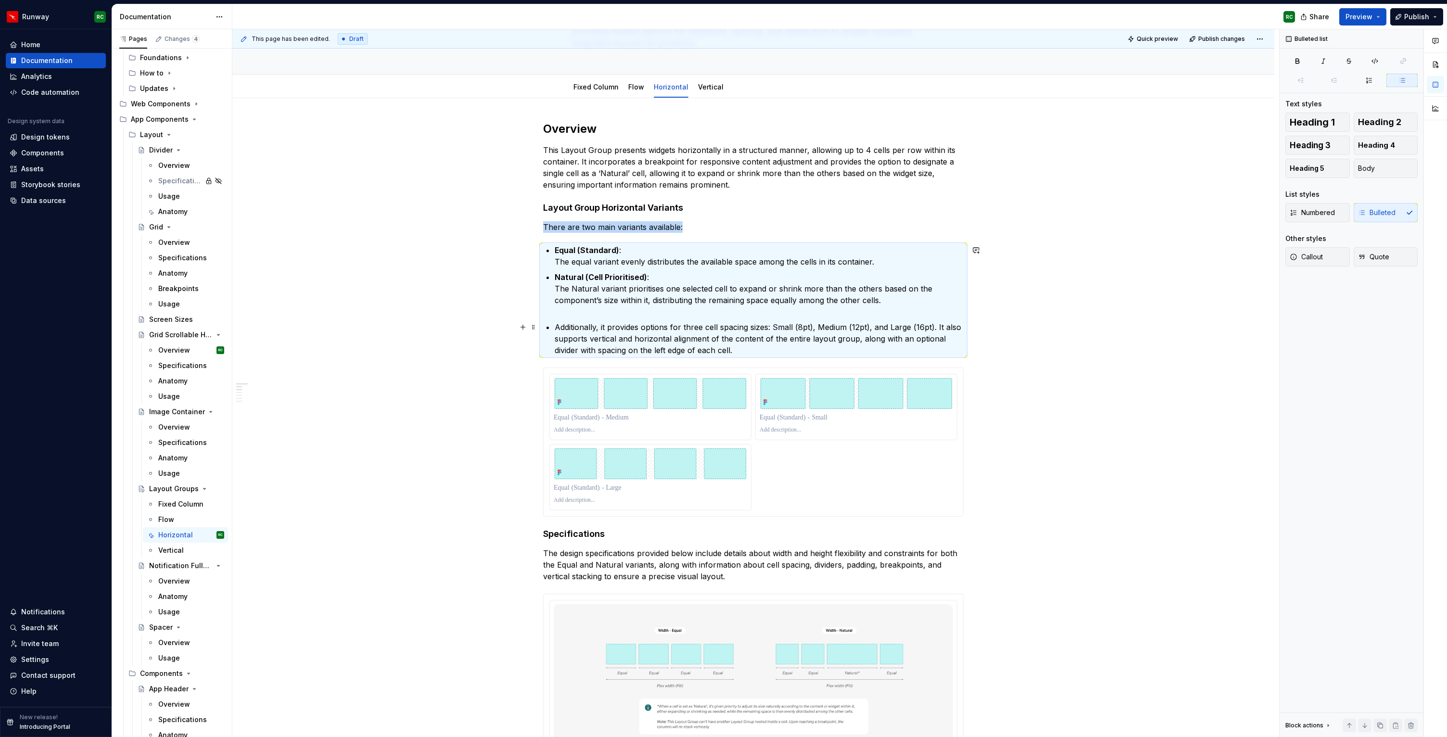
click at [658, 349] on p "Additionally, it provides options for three cell spacing sizes: Small (8pt), Me…" at bounding box center [758, 338] width 409 height 35
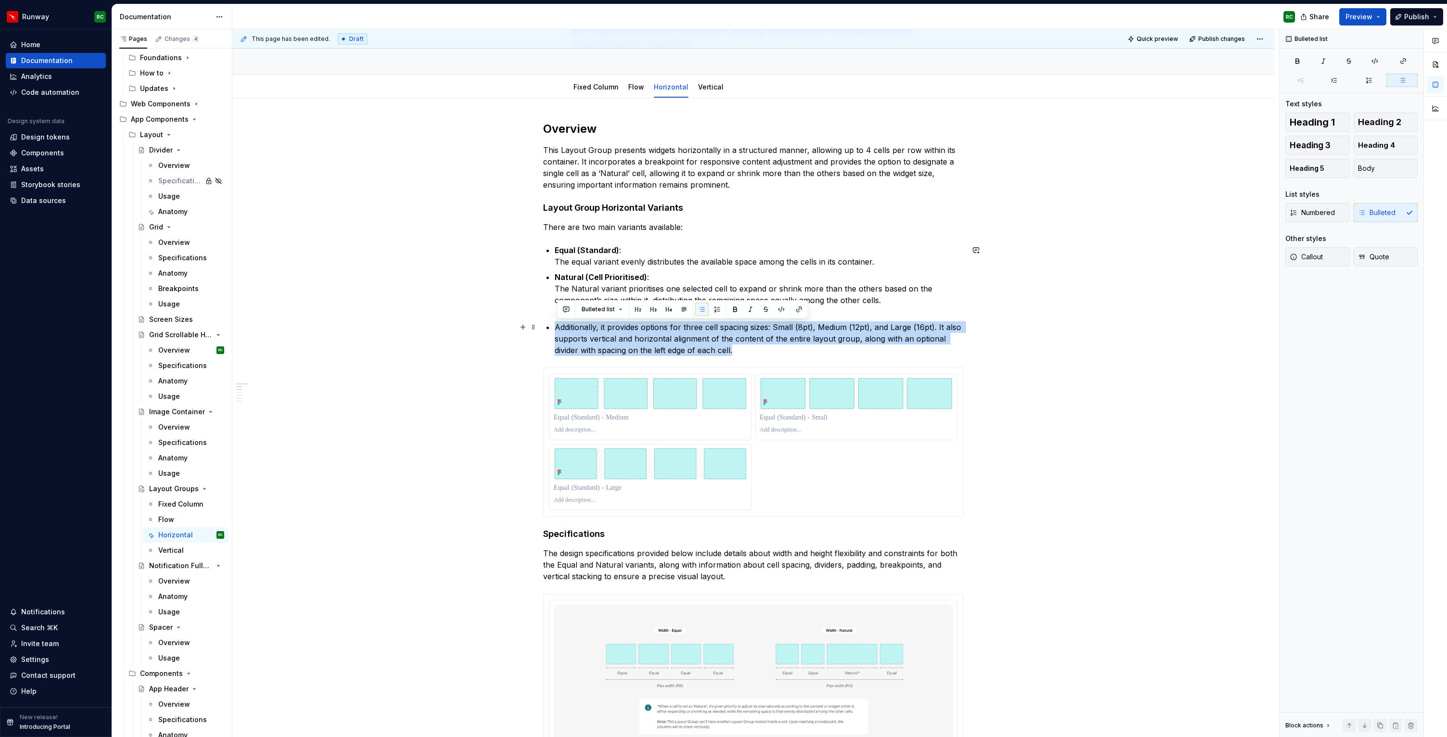
drag, startPoint x: 692, startPoint y: 345, endPoint x: 546, endPoint y: 329, distance: 146.6
click at [679, 312] on button "button" at bounding box center [683, 308] width 13 height 13
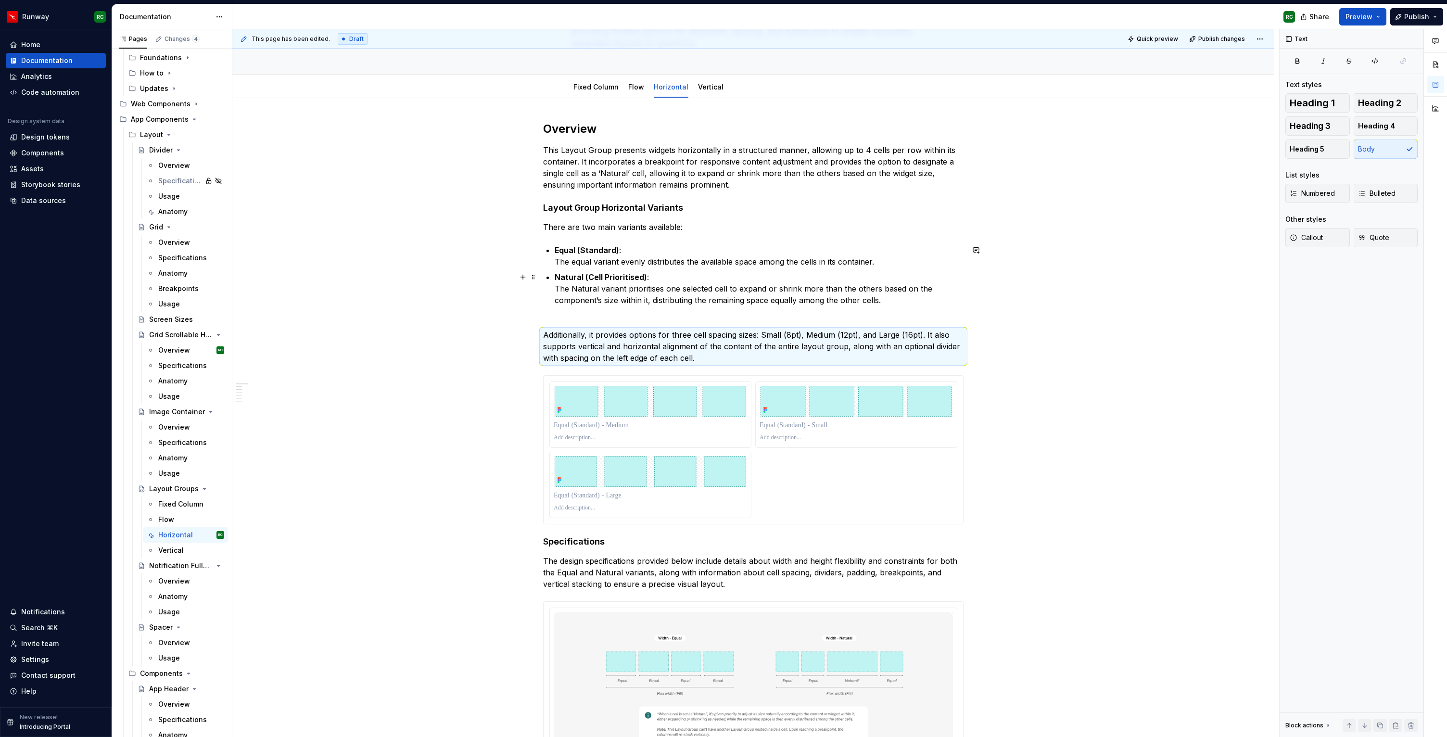
click at [600, 315] on p "Natural (Cell Prioritised) : The Natural variant prioritises one selected cell …" at bounding box center [758, 294] width 409 height 46
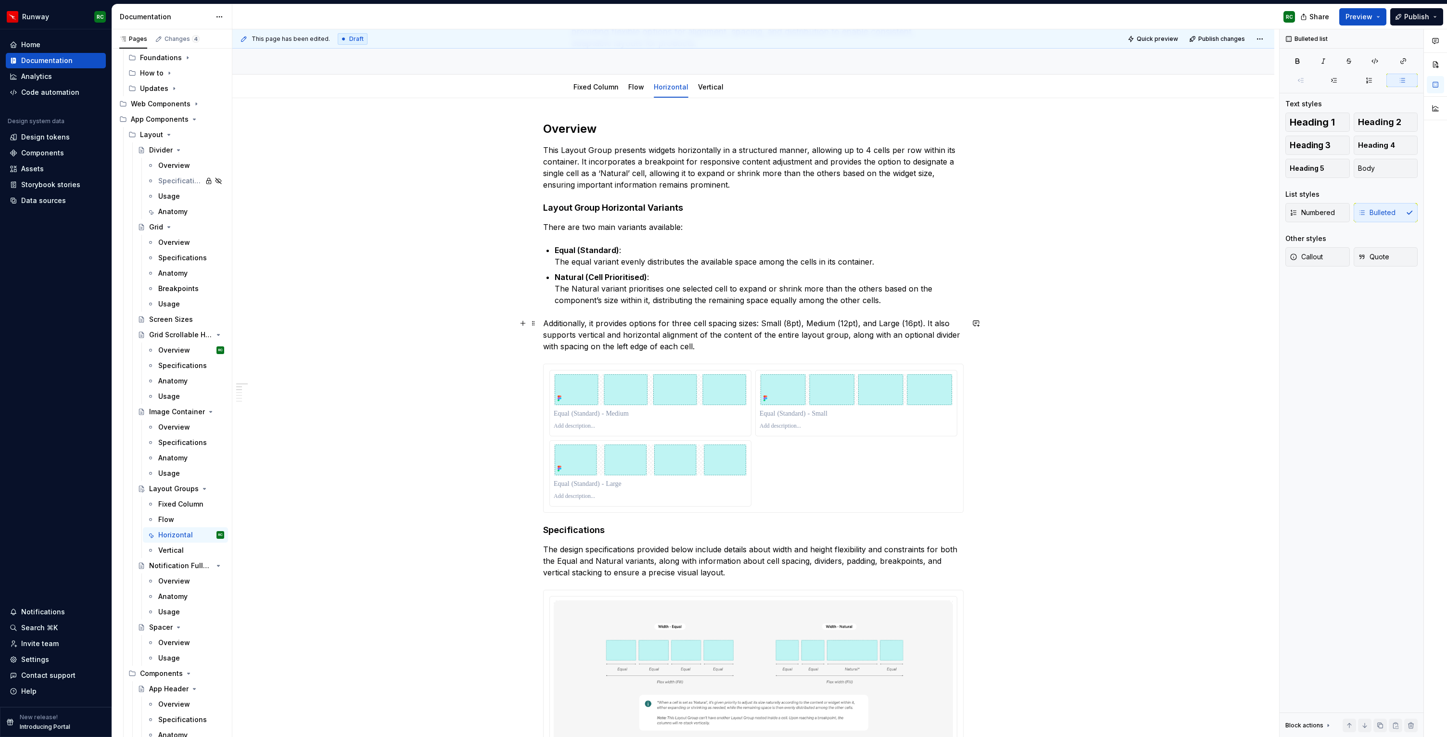
click at [579, 336] on p "Additionally, it provides options for three cell spacing sizes: Small (8pt), Me…" at bounding box center [753, 334] width 420 height 35
click at [764, 322] on p "Additionally, it provides options for three cell spacing sizes: Small (8pt), Me…" at bounding box center [753, 334] width 420 height 35
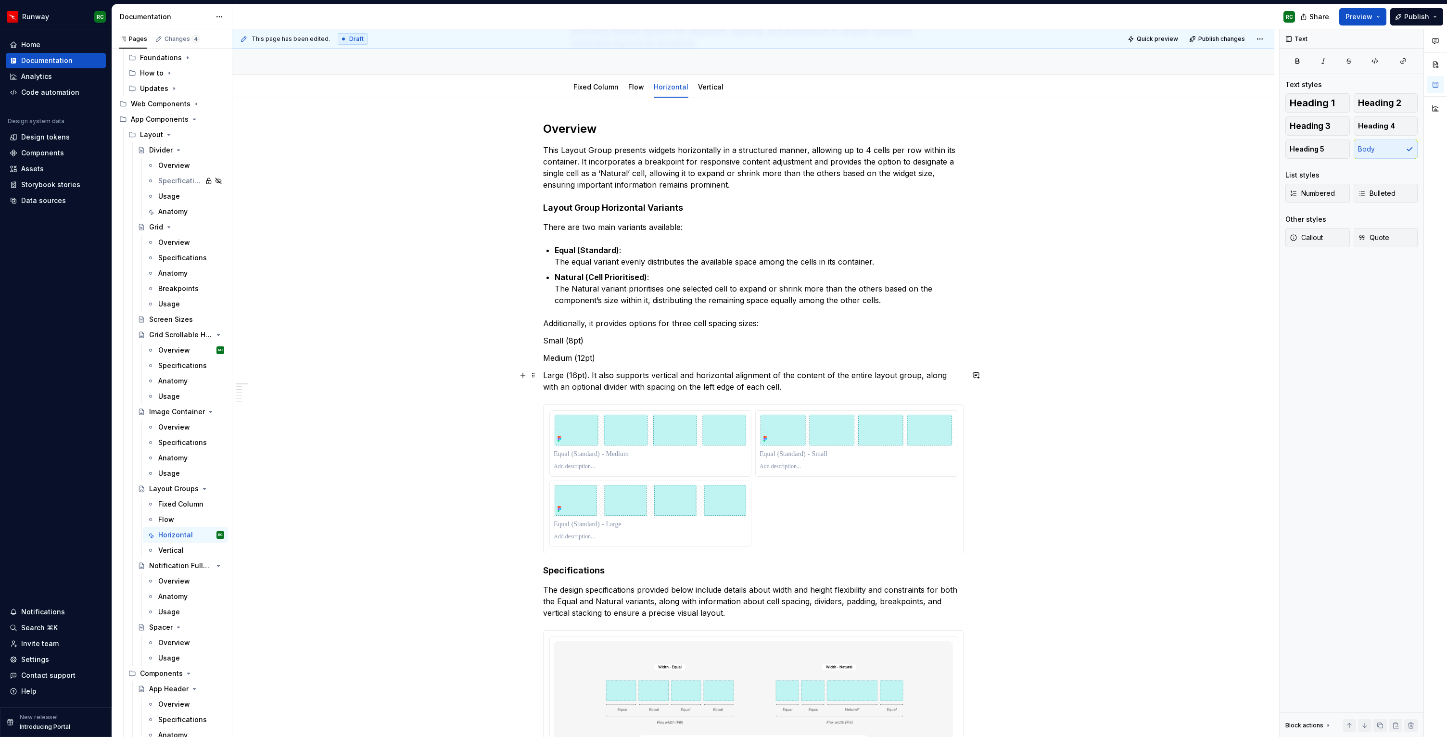
click at [592, 374] on p "Large (16pt). It also supports vertical and horizontal alignment of the content…" at bounding box center [753, 380] width 420 height 23
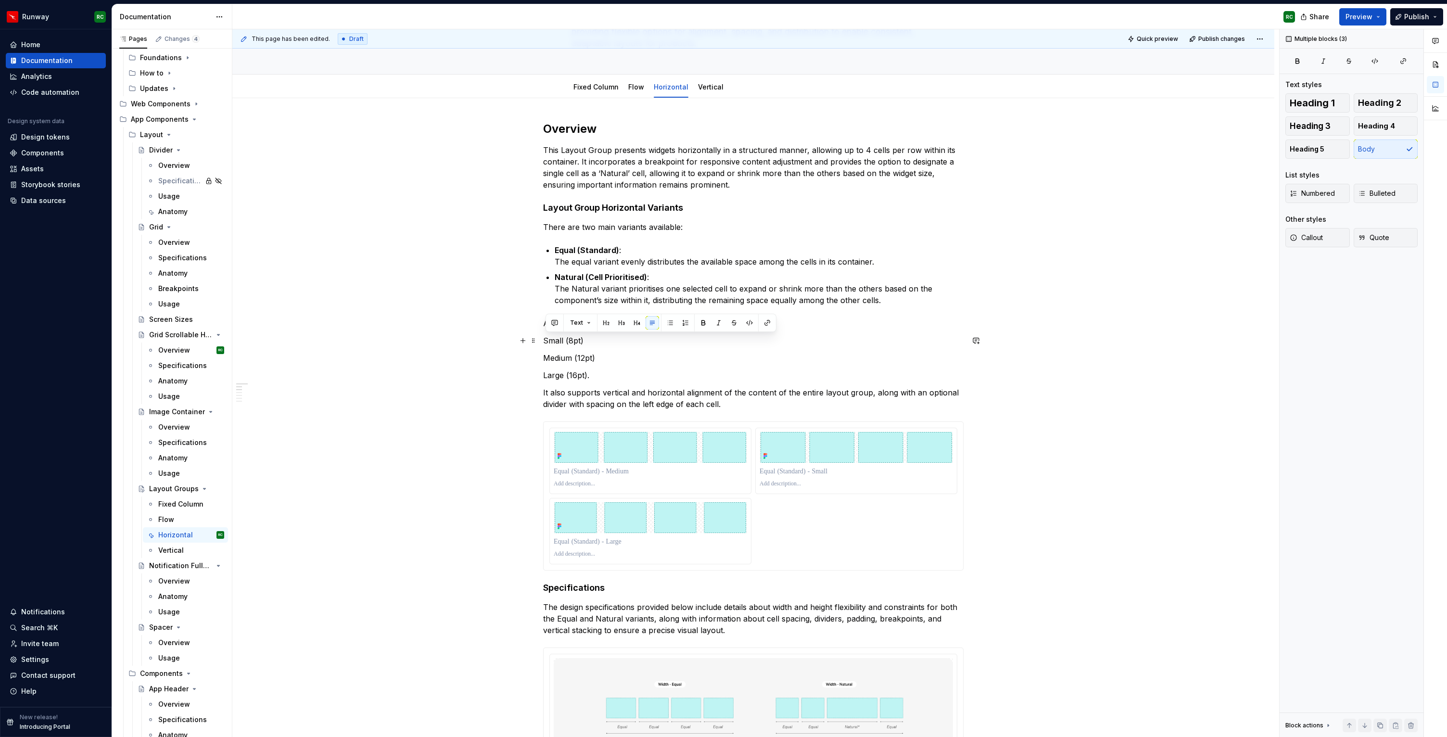
drag, startPoint x: 599, startPoint y: 374, endPoint x: 546, endPoint y: 342, distance: 61.7
click at [672, 321] on button "button" at bounding box center [669, 322] width 13 height 13
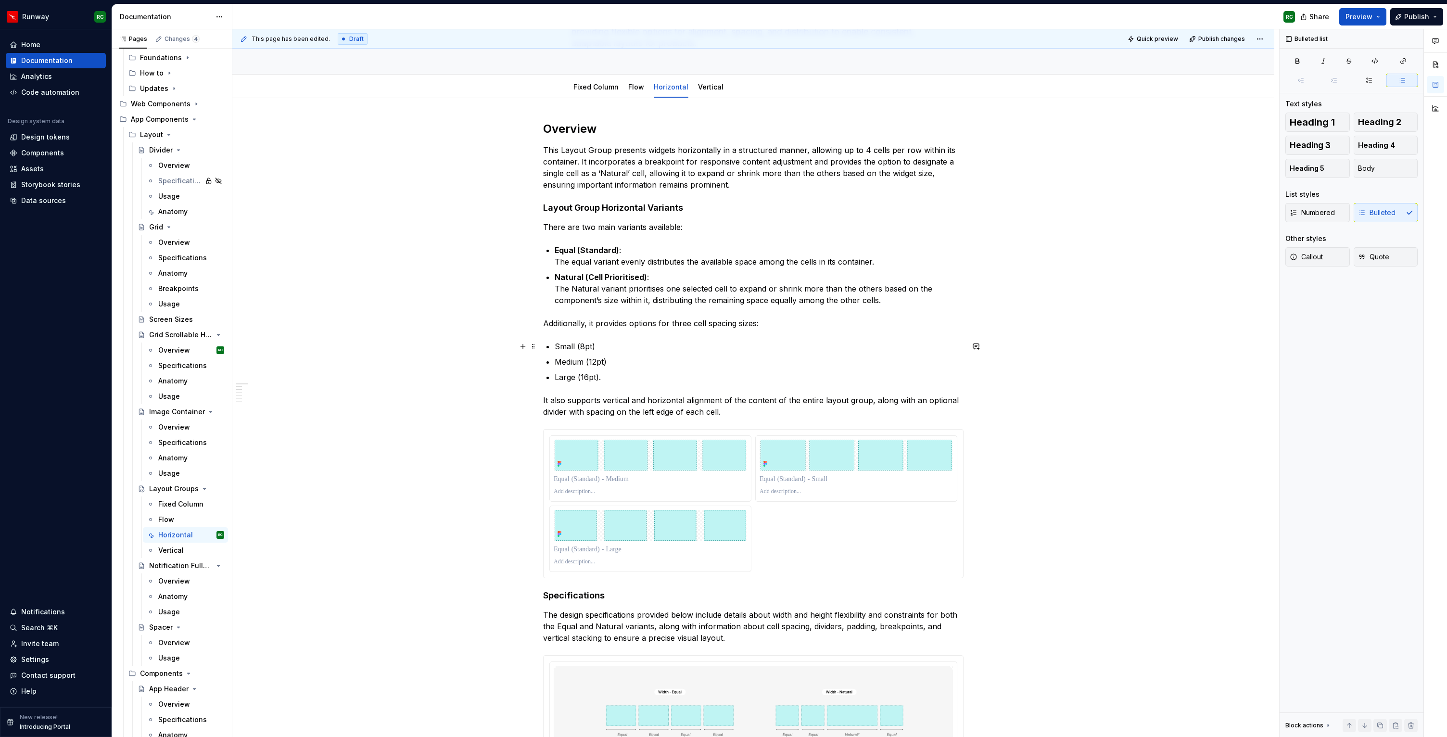
click at [565, 346] on p "Small (8pt)" at bounding box center [758, 346] width 409 height 12
click at [565, 367] on p "Medium (12pt)" at bounding box center [758, 362] width 409 height 12
click at [566, 376] on p "Large (16pt)." at bounding box center [758, 377] width 409 height 12
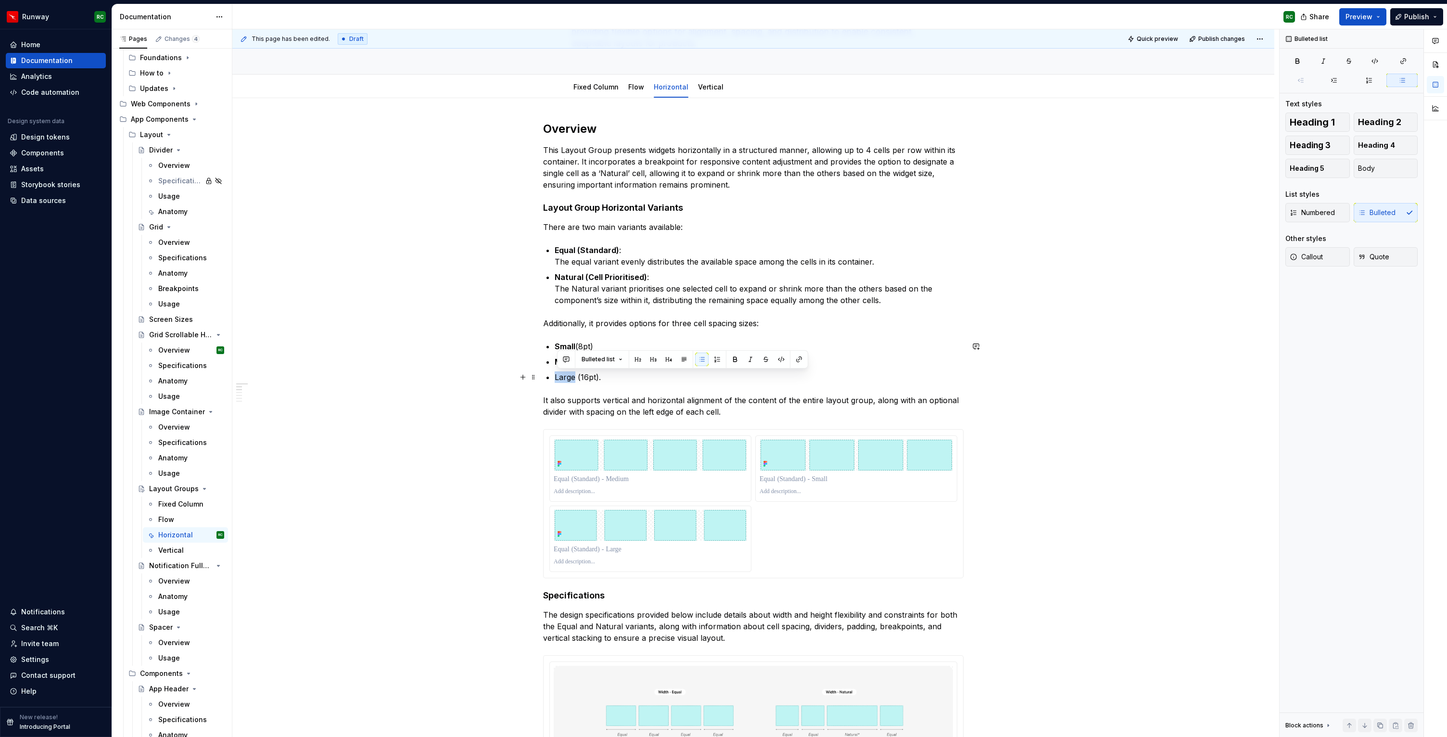
click at [566, 376] on p "Large (16pt)." at bounding box center [758, 377] width 409 height 12
drag, startPoint x: 645, startPoint y: 276, endPoint x: 586, endPoint y: 274, distance: 59.2
click at [586, 274] on strong "Natural (Cell Prioritised)" at bounding box center [600, 277] width 92 height 10
click at [528, 272] on button "button" at bounding box center [522, 276] width 13 height 13
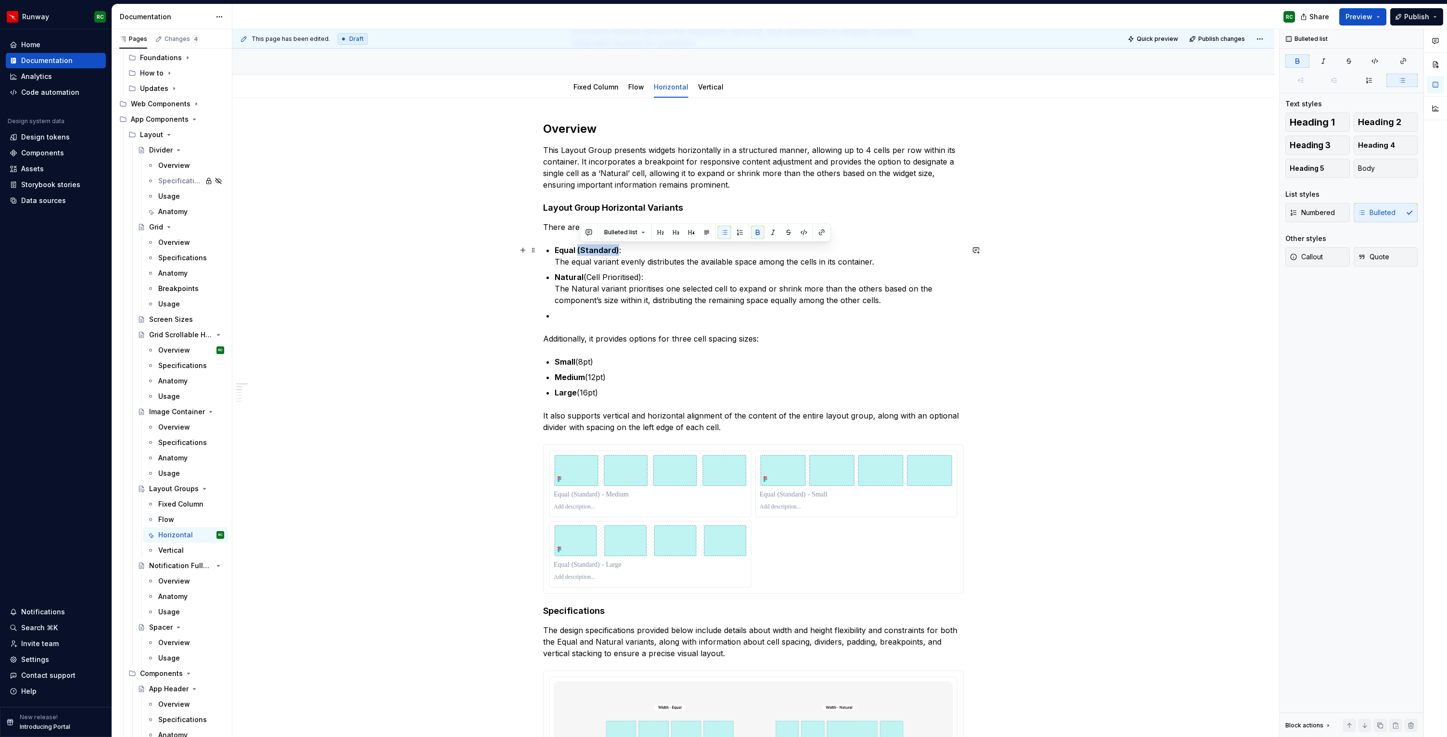
drag, startPoint x: 619, startPoint y: 249, endPoint x: 580, endPoint y: 247, distance: 39.5
click at [580, 247] on p "Equal (Standard) : The equal variant evenly distributes the available space amo…" at bounding box center [758, 255] width 409 height 23
click at [701, 302] on p "Natural (Cell Prioritised): The Natural variant prioritises one selected cell t…" at bounding box center [758, 288] width 409 height 35
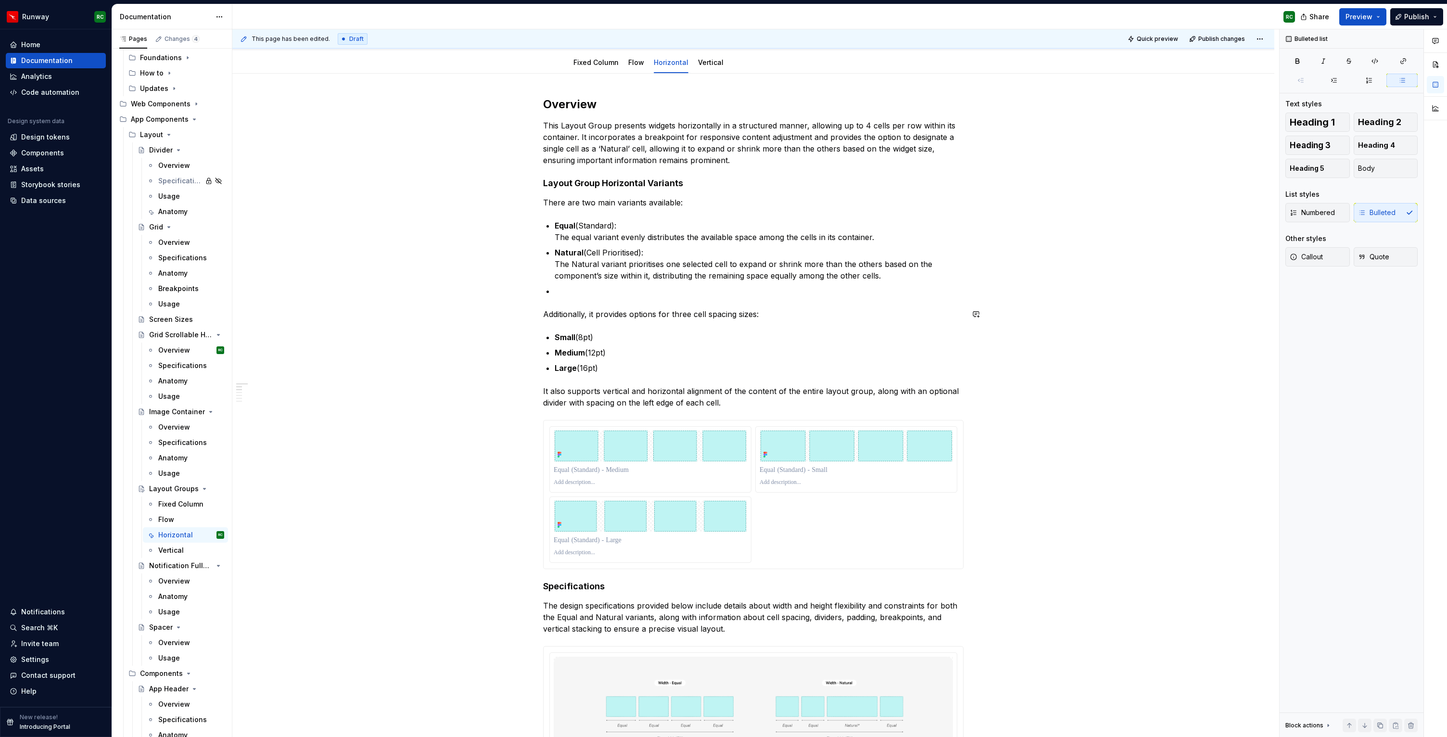
scroll to position [201, 0]
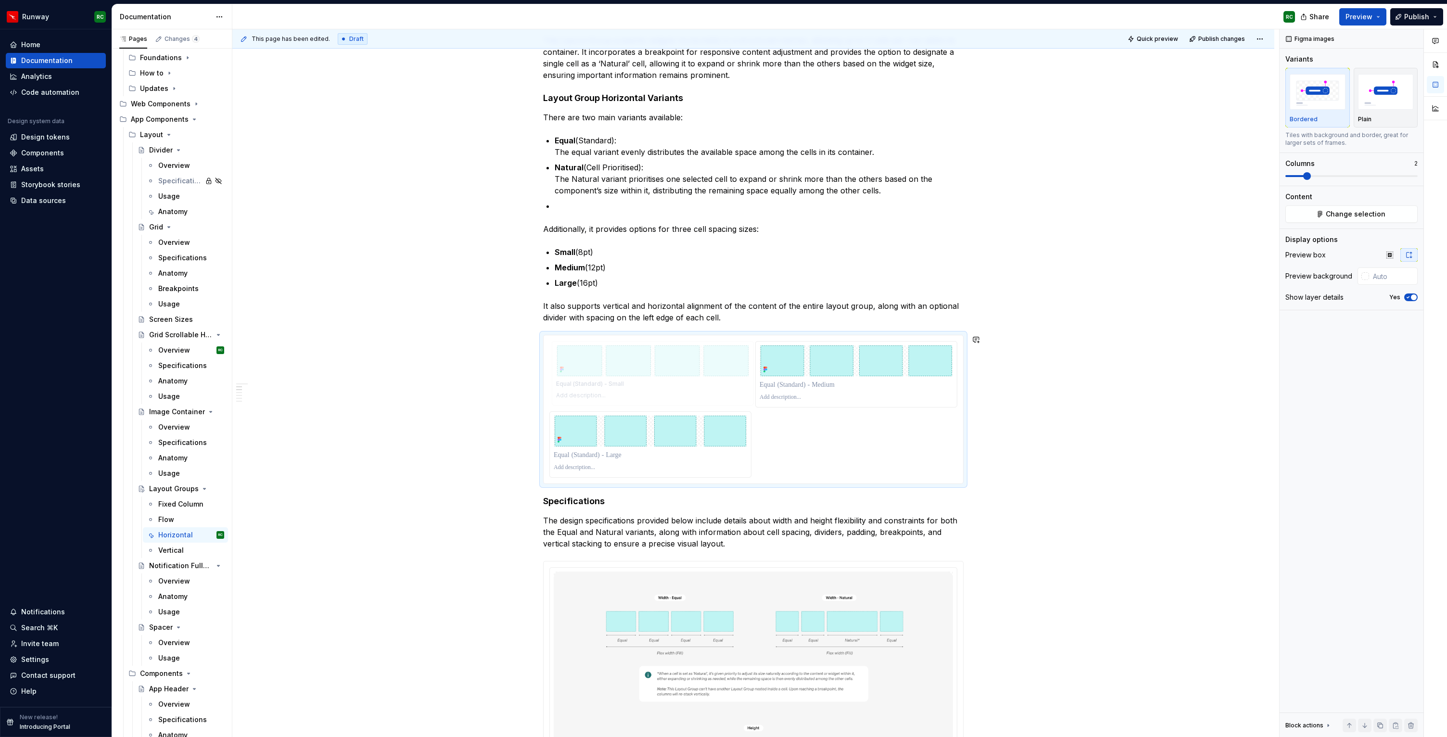
drag, startPoint x: 843, startPoint y: 360, endPoint x: 835, endPoint y: 361, distance: 8.2
click at [706, 351] on body "Runway RC Home Documentation Analytics Code automation Design system data Desig…" at bounding box center [723, 368] width 1447 height 737
click at [667, 208] on p at bounding box center [758, 206] width 409 height 12
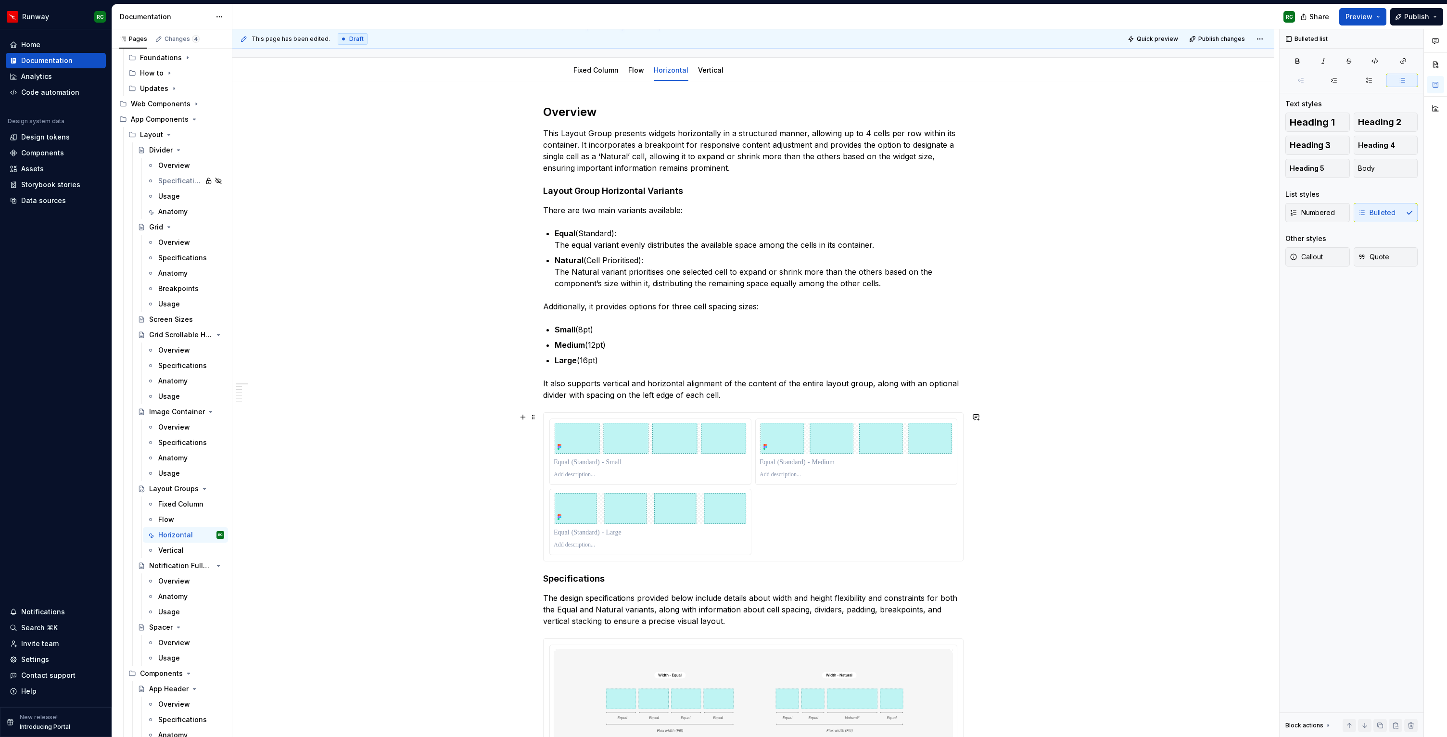
scroll to position [42, 0]
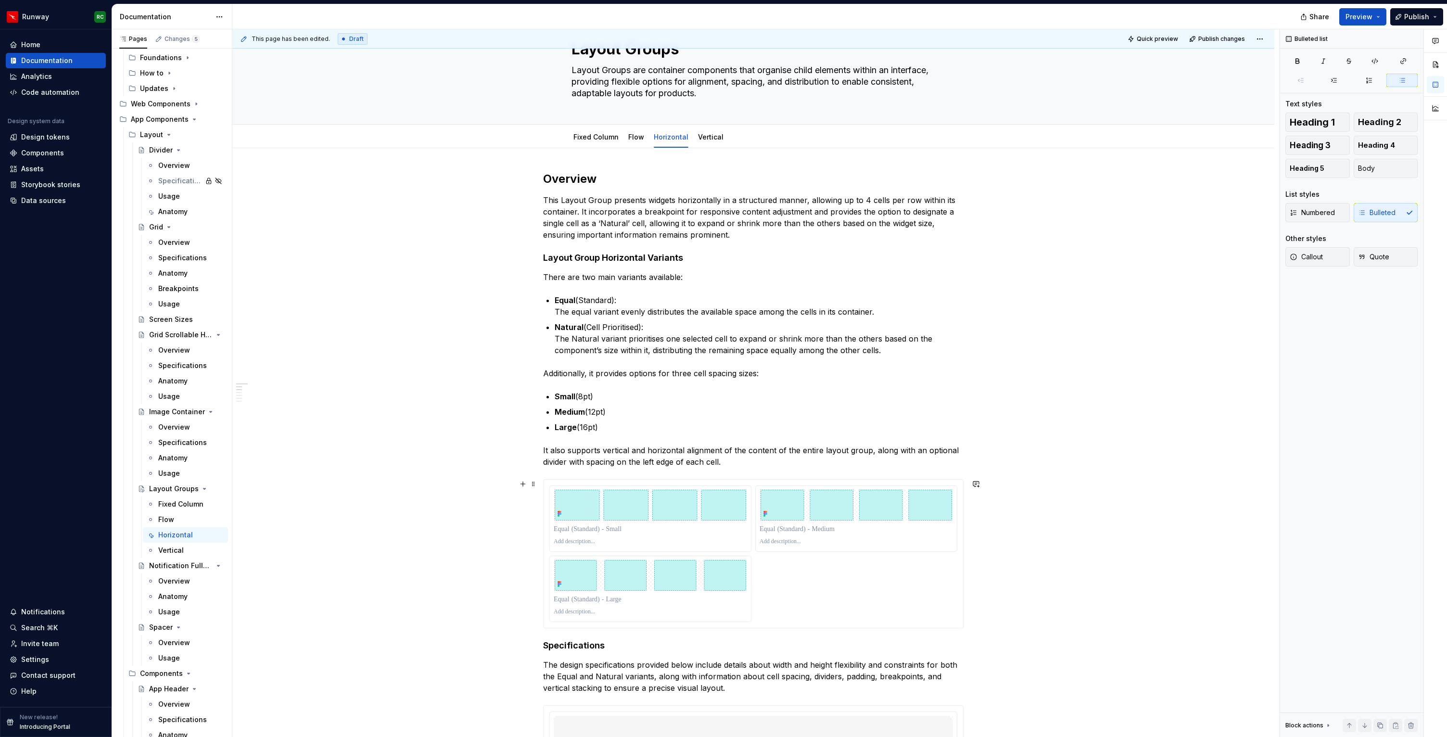
type textarea "*"
